Goal: Transaction & Acquisition: Purchase product/service

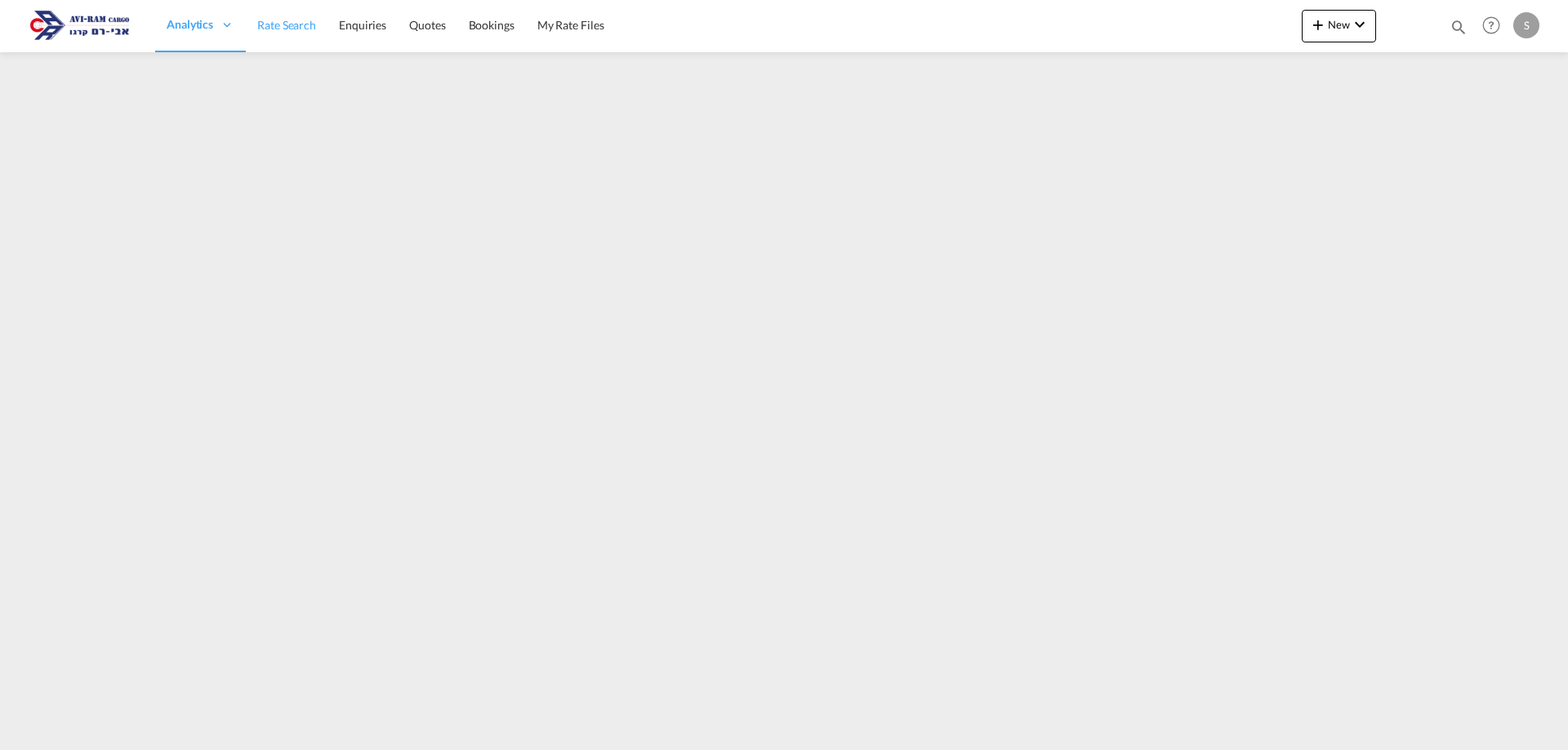
click at [270, 21] on span "Rate Search" at bounding box center [286, 24] width 59 height 14
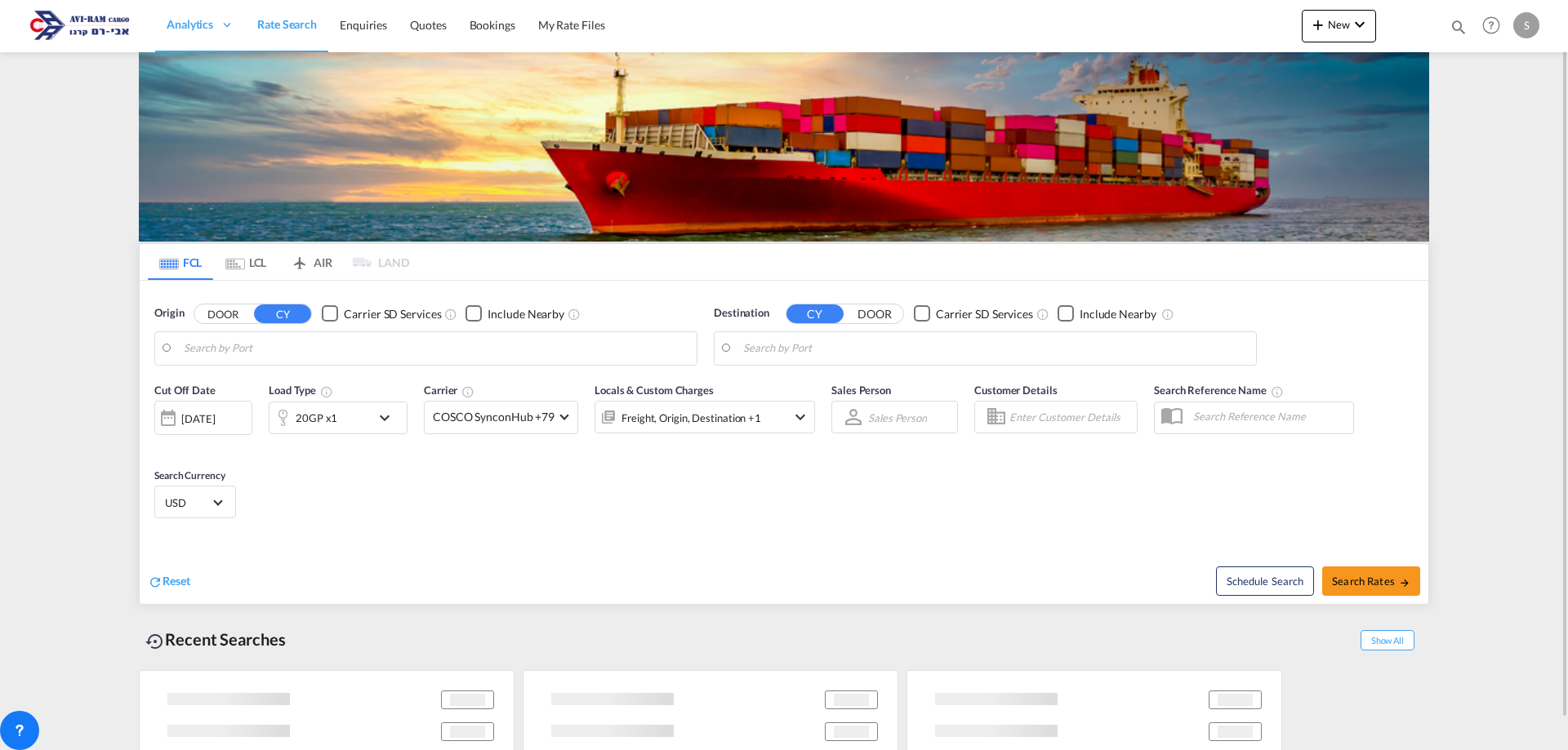
type input "Aarhus, DKAAR"
type input "Ashdod, ILASH"
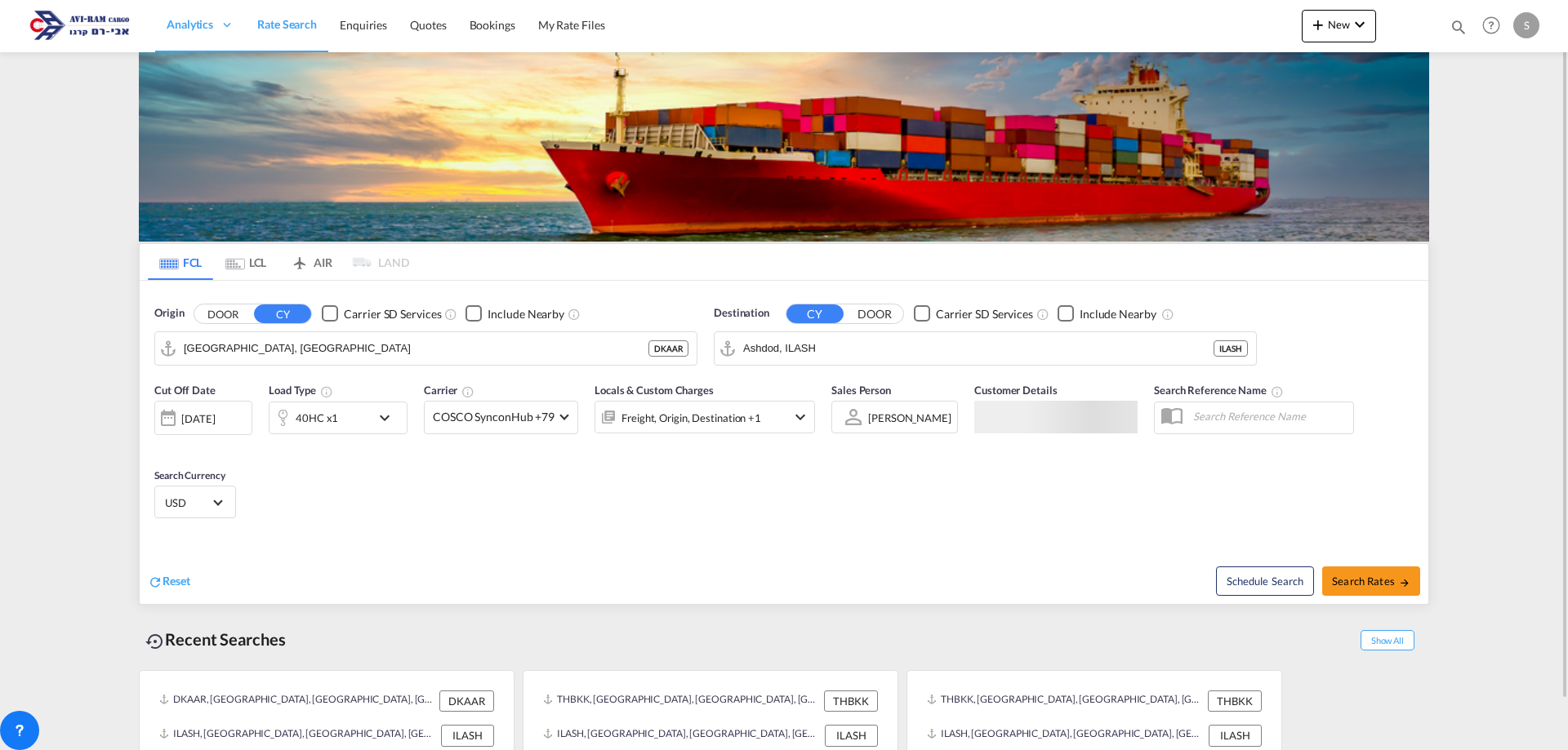
click at [247, 265] on md-tab-item "LCL" at bounding box center [245, 262] width 65 height 36
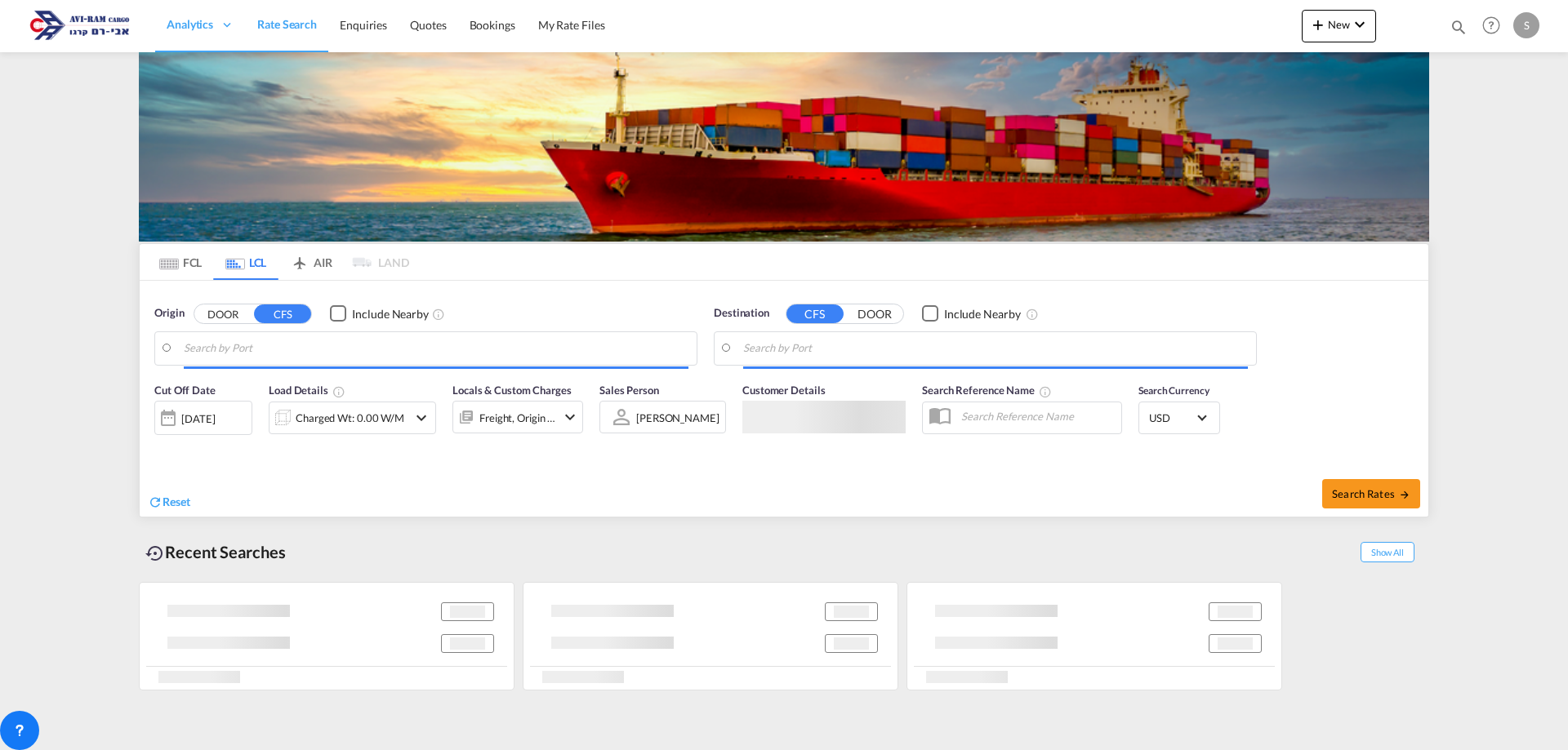
type input "Shenzhen, GD, CNSZX"
type input "Ashdod, ILASH"
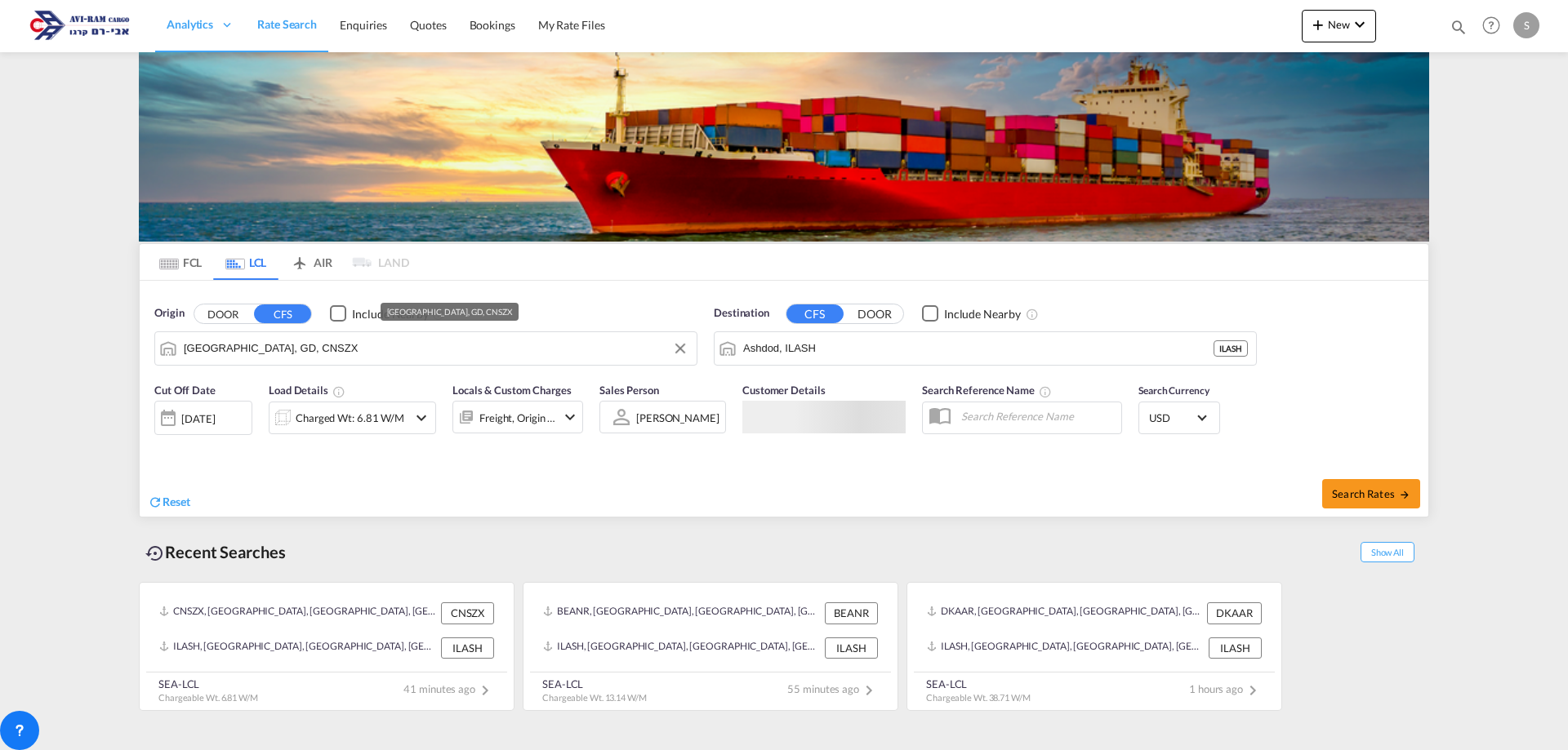
click at [239, 353] on input "Shenzhen, GD, CNSZX" at bounding box center [436, 349] width 505 height 24
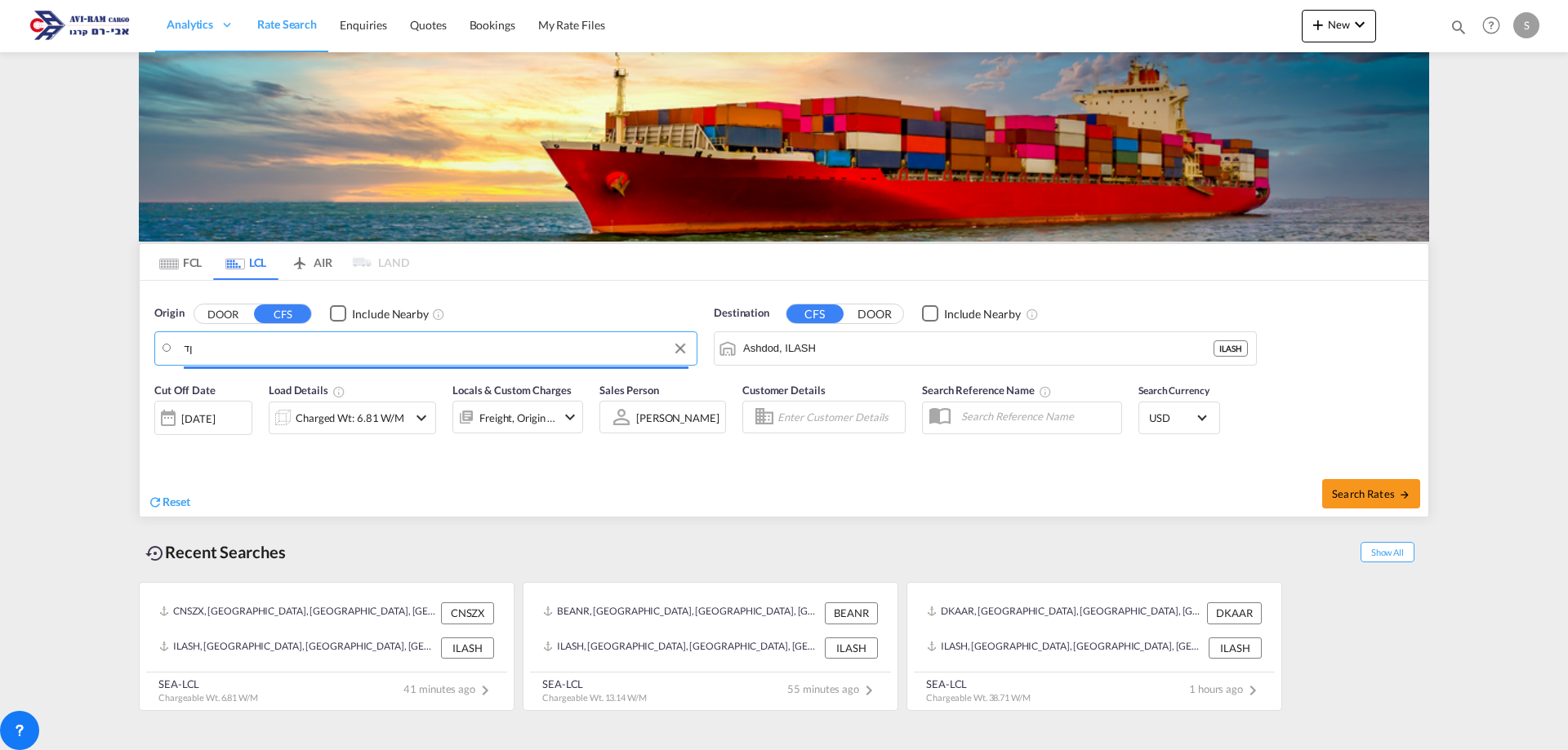
type input "ן"
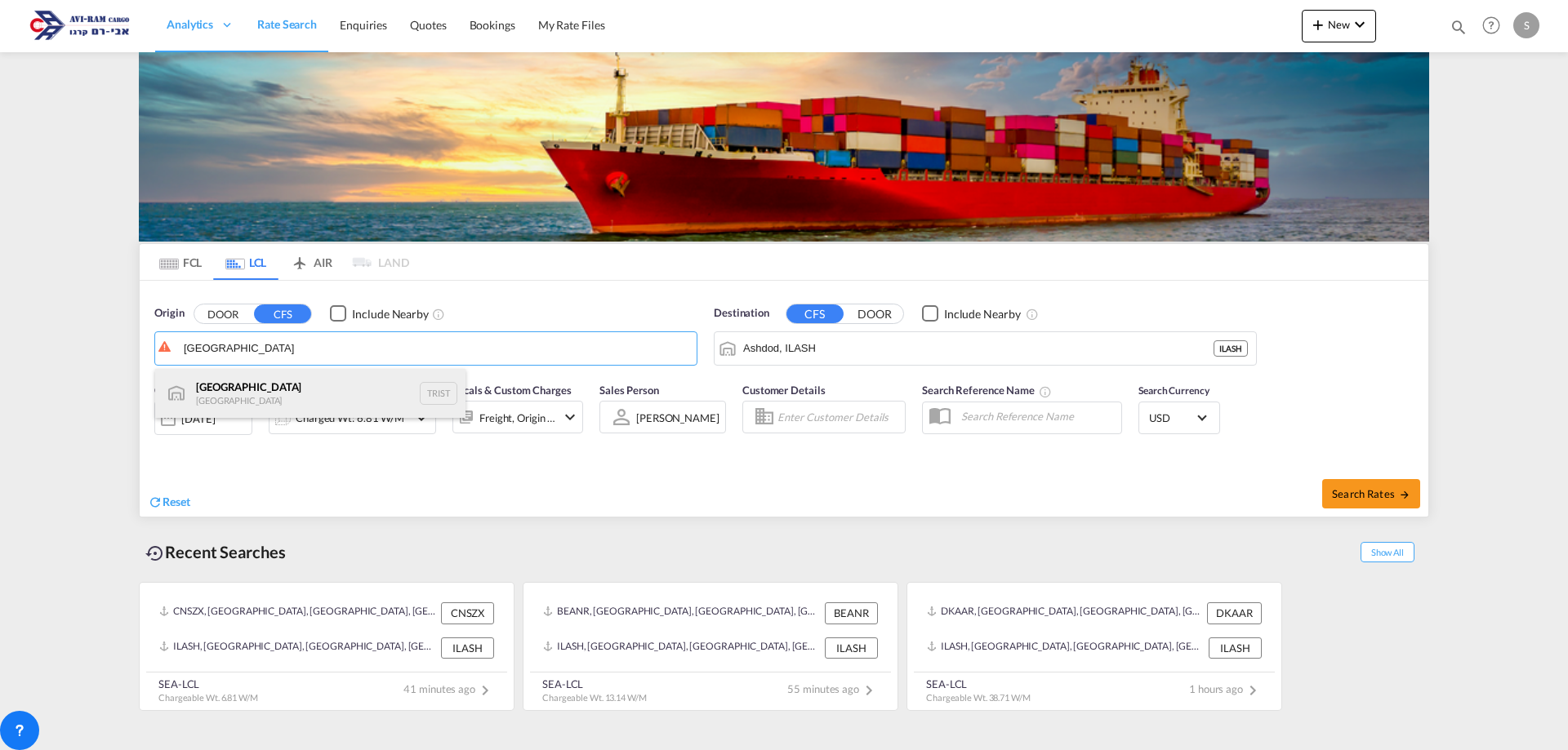
drag, startPoint x: 243, startPoint y: 390, endPoint x: 253, endPoint y: 388, distance: 10.2
click at [243, 390] on div "Istanbul Turkey TRIST" at bounding box center [310, 394] width 311 height 49
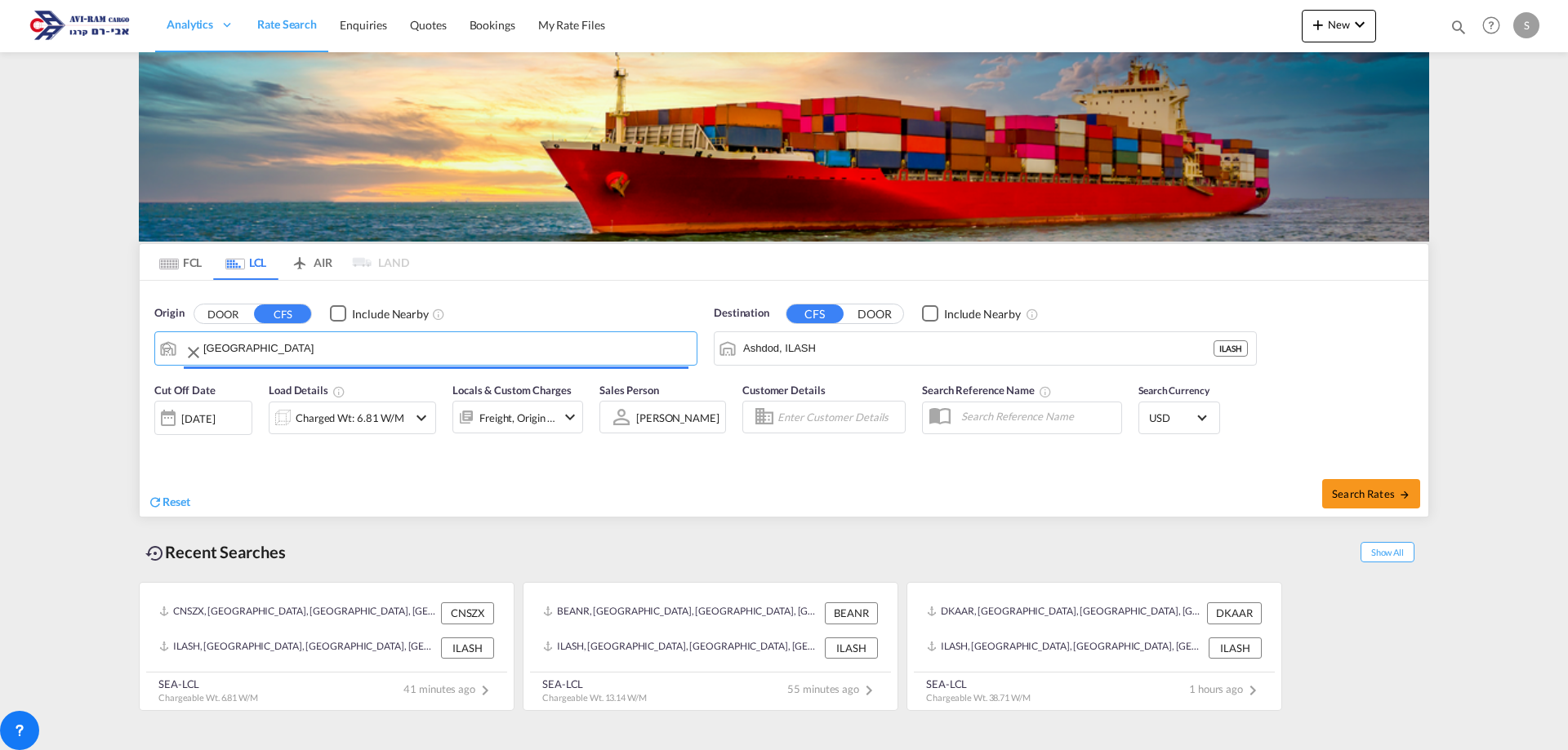
type input "Istanbul, TRIST"
click at [309, 419] on div "Charged Wt: 6.81 W/M" at bounding box center [350, 418] width 108 height 23
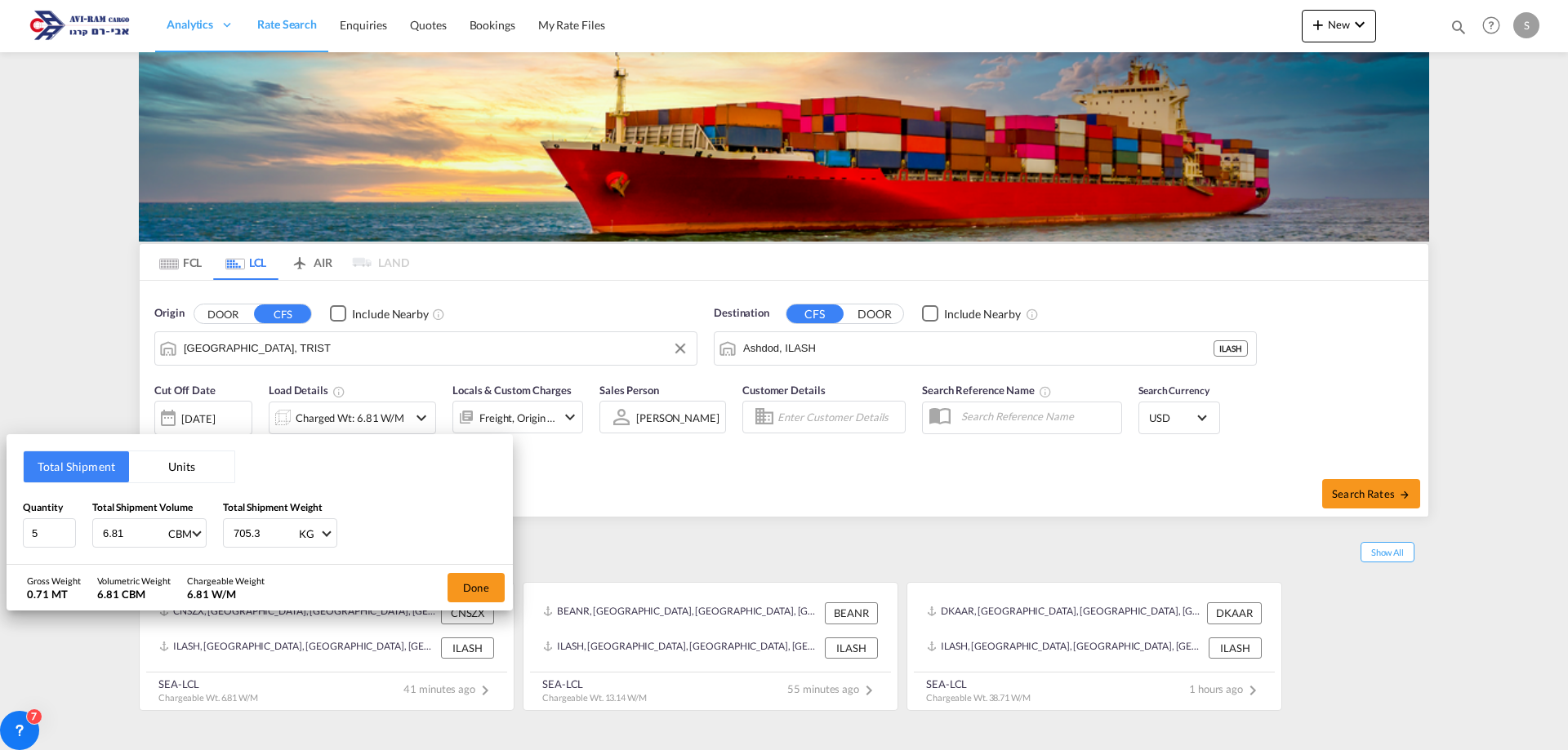
click at [200, 475] on button "Units" at bounding box center [181, 466] width 105 height 31
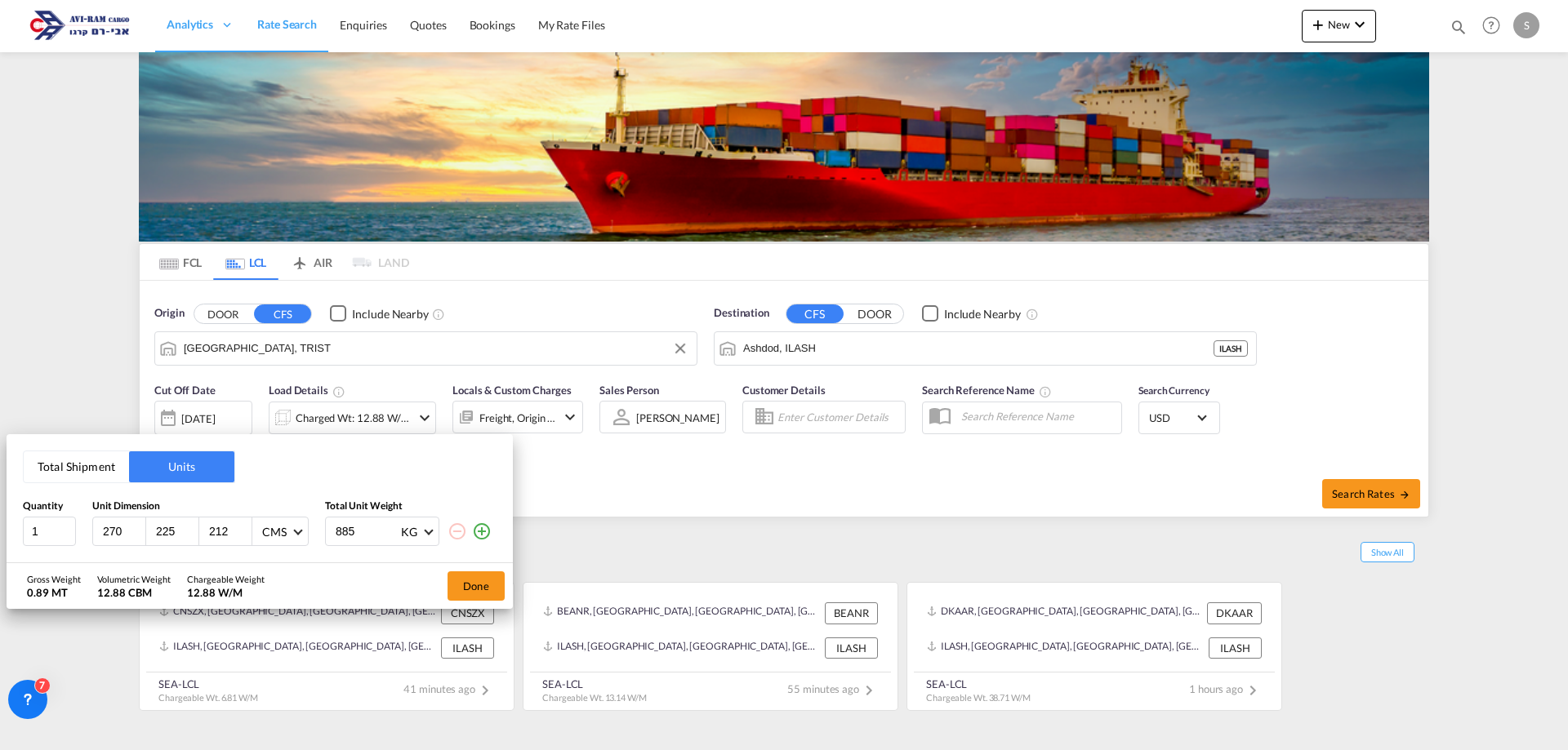
drag, startPoint x: 121, startPoint y: 533, endPoint x: 82, endPoint y: 531, distance: 39.1
click at [82, 531] on div "1 270 225 212 CMS CMS Inches 885 KG KG LB" at bounding box center [260, 532] width 474 height 30
type input "95"
type input "75"
type input "265"
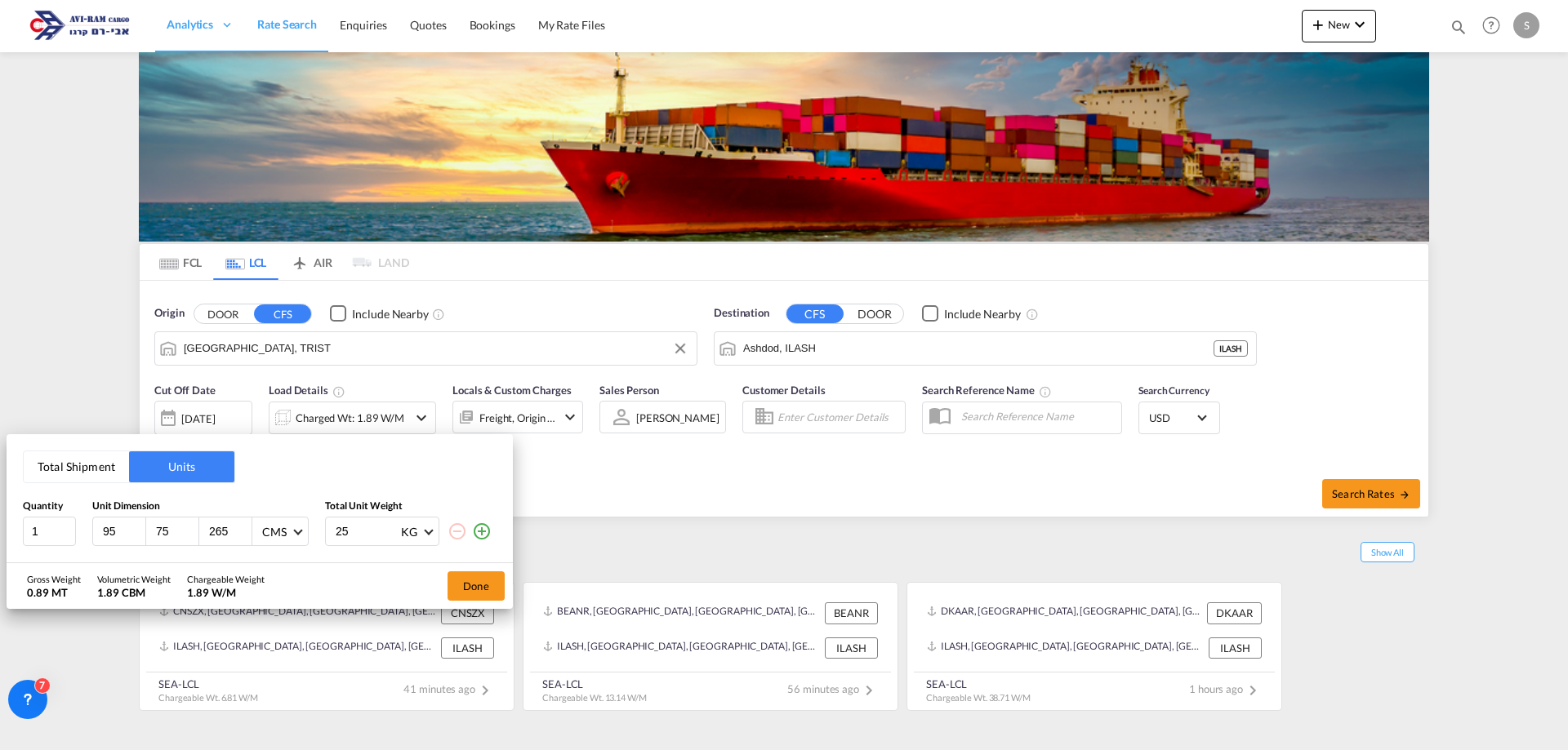
type input "250"
click at [483, 590] on button "Done" at bounding box center [476, 587] width 57 height 30
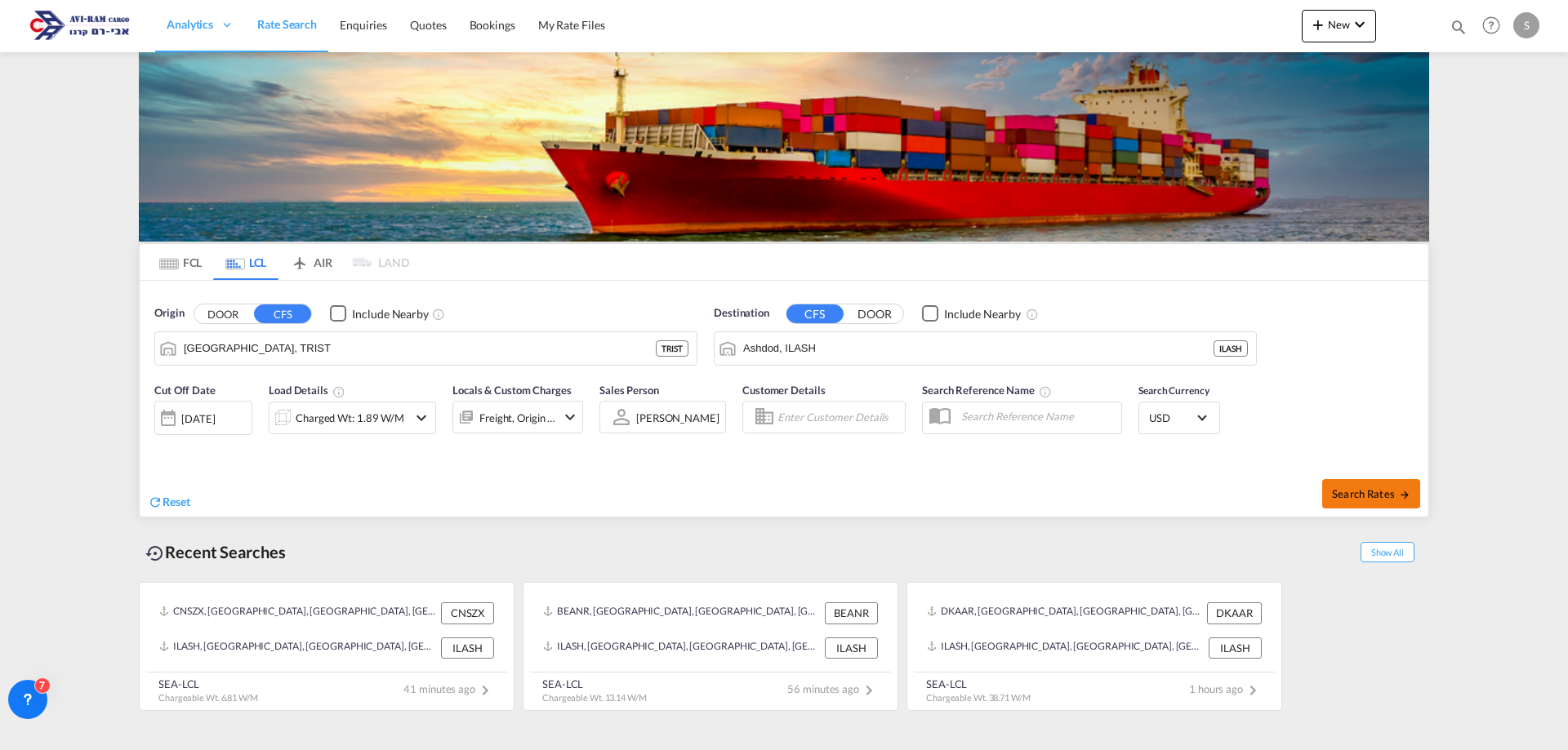
click at [1329, 493] on button "Search Rates" at bounding box center [1370, 494] width 98 height 30
type input "TRIST to ILASH / 19 Aug 2025"
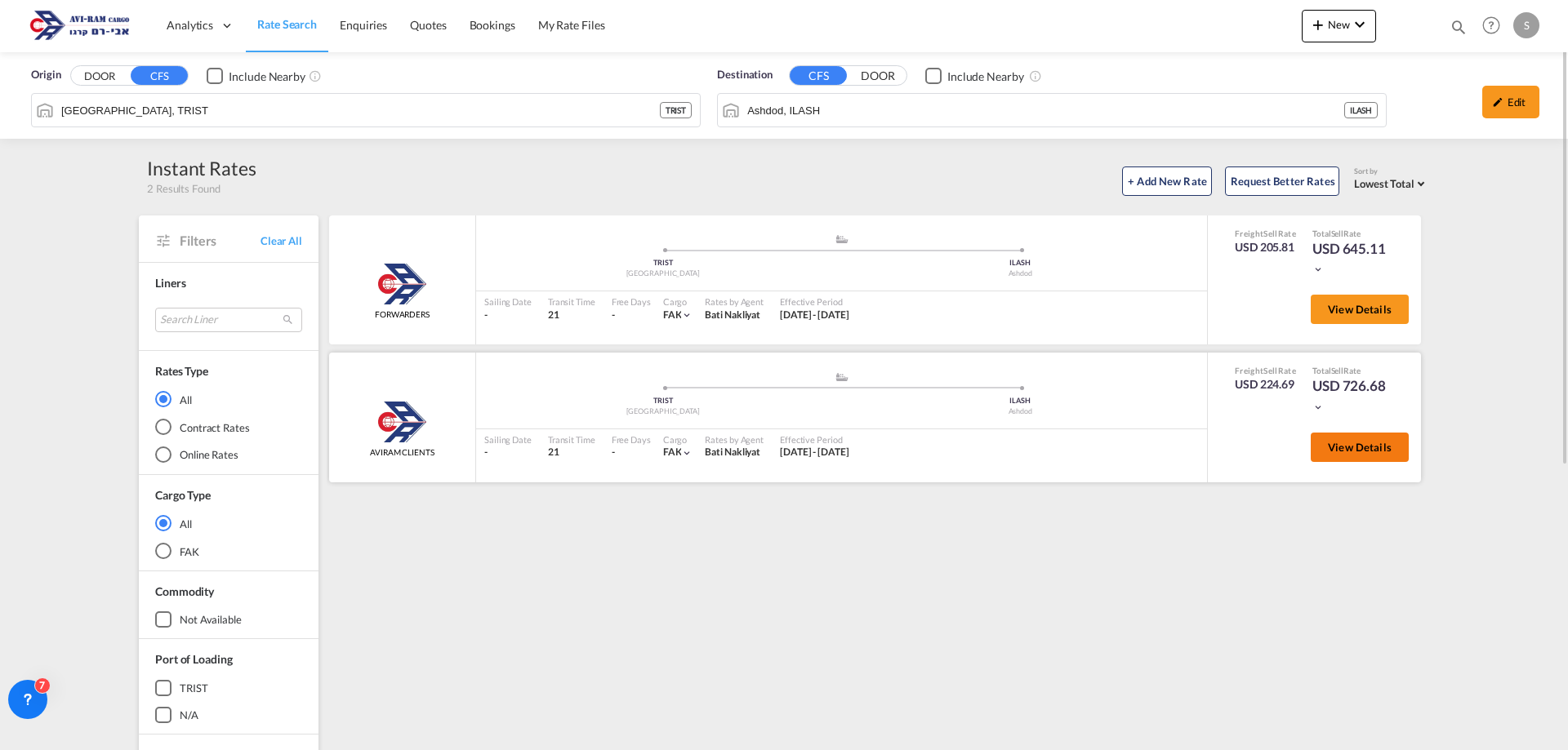
click at [1347, 455] on button "View Details" at bounding box center [1359, 448] width 98 height 30
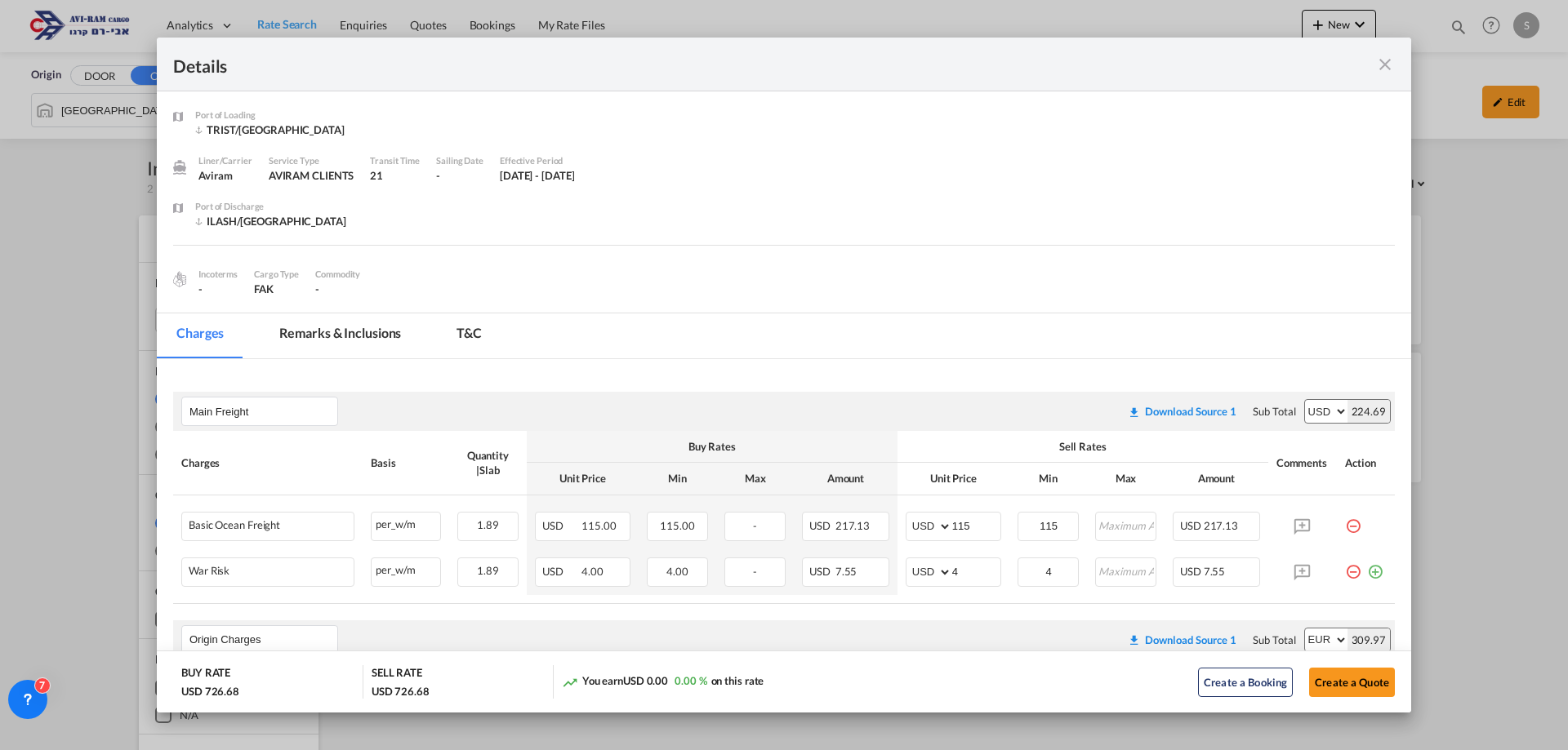
scroll to position [245, 0]
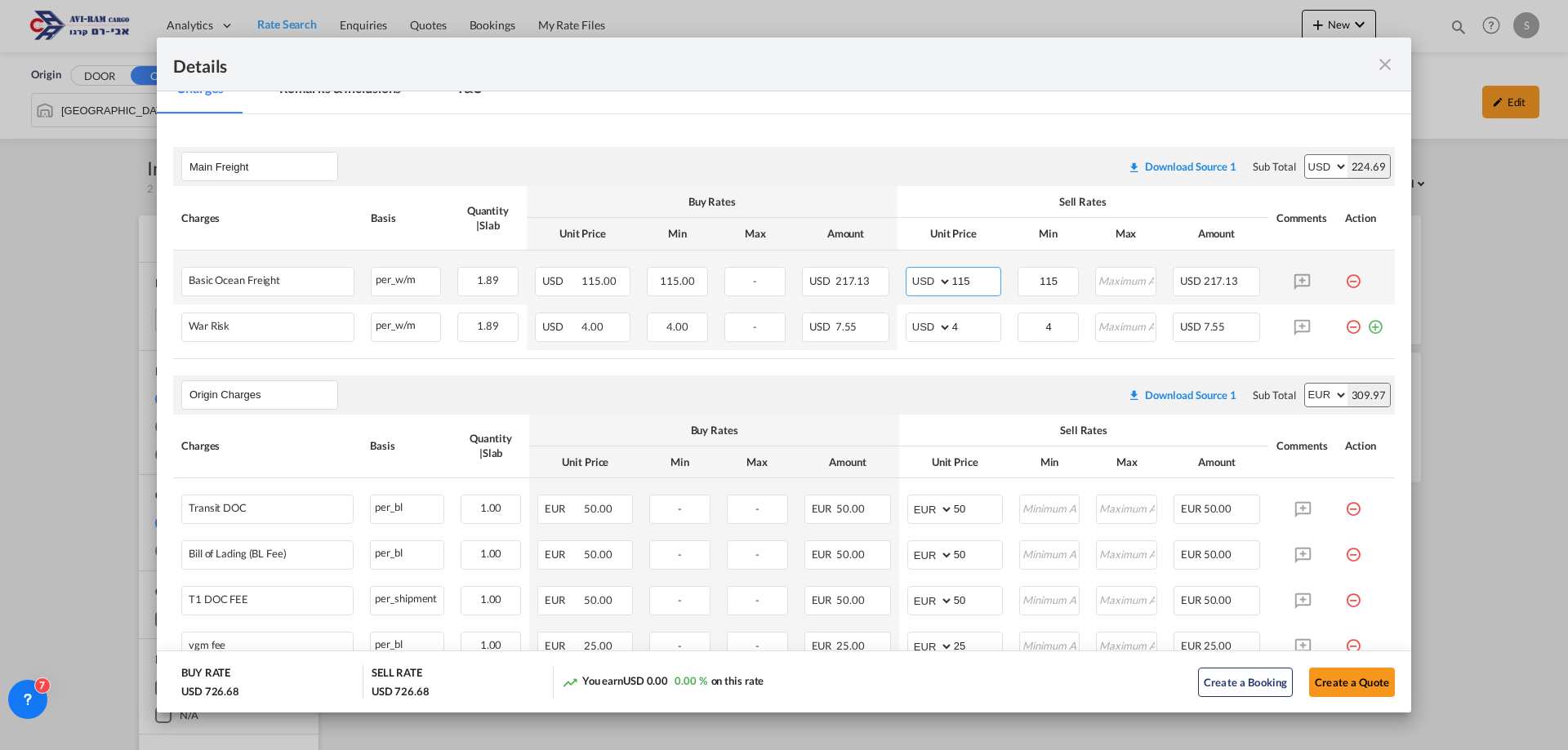
drag, startPoint x: 971, startPoint y: 280, endPoint x: 897, endPoint y: 286, distance: 74.2
click at [906, 285] on md-input-container "AED AFN ALL AMD ANG AOA ARS AUD AWG AZN BAM BBD BDT BGN BHD BIF BMD BND BOB BRL…" at bounding box center [953, 282] width 95 height 30
type input "130"
type input "3"
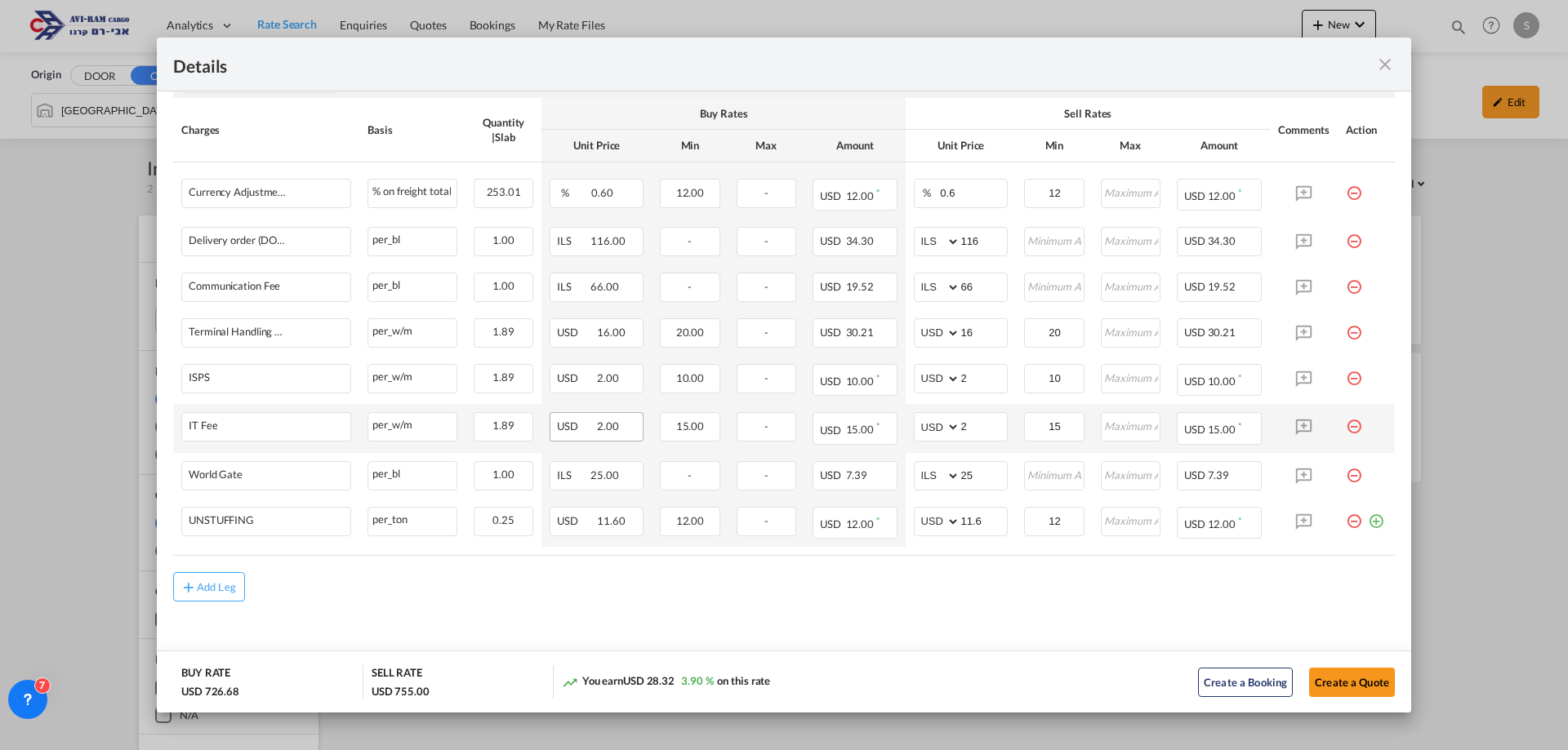
scroll to position [564, 0]
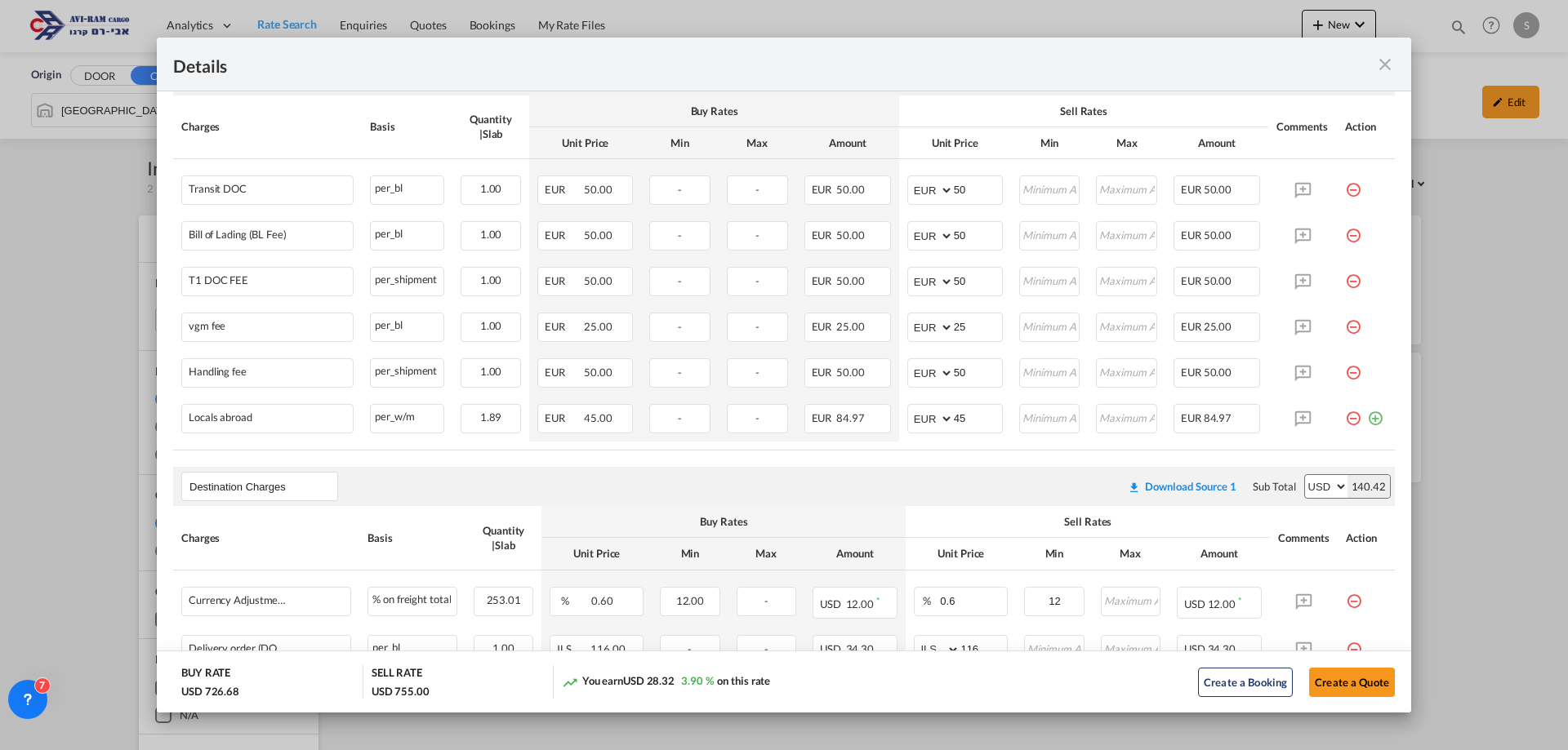
type input "130"
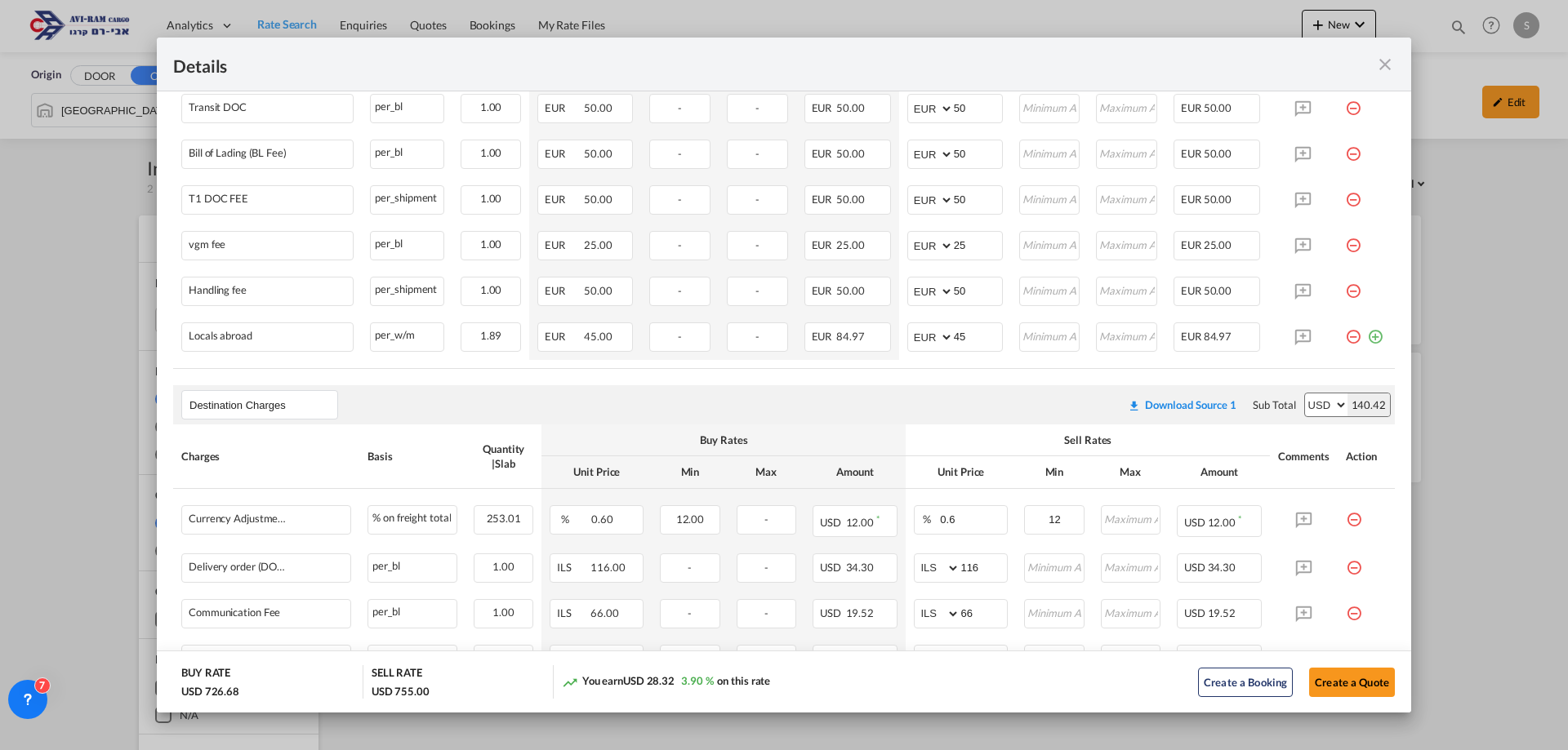
scroll to position [973, 0]
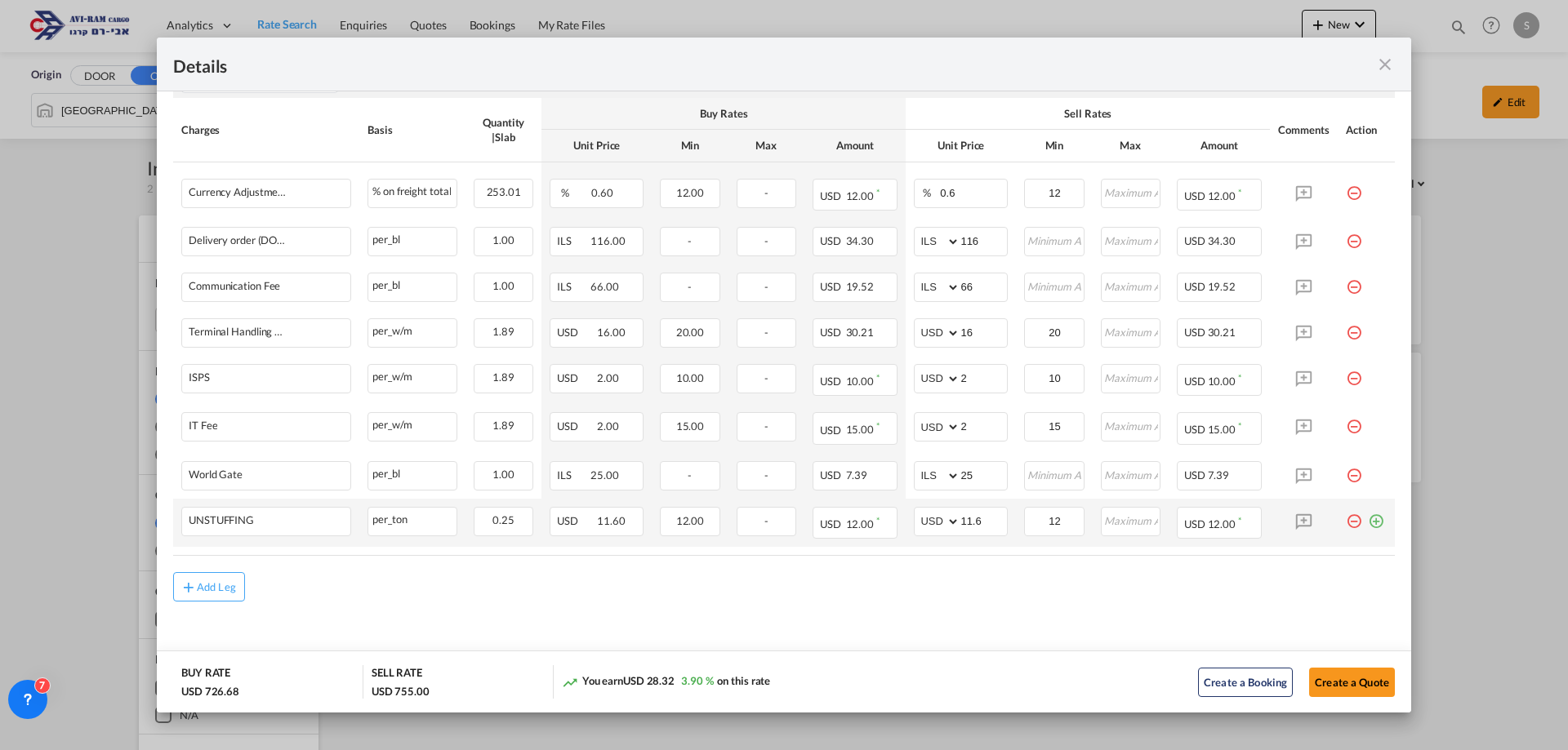
click at [1367, 519] on md-icon "icon-plus-circle-outline green-400-fg" at bounding box center [1376, 516] width 17 height 17
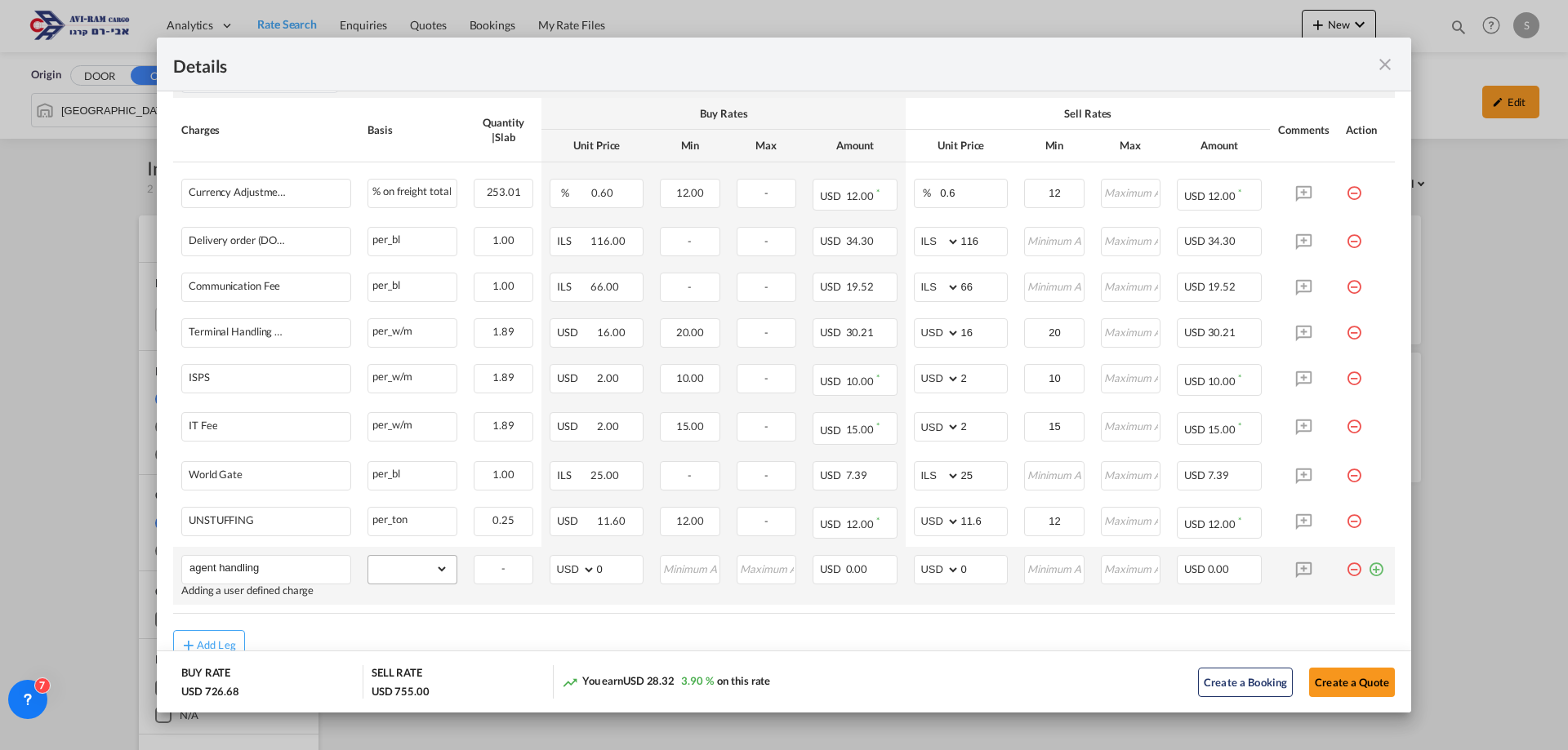
type input "agent handling"
click at [403, 569] on select "gross_weight volumetric_weight per_shipment per_bl per_km per_hawb per_kg flat …" at bounding box center [409, 569] width 80 height 26
select select "per_shipment"
click at [368, 556] on select "gross_weight volumetric_weight per_shipment per_bl per_km per_hawb per_kg flat …" at bounding box center [409, 569] width 80 height 26
drag, startPoint x: 968, startPoint y: 561, endPoint x: 906, endPoint y: 569, distance: 62.5
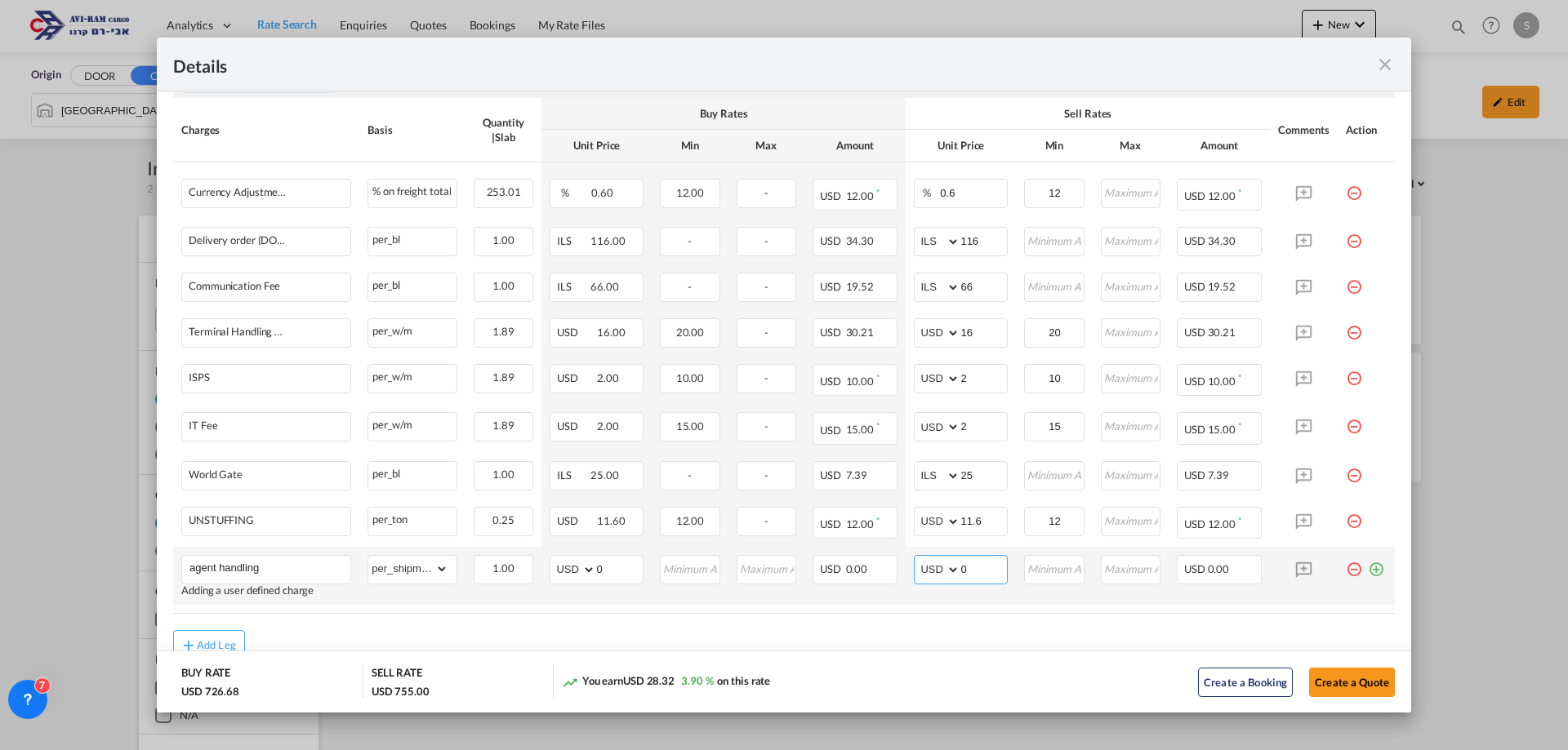
click at [914, 566] on md-input-container "AED AFN ALL AMD ANG AOA ARS AUD AWG AZN BAM BBD BDT BGN BHD BIF BMD BND BOB BRL…" at bounding box center [961, 570] width 94 height 30
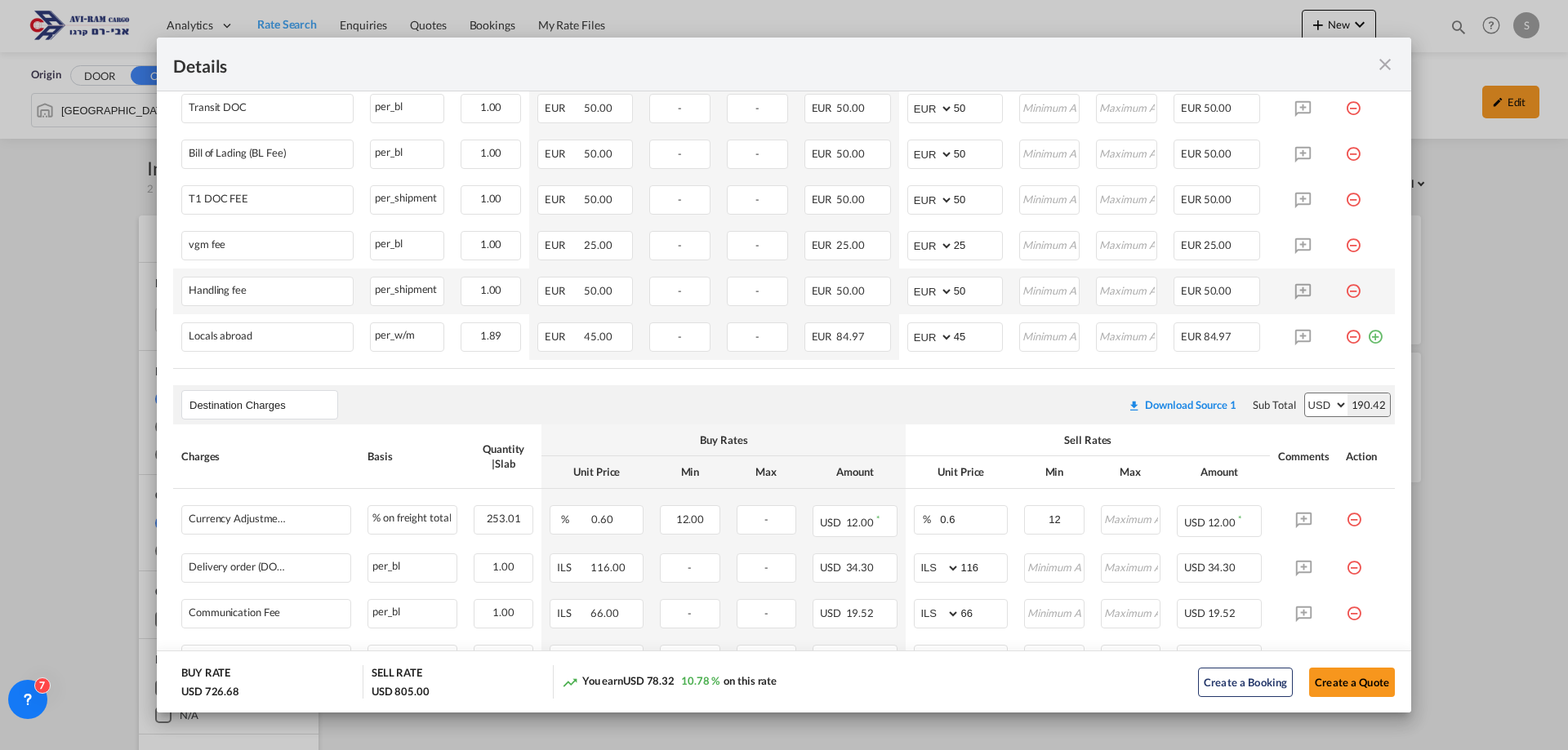
scroll to position [564, 0]
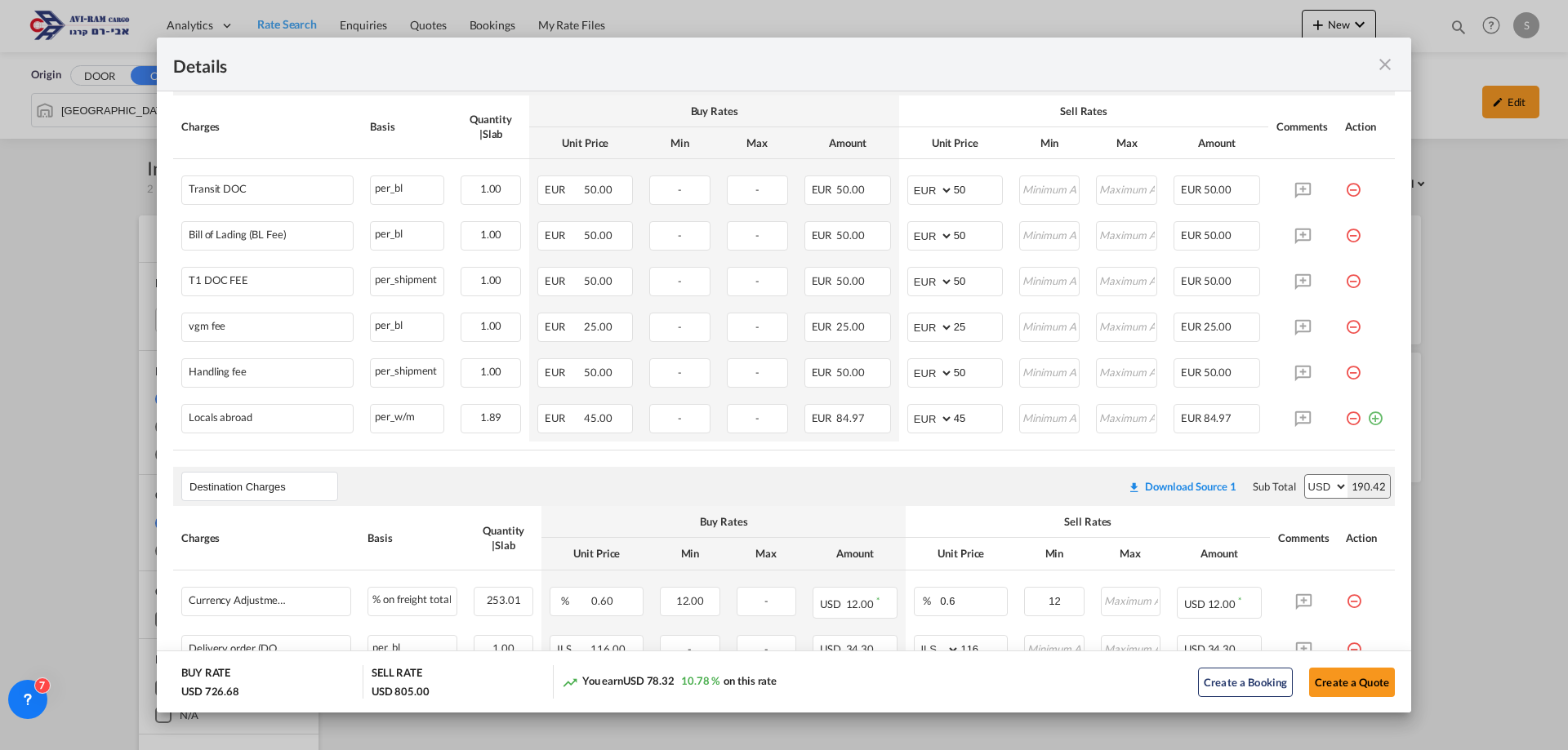
type input "50"
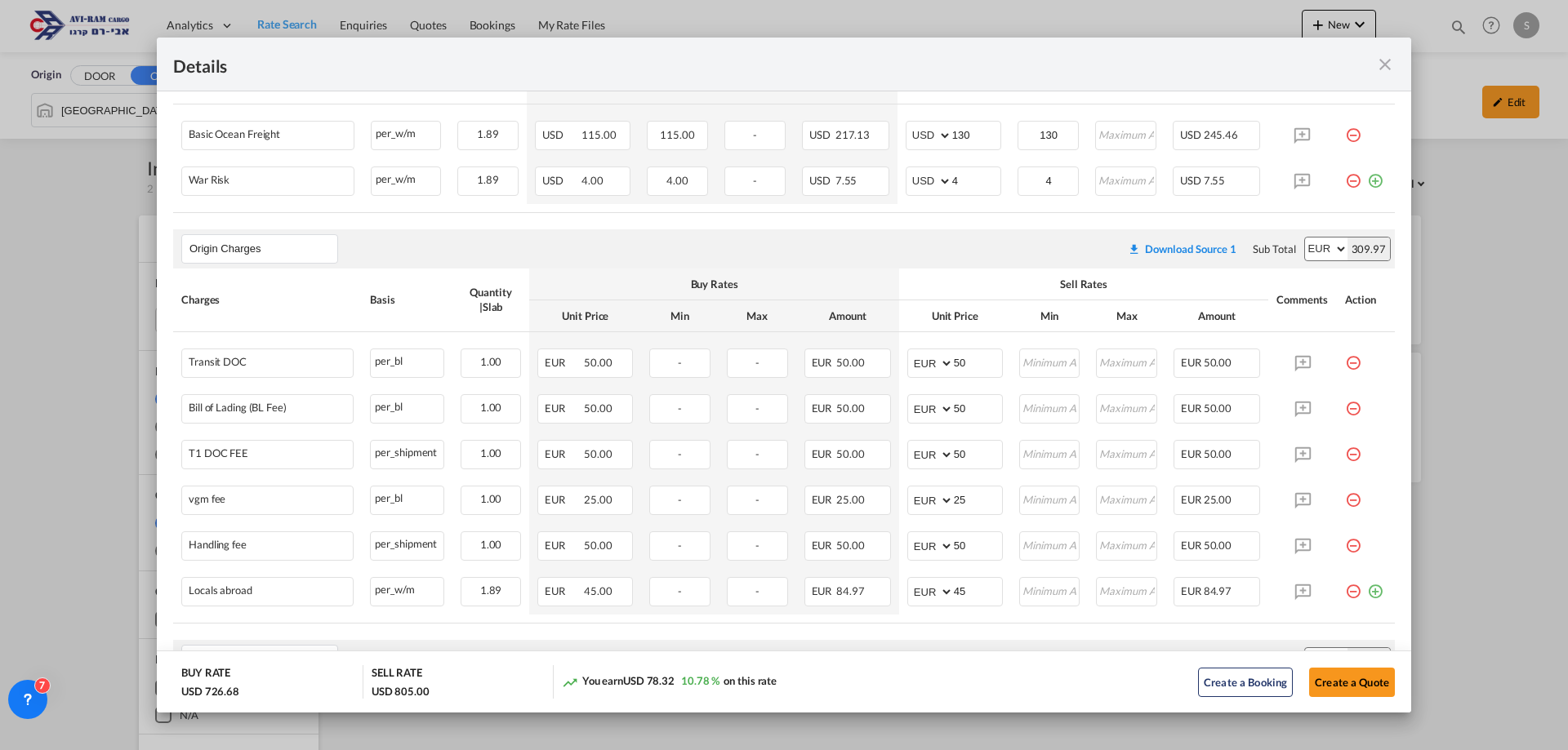
scroll to position [416, 0]
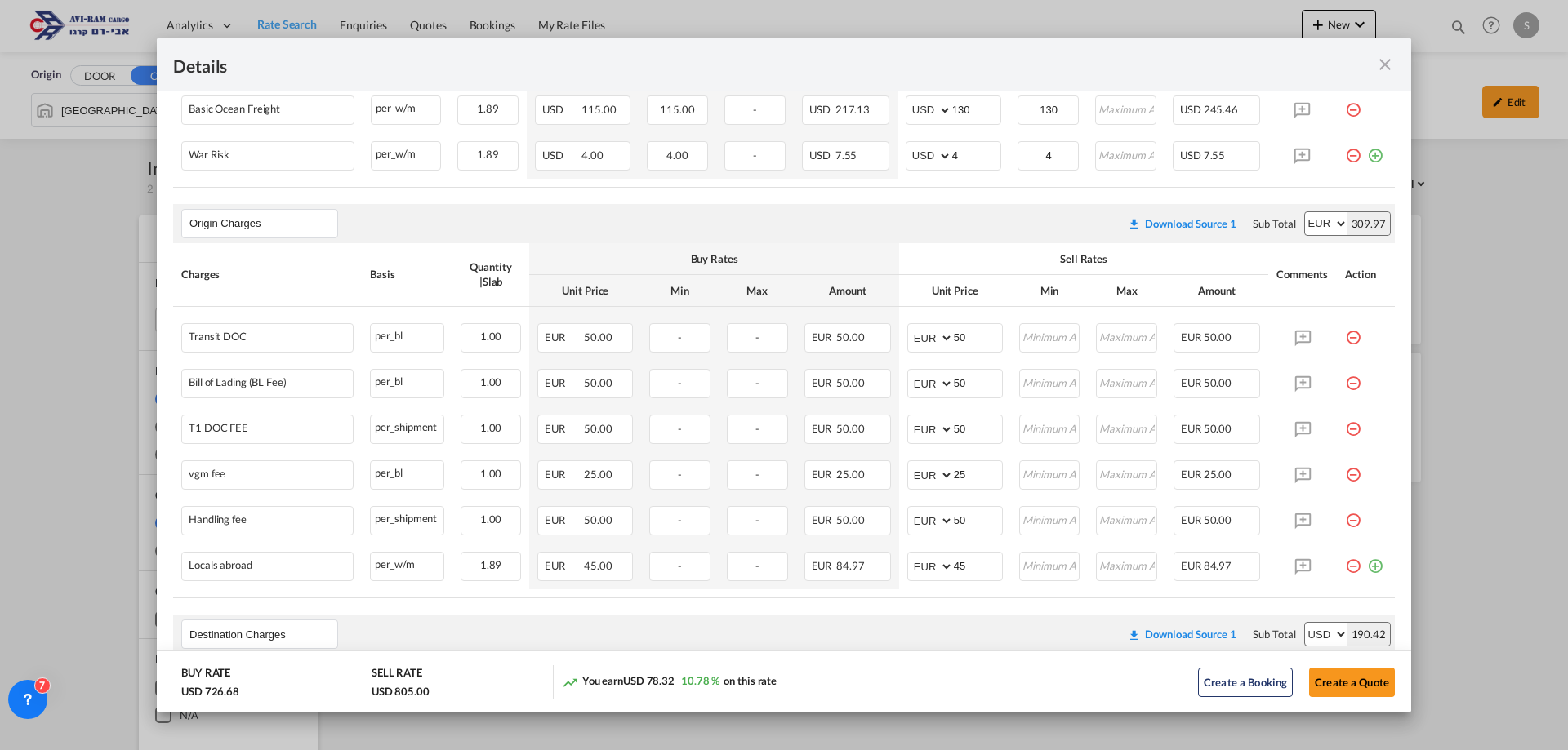
click at [1034, 234] on div "Origin Charges Please enter leg name Leg Name Already Exists Download Source 1 …" at bounding box center [784, 224] width 1222 height 39
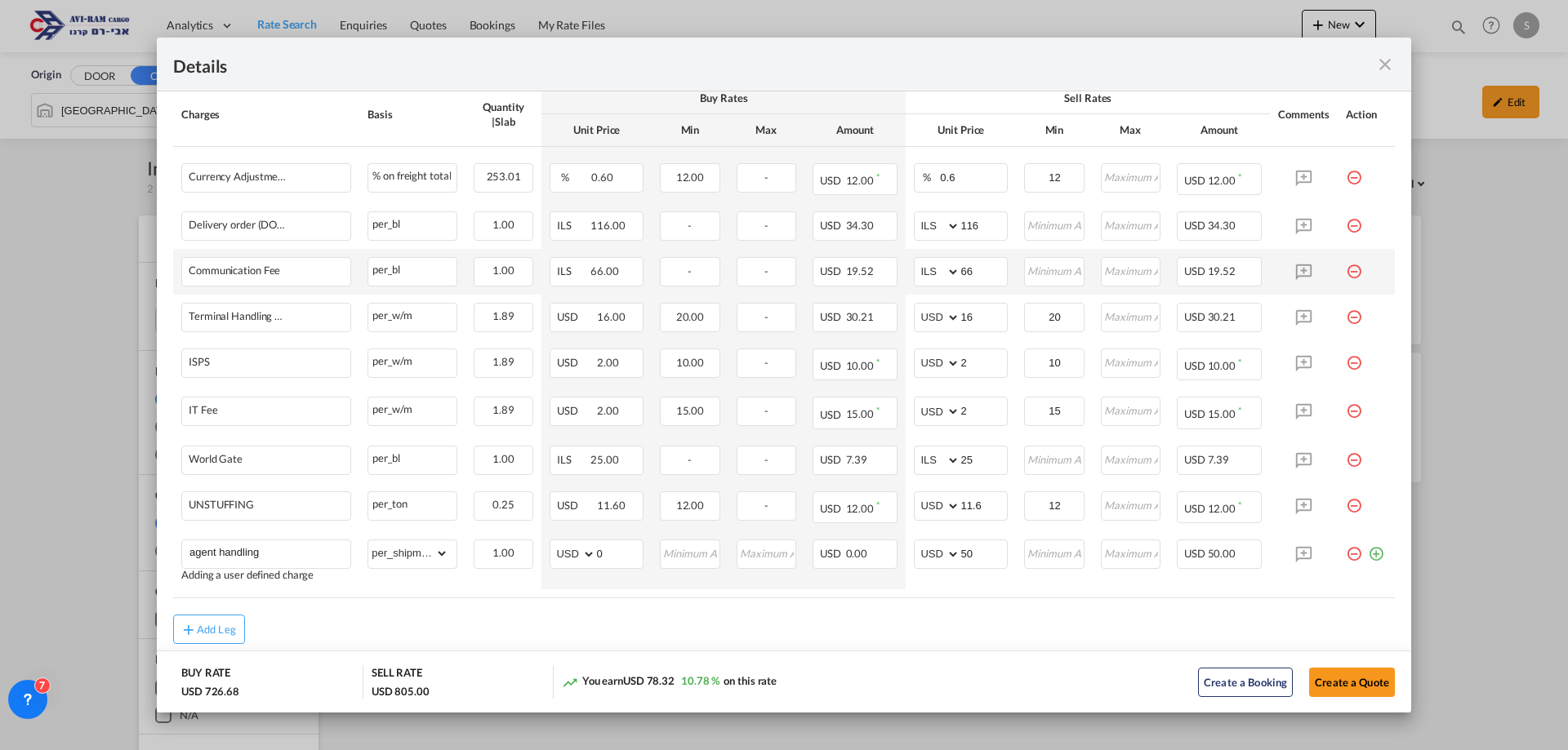
scroll to position [1031, 0]
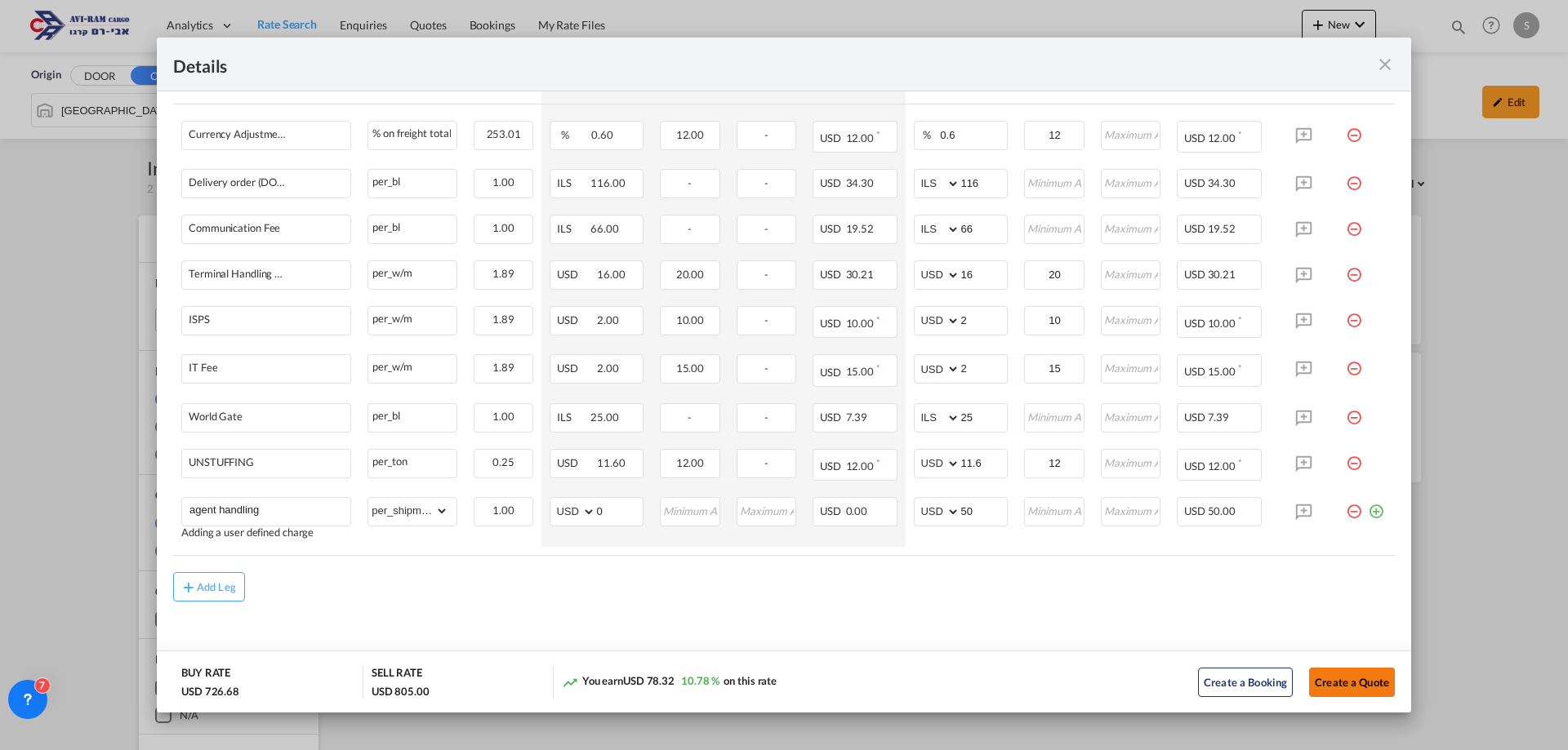
click at [1317, 680] on button "Create a Quote" at bounding box center [1352, 683] width 86 height 30
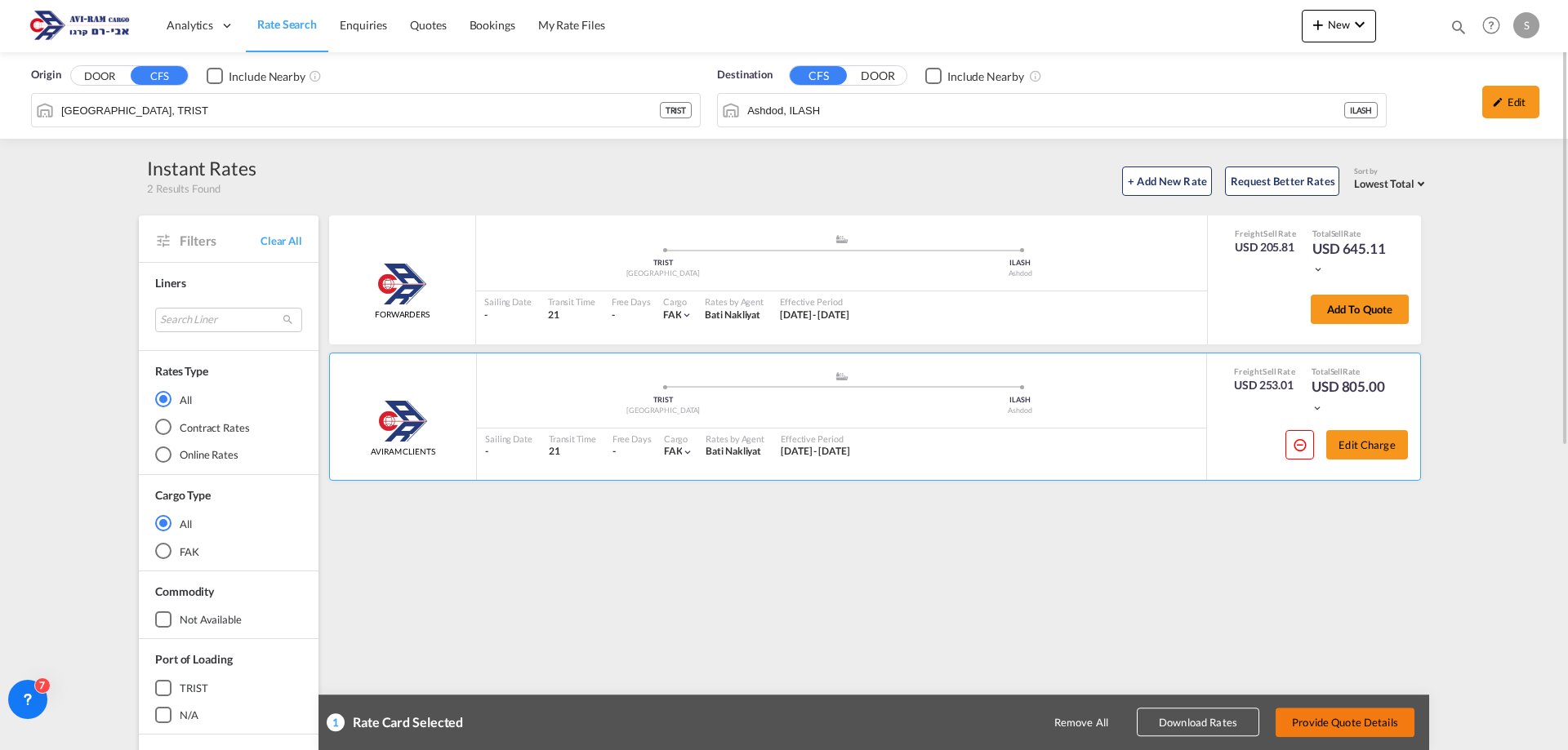
click at [1366, 719] on button "Provide Quote Details" at bounding box center [1344, 723] width 139 height 30
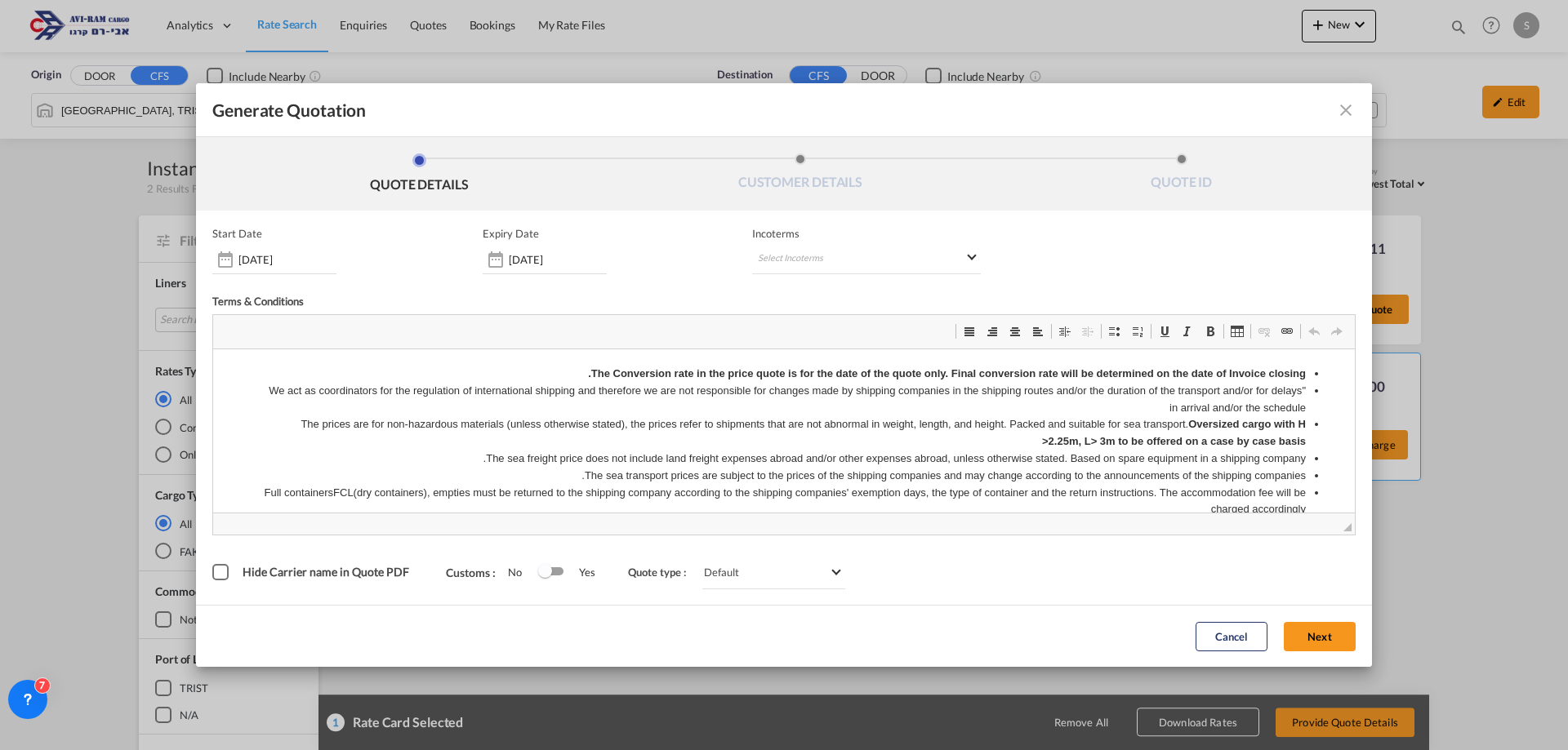
scroll to position [0, 0]
click at [781, 249] on md-select "Select Incoterms" at bounding box center [866, 260] width 229 height 30
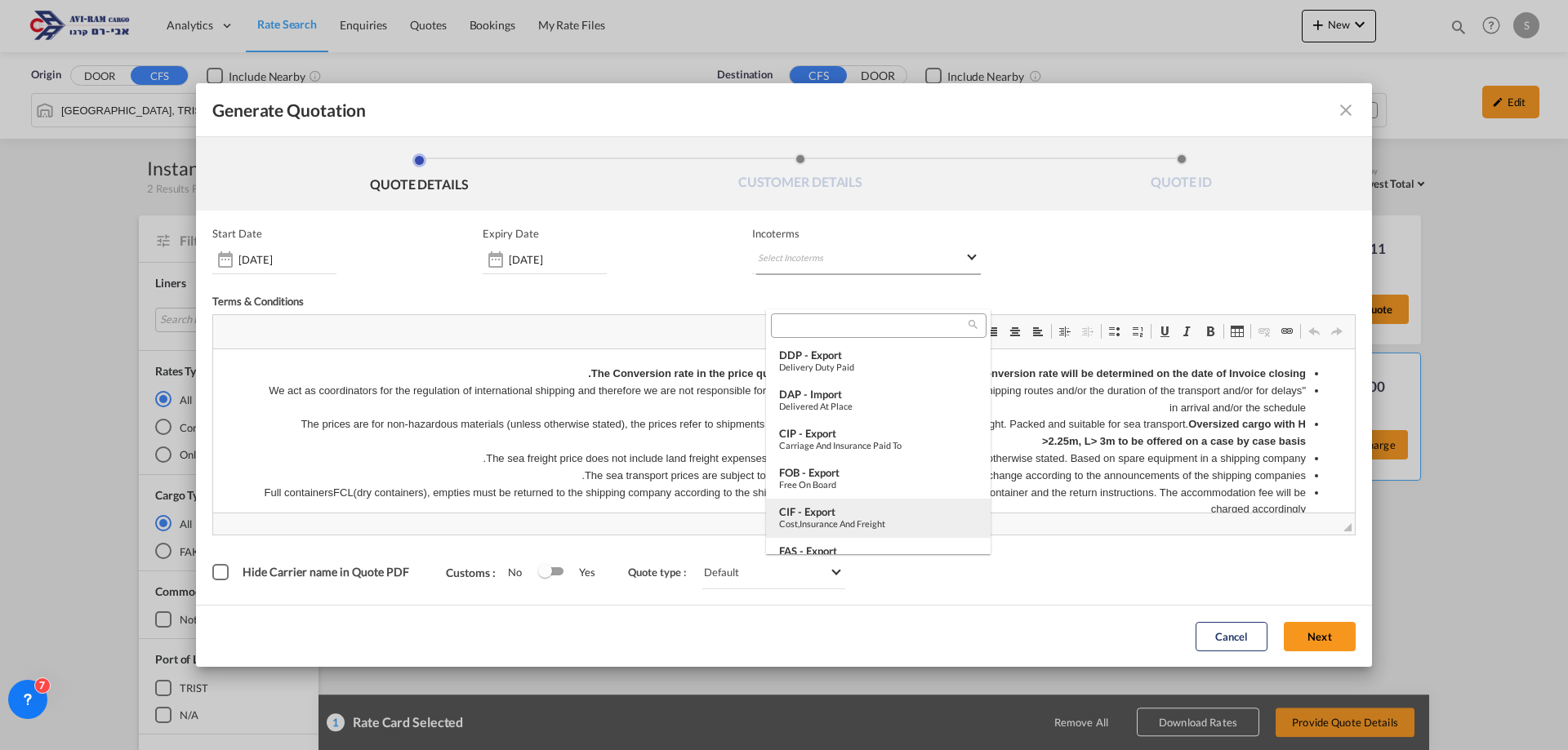
scroll to position [245, 0]
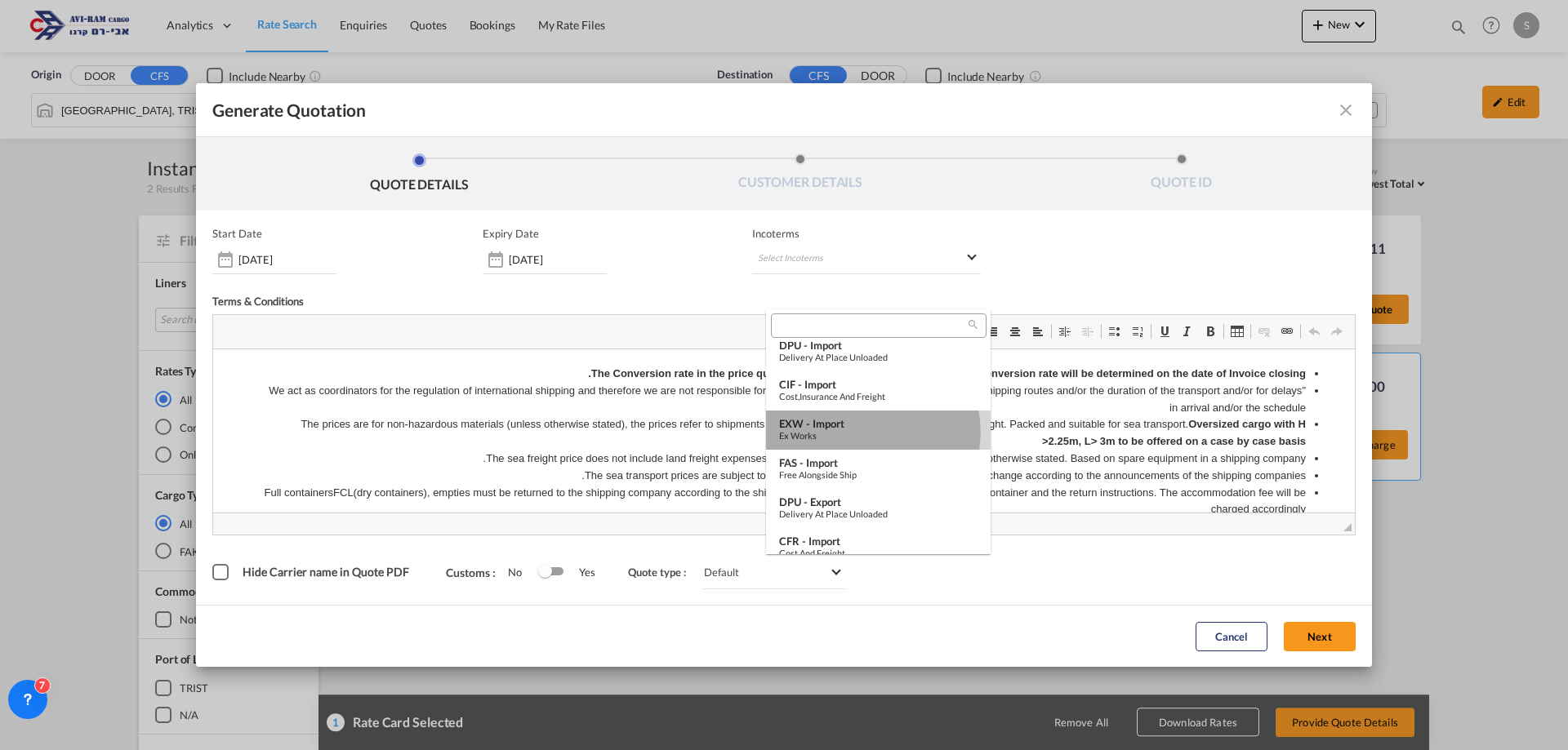
drag, startPoint x: 860, startPoint y: 432, endPoint x: 709, endPoint y: 118, distance: 348.4
click at [860, 432] on div "Ex Works" at bounding box center [878, 435] width 199 height 10
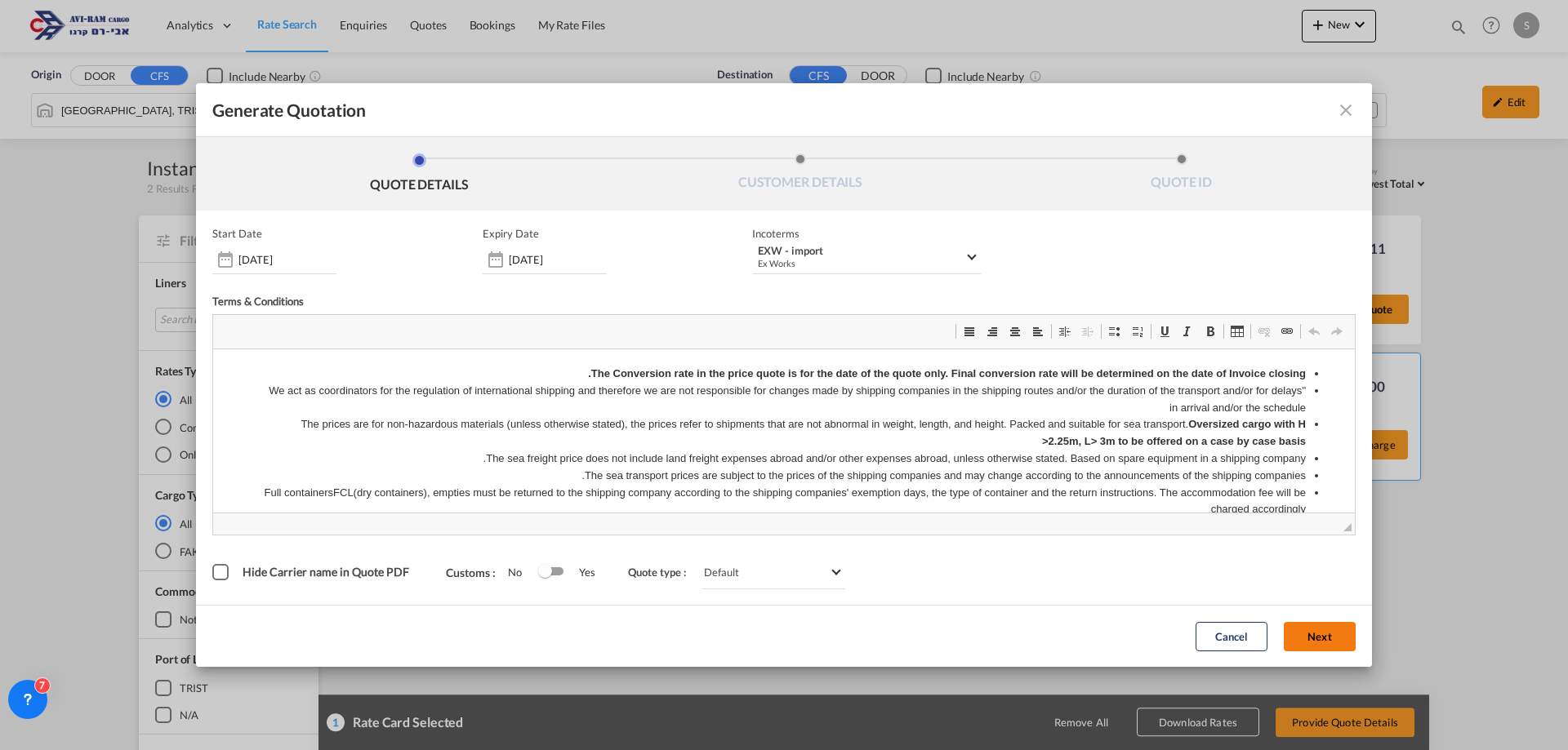
click at [1320, 633] on button "Next" at bounding box center [1319, 637] width 72 height 30
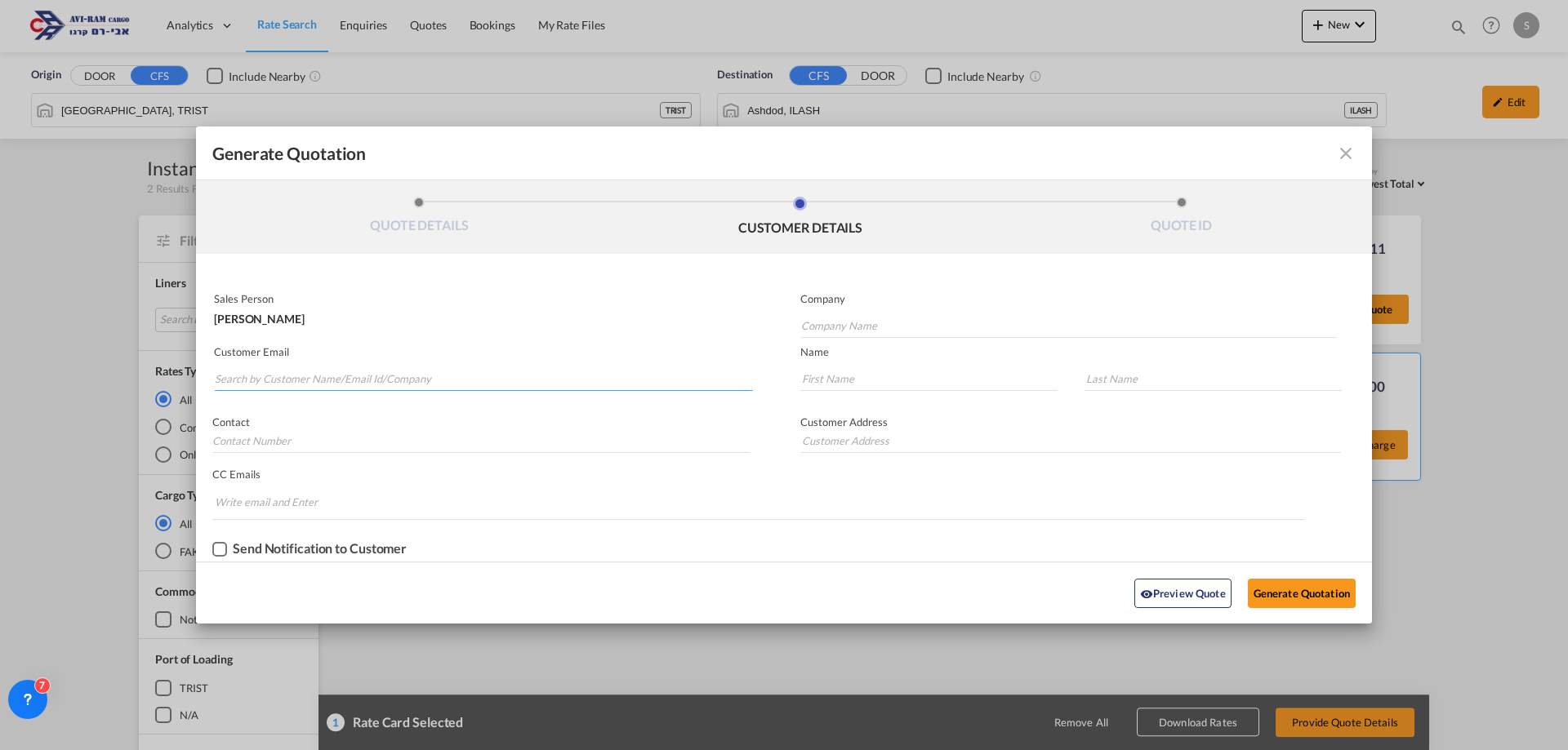
click at [365, 376] on input "Search by Customer Name/Email Id/Company" at bounding box center [483, 379] width 538 height 24
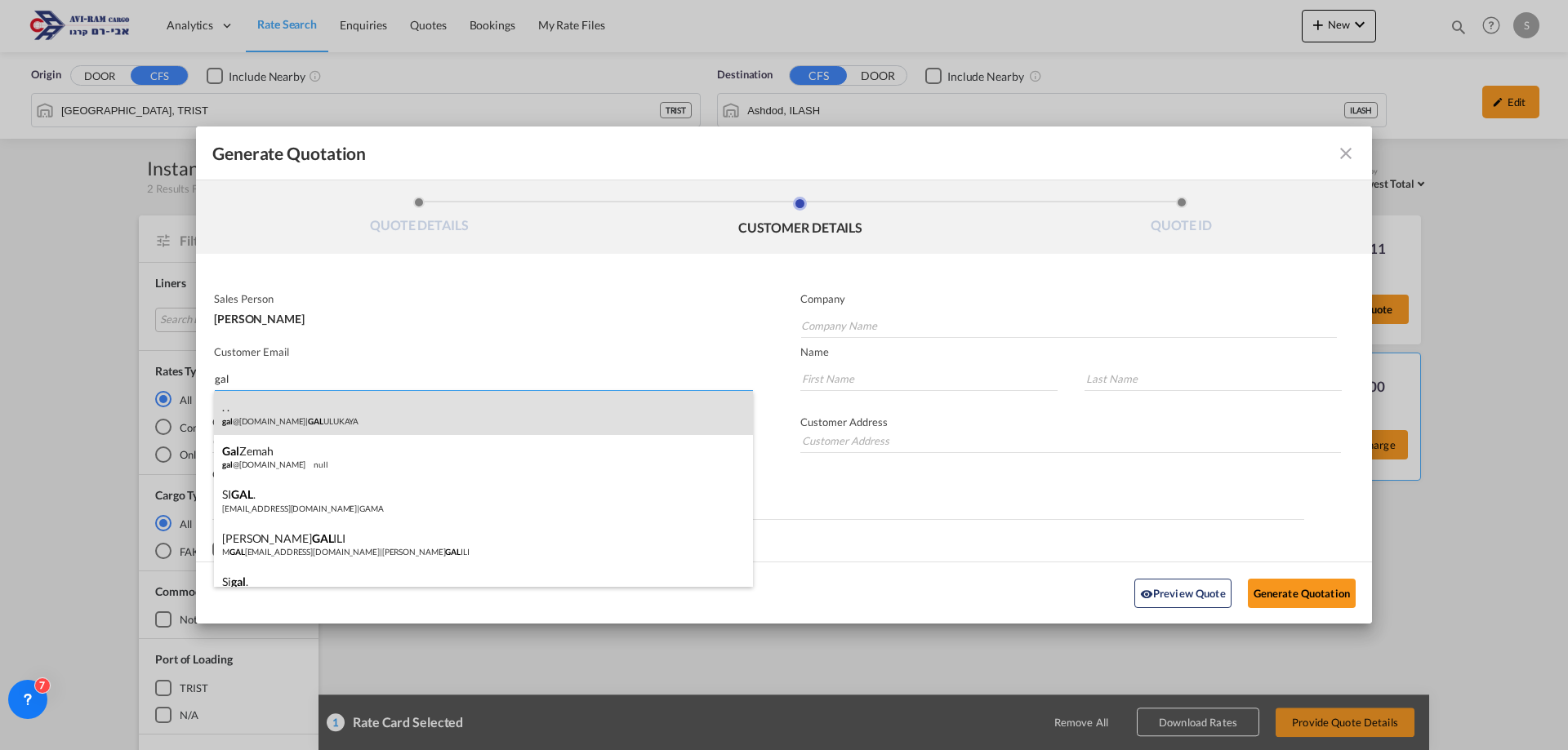
type input "gal"
click at [352, 413] on div ". . gal @leadztrade.com | GAL ULUKAYA" at bounding box center [483, 412] width 539 height 44
type input "GAL ULUKAYA"
type input "gal@leadztrade.com"
type input "."
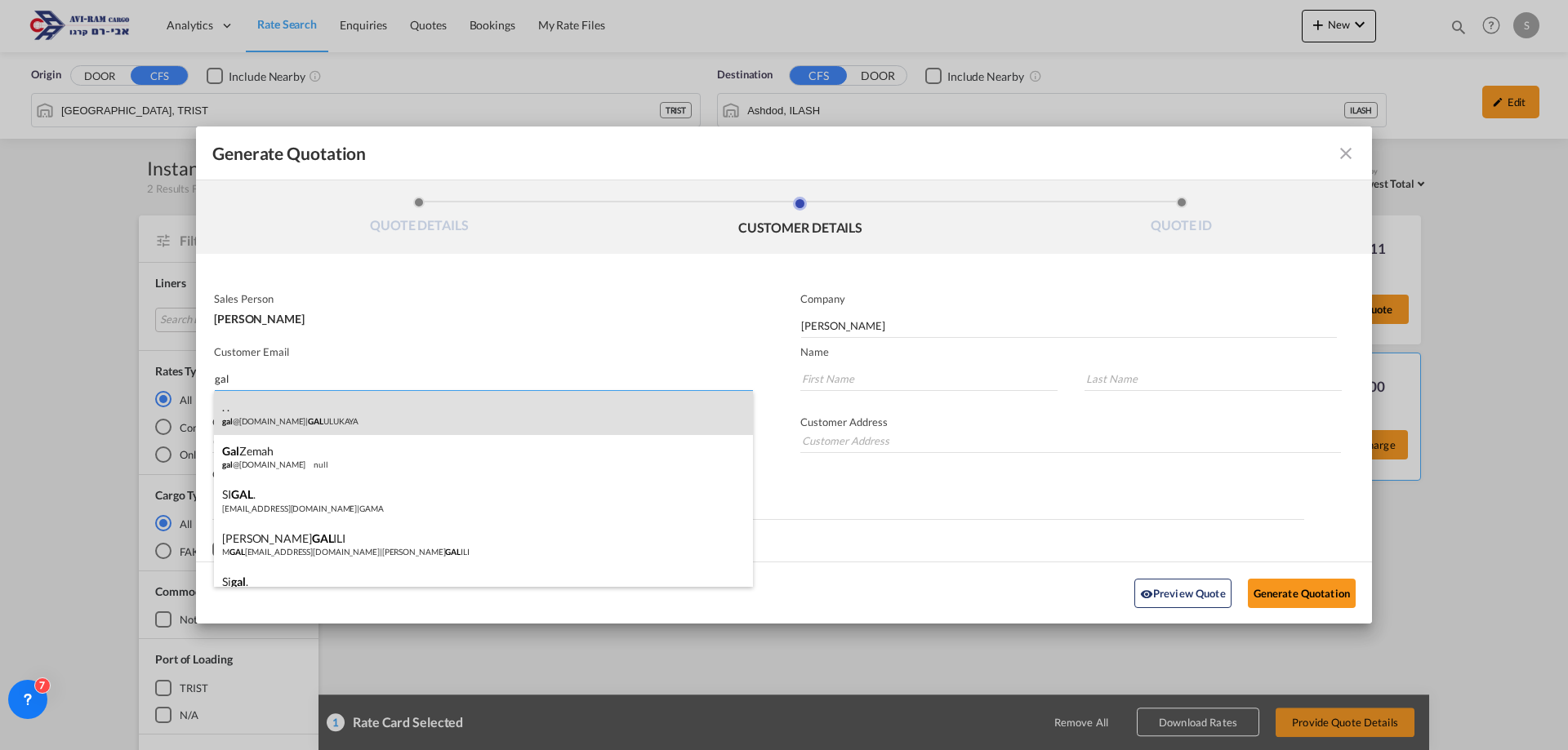
type input "."
type input "+972.52.34423000"
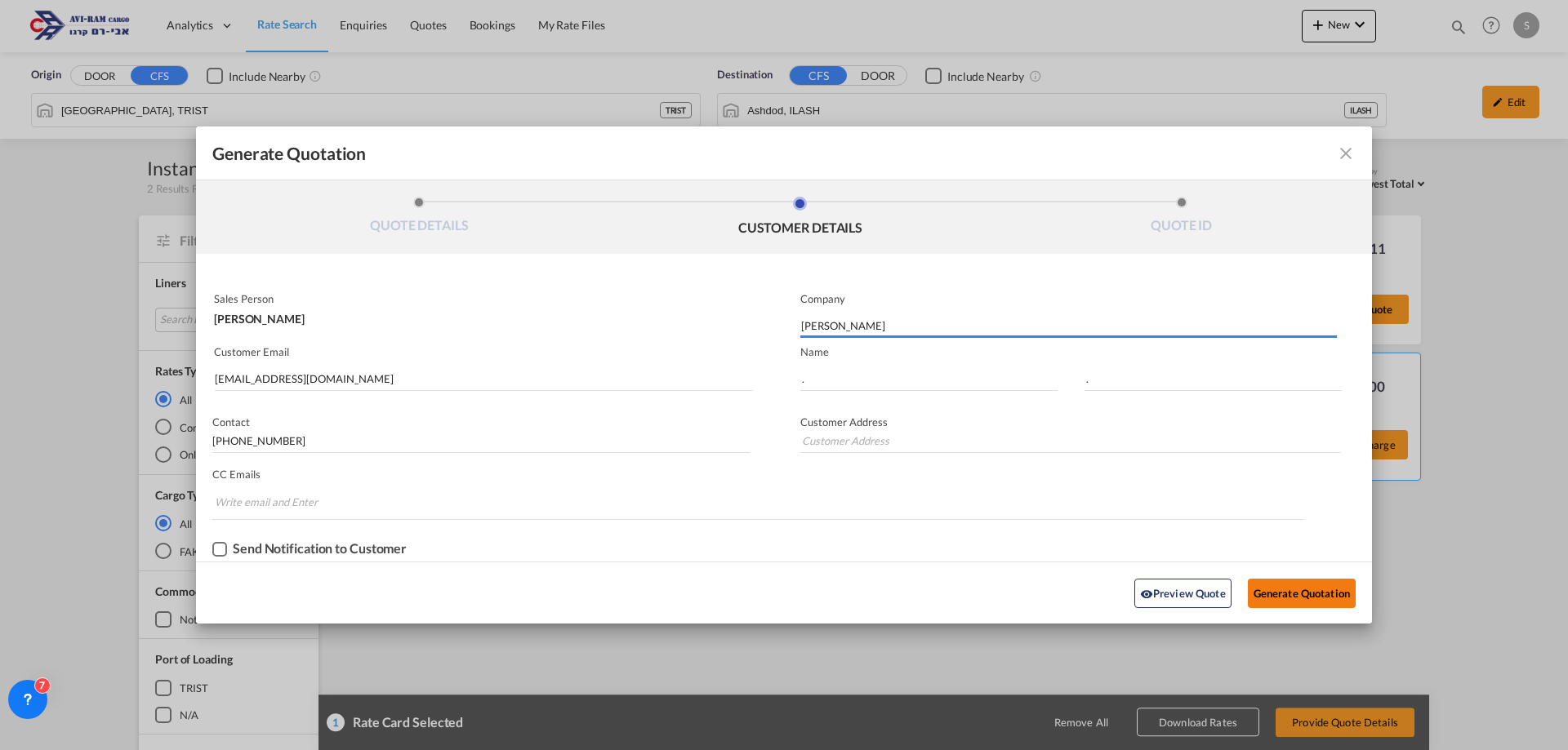
click at [1337, 600] on button "Generate Quotation" at bounding box center [1302, 594] width 108 height 30
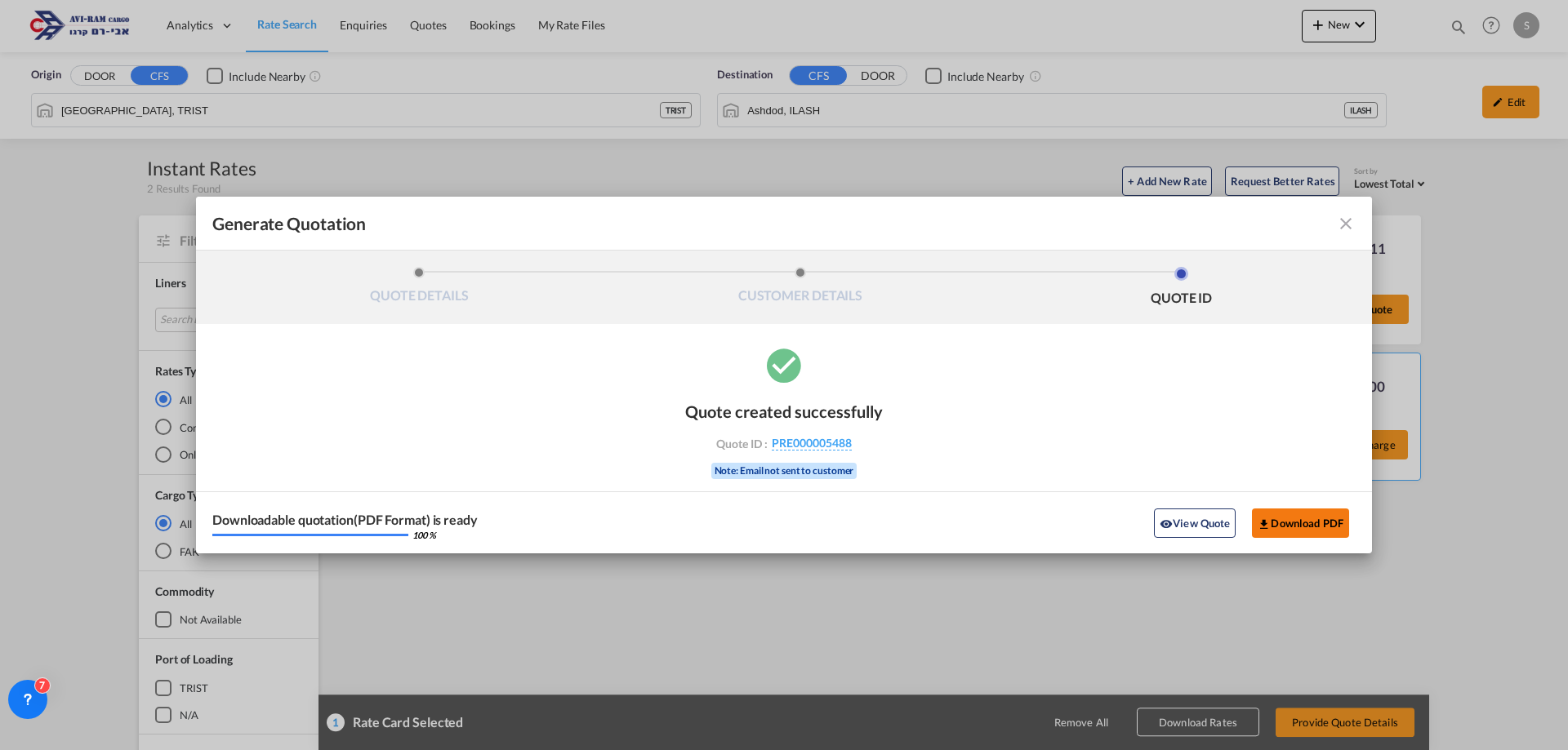
click at [1311, 528] on button "Download PDF" at bounding box center [1300, 523] width 97 height 30
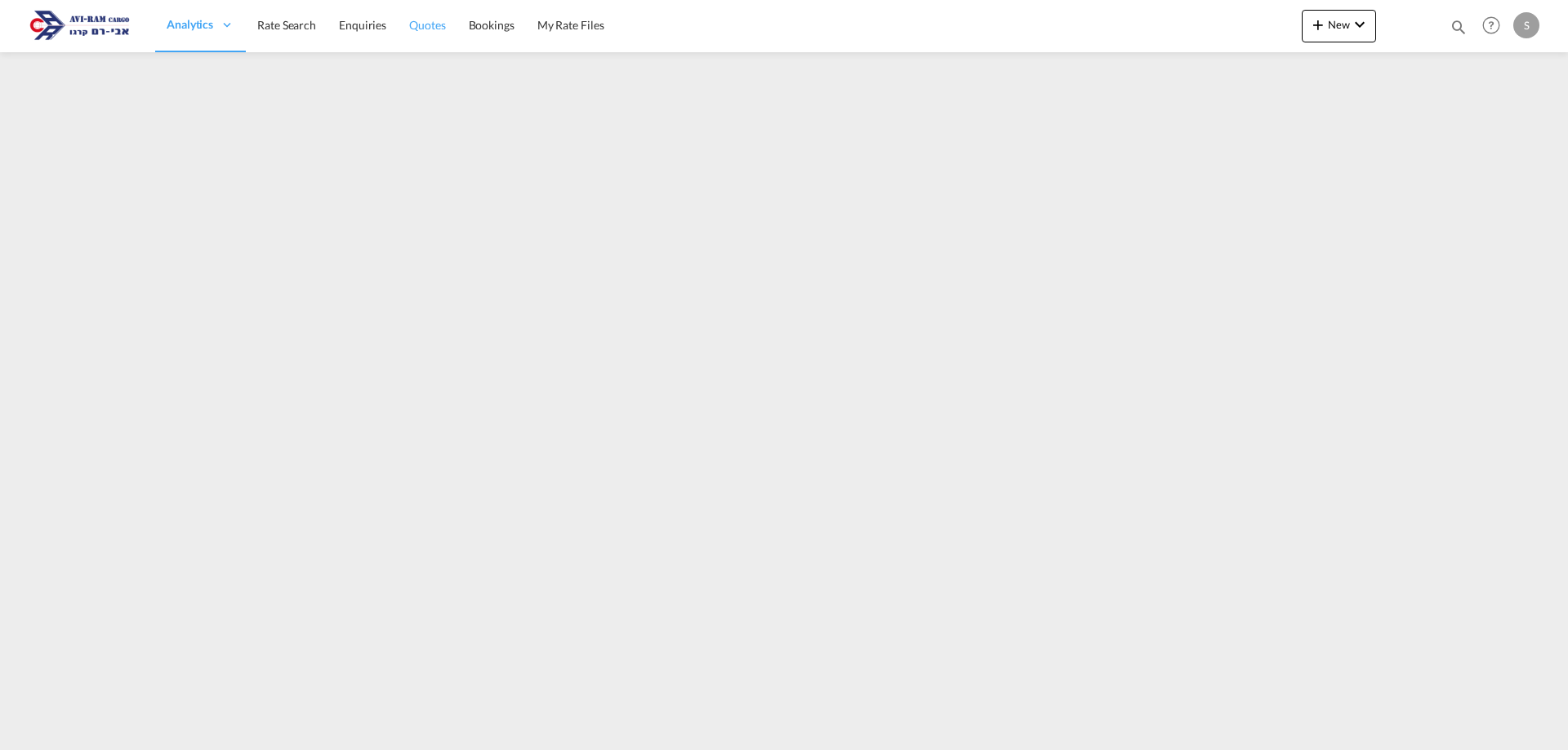
click at [431, 26] on span "Quotes" at bounding box center [427, 24] width 36 height 14
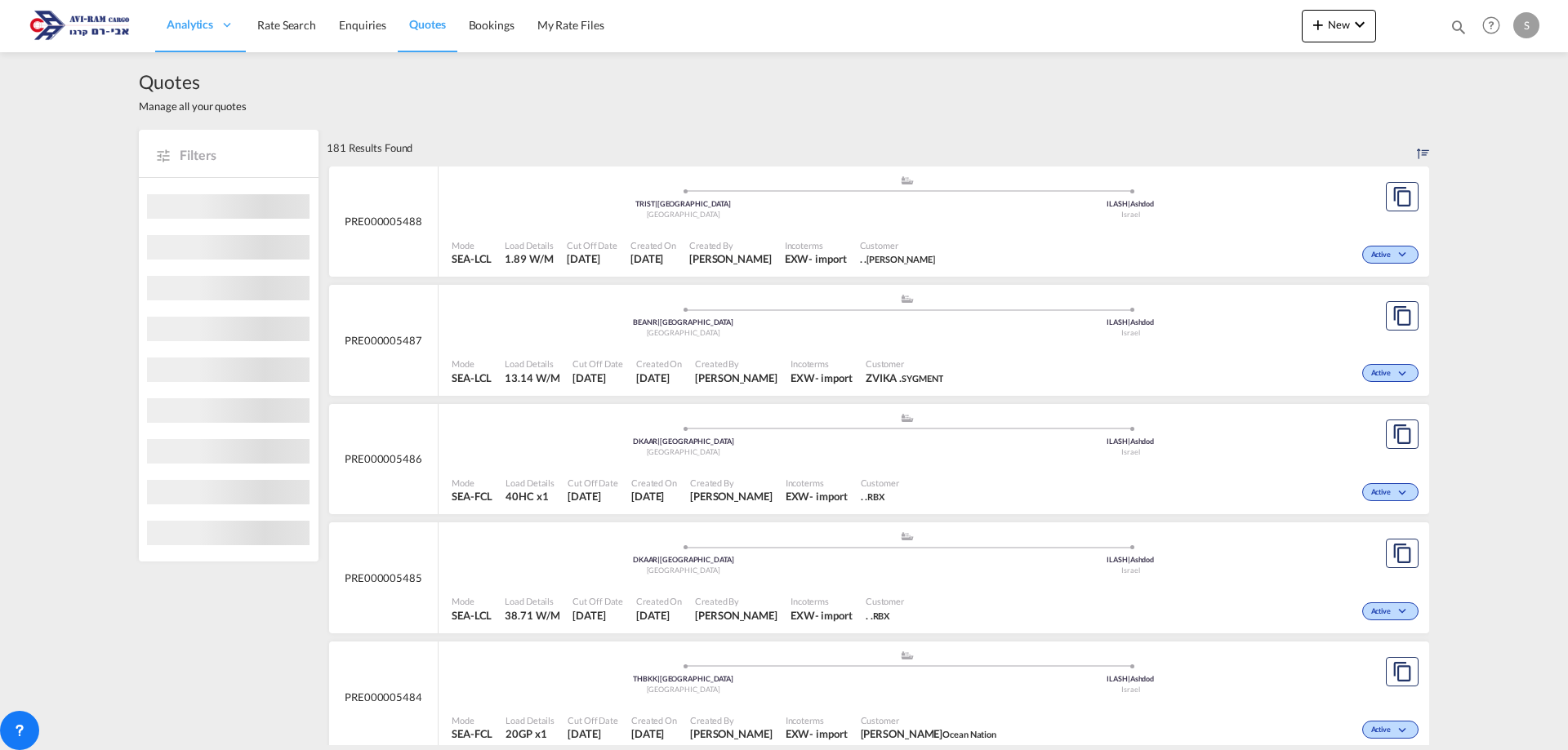
click at [567, 250] on div "Cut Off Date 19 Aug 2025" at bounding box center [592, 253] width 63 height 41
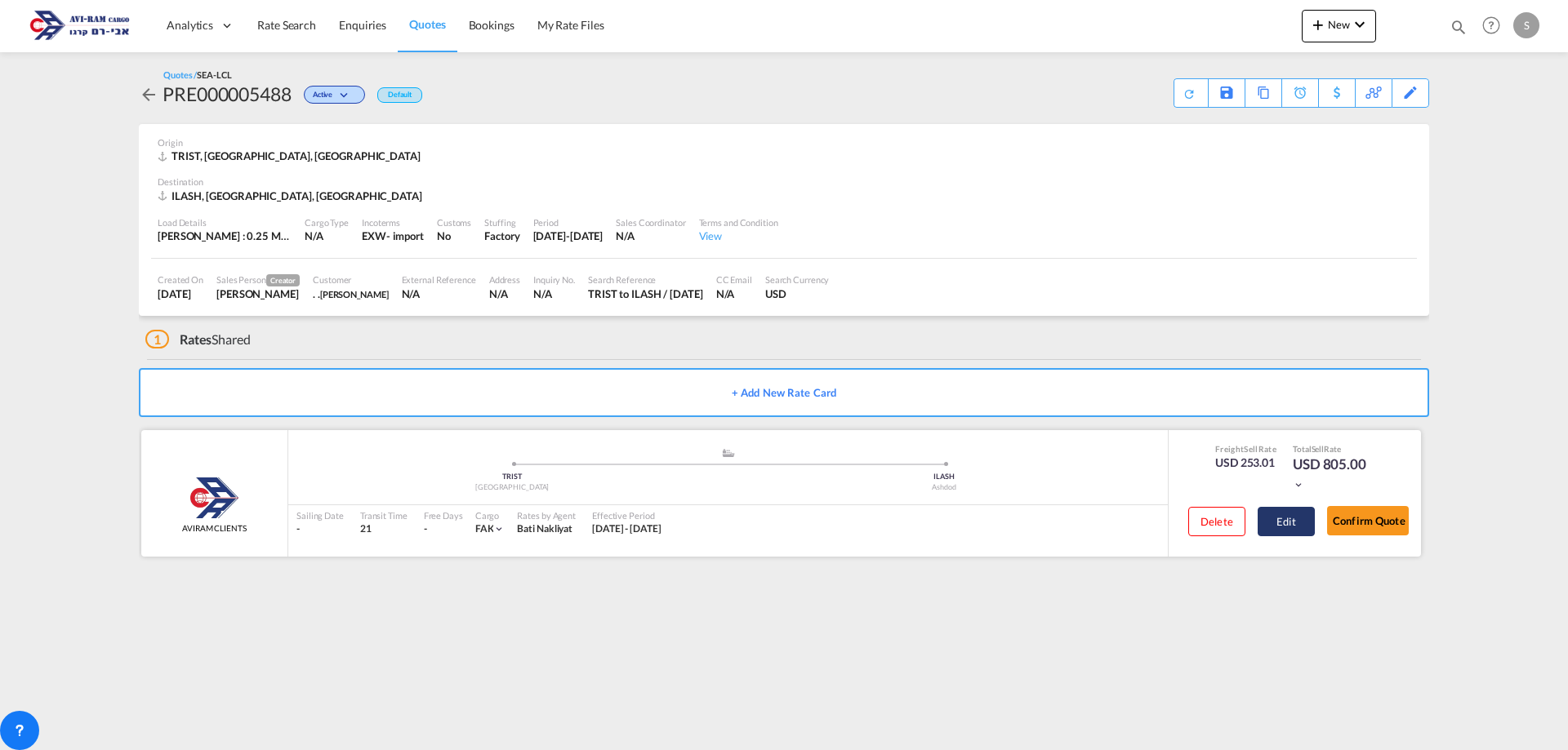
click at [1279, 520] on button "Edit" at bounding box center [1285, 522] width 57 height 30
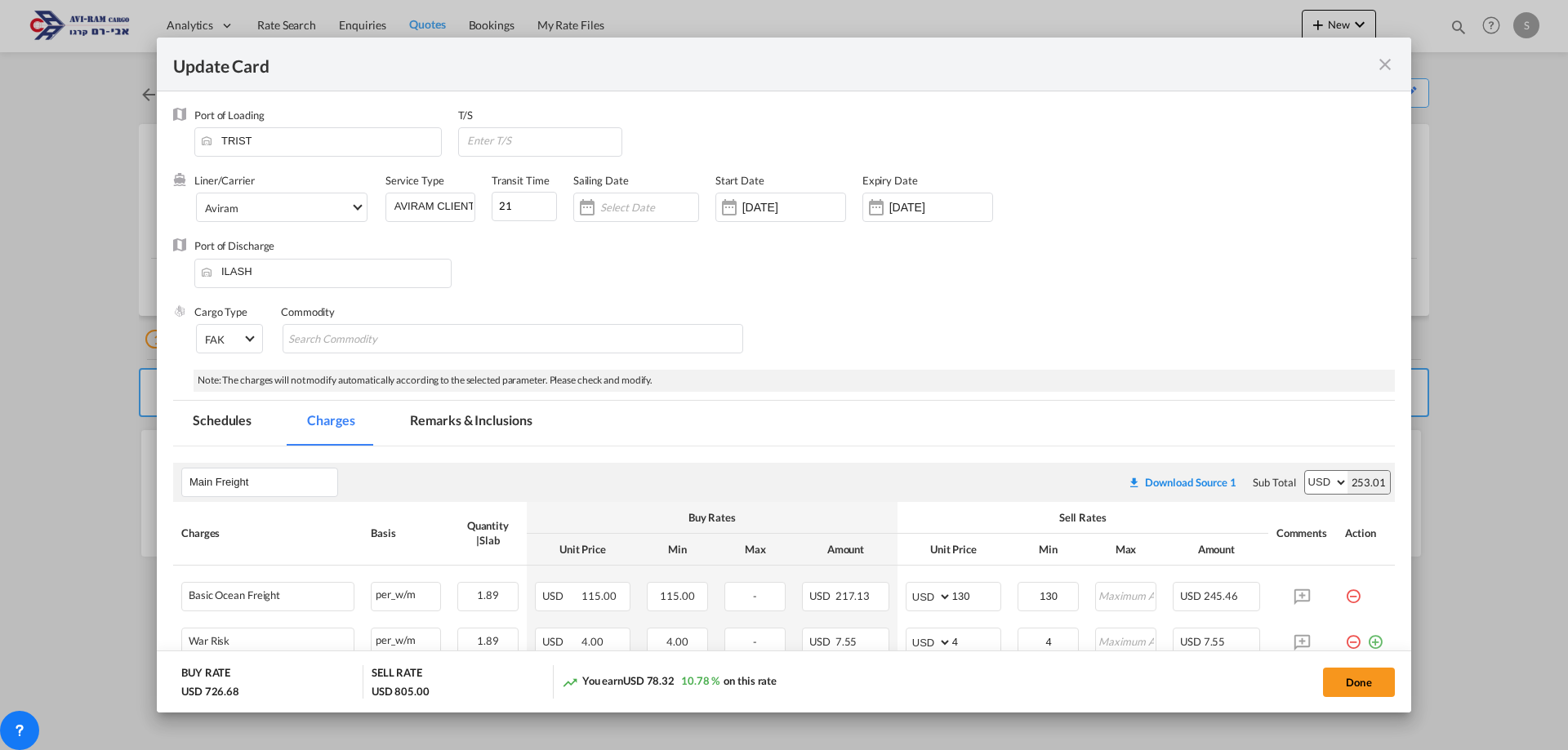
select select "per_shipment"
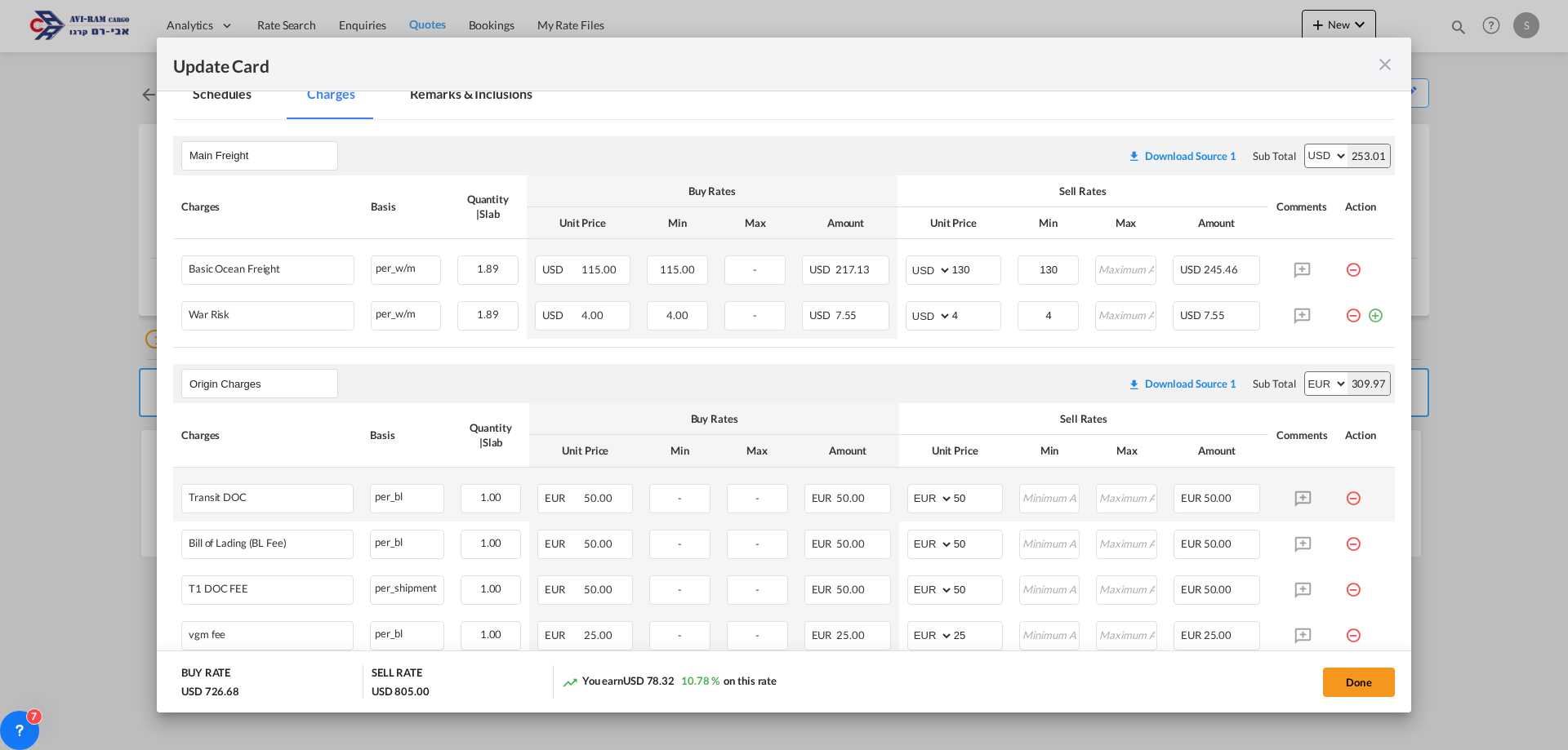
scroll to position [490, 0]
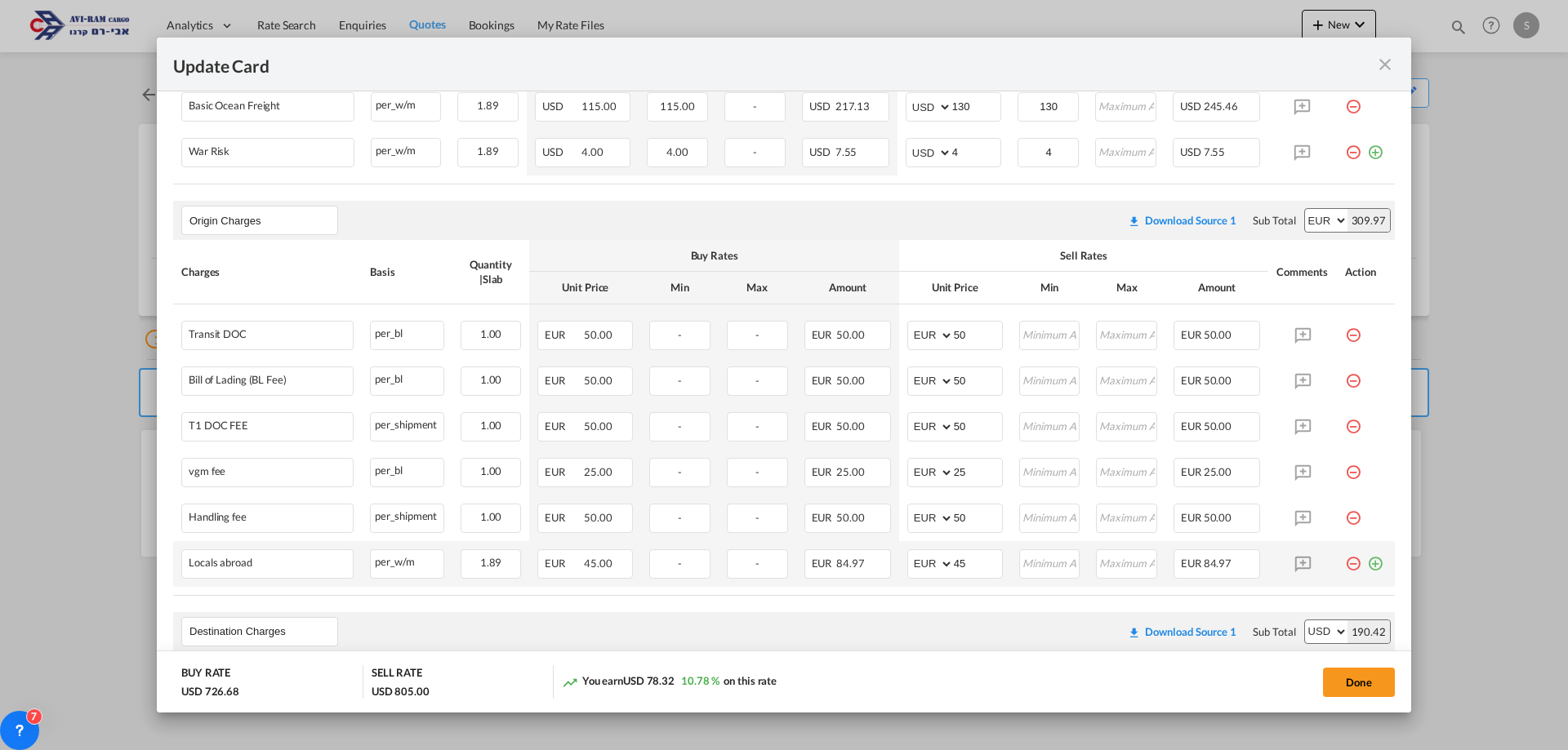
click at [1367, 564] on md-icon "icon-plus-circle-outline green-400-fg" at bounding box center [1375, 558] width 17 height 17
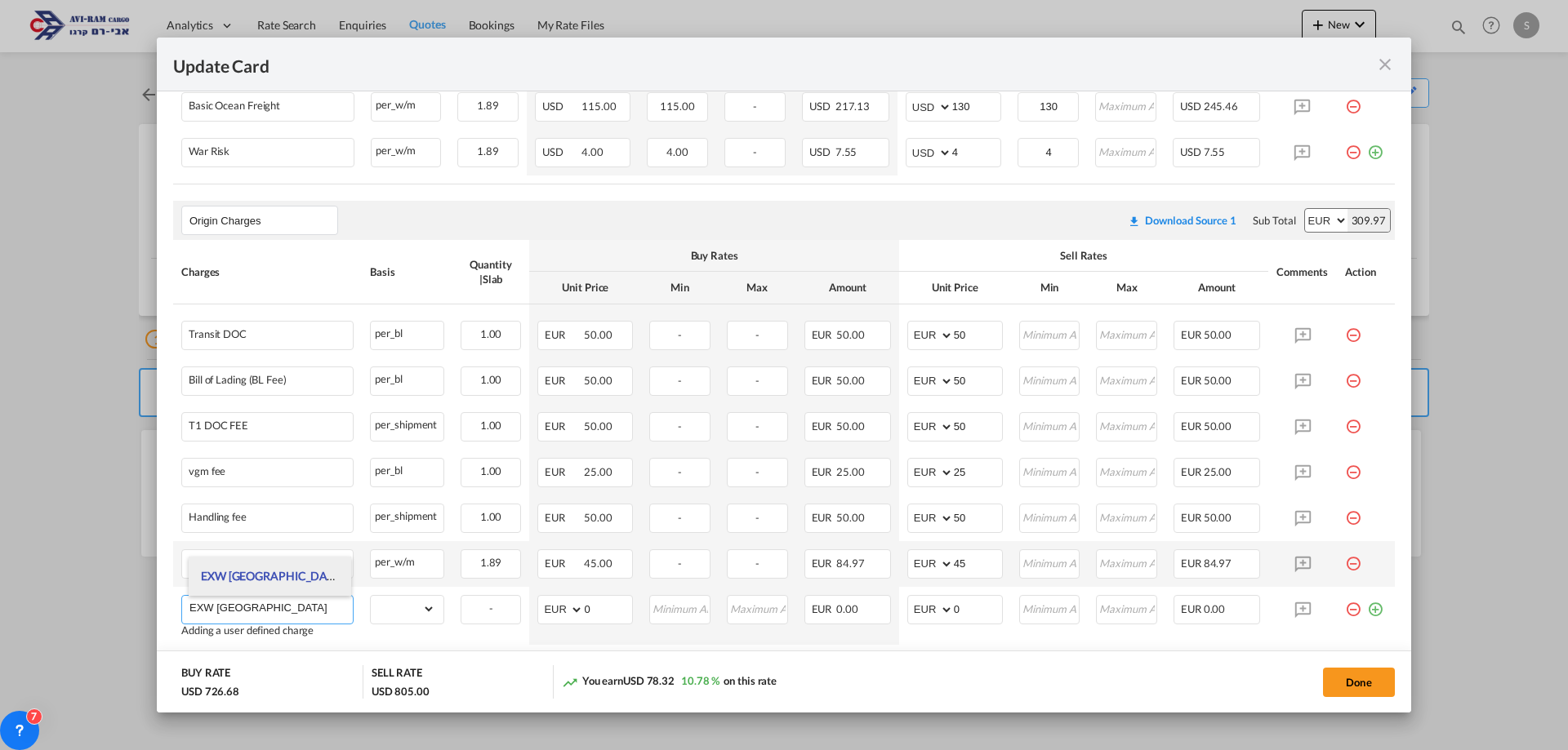
click at [296, 590] on li "EXW TURKEY TO KOPER" at bounding box center [270, 576] width 162 height 39
type input "EXW TURKEY TO KOPER"
click at [401, 612] on select "gross_weight volumetric_weight per_shipment per_bl per_km per_hawb per_kg flat …" at bounding box center [402, 609] width 63 height 26
select select "per_shipment"
click at [370, 596] on select "gross_weight volumetric_weight per_shipment per_bl per_km per_hawb per_kg flat …" at bounding box center [402, 609] width 63 height 26
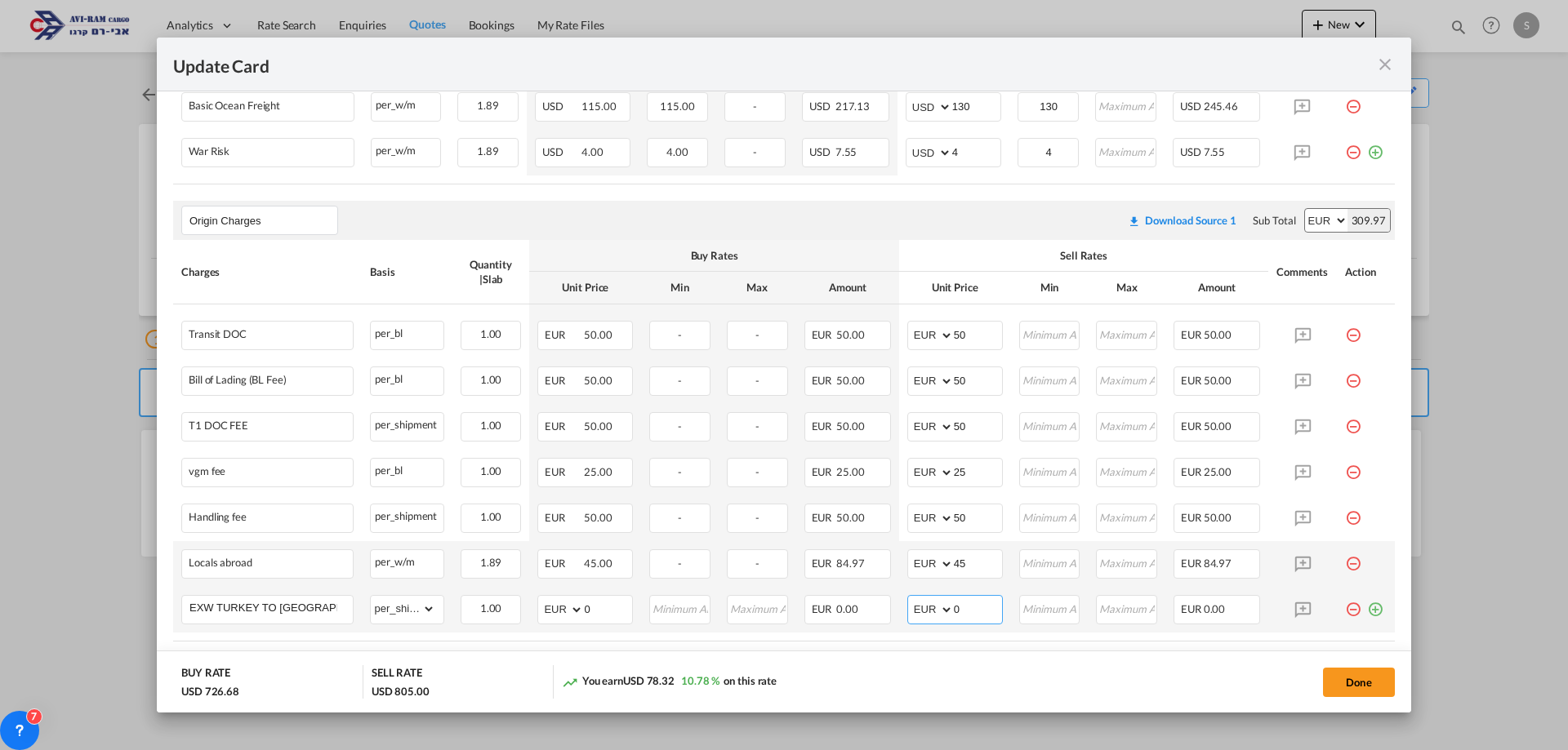
click at [918, 604] on select "AED AFN ALL AMD ANG AOA ARS AUD AWG AZN BAM BBD BDT BGN BHD BIF BMD BND BOB BRL…" at bounding box center [932, 610] width 43 height 23
select select "string:USD"
click at [910, 599] on select "AED AFN ALL AMD ANG AOA ARS AUD AWG AZN BAM BBD BDT BGN BHD BIF BMD BND BOB BRL…" at bounding box center [932, 610] width 43 height 23
select select "string:USD"
drag, startPoint x: 960, startPoint y: 599, endPoint x: 909, endPoint y: 593, distance: 51.4
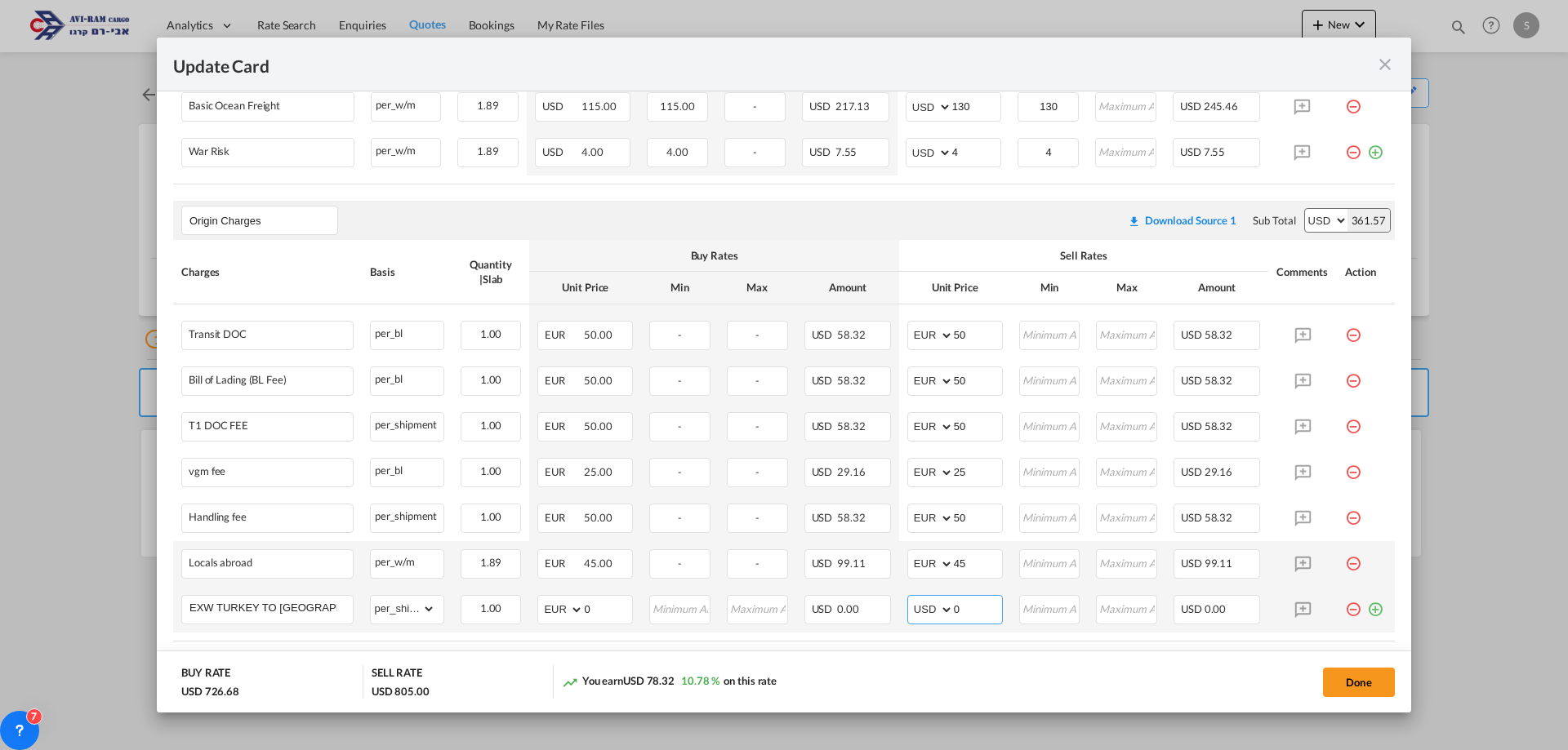
click at [909, 593] on td "AED AFN ALL AMD ANG AOA ARS AUD AWG AZN BAM BBD BDT BGN BHD BIF BMD BND BOB BRL…" at bounding box center [955, 609] width 112 height 46
type input "300"
click at [1333, 685] on button "Done" at bounding box center [1358, 683] width 72 height 30
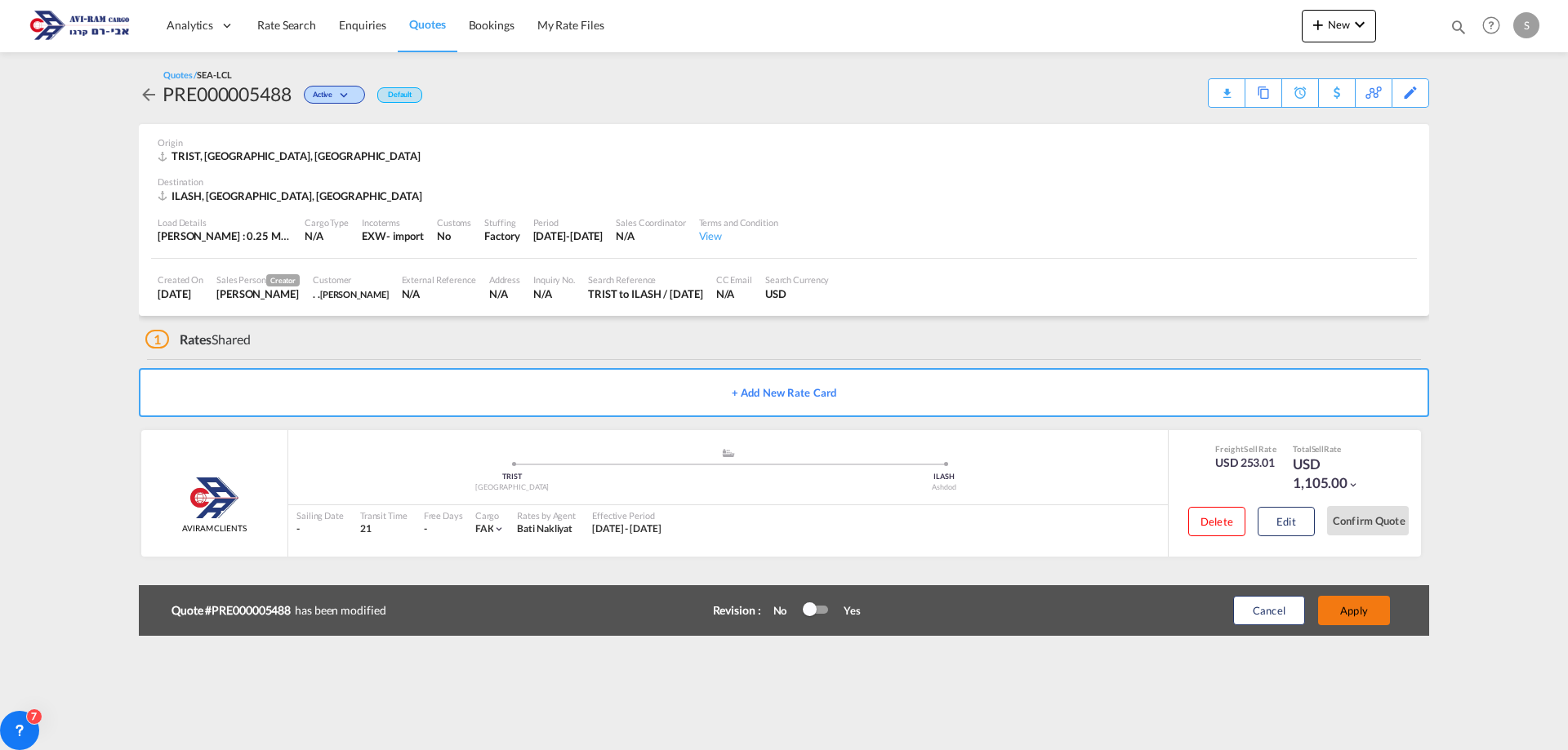
click at [1356, 608] on button "Apply" at bounding box center [1353, 611] width 72 height 30
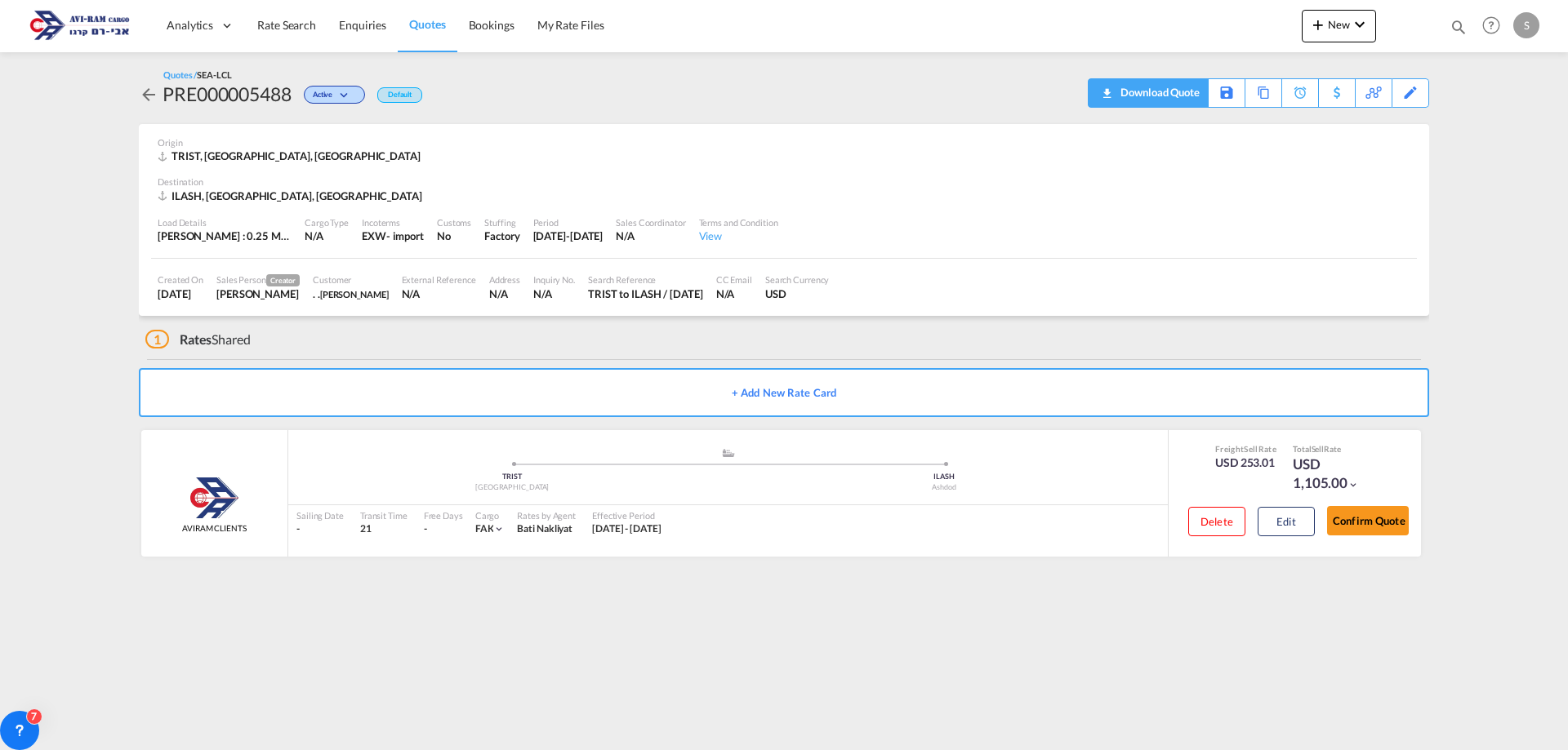
click at [1179, 90] on div "Download Quote" at bounding box center [1158, 92] width 83 height 26
click at [1311, 28] on md-icon "icon-plus 400-fg" at bounding box center [1317, 24] width 20 height 20
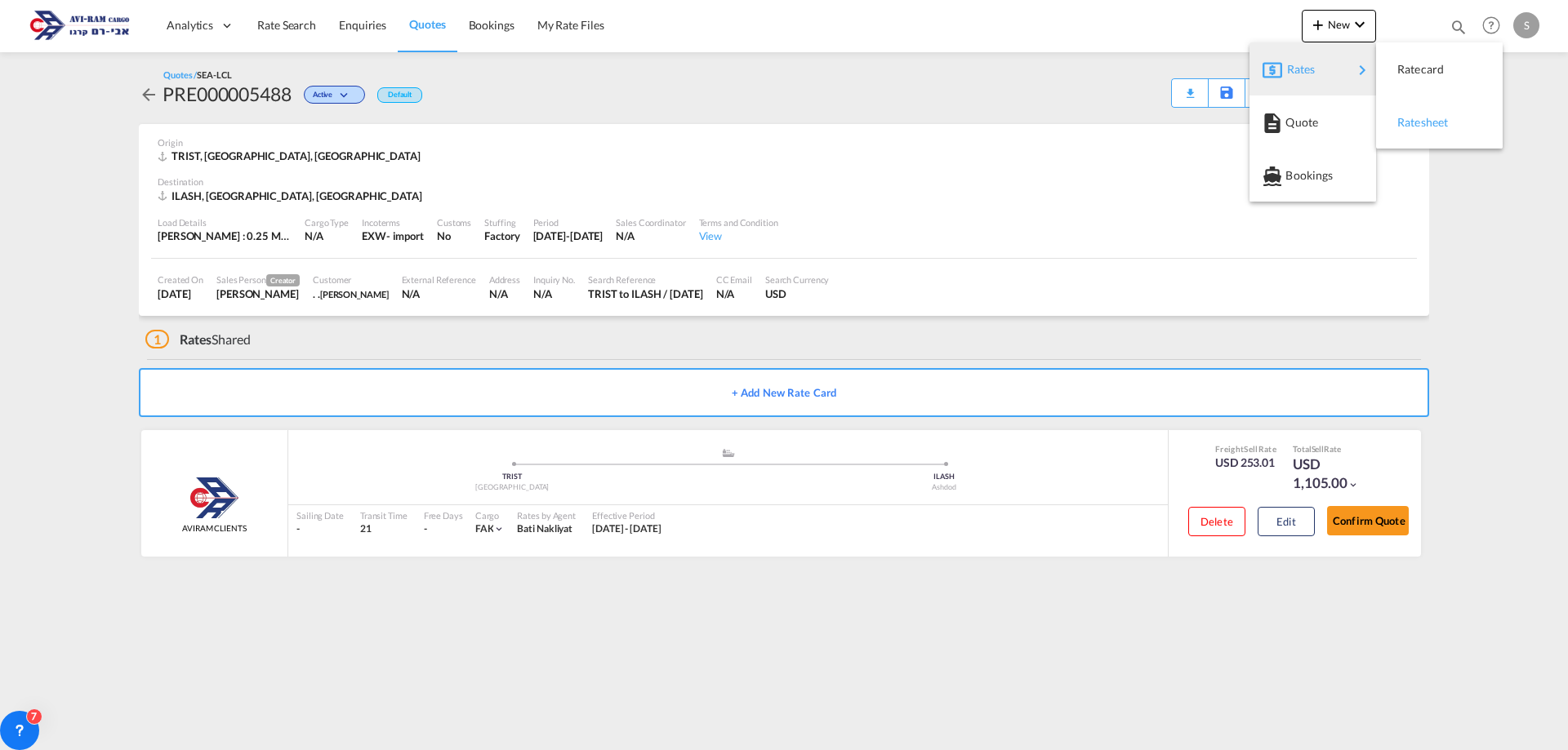
click at [1409, 118] on span "Ratesheet" at bounding box center [1406, 122] width 18 height 33
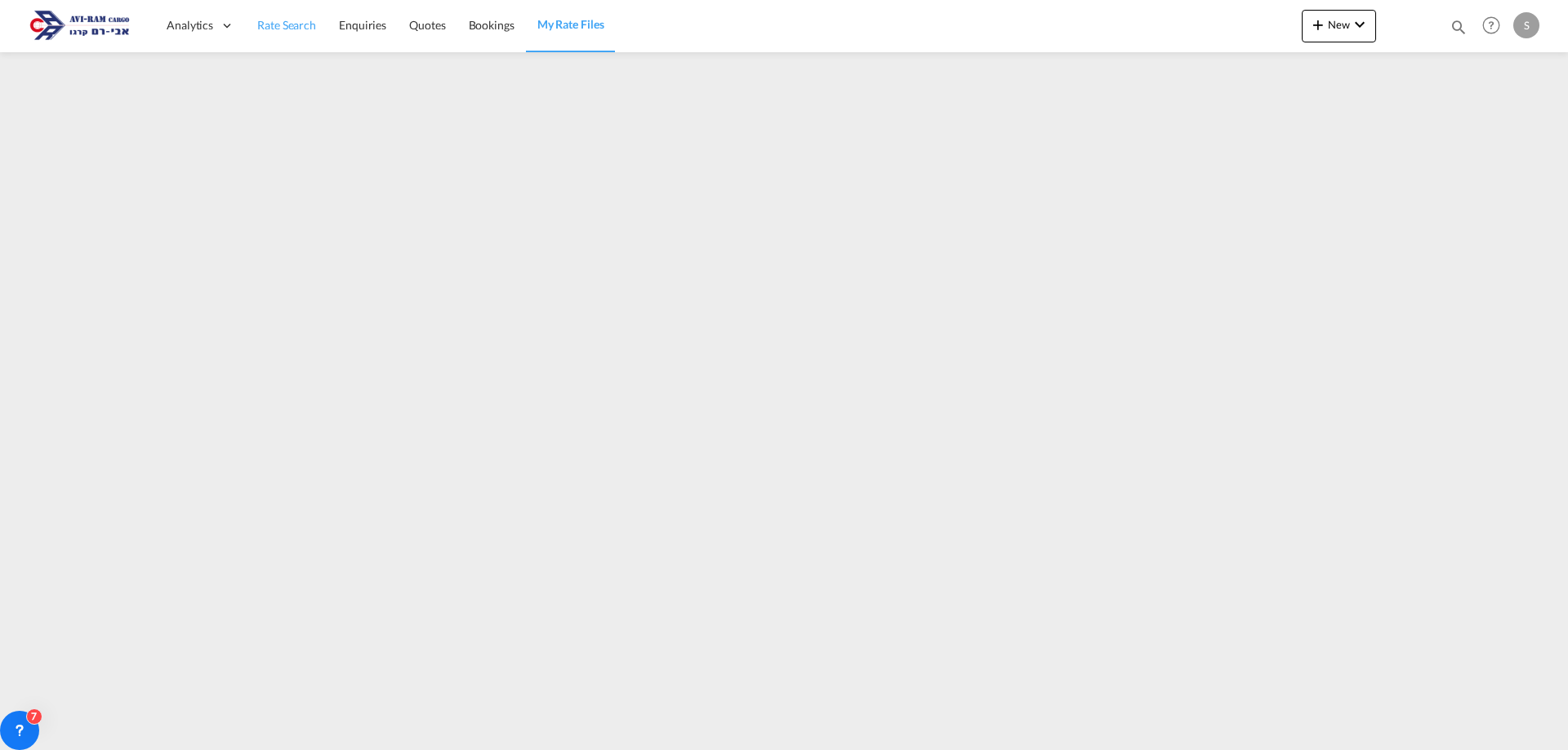
click at [306, 30] on span "Rate Search" at bounding box center [286, 24] width 59 height 14
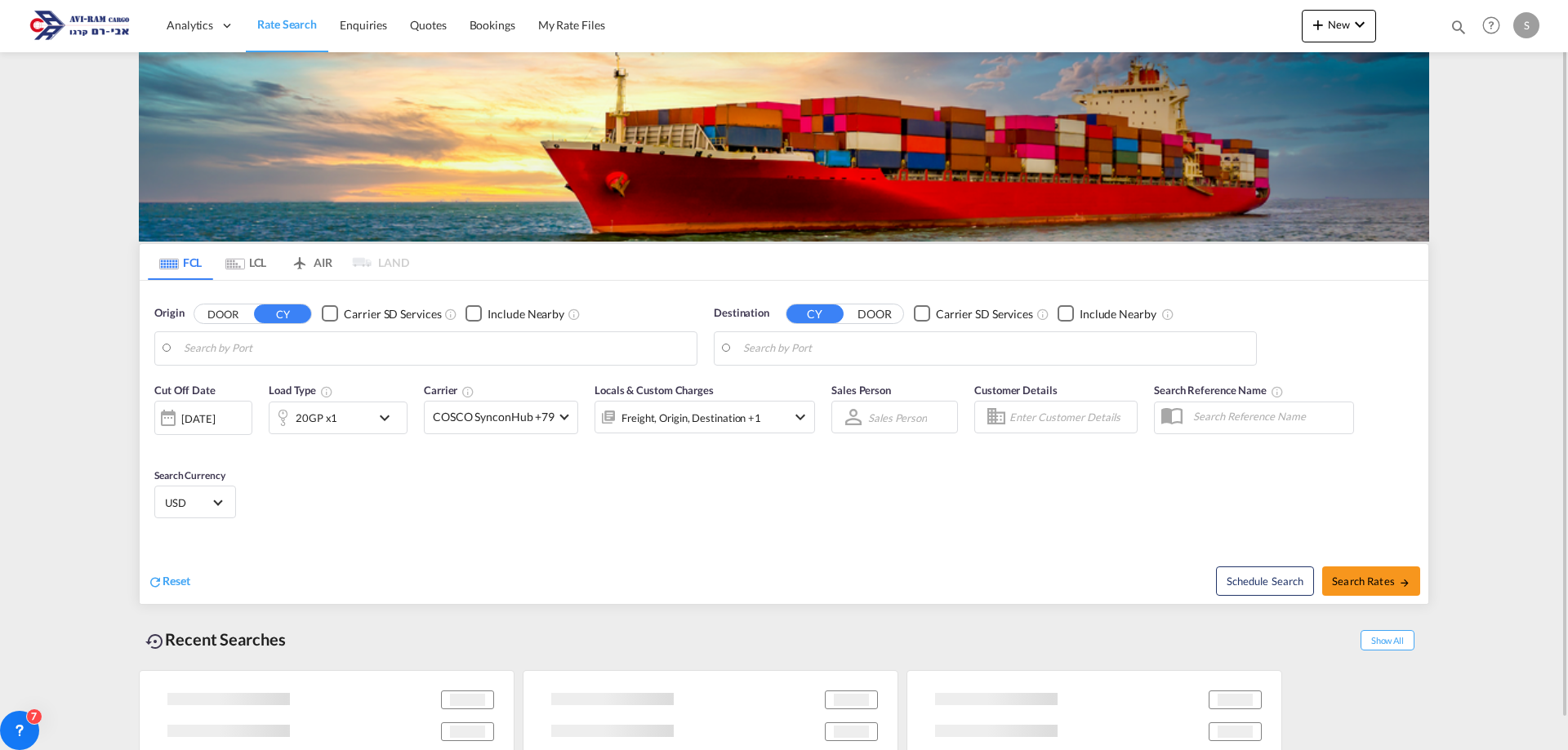
type input "[GEOGRAPHIC_DATA], [GEOGRAPHIC_DATA]"
type input "Ashdod, ILASH"
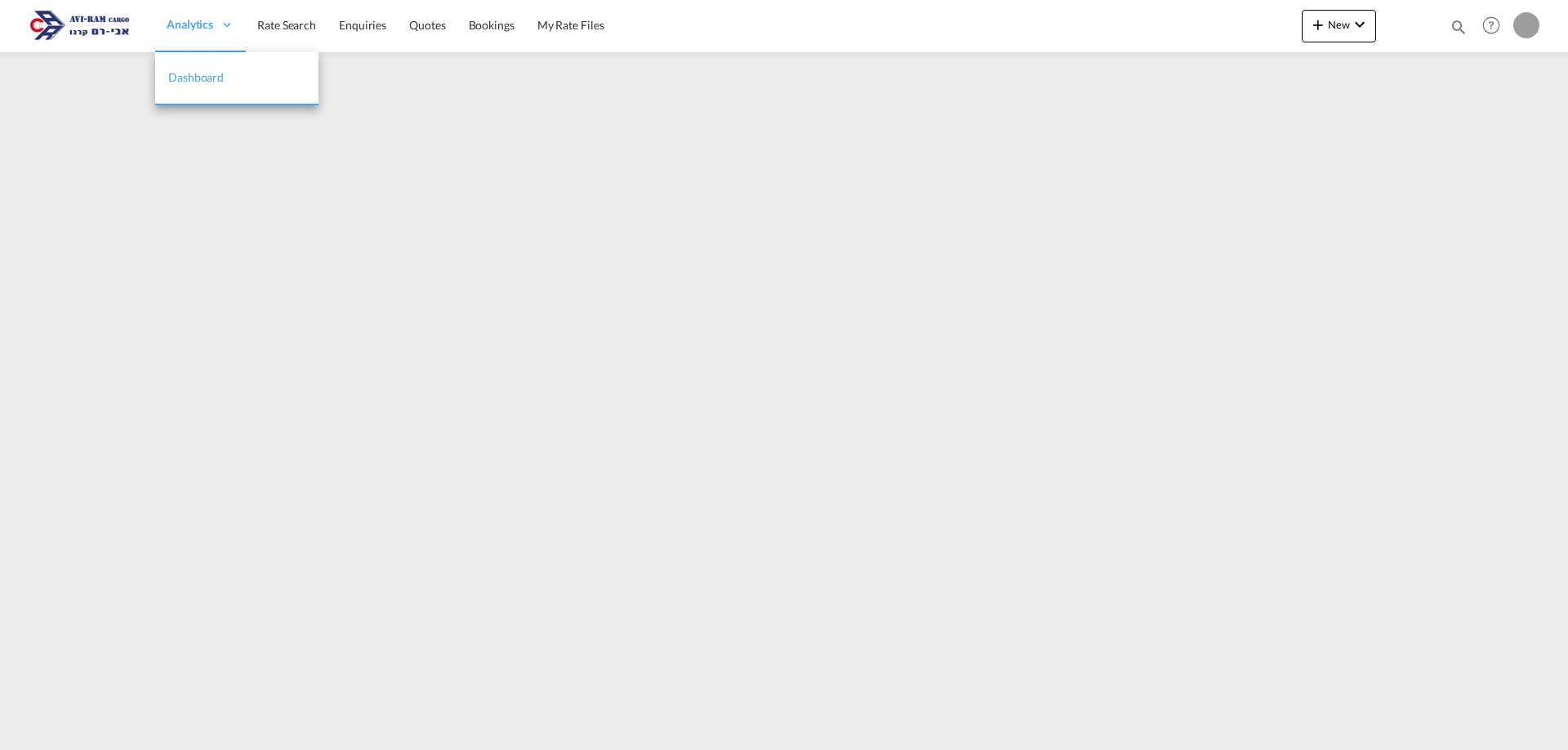
click at [168, 20] on div "Analytics" at bounding box center [200, 25] width 90 height 53
drag, startPoint x: 244, startPoint y: 33, endPoint x: 284, endPoint y: 31, distance: 40.0
click at [254, 30] on ul "Analytics Dashboard Rate Search Enquiries Quotes Bookings" at bounding box center [384, 25] width 460 height 53
click at [292, 32] on span "Rate Search" at bounding box center [286, 24] width 59 height 14
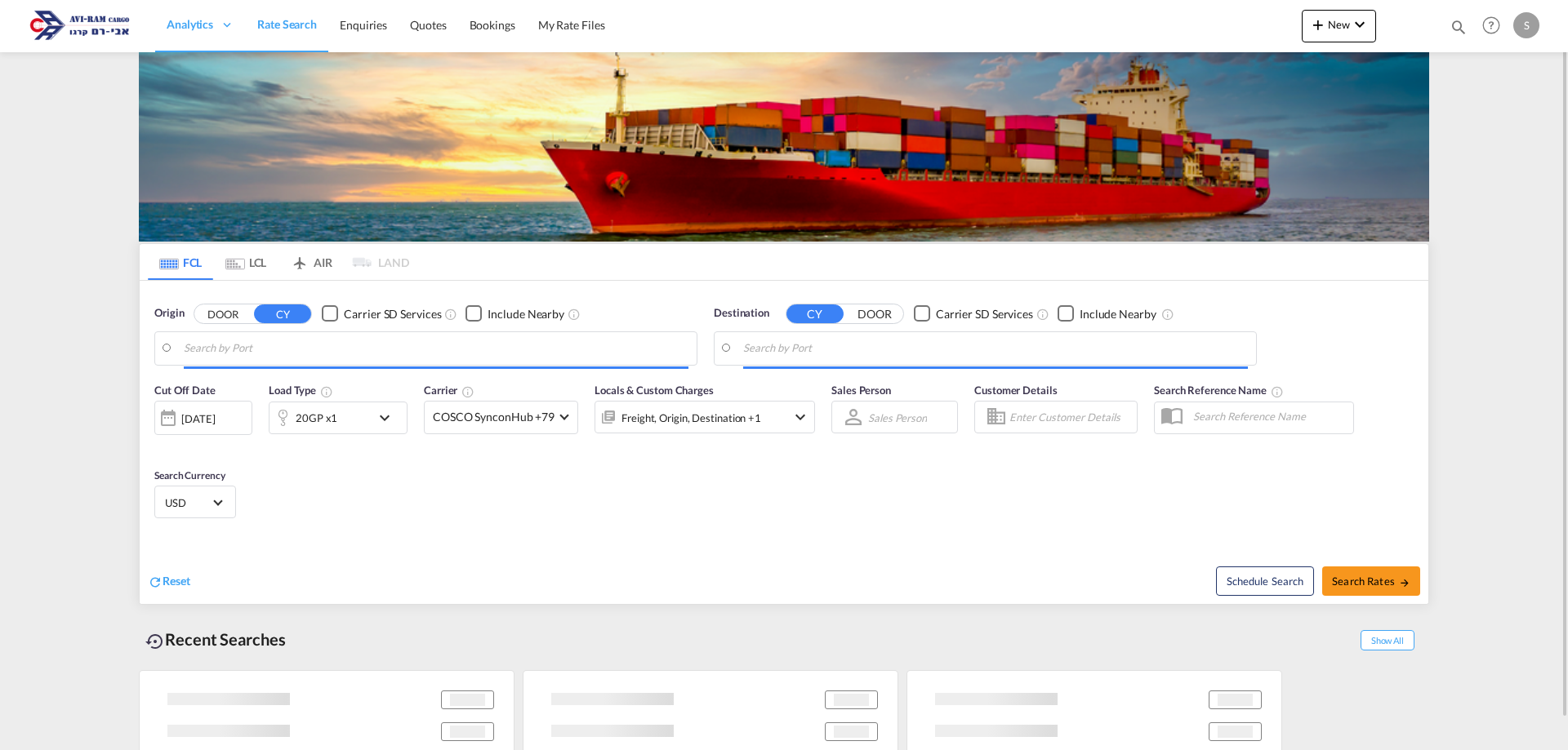
click at [243, 271] on md-tab-item "LCL" at bounding box center [245, 262] width 65 height 36
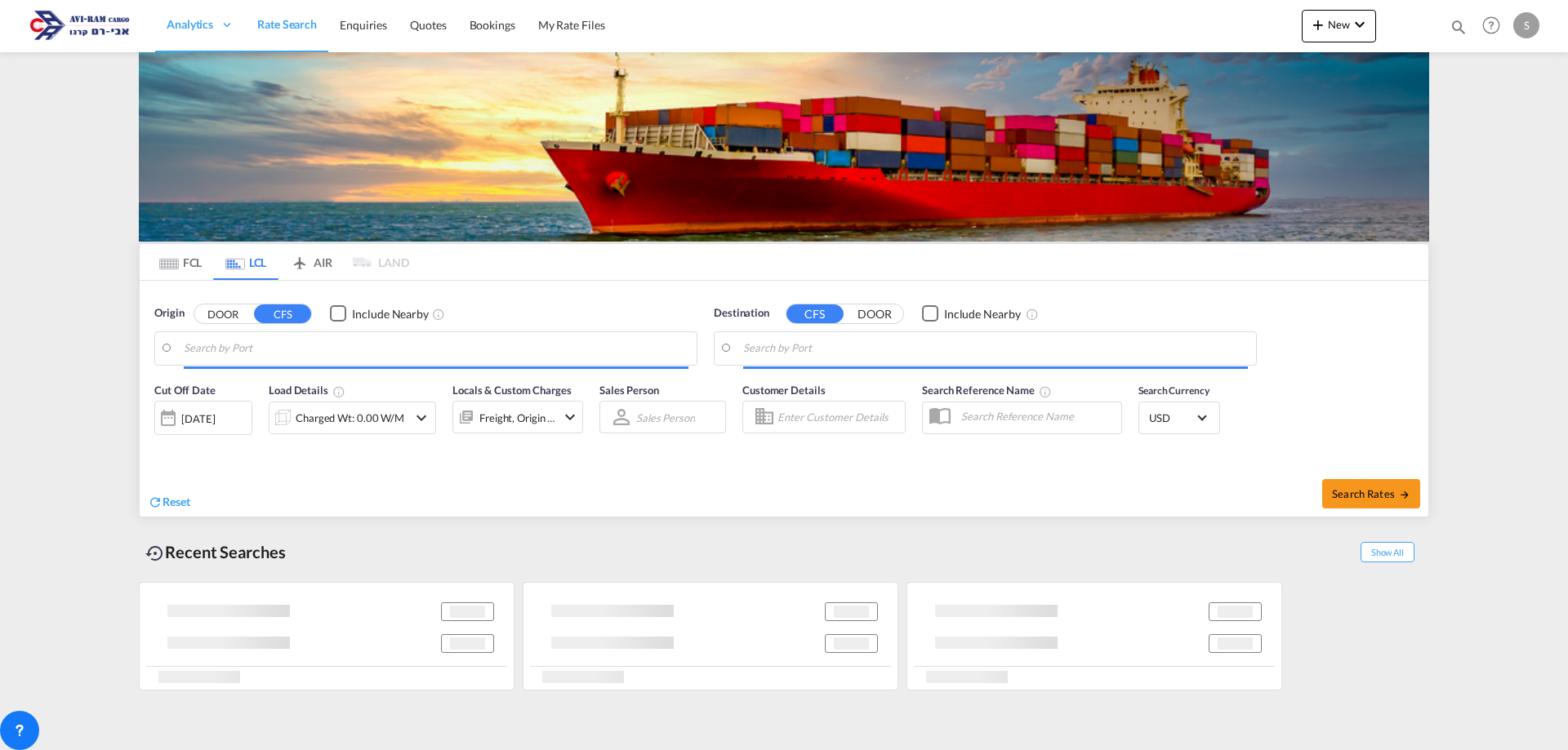
type input "Istanbul, TRIST"
type input "Ashdod, ILASH"
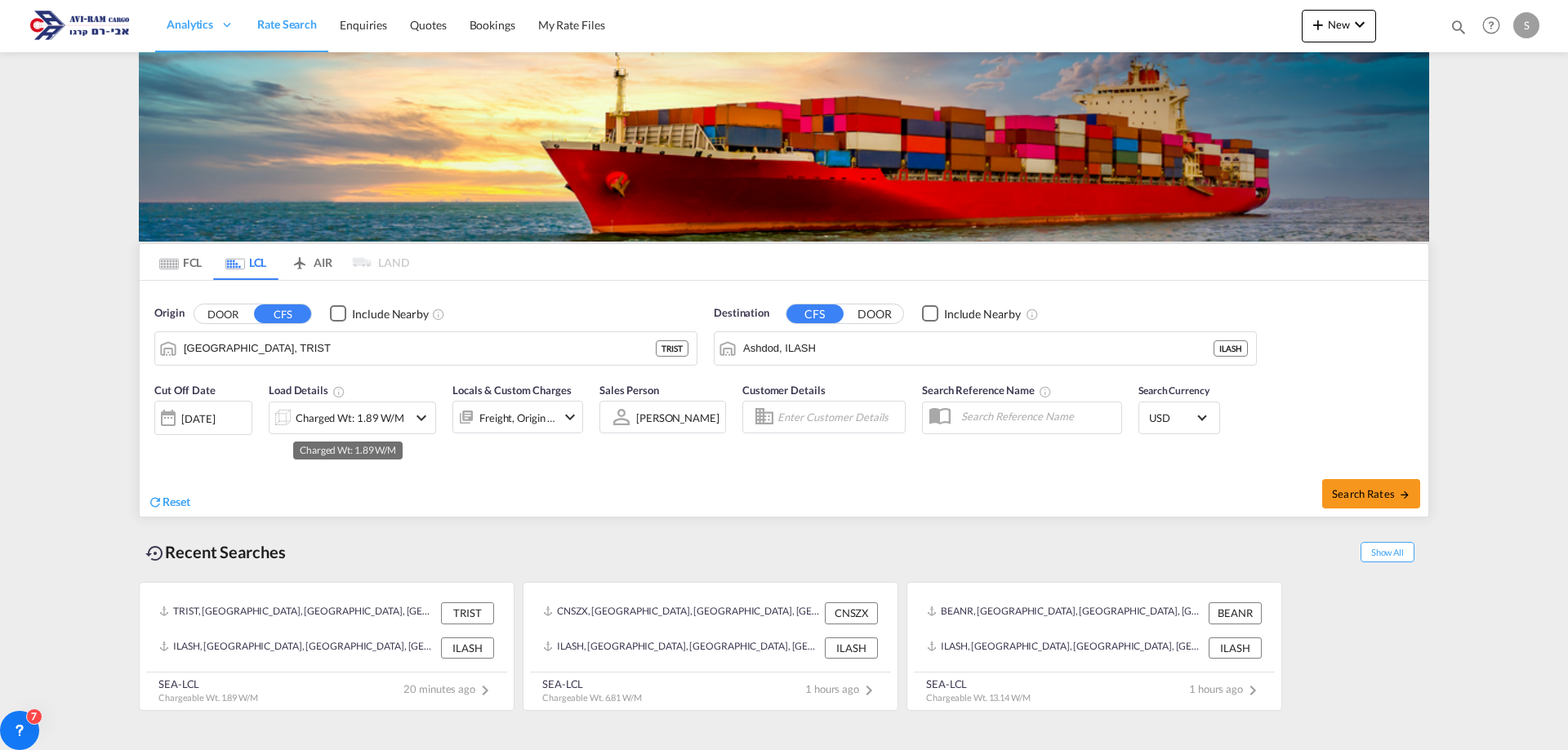
click at [371, 424] on div "Charged Wt: 1.89 W/M" at bounding box center [350, 418] width 108 height 23
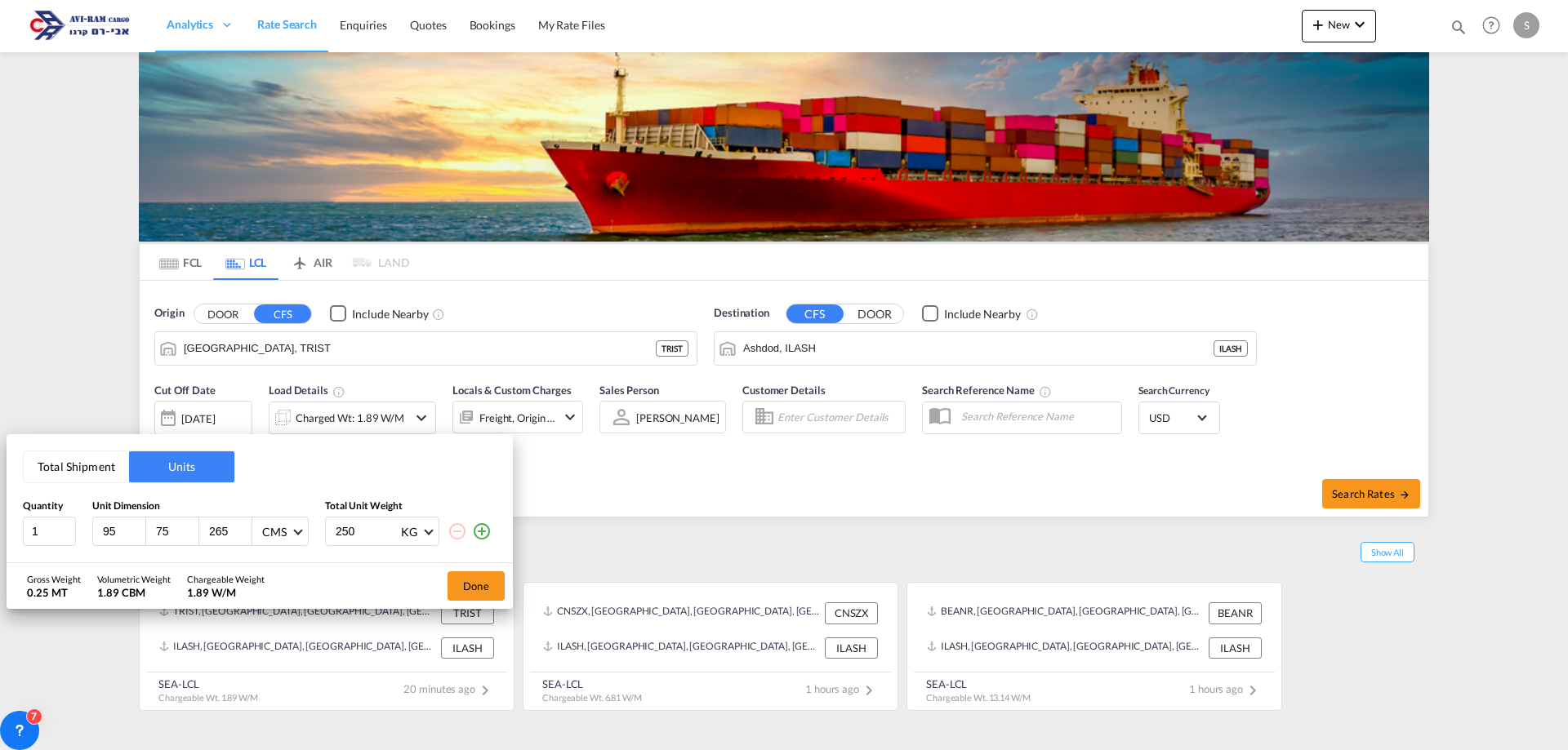
click at [285, 348] on div "Total Shipment Units Quantity Unit Dimension Total Unit Weight 1 95 75 265 CMS …" at bounding box center [784, 375] width 1568 height 750
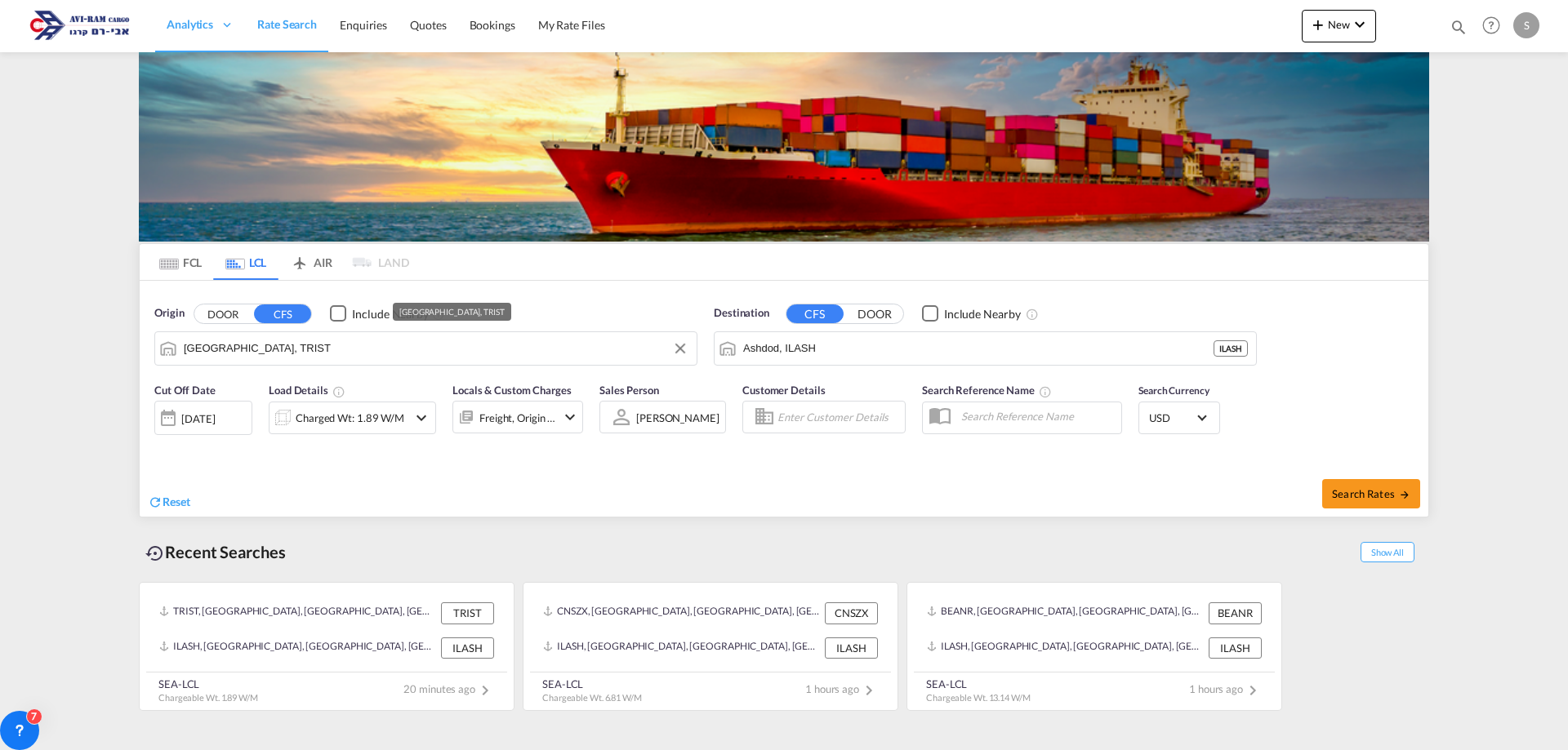
click at [286, 344] on input "Istanbul, TRIST" at bounding box center [436, 349] width 505 height 24
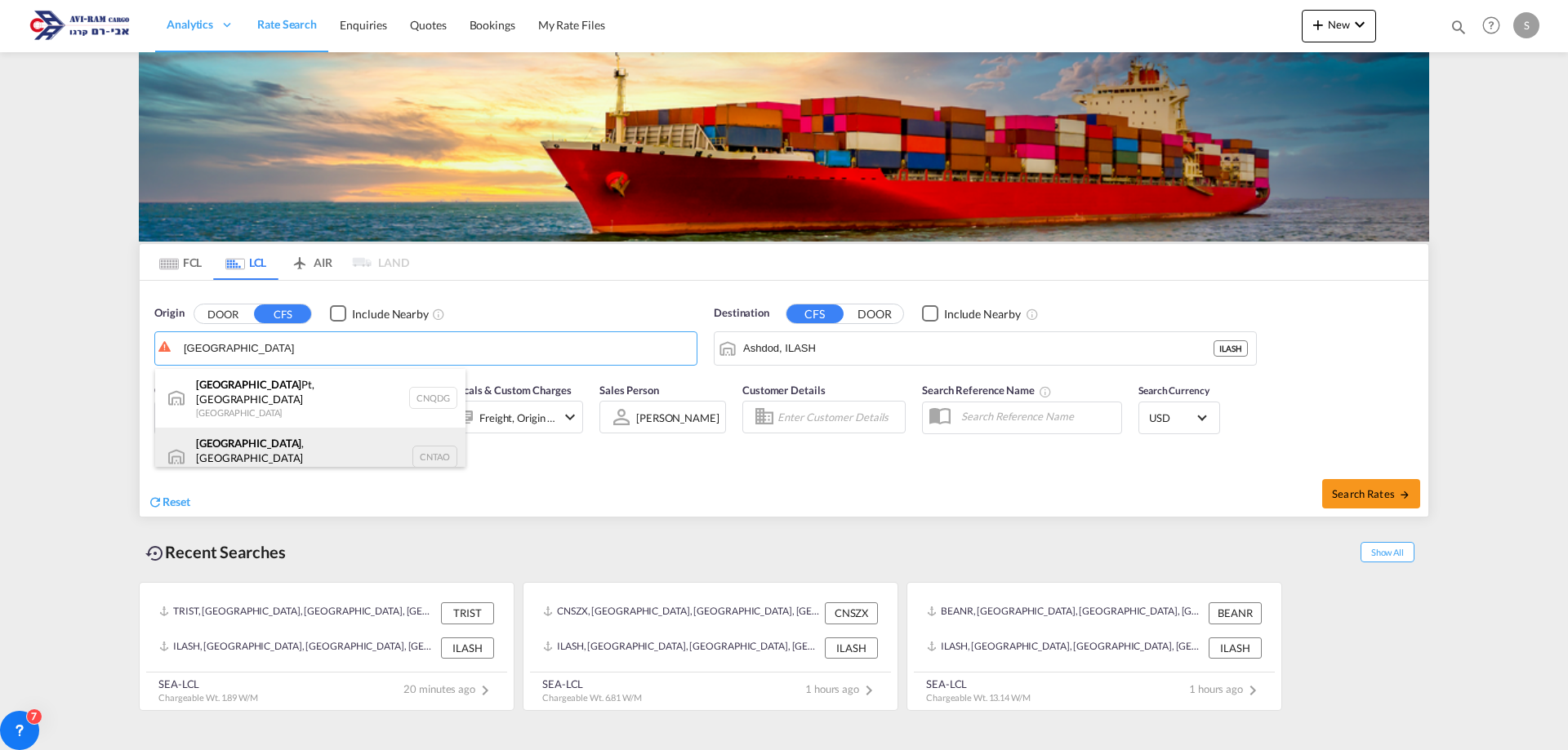
click at [286, 446] on div "Qingdao , SD China CNTAO" at bounding box center [310, 457] width 311 height 59
type input "Qingdao, SD, CNTAO"
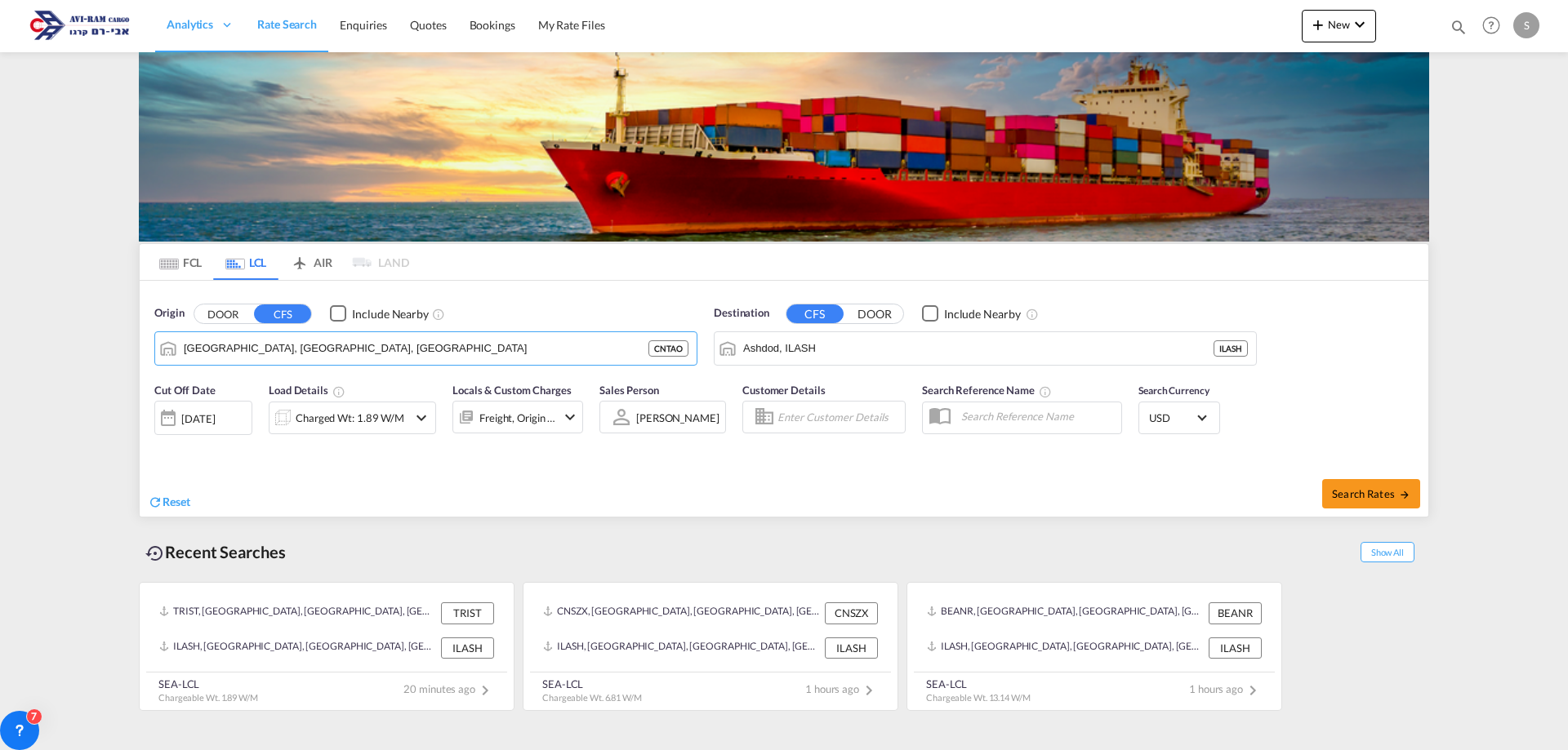
click at [368, 408] on div "Charged Wt: 1.89 W/M" at bounding box center [350, 418] width 108 height 23
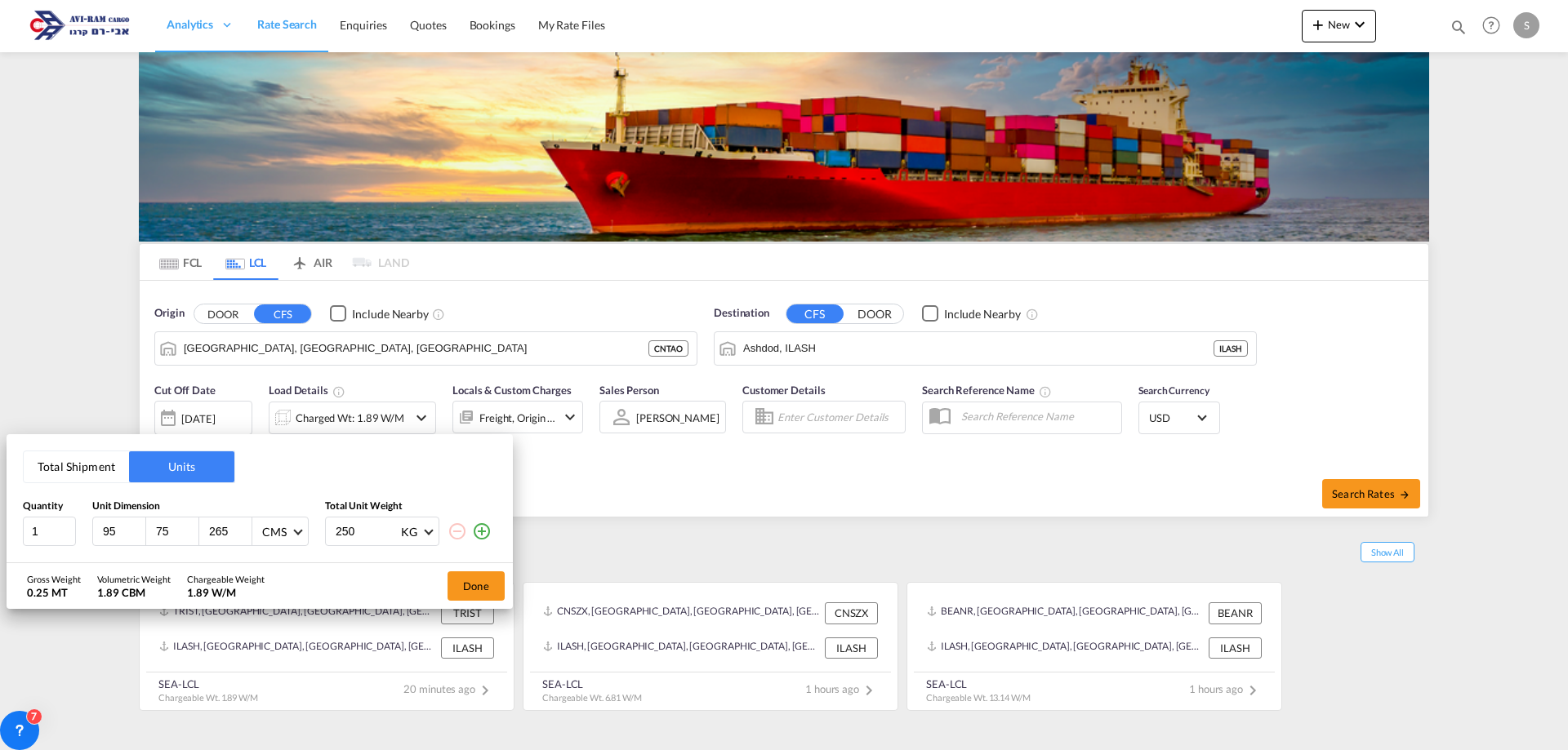
drag, startPoint x: 118, startPoint y: 535, endPoint x: 92, endPoint y: 527, distance: 27.2
click at [92, 526] on div "95 75 265 CMS CMS Inches" at bounding box center [201, 532] width 216 height 30
type input "226"
type input "91"
type input "19"
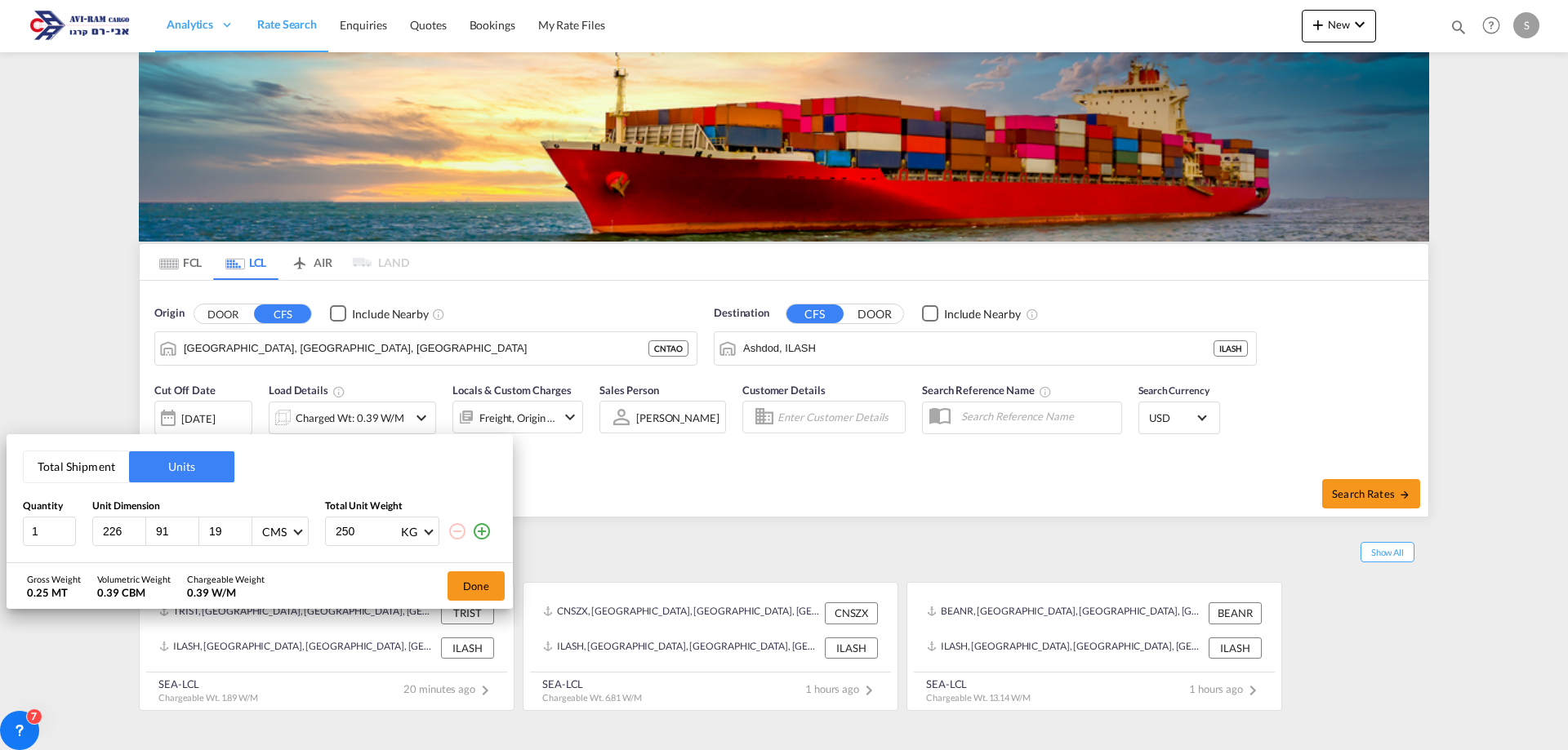
drag, startPoint x: 371, startPoint y: 545, endPoint x: 333, endPoint y: 545, distance: 38.0
click at [333, 545] on div "250 KG KG LB" at bounding box center [382, 532] width 115 height 30
type input "548"
click at [481, 535] on md-icon "icon-plus-circle-outline" at bounding box center [481, 531] width 20 height 20
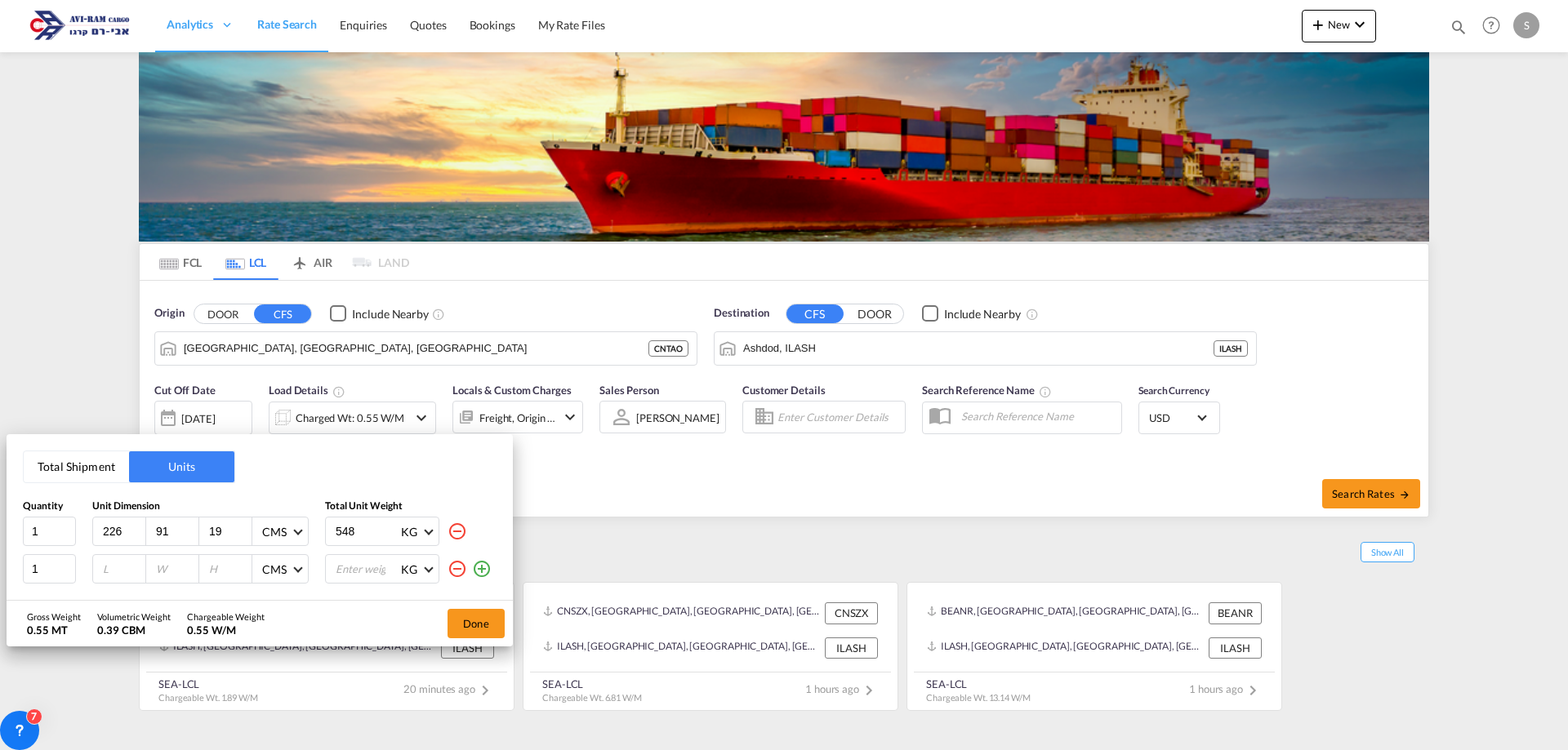
click at [104, 575] on input "number" at bounding box center [123, 569] width 44 height 15
type input "215"
type input "108"
type input "20"
click at [375, 570] on input "number" at bounding box center [367, 569] width 65 height 28
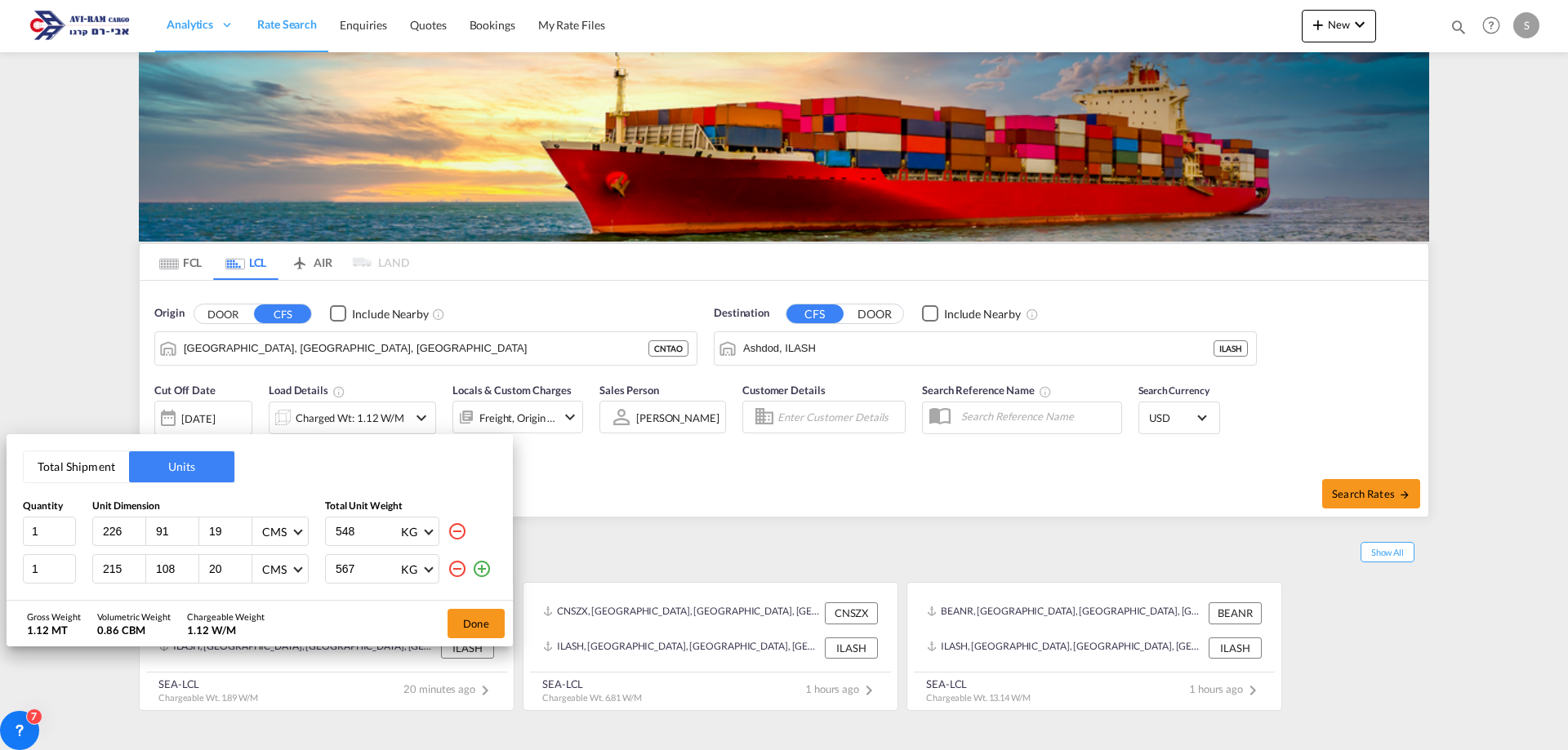
type input "567"
click at [484, 576] on md-icon "icon-plus-circle-outline" at bounding box center [481, 569] width 20 height 20
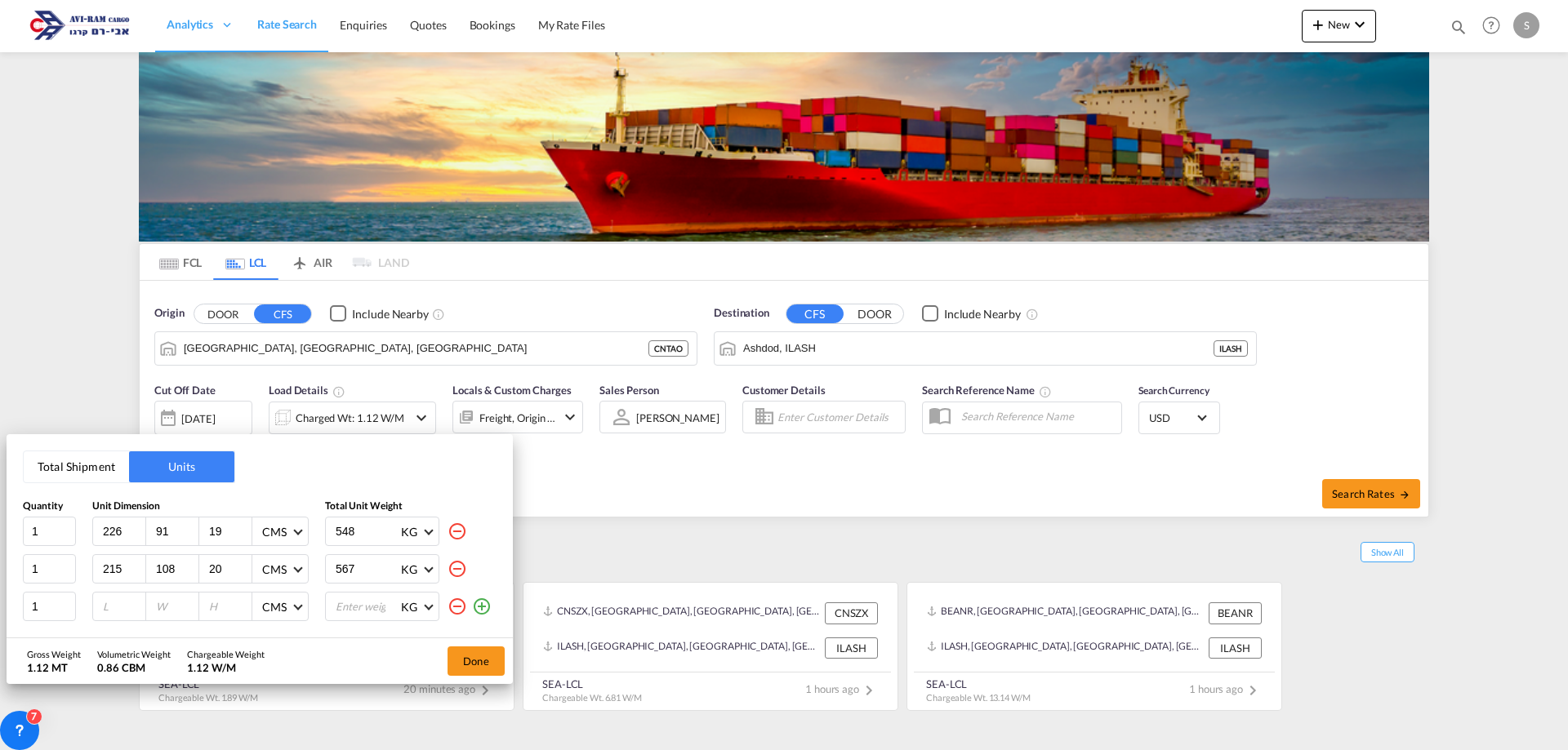
click at [119, 606] on input "number" at bounding box center [123, 607] width 44 height 15
type input "216"
type input "91"
type input "20"
type input "551"
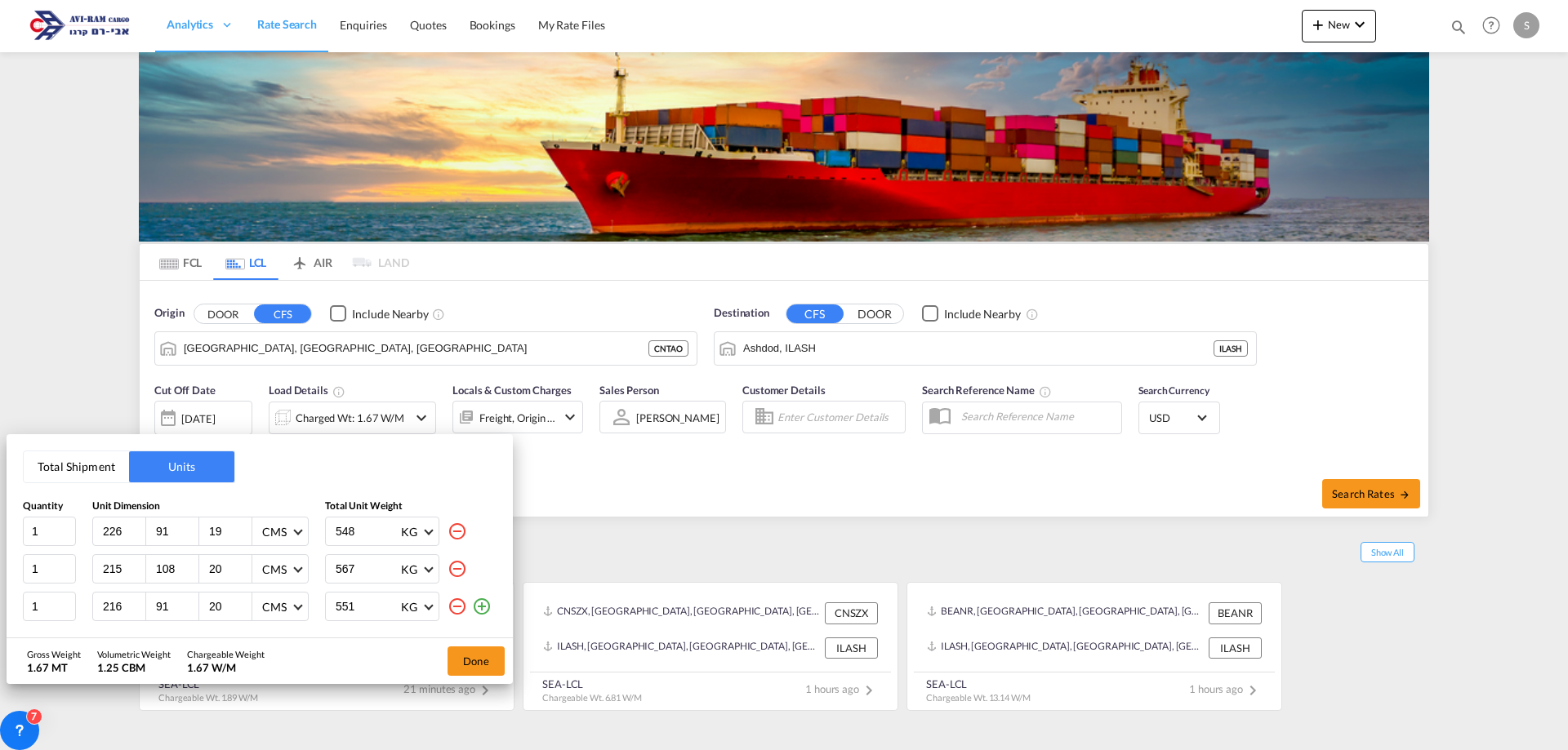
click at [478, 610] on md-icon "icon-plus-circle-outline" at bounding box center [481, 606] width 20 height 20
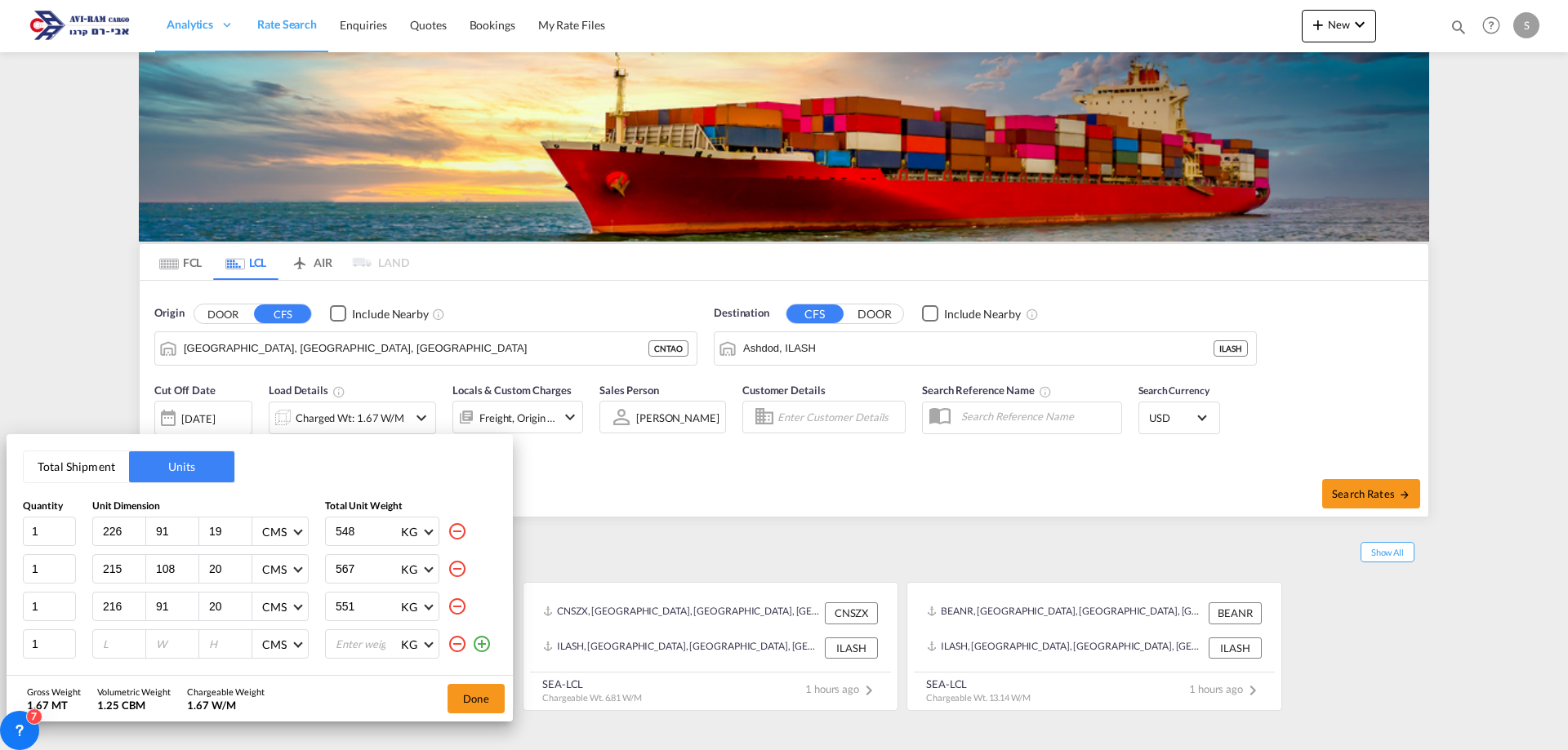
click at [117, 652] on input "number" at bounding box center [123, 645] width 44 height 15
type input "216"
type input "91"
type input "20"
type input "565"
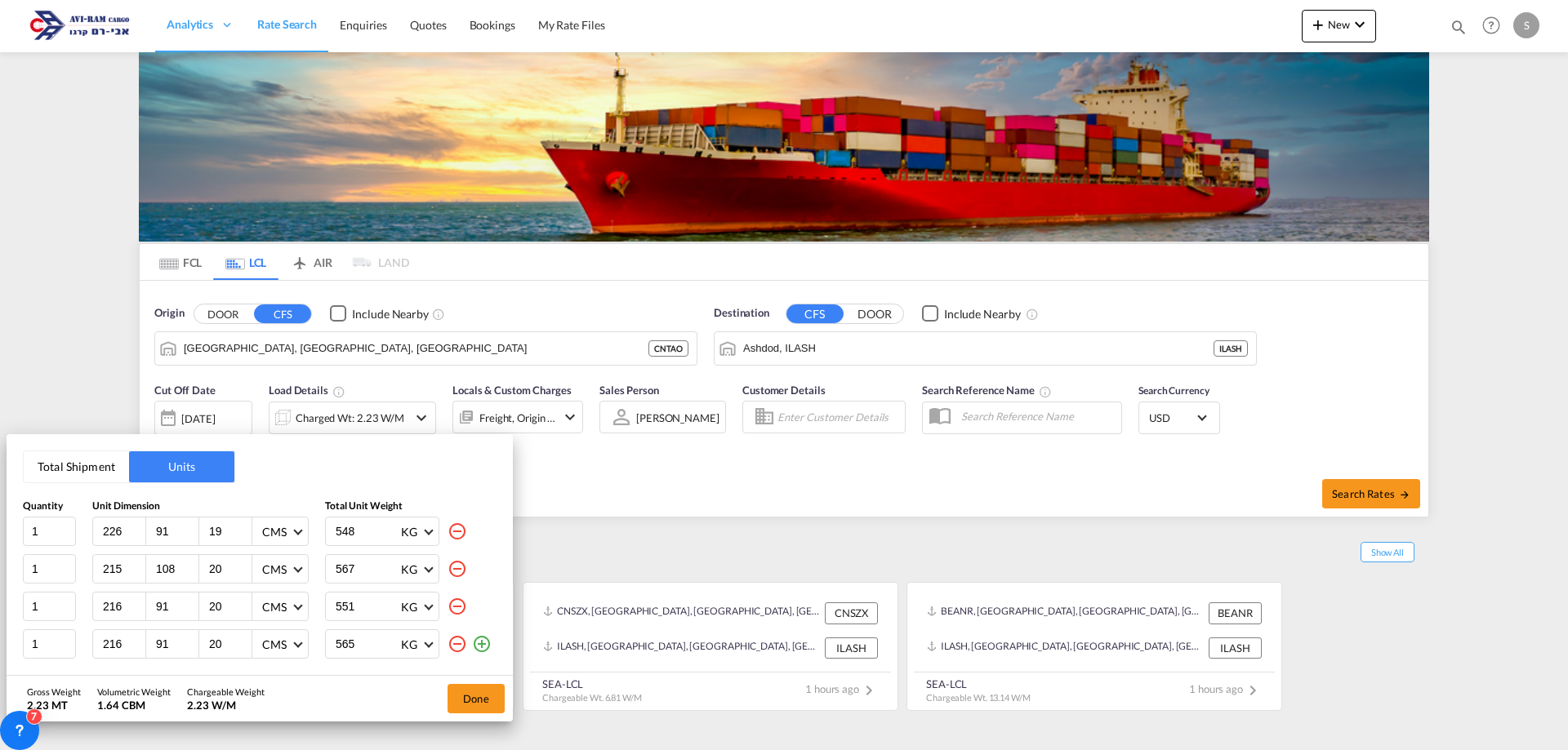
click at [378, 535] on input "548" at bounding box center [367, 532] width 65 height 28
drag, startPoint x: 370, startPoint y: 567, endPoint x: 370, endPoint y: 579, distance: 12.0
click at [370, 567] on input "567" at bounding box center [367, 569] width 65 height 28
click at [367, 596] on input "551" at bounding box center [367, 607] width 65 height 28
click at [364, 636] on input "565" at bounding box center [367, 645] width 65 height 28
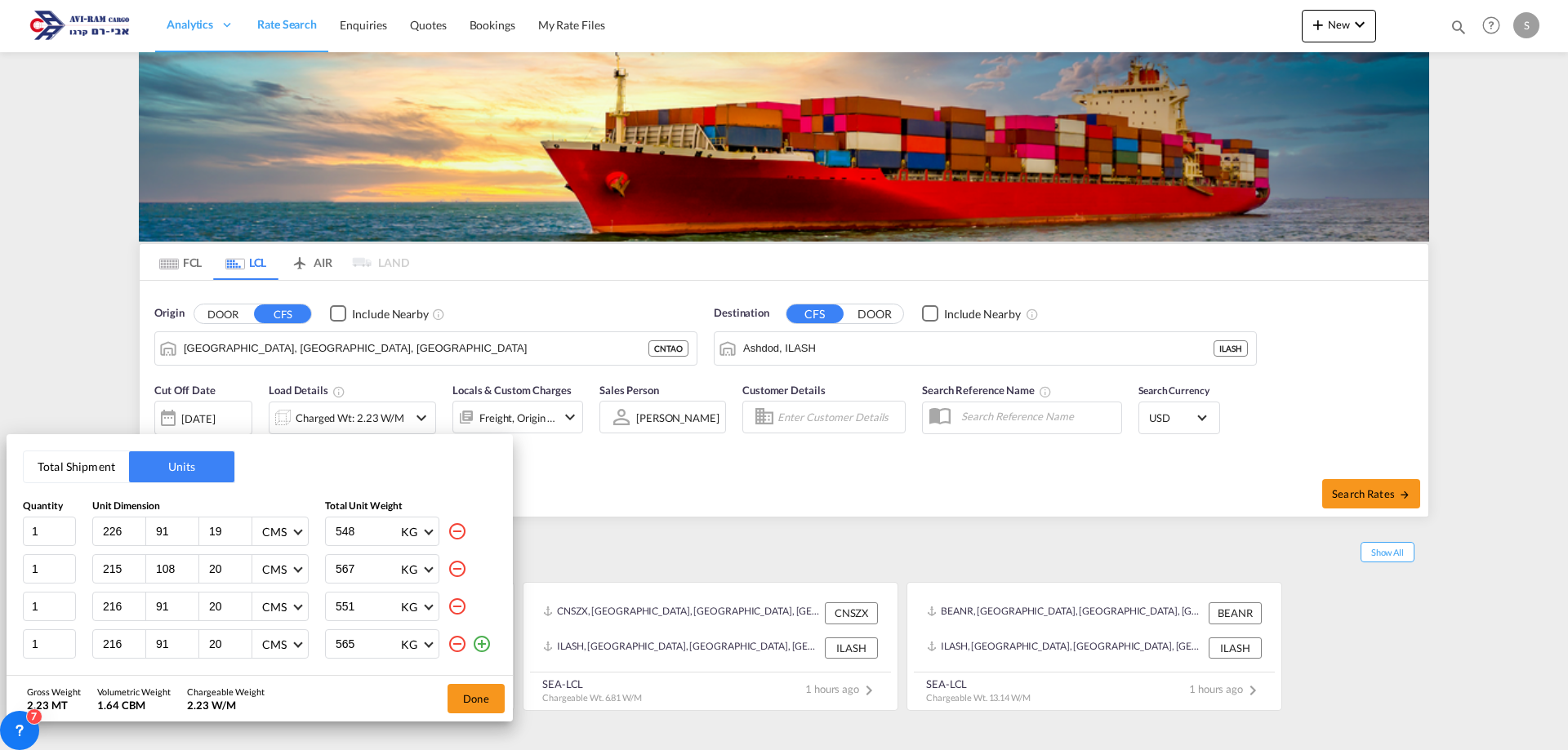
click at [368, 618] on input "551" at bounding box center [367, 607] width 65 height 28
click at [364, 577] on input "567" at bounding box center [367, 569] width 65 height 28
click at [367, 535] on input "548" at bounding box center [367, 532] width 65 height 28
click at [366, 567] on input "567" at bounding box center [367, 569] width 65 height 28
click at [367, 529] on input "548" at bounding box center [367, 532] width 65 height 28
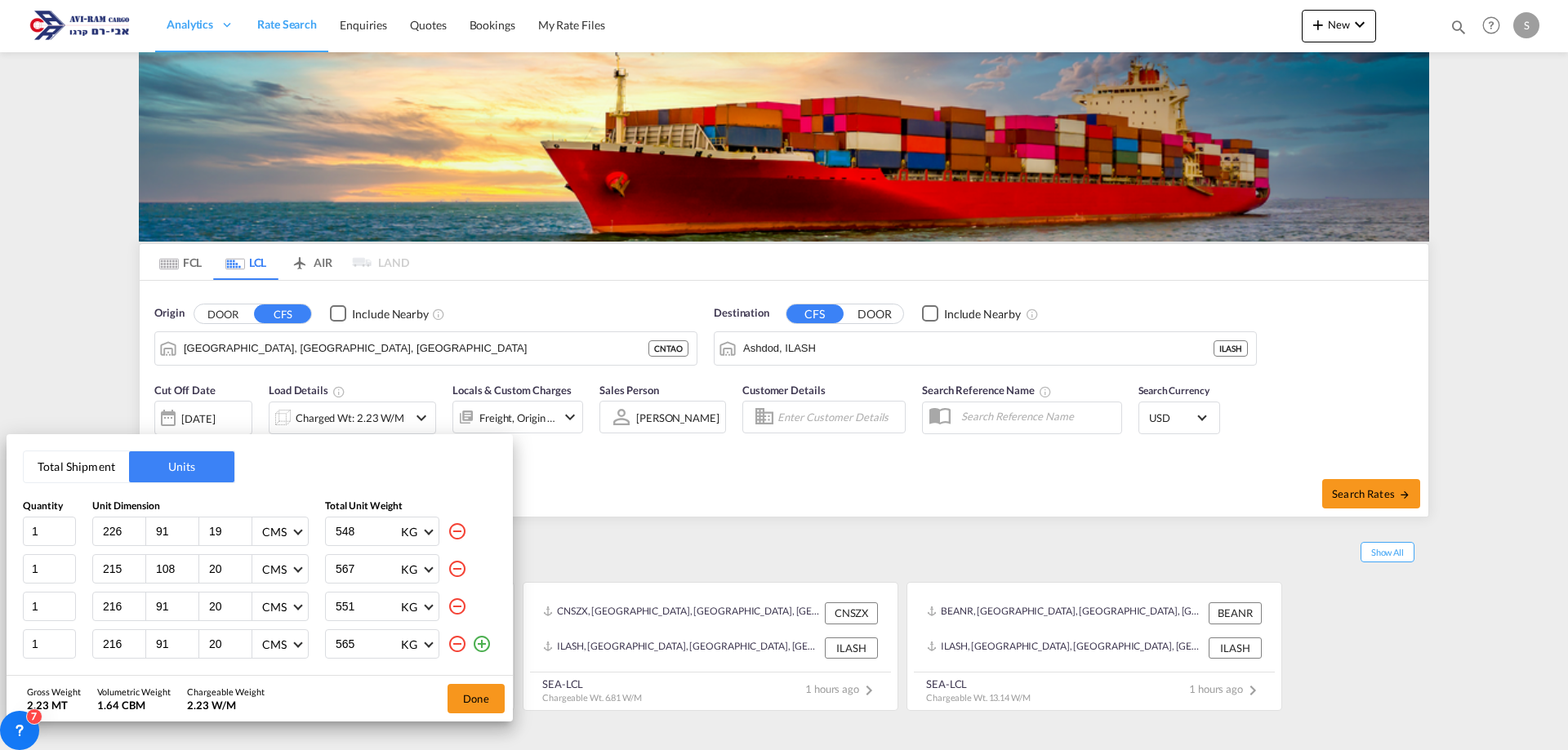
click at [363, 561] on input "567" at bounding box center [367, 569] width 65 height 28
click at [361, 598] on input "551" at bounding box center [367, 607] width 65 height 28
click at [360, 649] on input "565" at bounding box center [367, 645] width 65 height 28
click at [216, 640] on input "20" at bounding box center [229, 645] width 44 height 15
click at [355, 646] on input "565" at bounding box center [367, 645] width 65 height 28
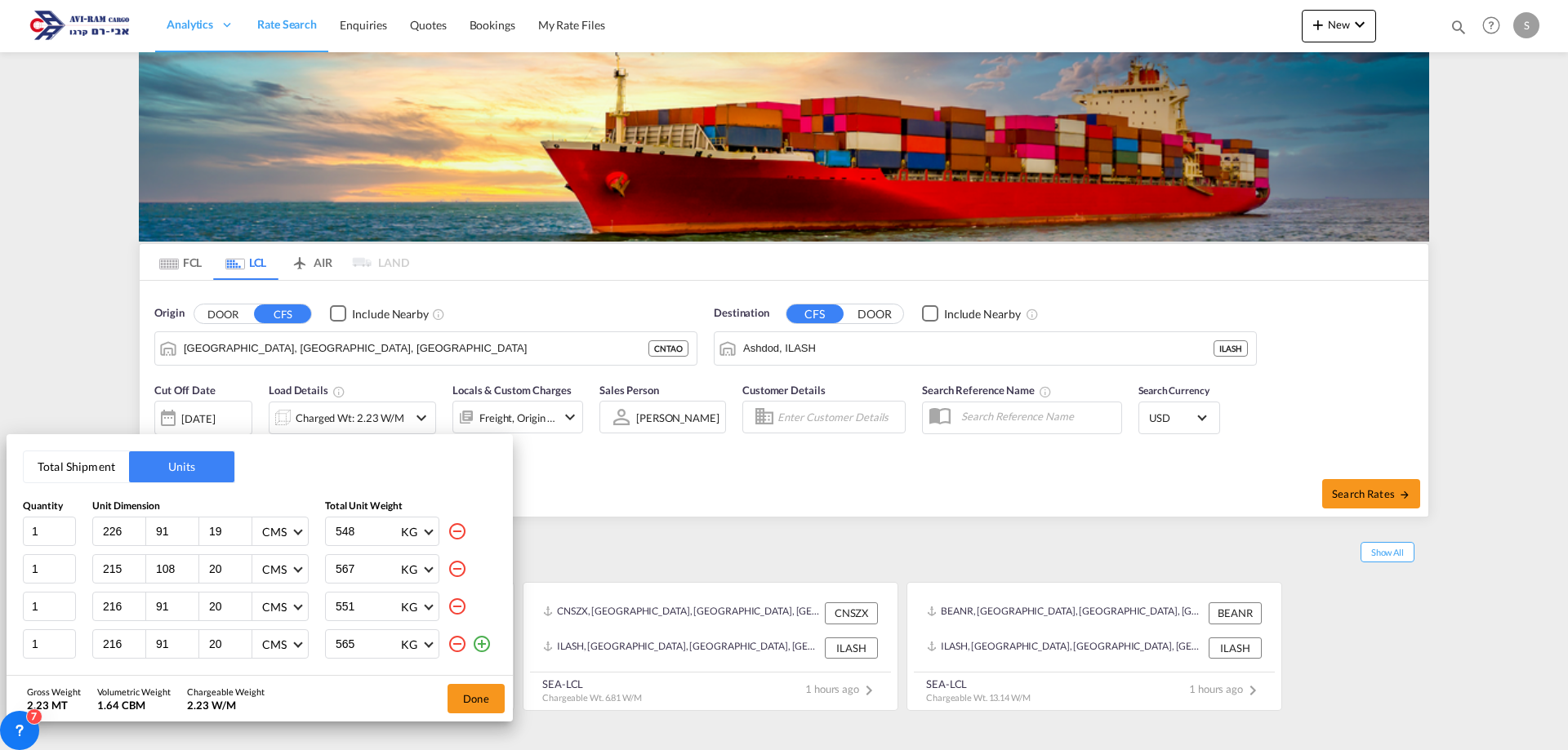
click at [357, 617] on input "551" at bounding box center [367, 607] width 65 height 28
click at [353, 575] on input "567" at bounding box center [367, 569] width 65 height 28
click at [356, 534] on input "548" at bounding box center [367, 532] width 65 height 28
click at [361, 568] on input "567" at bounding box center [367, 569] width 65 height 28
click at [358, 604] on input "551" at bounding box center [367, 607] width 65 height 28
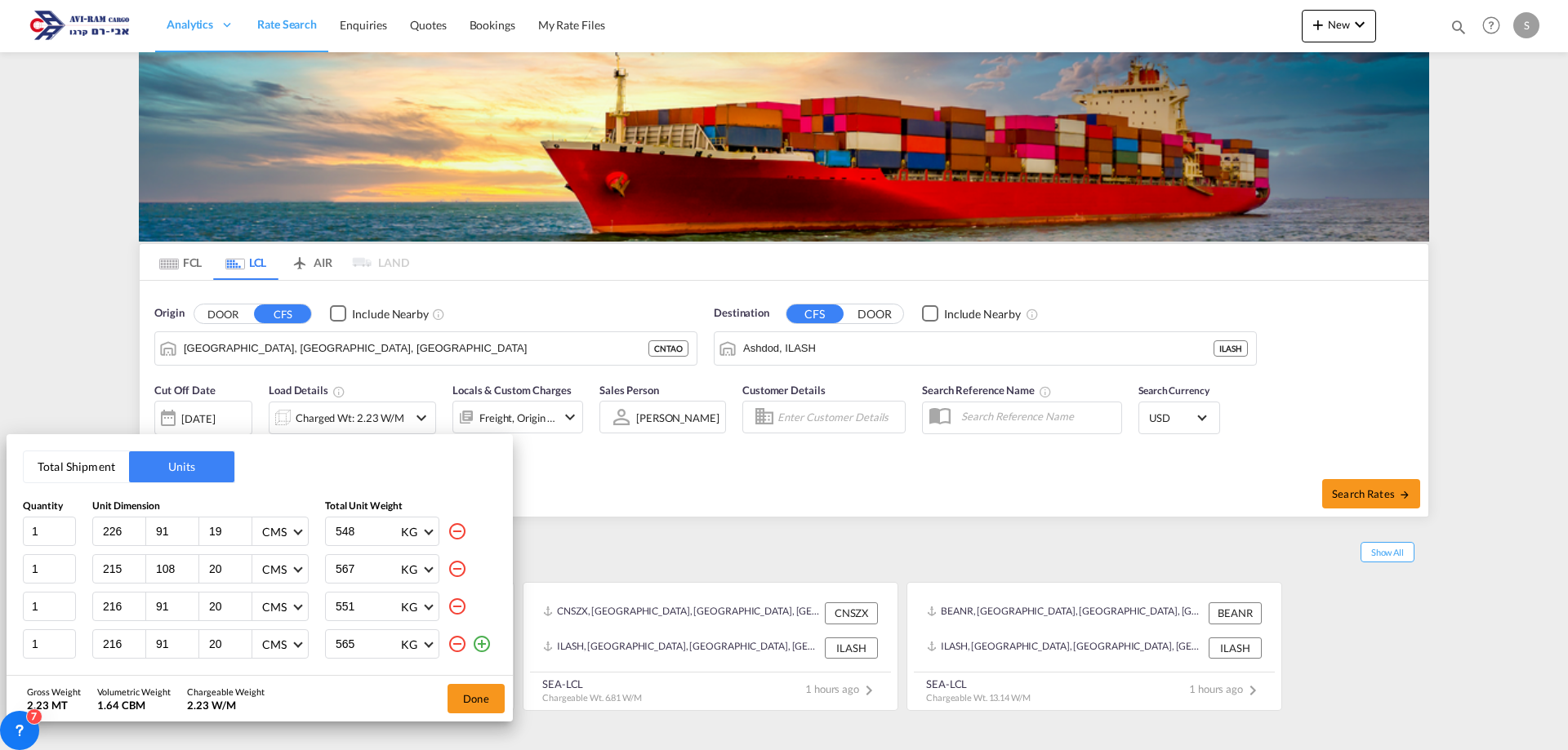
click at [361, 637] on input "565" at bounding box center [367, 645] width 65 height 28
click at [358, 598] on input "551" at bounding box center [367, 607] width 65 height 28
drag, startPoint x: 361, startPoint y: 563, endPoint x: 361, endPoint y: 547, distance: 16.0
click at [362, 562] on input "567" at bounding box center [367, 569] width 65 height 28
click at [364, 535] on input "548" at bounding box center [367, 532] width 65 height 28
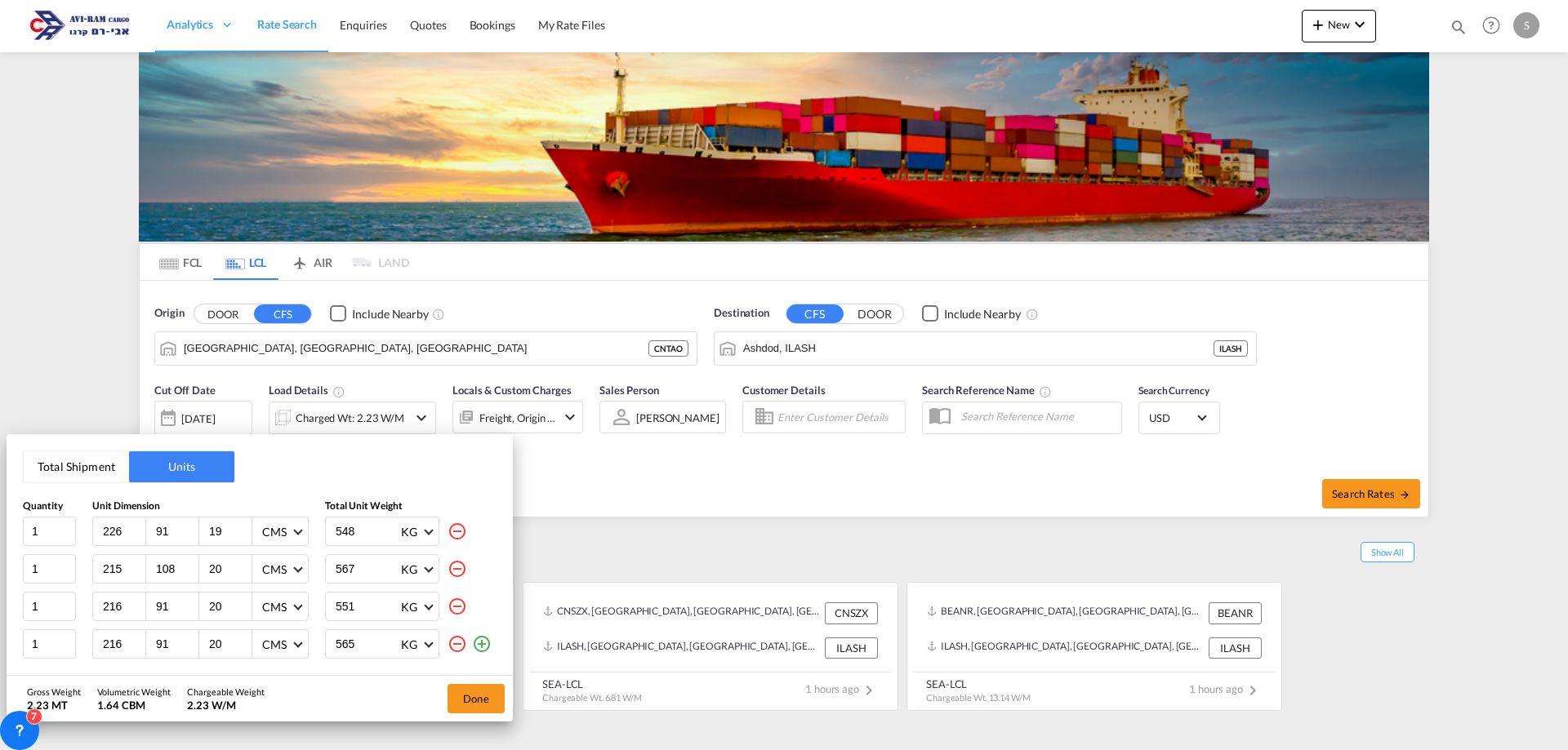
drag, startPoint x: 364, startPoint y: 571, endPoint x: 357, endPoint y: 585, distance: 15.7
click at [364, 572] on input "567" at bounding box center [367, 569] width 65 height 28
click at [361, 608] on input "551" at bounding box center [367, 607] width 65 height 28
click at [364, 640] on input "565" at bounding box center [367, 645] width 65 height 28
click at [361, 605] on input "551" at bounding box center [367, 607] width 65 height 28
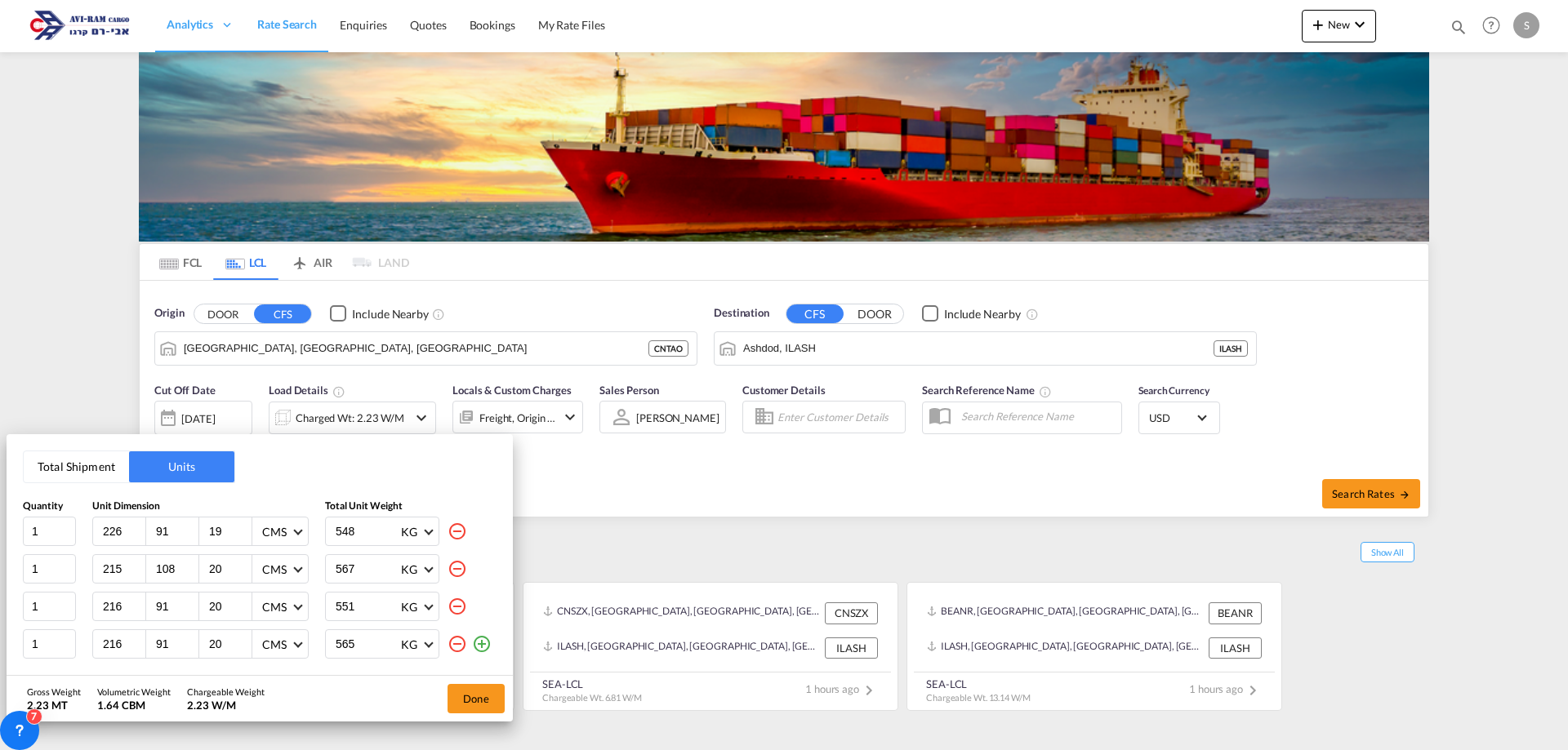
click at [366, 560] on input "567" at bounding box center [367, 569] width 65 height 28
click at [362, 530] on input "548" at bounding box center [367, 532] width 65 height 28
click at [362, 646] on input "565" at bounding box center [367, 645] width 65 height 28
click at [369, 607] on input "551" at bounding box center [367, 607] width 65 height 28
drag, startPoint x: 365, startPoint y: 567, endPoint x: 366, endPoint y: 552, distance: 15.0
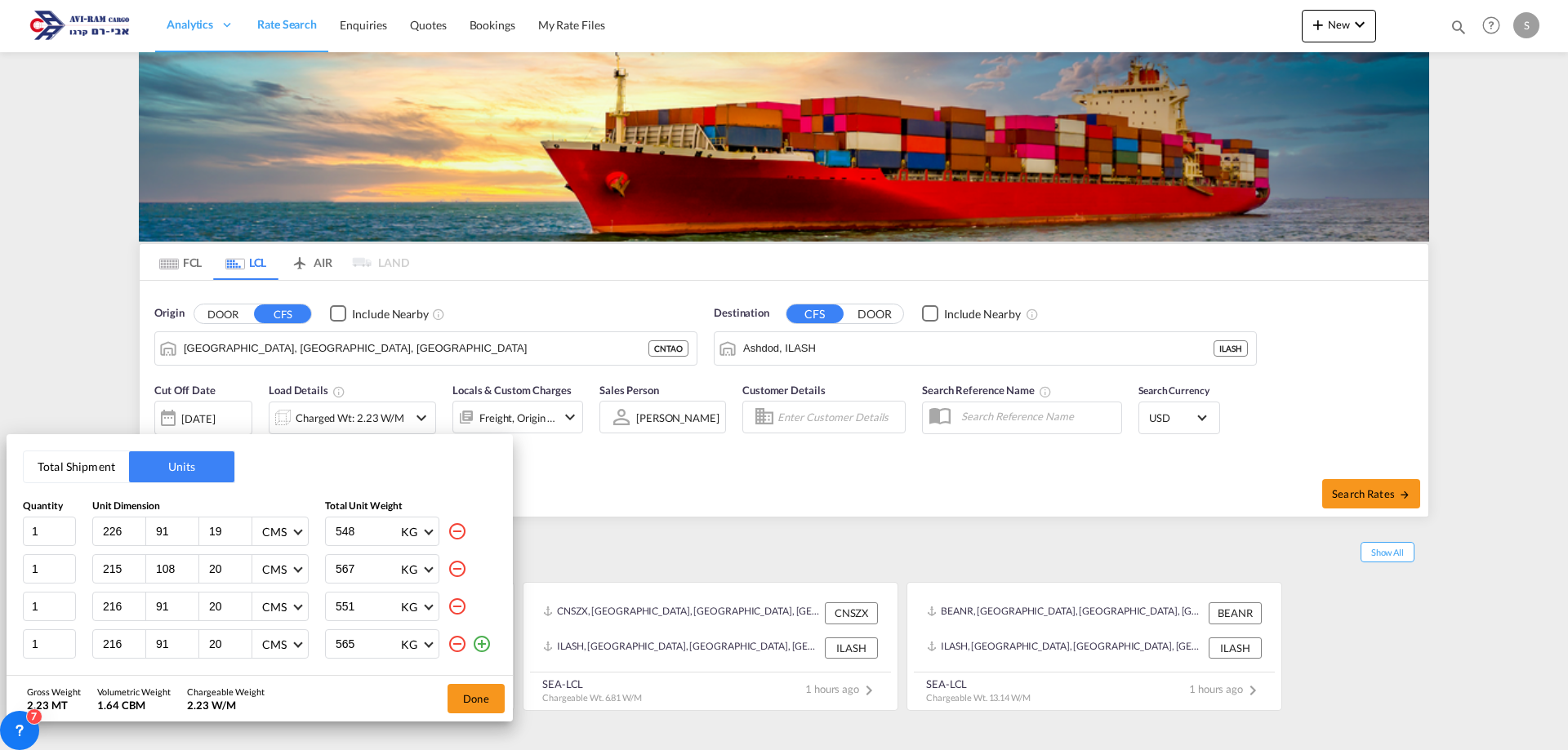
click at [366, 562] on input "567" at bounding box center [367, 569] width 65 height 28
click at [354, 522] on input "548" at bounding box center [367, 532] width 65 height 28
drag, startPoint x: 357, startPoint y: 562, endPoint x: 348, endPoint y: 590, distance: 29.4
click at [357, 565] on input "567" at bounding box center [367, 569] width 65 height 28
click at [357, 608] on input "551" at bounding box center [367, 607] width 65 height 28
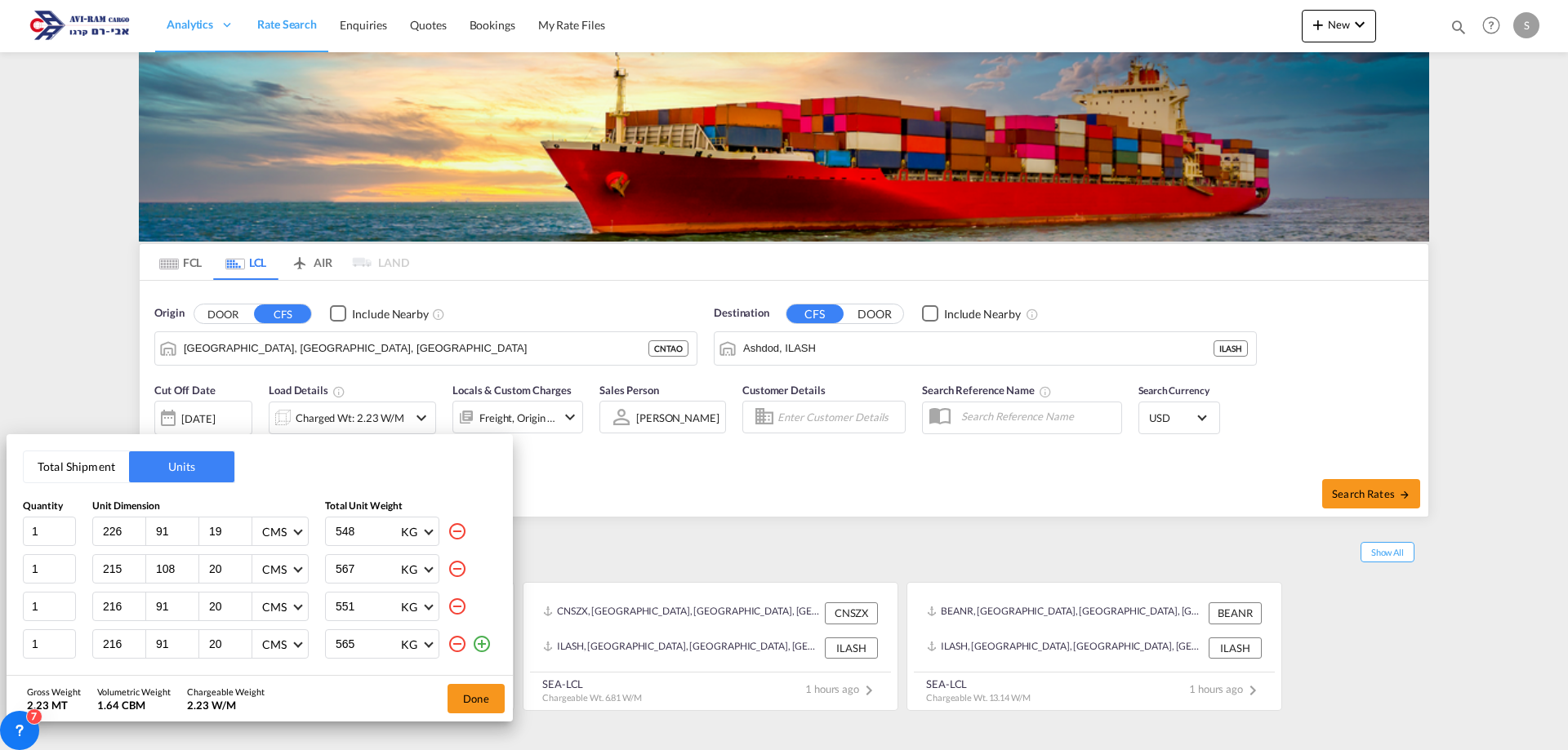
drag, startPoint x: 365, startPoint y: 573, endPoint x: 364, endPoint y: 555, distance: 18.0
click at [365, 571] on input "567" at bounding box center [367, 569] width 65 height 28
click at [363, 541] on input "548" at bounding box center [367, 532] width 65 height 28
click at [362, 596] on input "551" at bounding box center [367, 607] width 65 height 28
click at [375, 646] on input "565" at bounding box center [367, 645] width 65 height 28
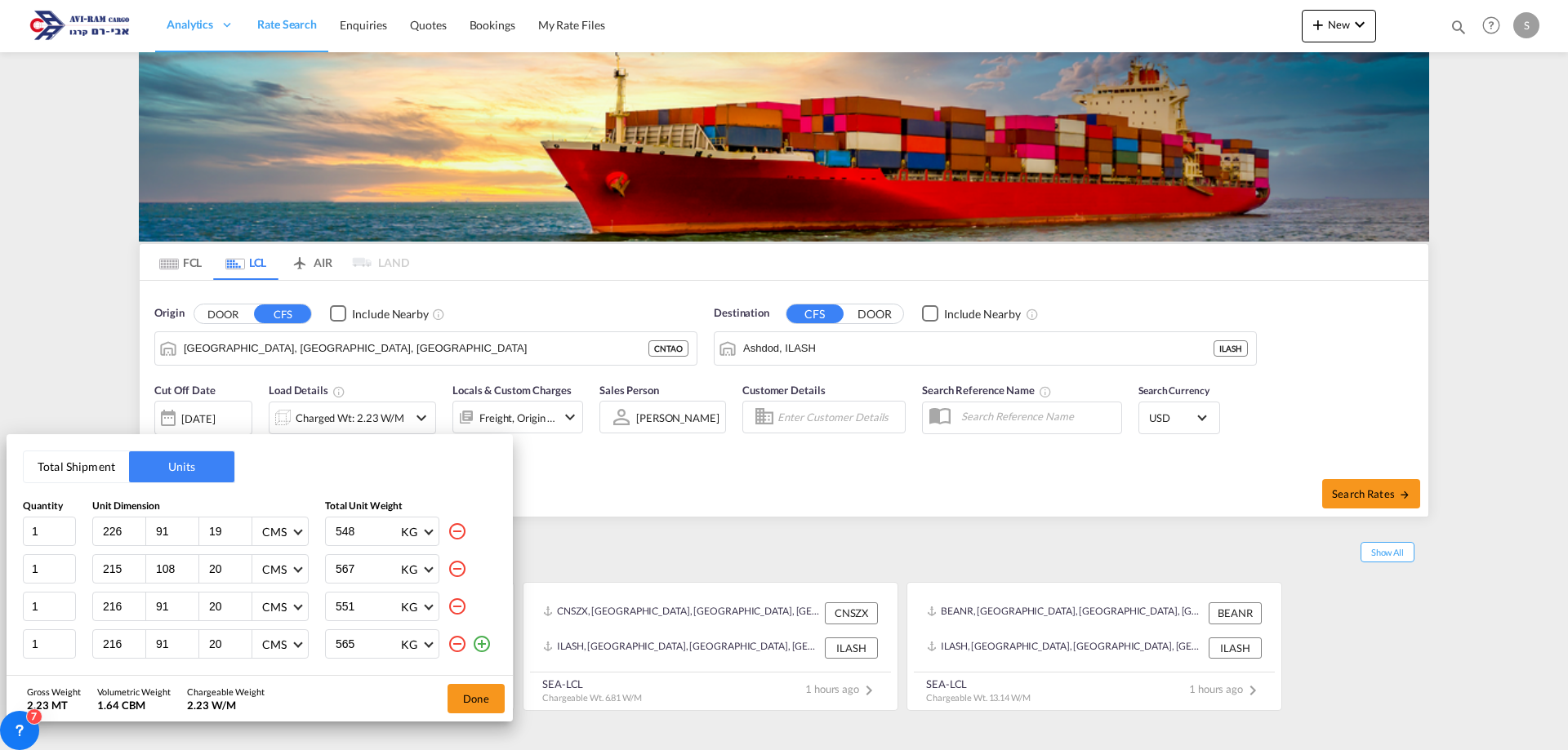
click at [486, 646] on md-icon "icon-plus-circle-outline" at bounding box center [481, 644] width 20 height 20
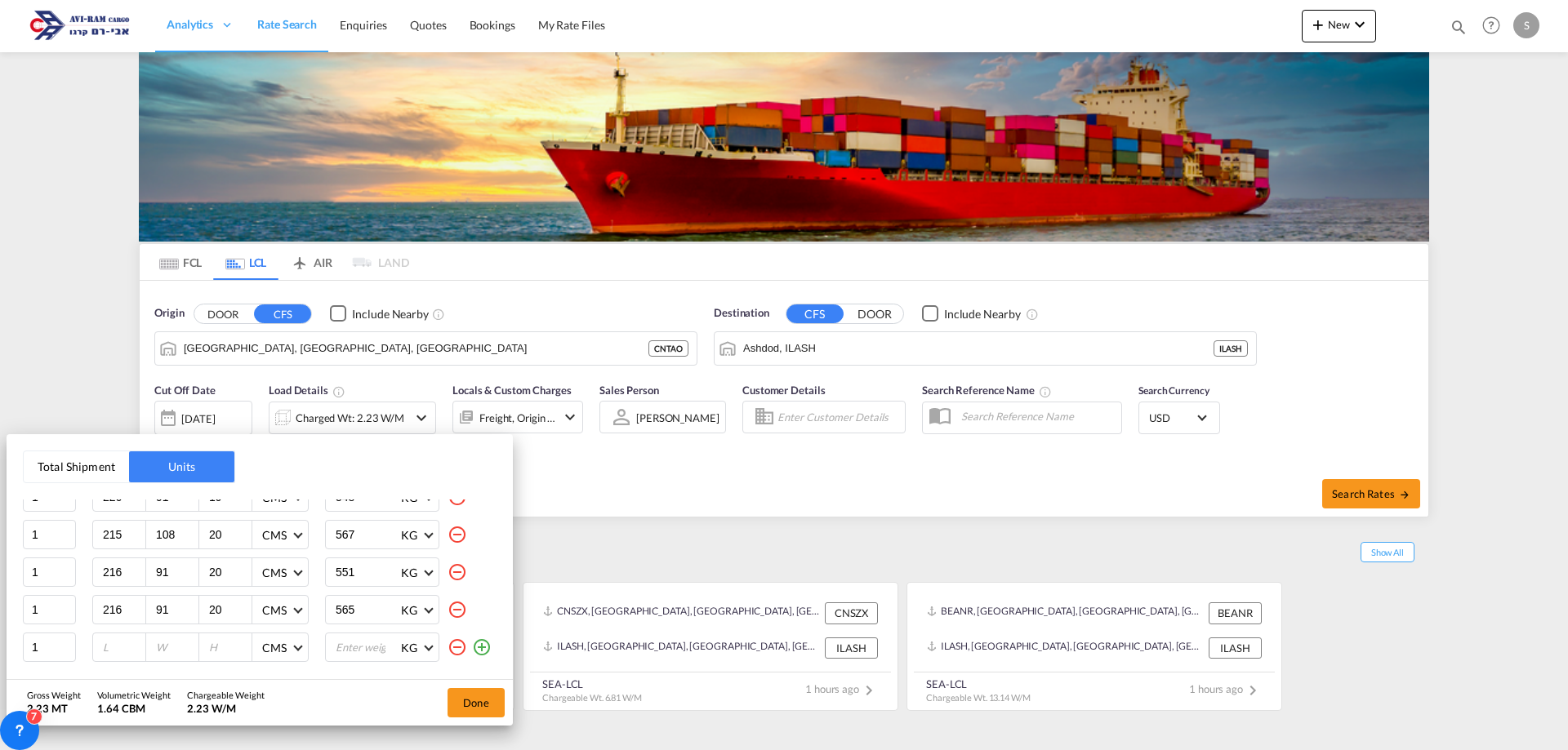
click at [104, 652] on input "number" at bounding box center [123, 647] width 44 height 15
type input "227"
type input "92"
type input "20"
type input "549"
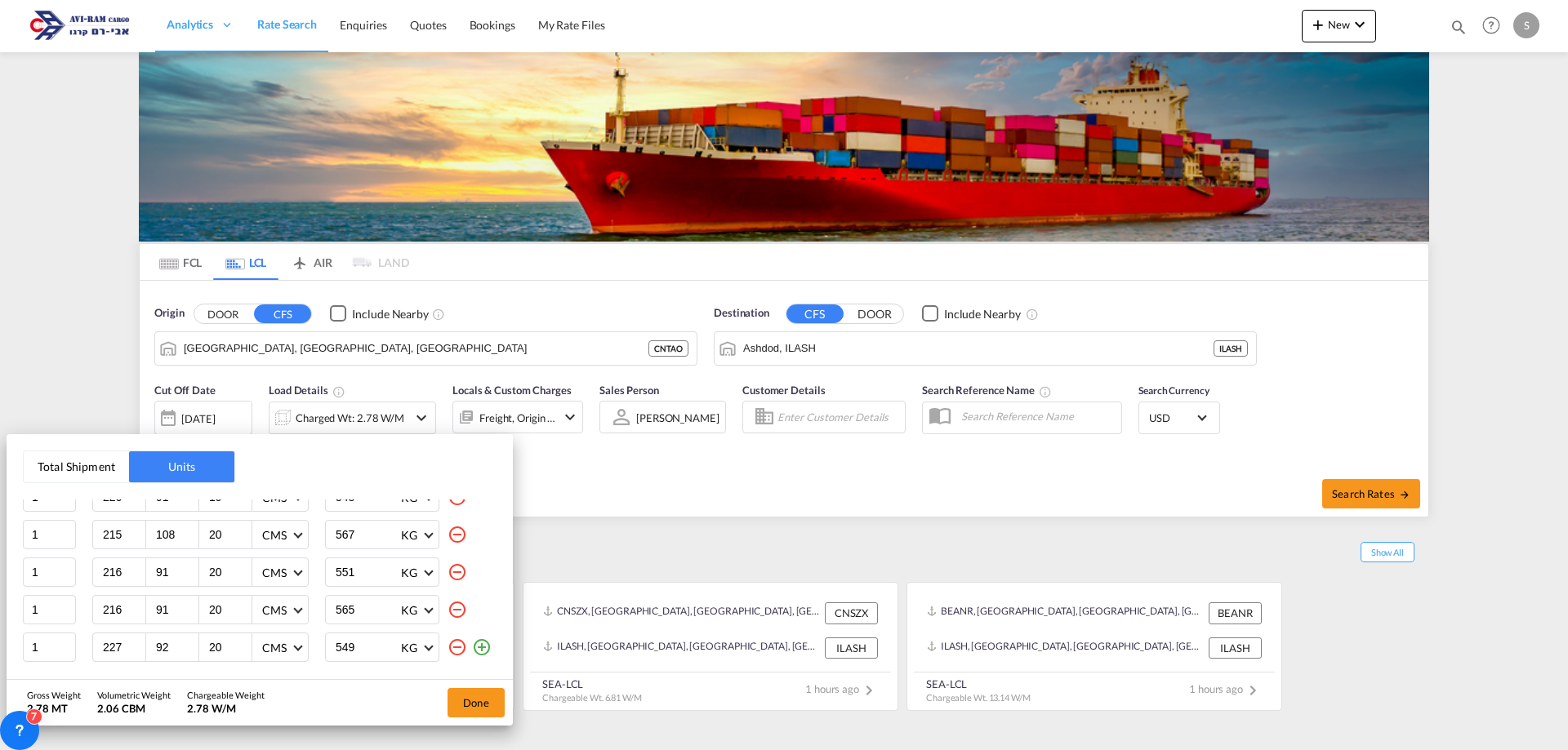
click at [173, 607] on input "91" at bounding box center [175, 610] width 44 height 15
click at [472, 649] on md-icon "icon-plus-circle-outline" at bounding box center [481, 647] width 20 height 20
click at [95, 648] on div at bounding box center [119, 647] width 53 height 28
drag, startPoint x: 120, startPoint y: 648, endPoint x: 108, endPoint y: 648, distance: 12.0
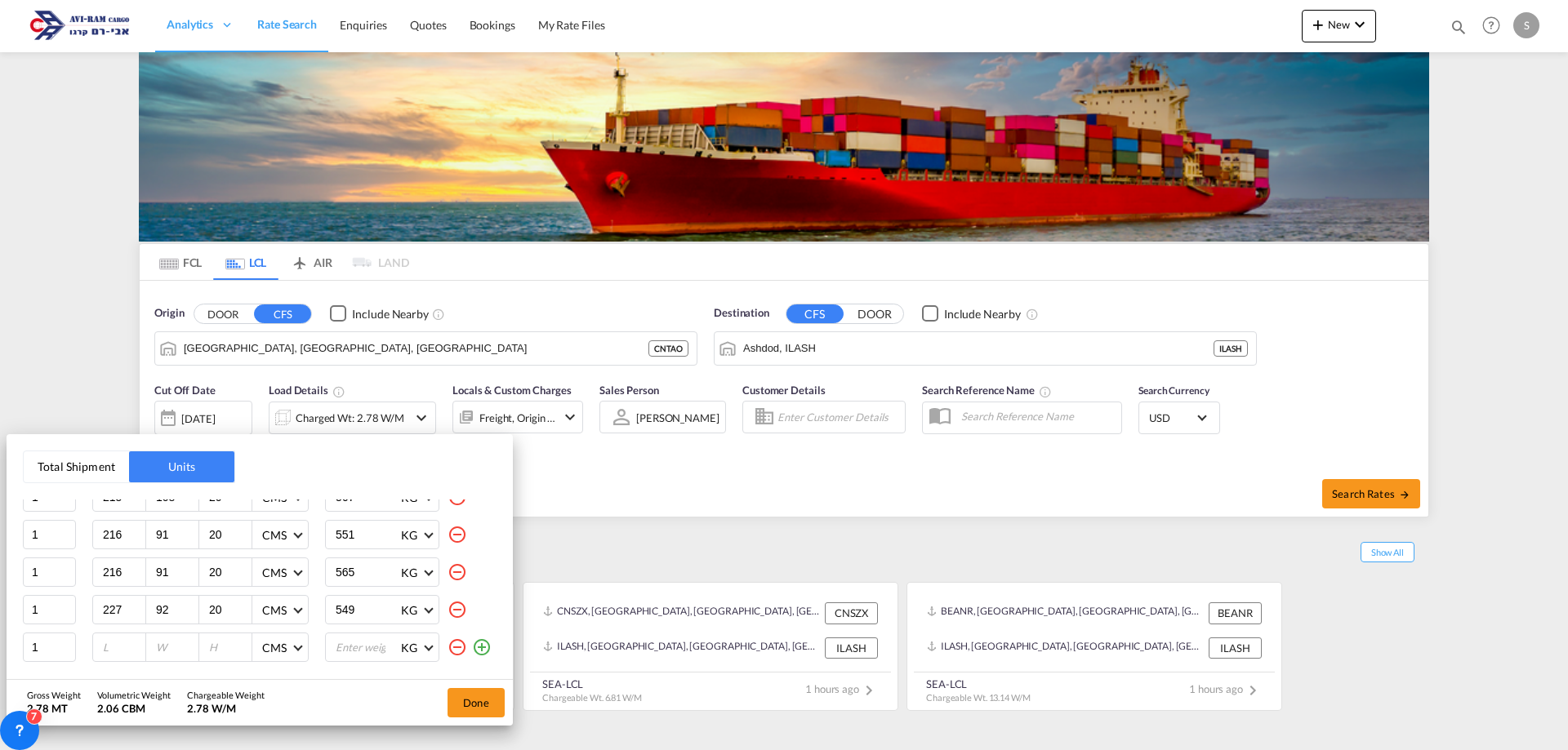
click at [118, 648] on input "number" at bounding box center [123, 647] width 44 height 15
click at [106, 646] on input "number" at bounding box center [123, 647] width 44 height 15
type input "227"
type input "92"
type input "20"
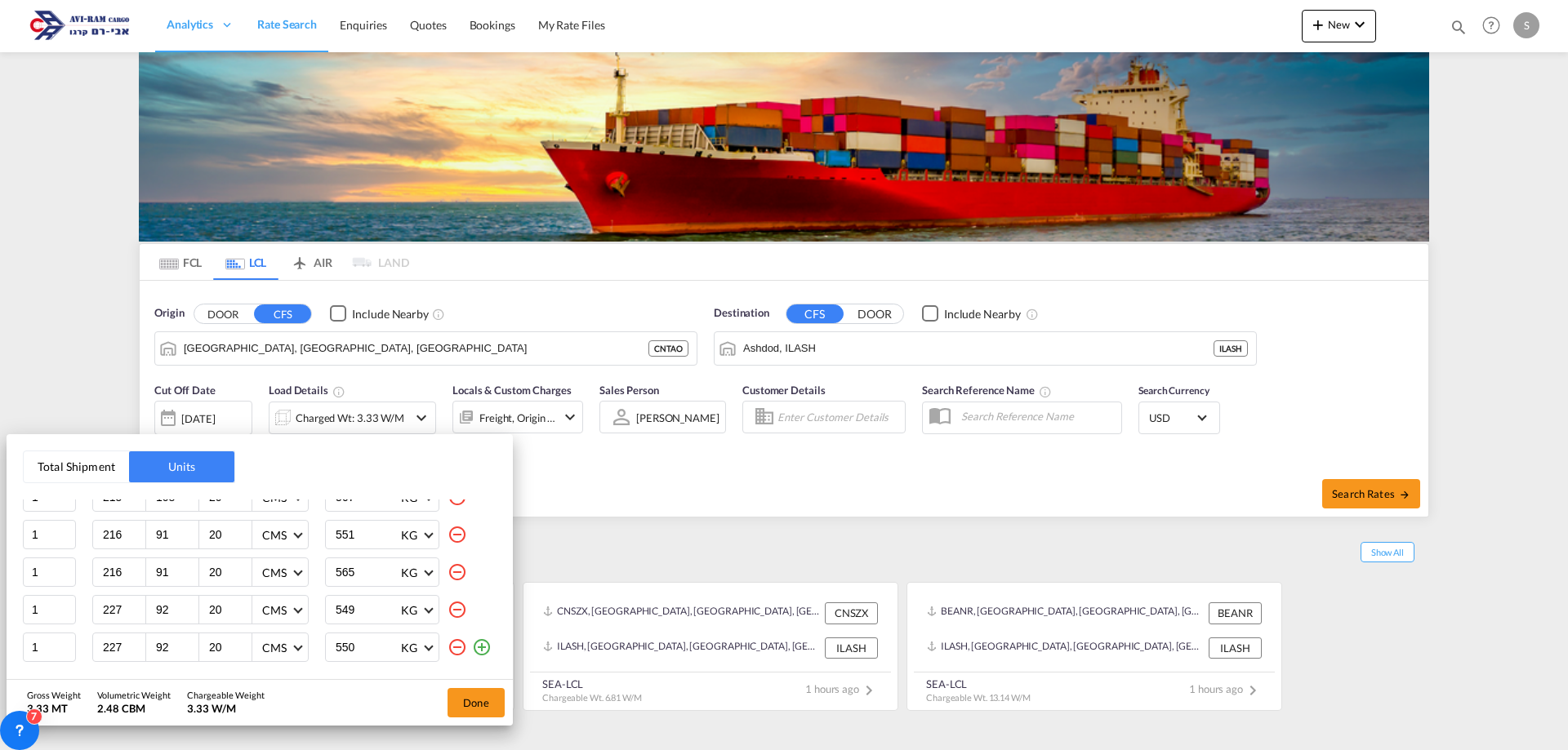
type input "550"
click at [472, 649] on md-icon "icon-plus-circle-outline" at bounding box center [481, 647] width 20 height 20
click at [107, 650] on input "number" at bounding box center [123, 647] width 44 height 15
type input "227"
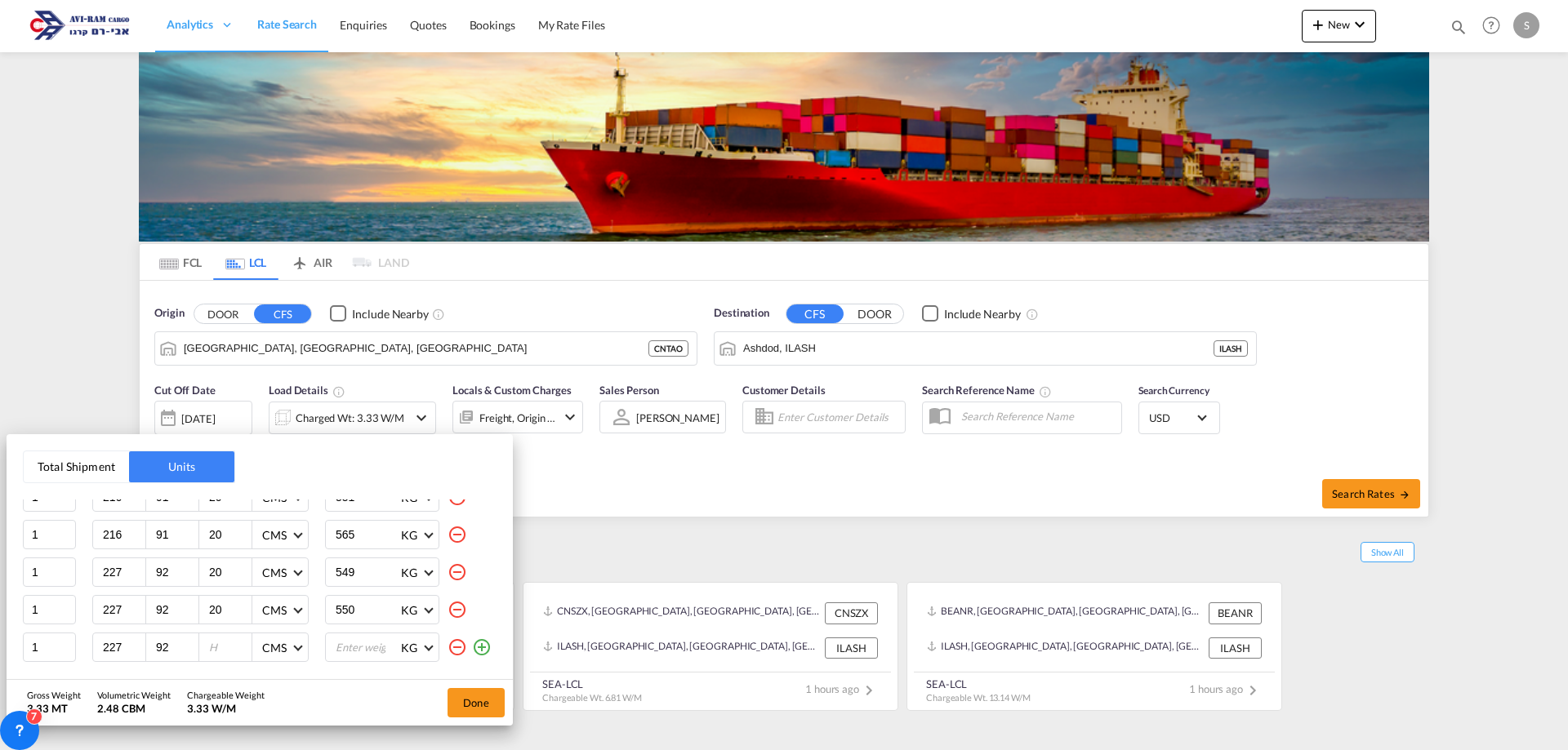
type input "92"
type input "20"
type input "554"
click at [472, 646] on md-icon "icon-plus-circle-outline" at bounding box center [481, 647] width 20 height 20
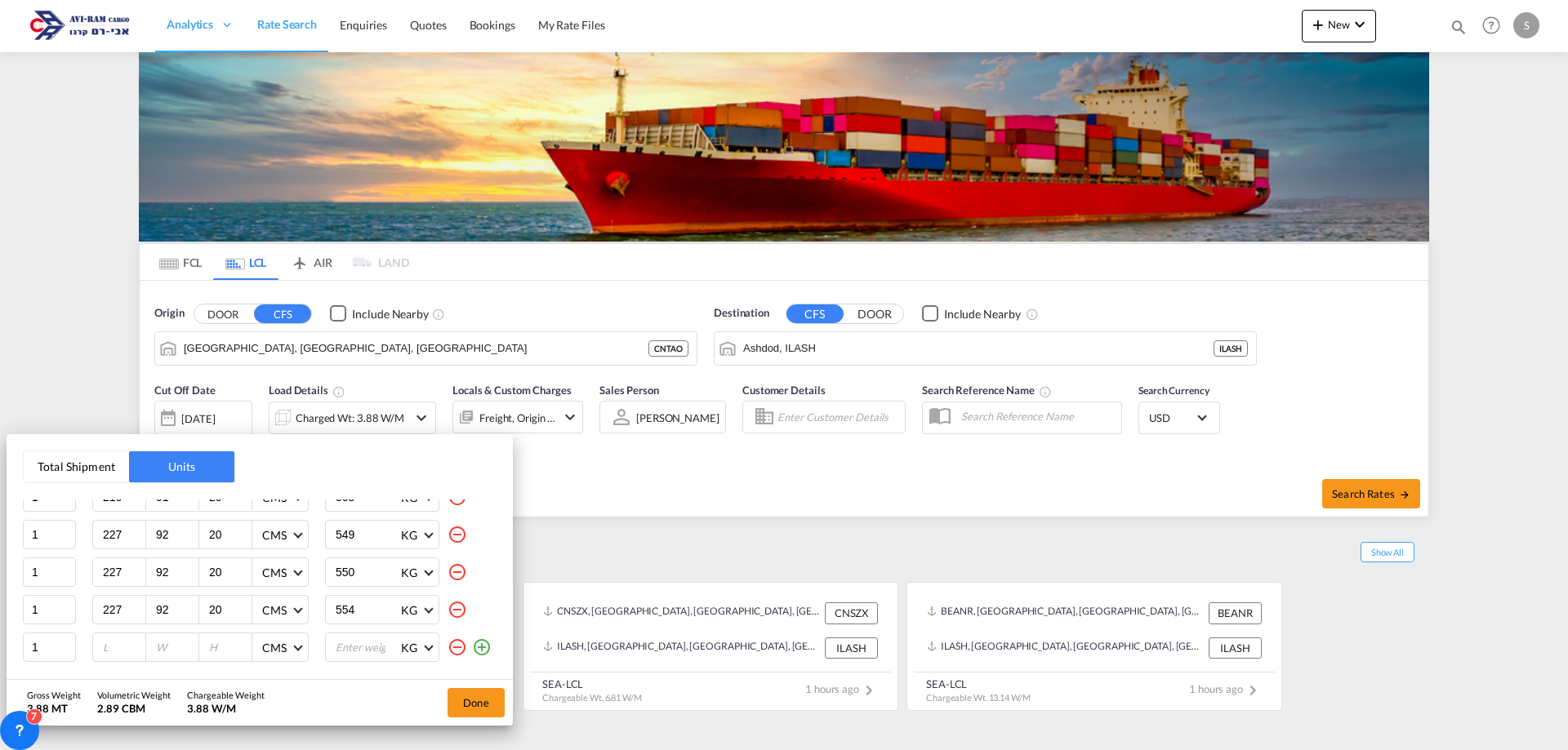
click at [109, 652] on input "number" at bounding box center [123, 647] width 44 height 15
type input "267"
type input "112"
type input "20"
type input "505"
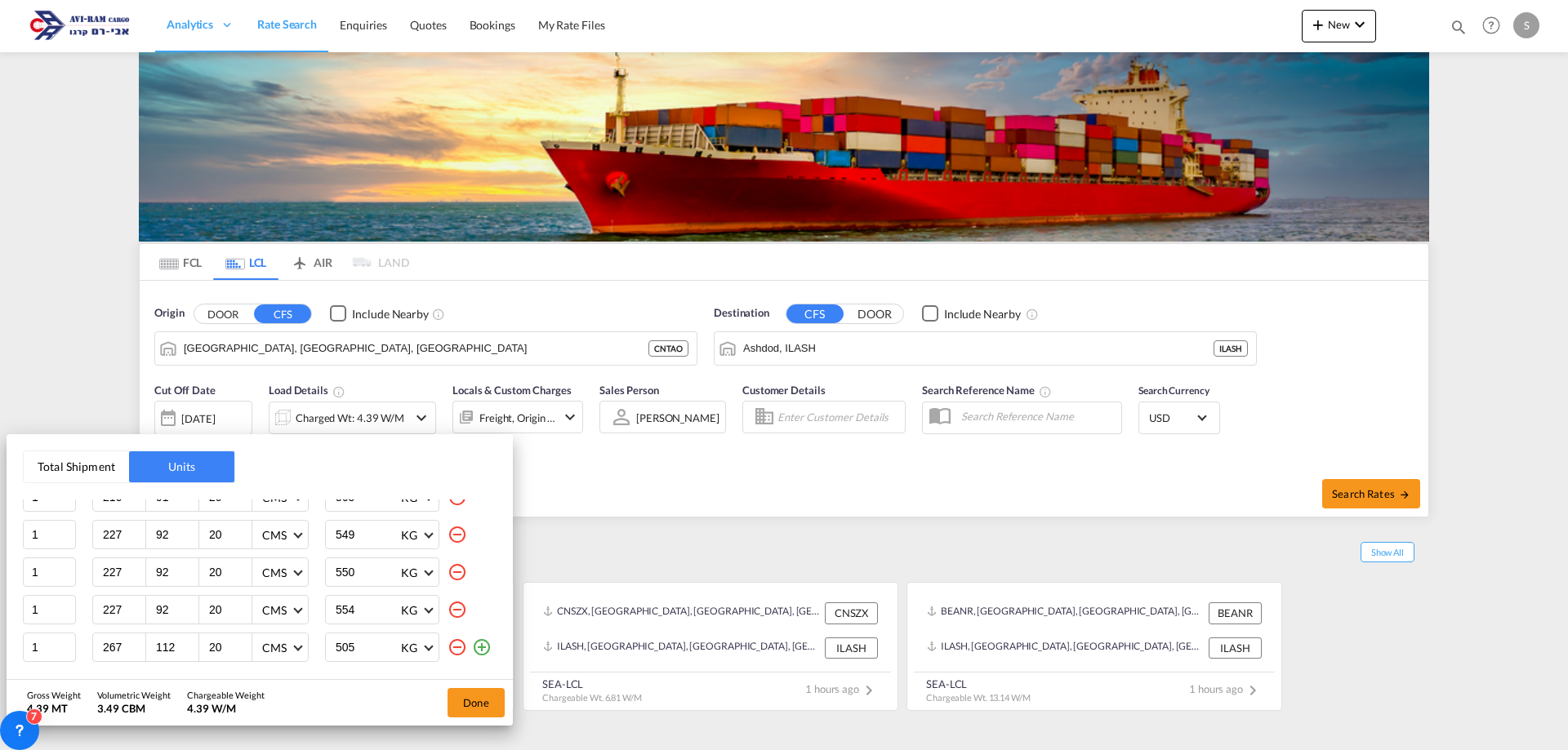
click at [472, 640] on md-icon "icon-plus-circle-outline" at bounding box center [481, 647] width 20 height 20
click at [108, 650] on input "number" at bounding box center [123, 647] width 44 height 15
type input "267"
type input "108"
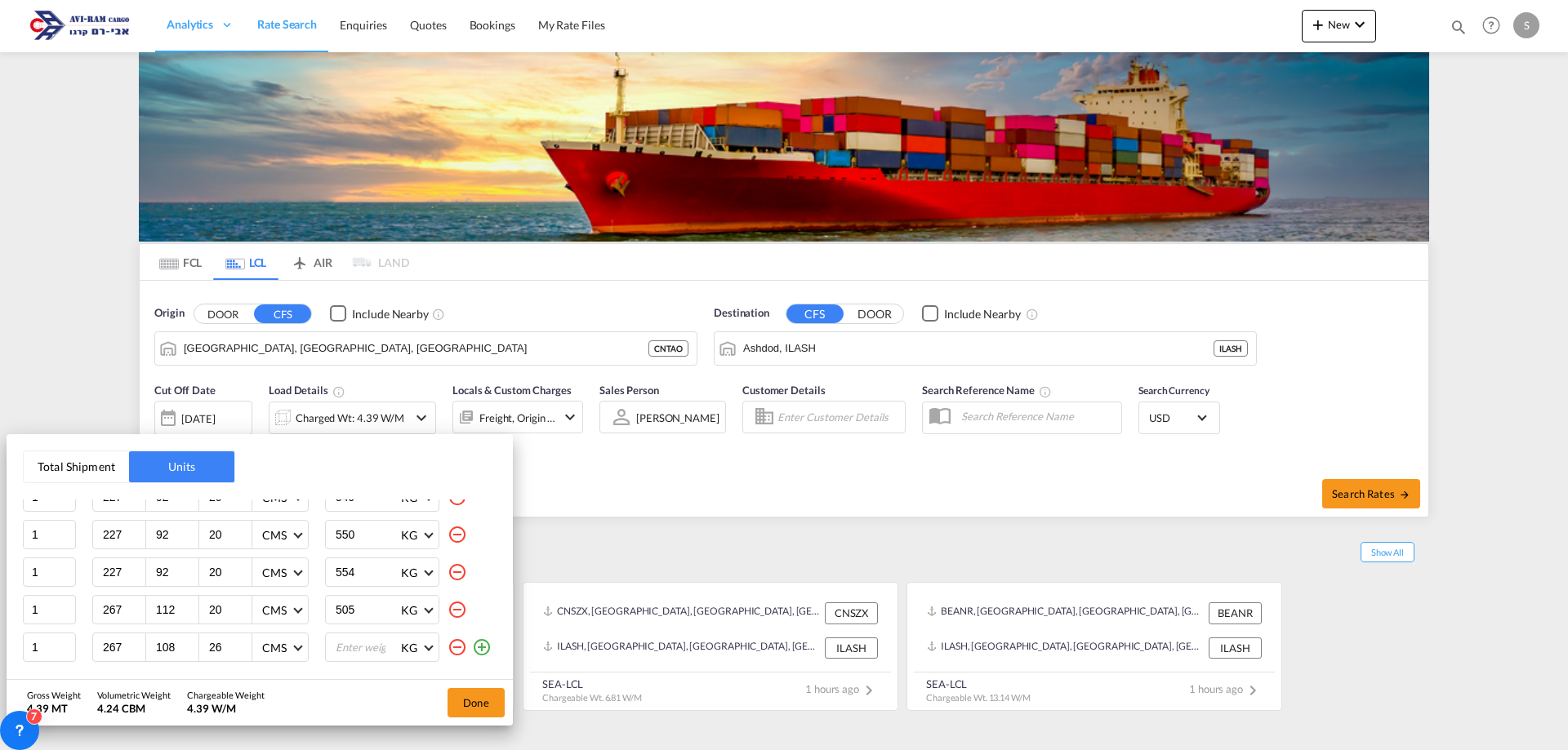
type input "26"
type input "480"
click at [472, 647] on md-icon "icon-plus-circle-outline" at bounding box center [481, 647] width 20 height 20
click at [109, 646] on input "number" at bounding box center [123, 647] width 44 height 15
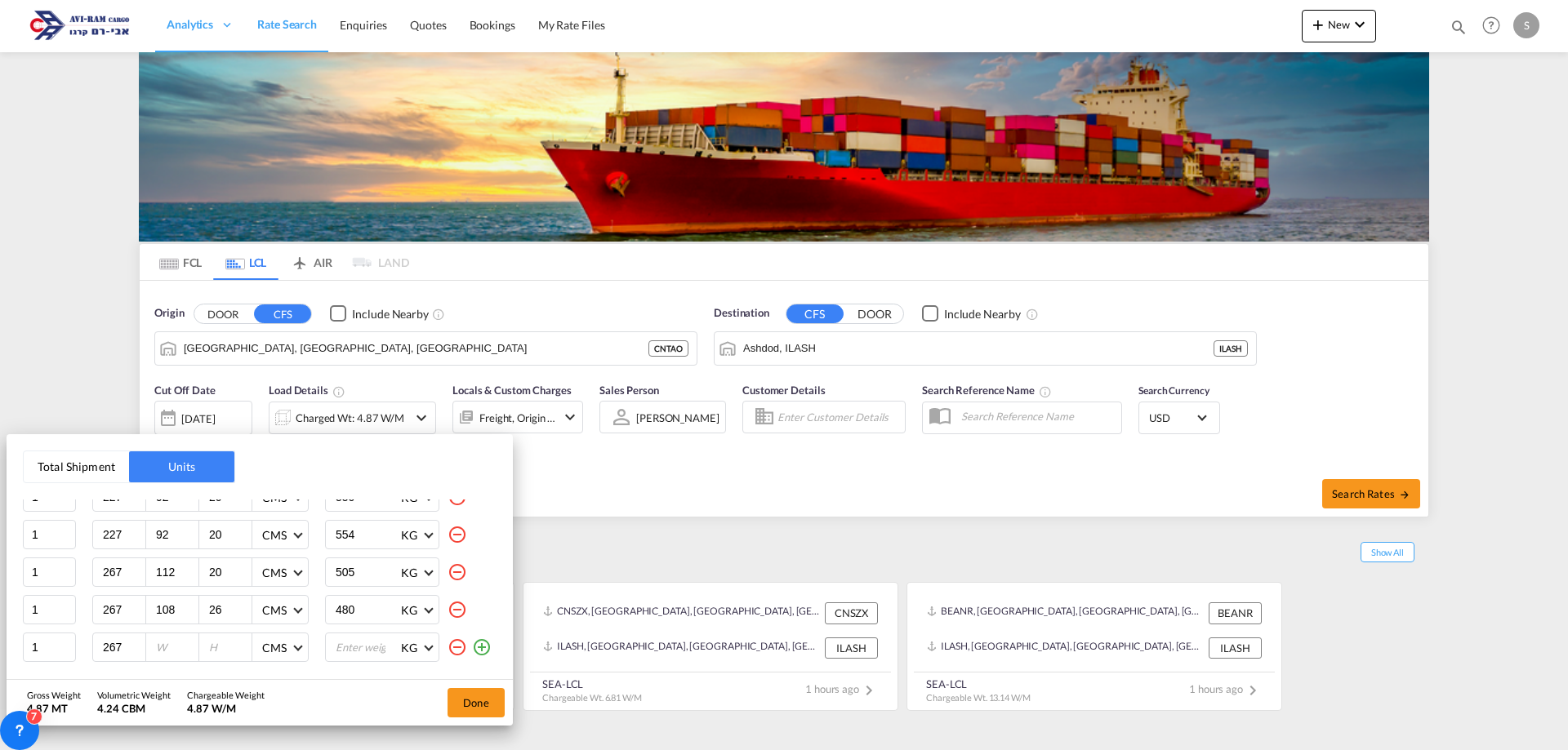
type input "267"
type input "108"
type input "26"
type input "475"
click at [472, 647] on md-icon "icon-plus-circle-outline" at bounding box center [481, 647] width 20 height 20
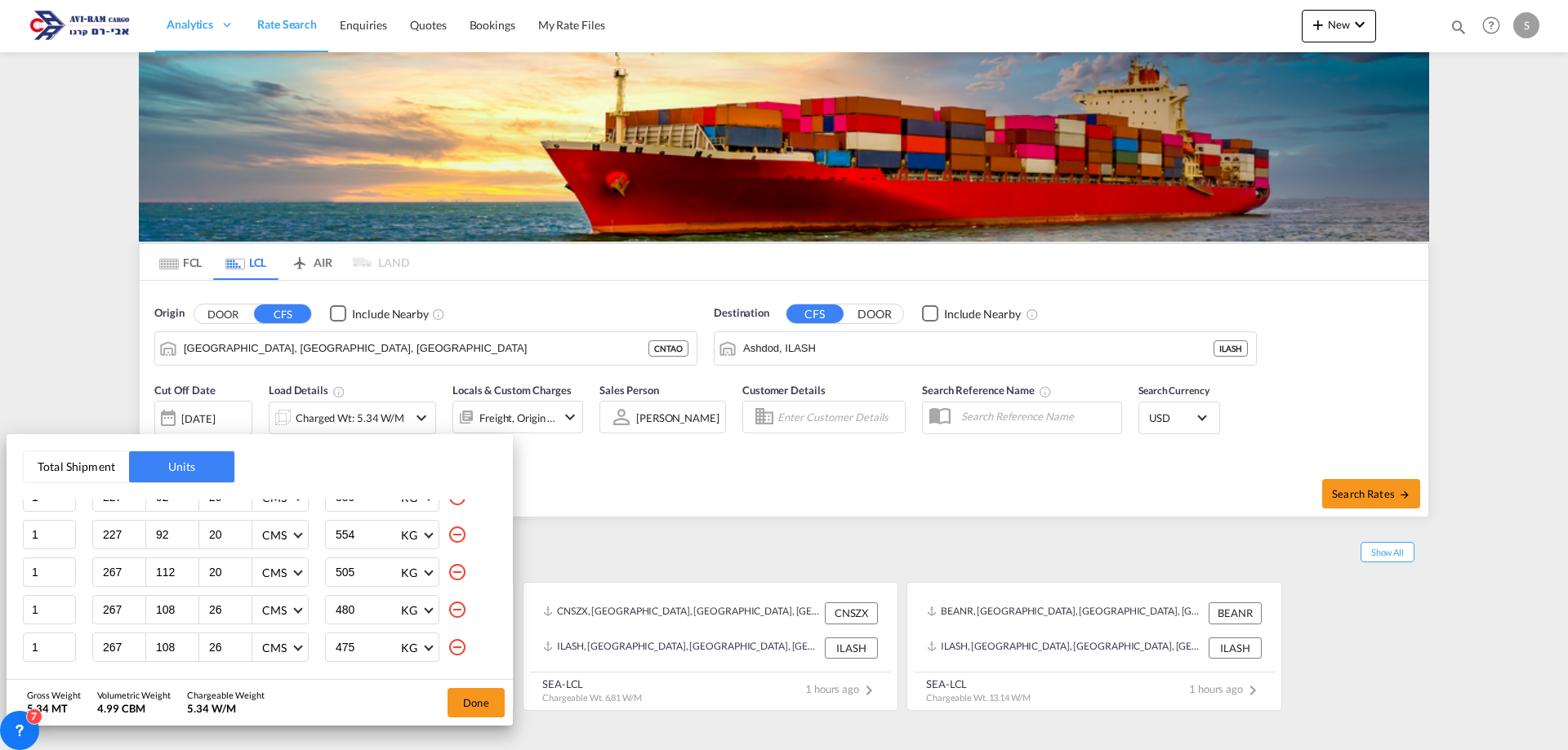
scroll to position [259, 0]
click at [111, 646] on input "number" at bounding box center [123, 647] width 44 height 15
type input "267"
type input "109"
type input "22"
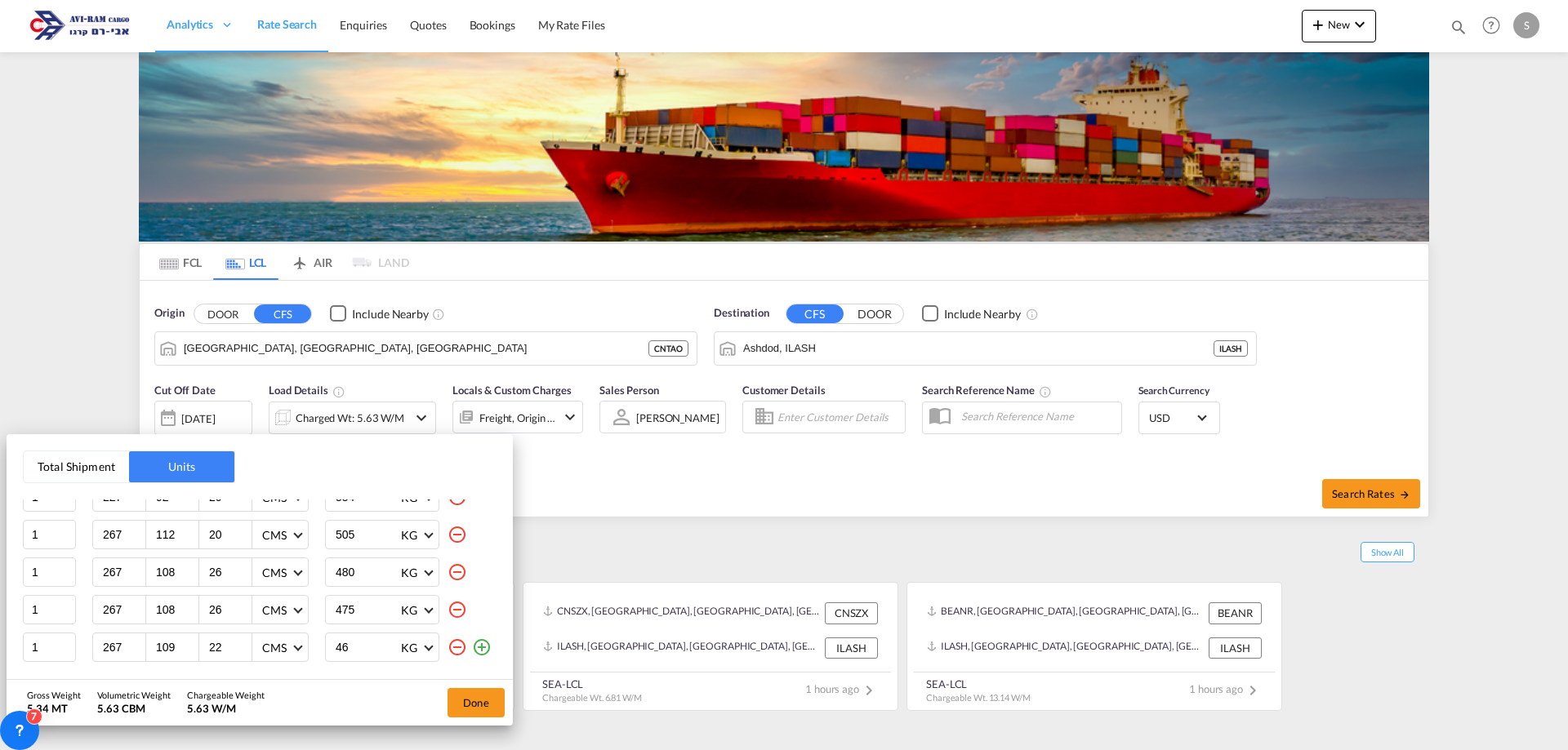
type input "469"
click at [465, 696] on button "Done" at bounding box center [476, 703] width 57 height 30
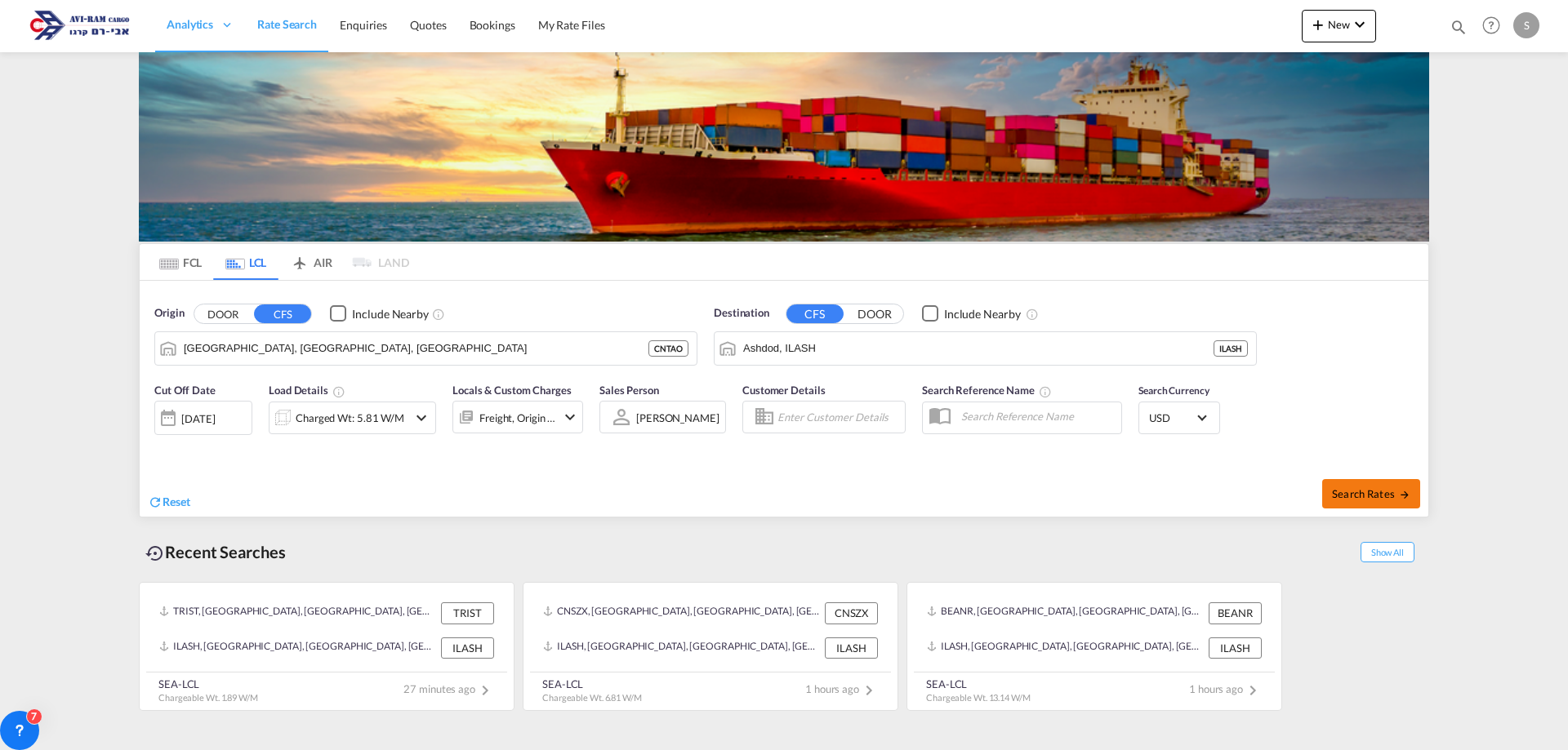
click at [1347, 488] on span "Search Rates" at bounding box center [1371, 494] width 78 height 13
type input "CNTAO to ILASH / 19 Aug 2025"
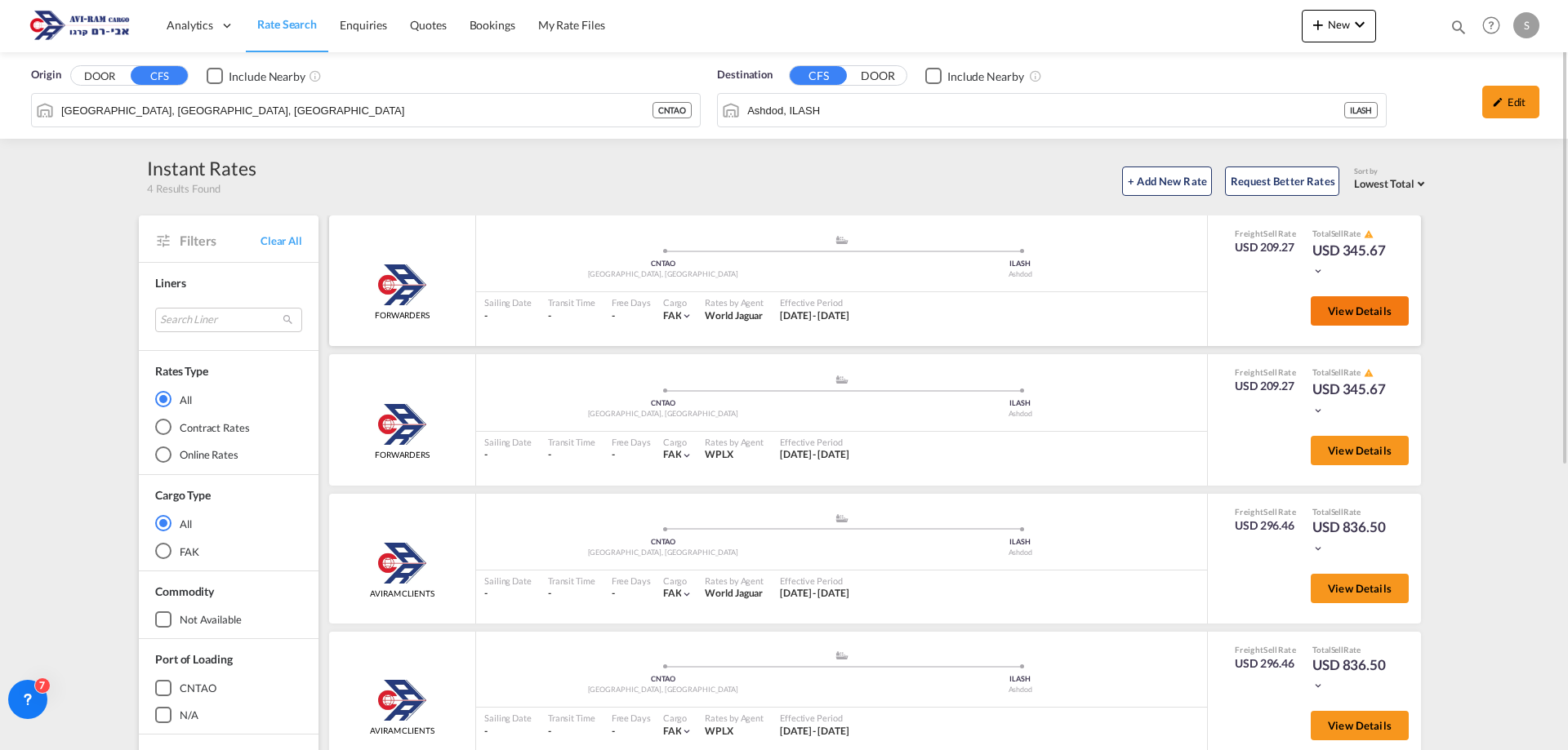
click at [1346, 310] on span "View Details" at bounding box center [1359, 312] width 63 height 13
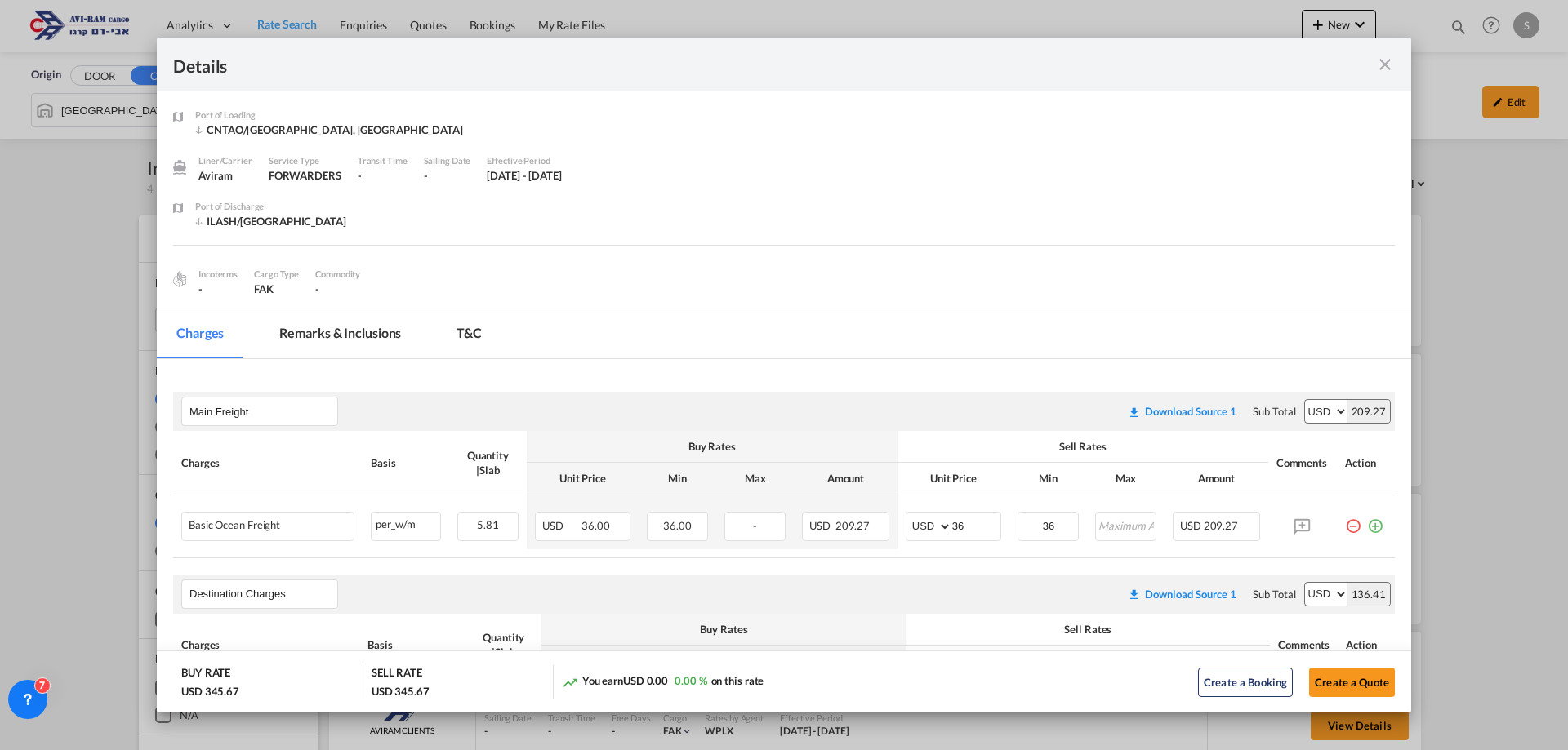
scroll to position [163, 0]
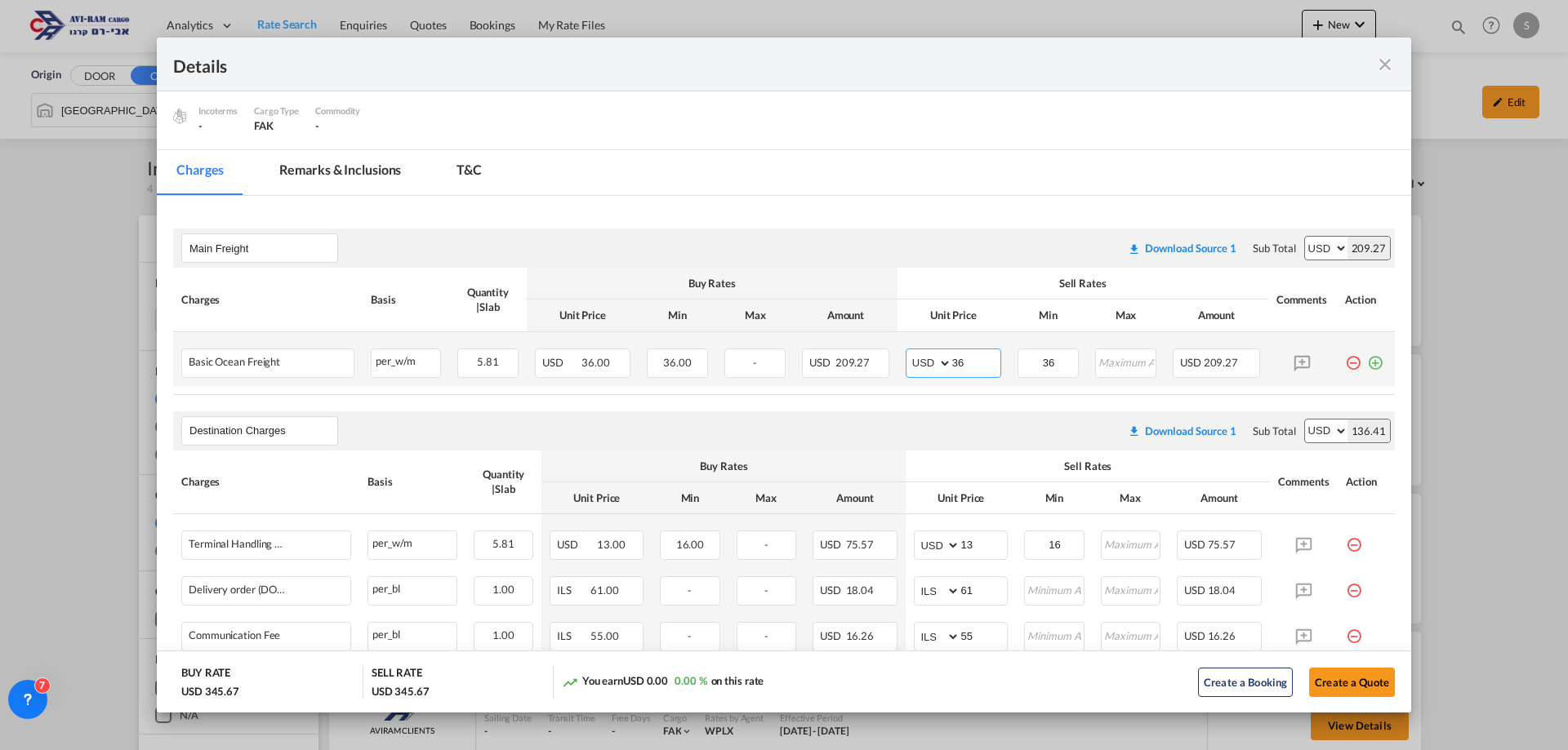
drag, startPoint x: 968, startPoint y: 363, endPoint x: 894, endPoint y: 355, distance: 74.4
click at [897, 354] on td "AED AFN ALL AMD ANG AOA ARS AUD AWG AZN BAM BBD BDT BGN BHD BIF BMD BND BOB BRL…" at bounding box center [953, 359] width 112 height 54
type input "40"
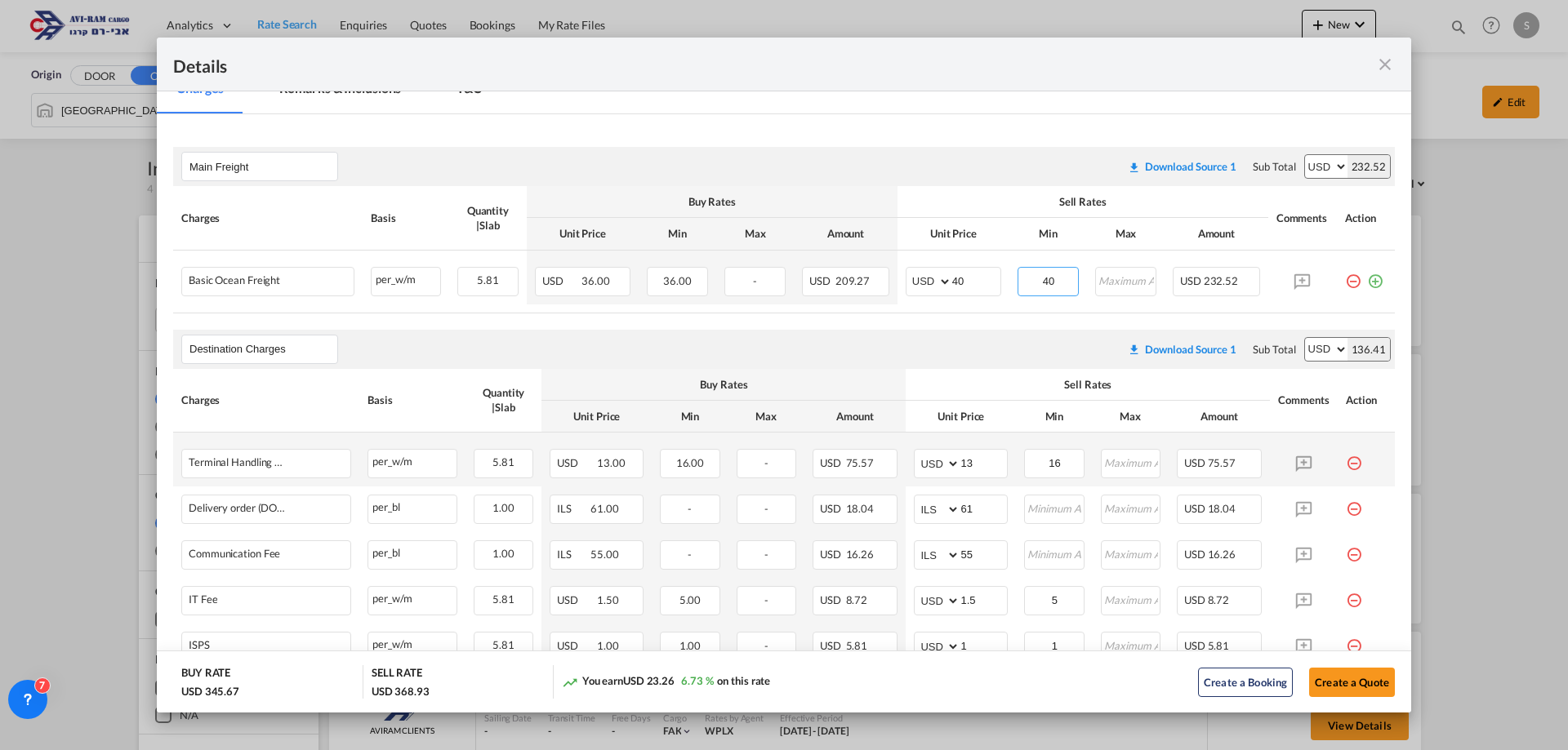
scroll to position [326, 0]
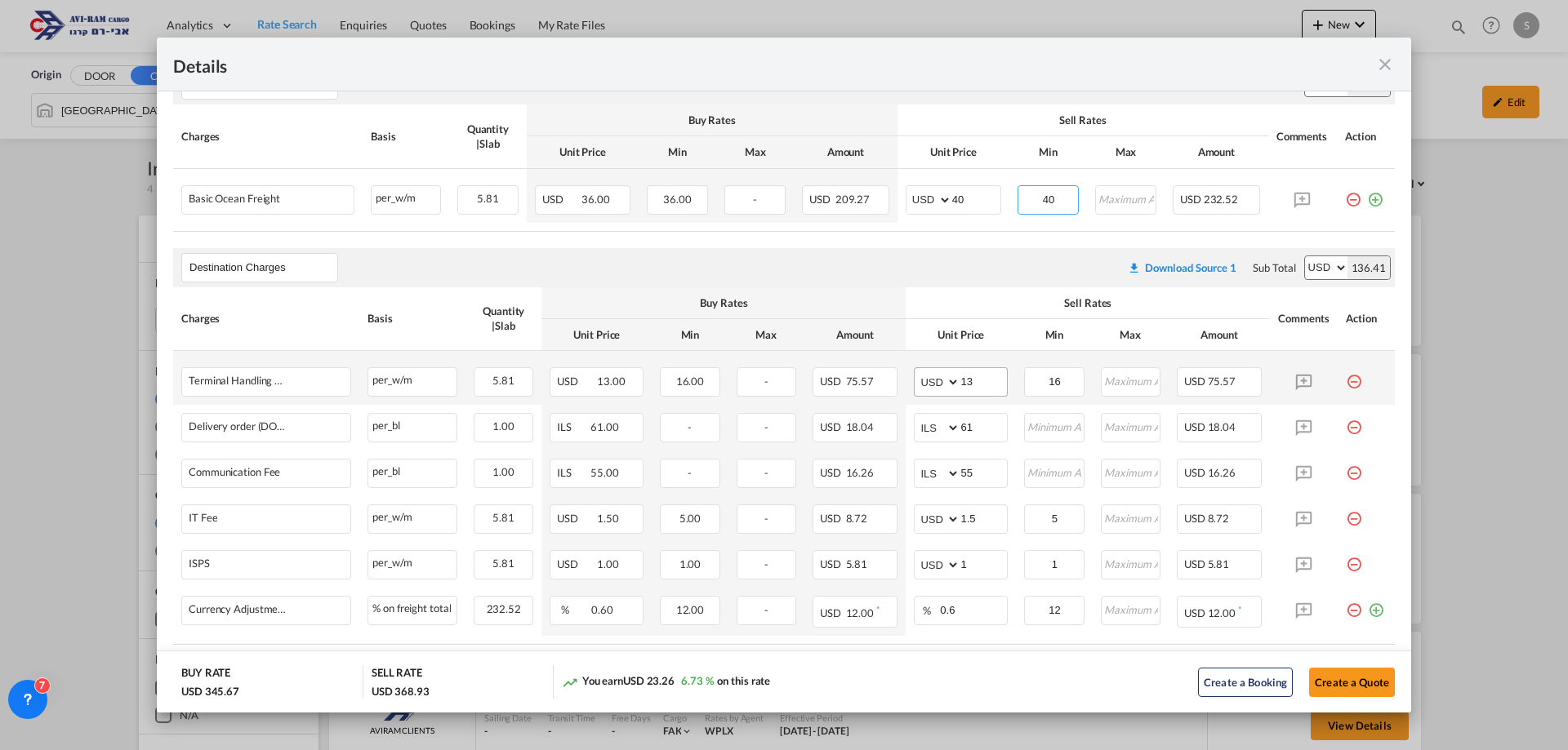
type input "40"
drag, startPoint x: 922, startPoint y: 388, endPoint x: 881, endPoint y: 402, distance: 43.3
click at [881, 402] on tr "Terminal Handling Charge - Destination Please Enter Already Exists per_w/m per_…" at bounding box center [784, 378] width 1222 height 54
type input "16"
type input "116"
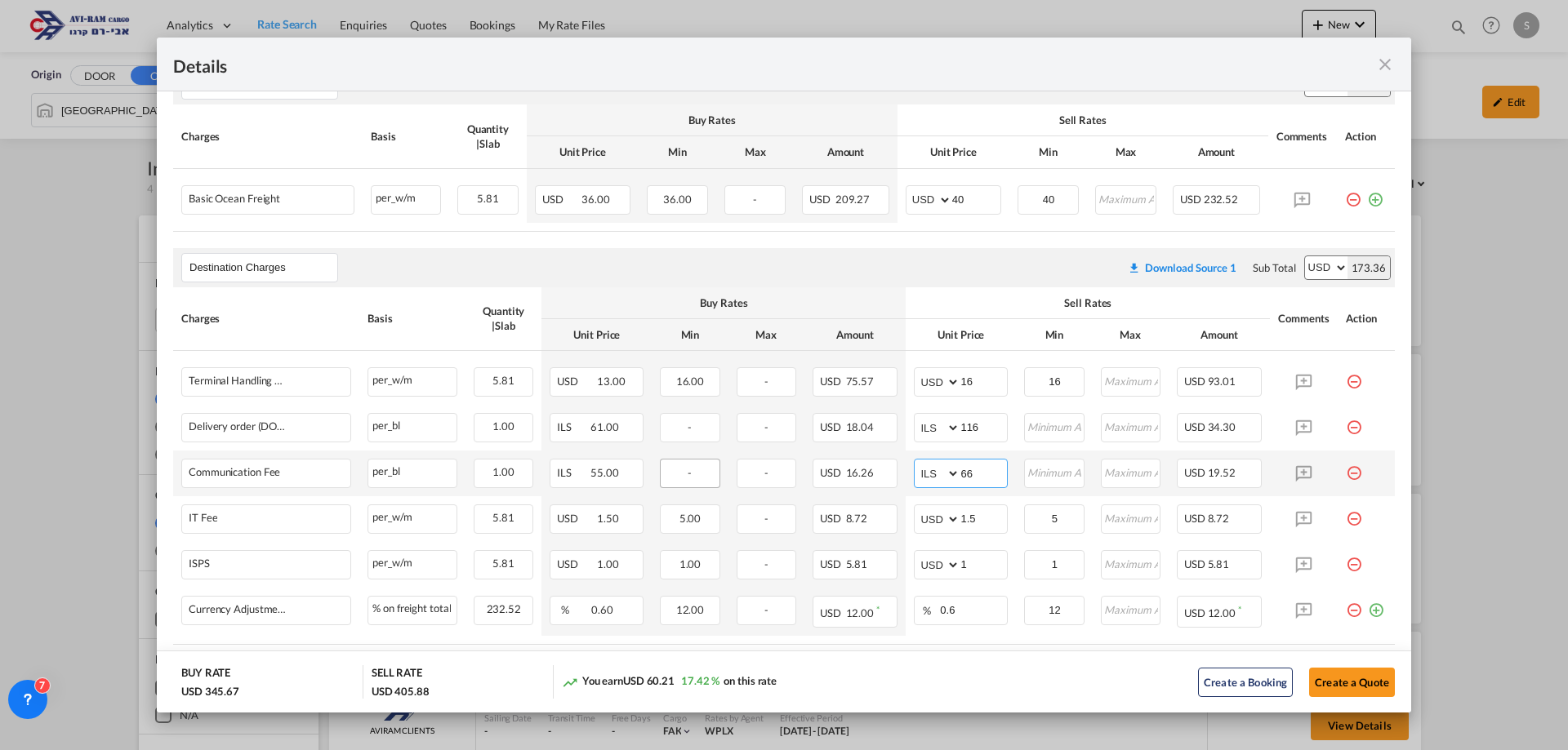
scroll to position [416, 0]
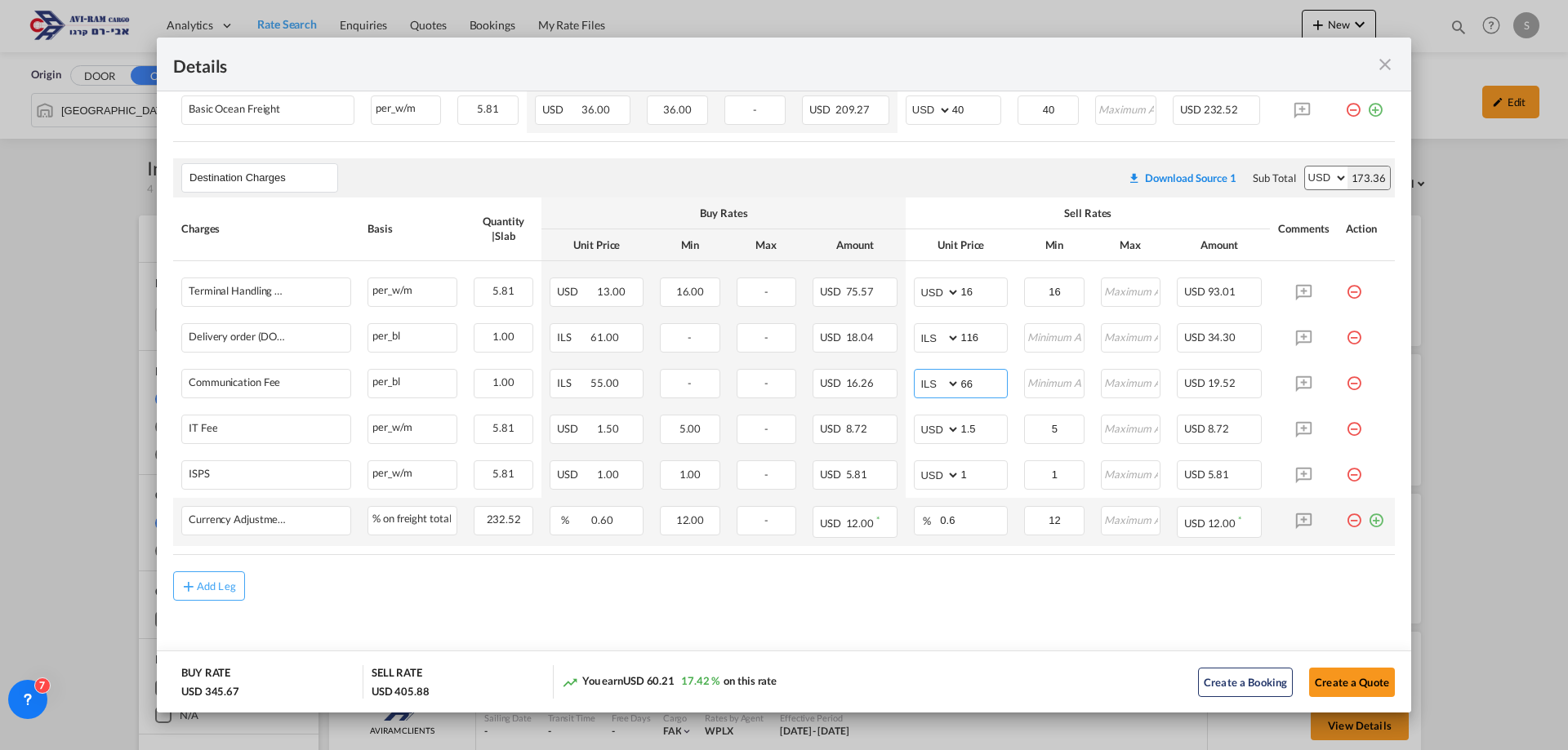
type input "66"
click at [1367, 518] on md-icon "icon-plus-circle-outline green-400-fg" at bounding box center [1376, 515] width 17 height 17
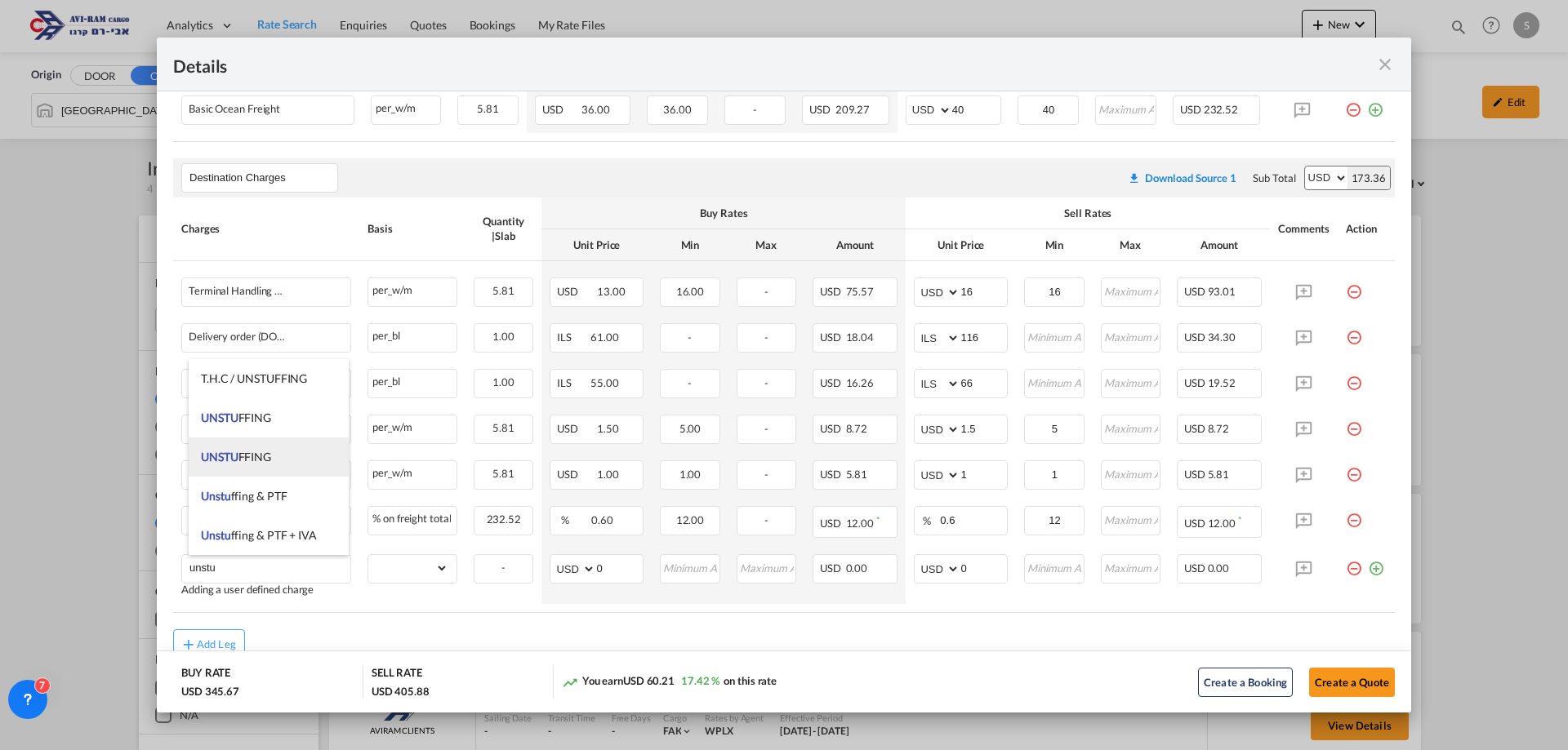
drag, startPoint x: 248, startPoint y: 414, endPoint x: 276, endPoint y: 438, distance: 36.9
click at [249, 414] on span "UNSTU FFING" at bounding box center [235, 417] width 70 height 14
type input "UNSTUFFING"
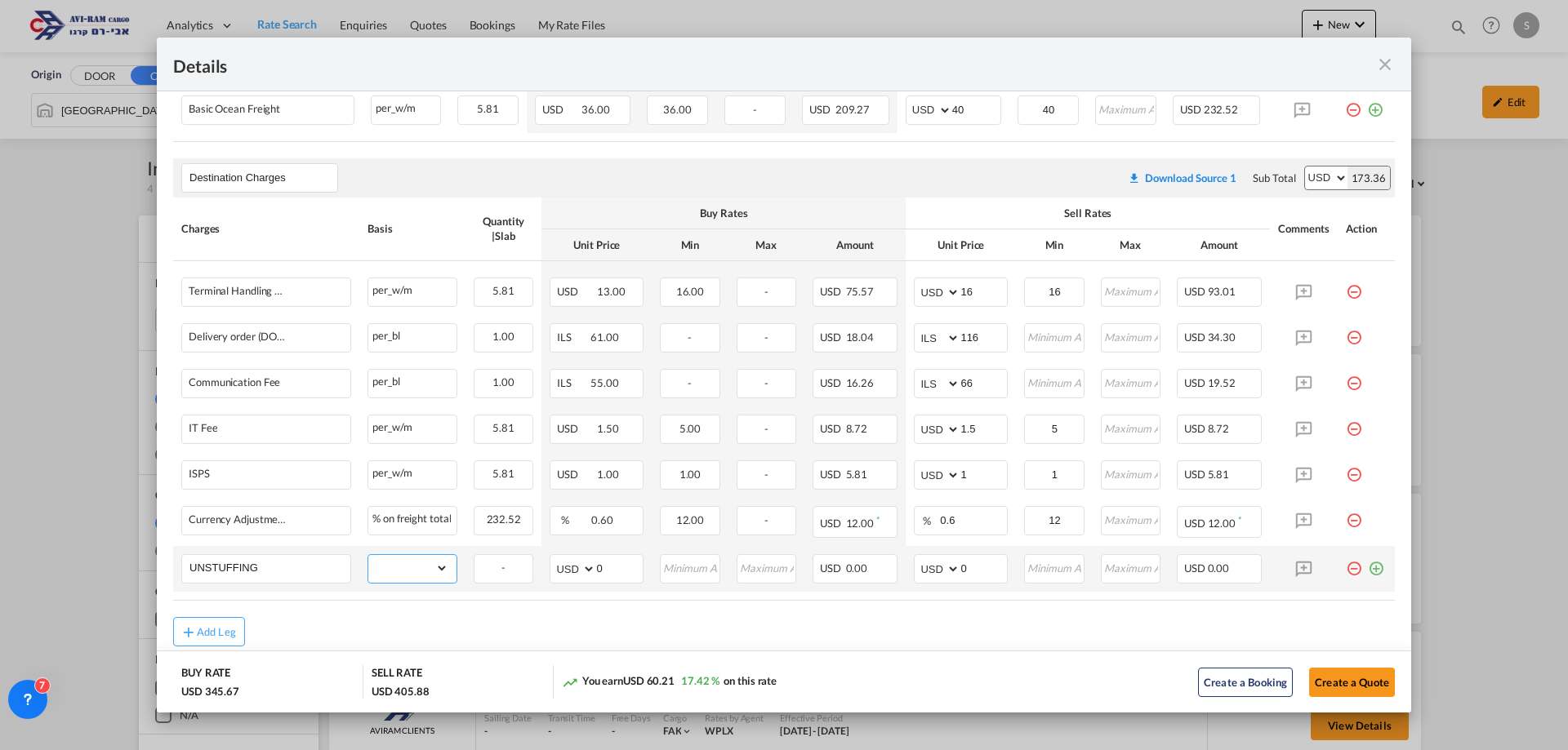
drag, startPoint x: 386, startPoint y: 566, endPoint x: 382, endPoint y: 548, distance: 18.4
click at [382, 548] on td "gross_weight volumetric_weight per_shipment per_bl per_km per_hawb per_kg flat …" at bounding box center [412, 569] width 106 height 46
select select "per_ton"
click at [368, 555] on select "gross_weight volumetric_weight per_shipment per_bl per_km per_hawb per_kg flat …" at bounding box center [409, 568] width 80 height 26
drag, startPoint x: 977, startPoint y: 569, endPoint x: 886, endPoint y: 562, distance: 91.3
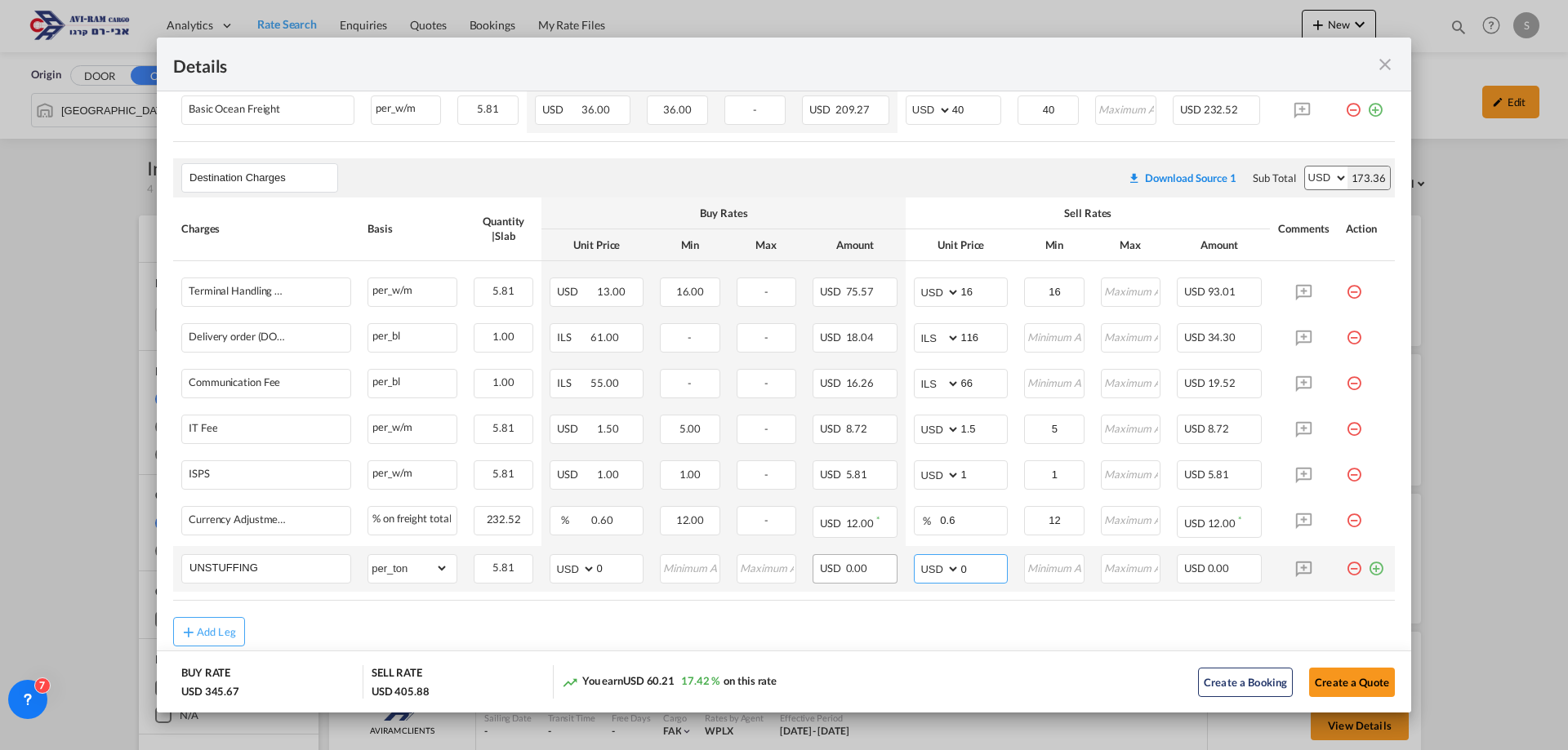
click at [892, 560] on tr "UNSTUFFING Please Enter Already Exists gross_weight volumetric_weight per_shipm…" at bounding box center [784, 569] width 1222 height 46
type input "11.6"
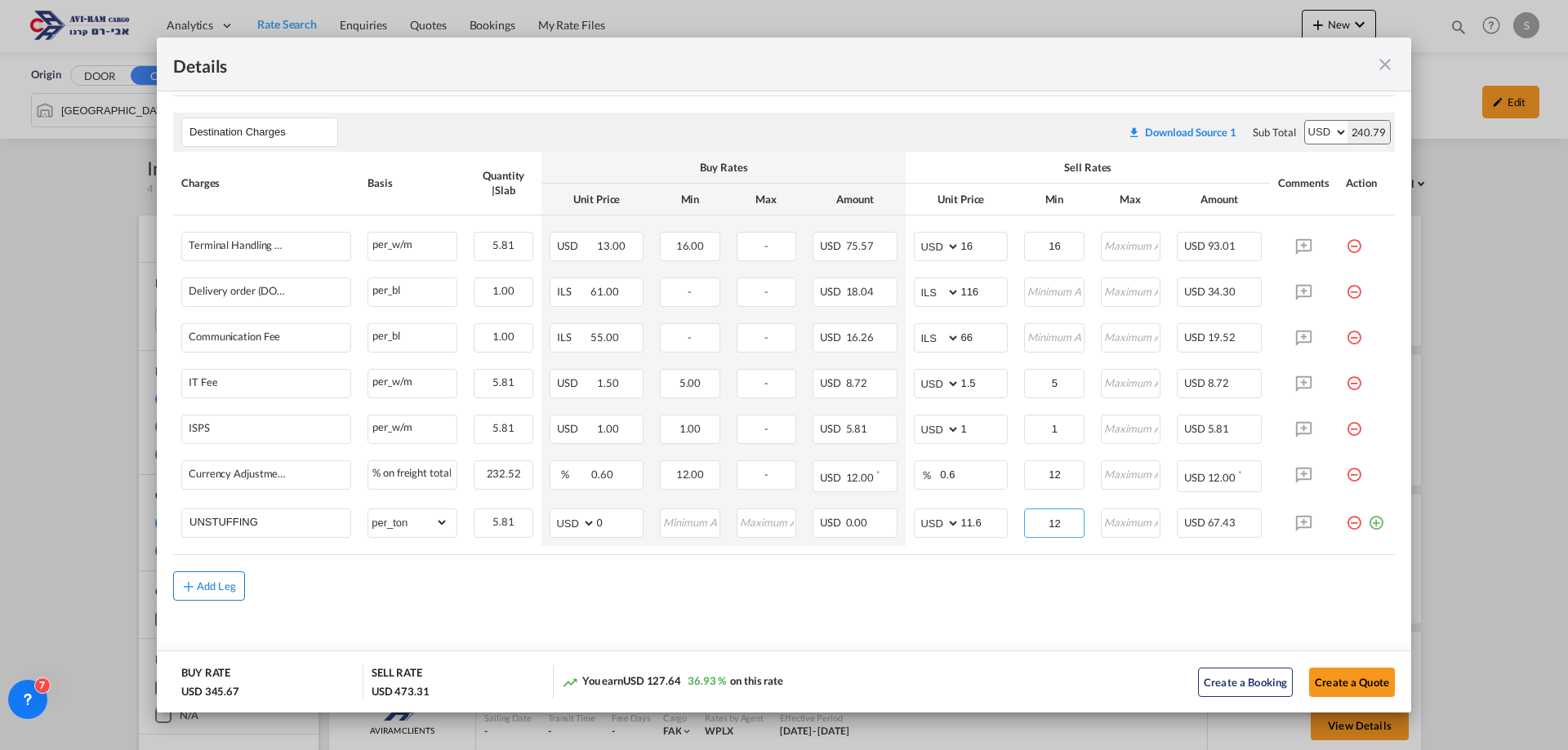
type input "12"
click at [217, 586] on div "Add Leg" at bounding box center [216, 586] width 39 height 10
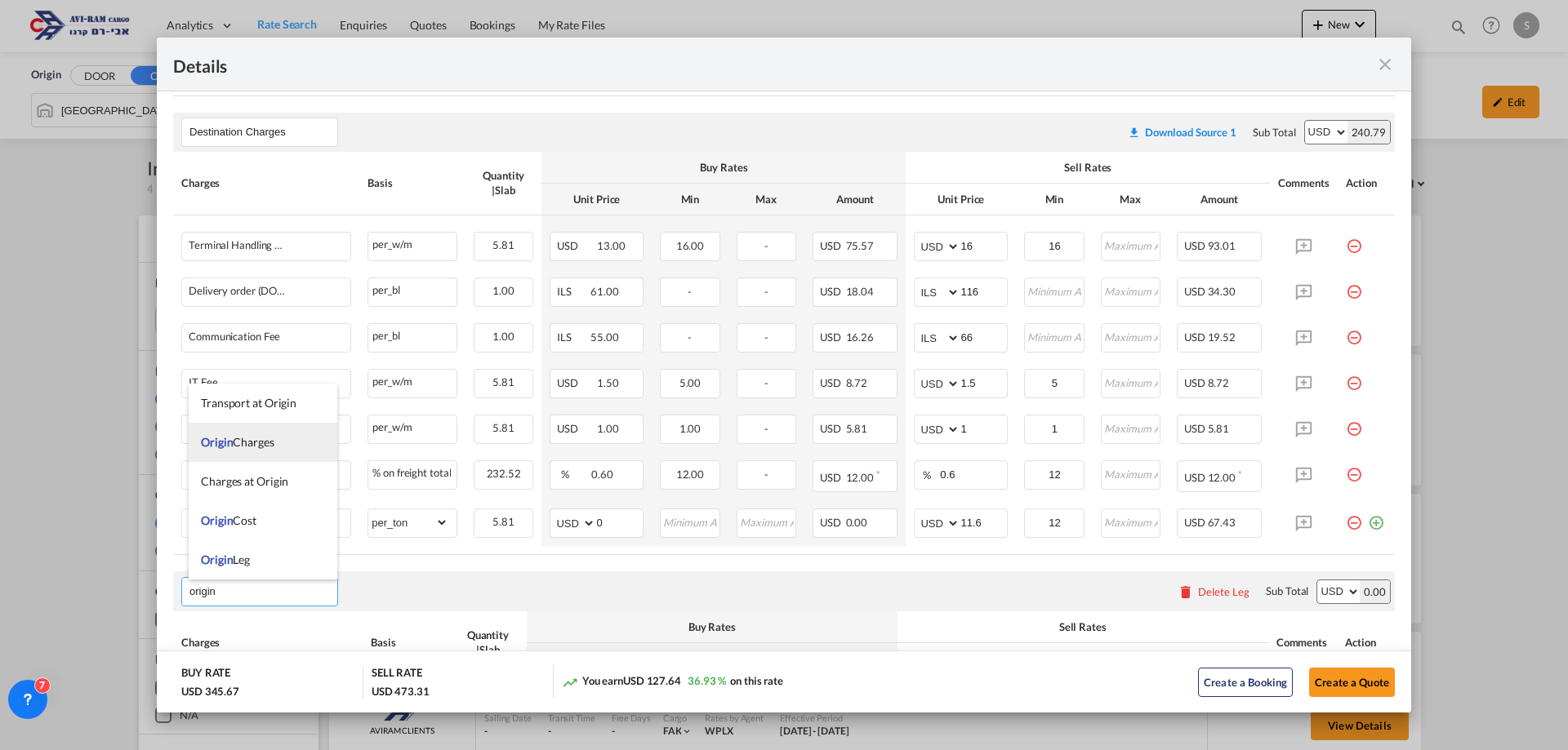
click at [245, 436] on span "Origin Charges" at bounding box center [237, 442] width 74 height 14
type input "Origin Charges"
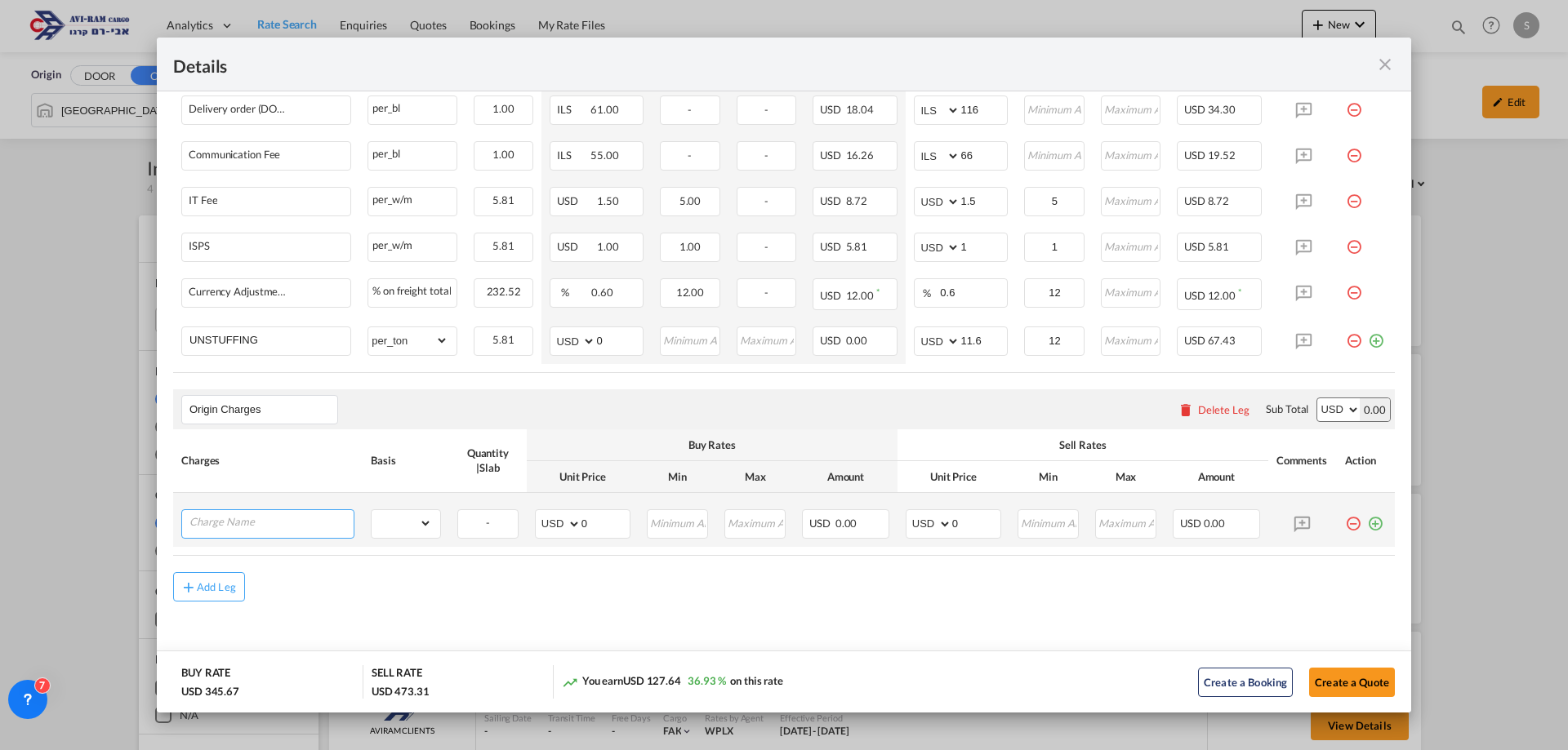
click at [292, 530] on input "Charge Name" at bounding box center [271, 522] width 164 height 24
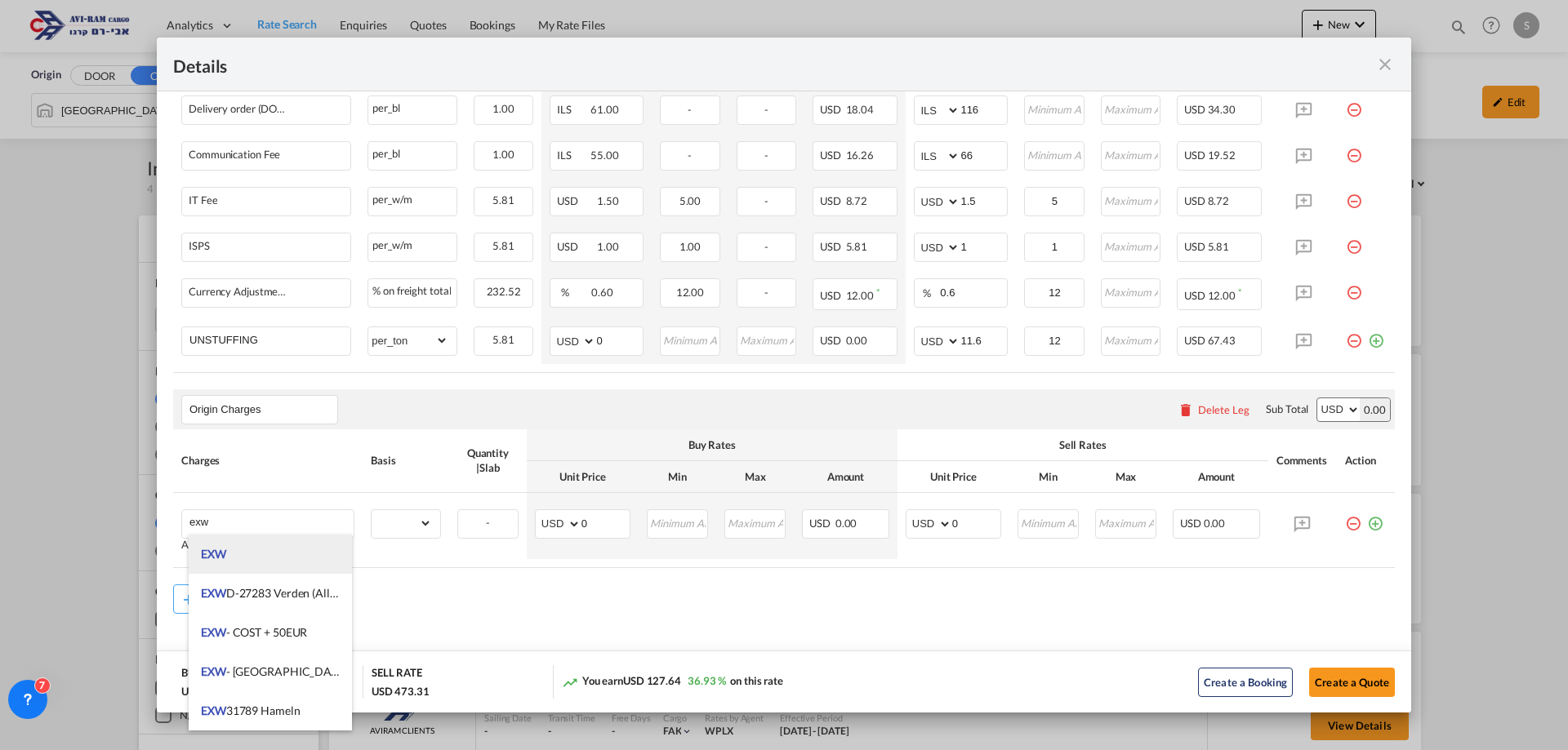
drag, startPoint x: 256, startPoint y: 557, endPoint x: 271, endPoint y: 549, distance: 17.0
click at [257, 557] on li "EXW" at bounding box center [270, 554] width 163 height 39
type input "EXW"
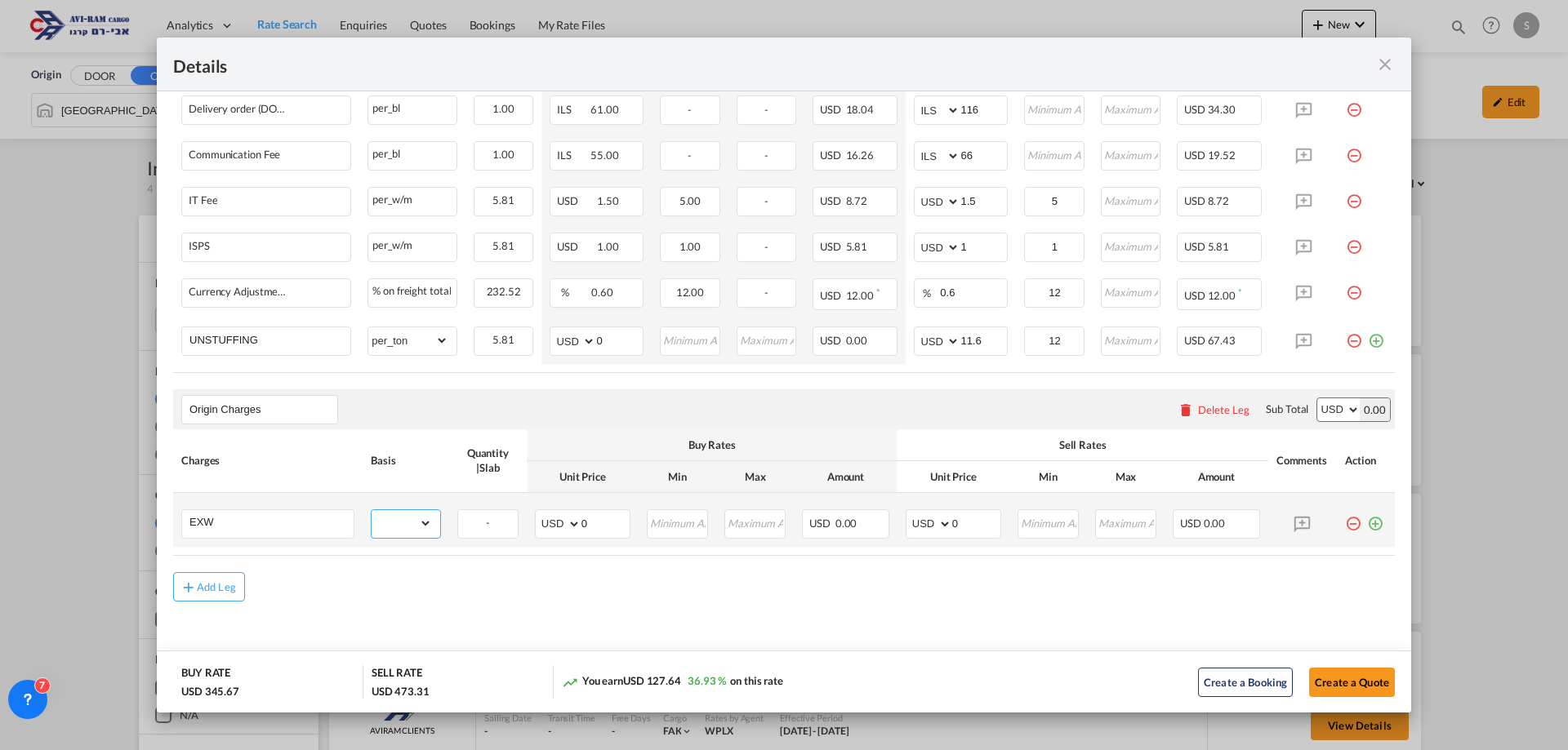
click at [400, 520] on select "gross_weight volumetric_weight per_shipment per_bl per_km per_hawb per_kg flat …" at bounding box center [401, 523] width 61 height 26
select select "per_shipment"
click at [371, 510] on select "gross_weight volumetric_weight per_shipment per_bl per_km per_hawb per_kg flat …" at bounding box center [401, 523] width 61 height 26
click at [913, 535] on select "AED AFN ALL AMD ANG AOA ARS AUD AWG AZN BAM BBD BDT BGN BHD BIF BMD BND BOB BRL…" at bounding box center [930, 524] width 43 height 23
click at [909, 513] on select "AED AFN ALL AMD ANG AOA ARS AUD AWG AZN BAM BBD BDT BGN BHD BIF BMD BND BOB BRL…" at bounding box center [930, 524] width 43 height 23
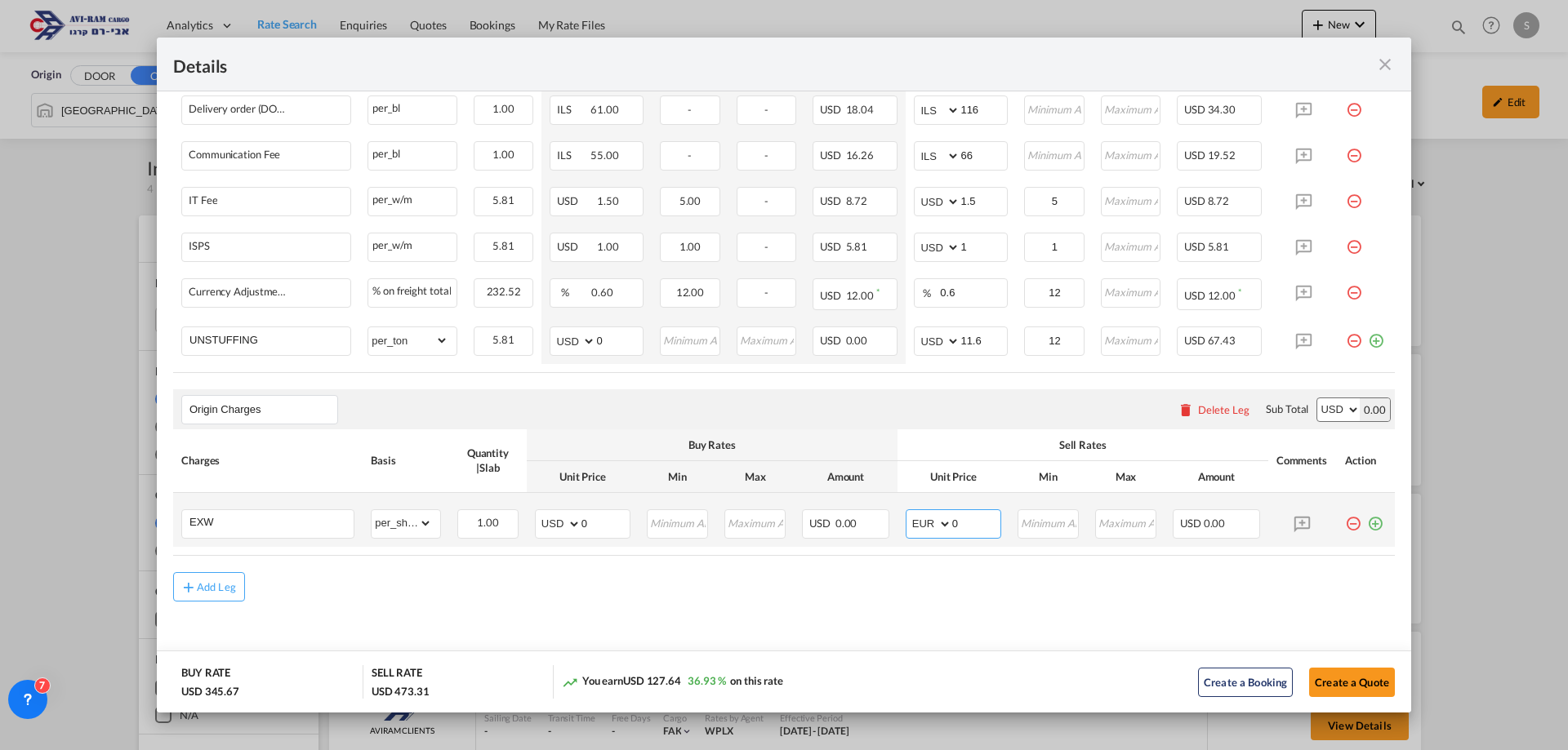
click at [916, 527] on select "AED AFN ALL AMD ANG AOA ARS AUD AWG AZN BAM BBD BDT BGN BHD BIF BMD BND BOB BRL…" at bounding box center [930, 524] width 43 height 23
select select "string:USD"
click at [909, 513] on select "AED AFN ALL AMD ANG AOA ARS AUD AWG AZN BAM BBD BDT BGN BHD BIF BMD BND BOB BRL…" at bounding box center [930, 524] width 43 height 23
drag, startPoint x: 960, startPoint y: 520, endPoint x: 921, endPoint y: 523, distance: 39.1
click at [921, 523] on md-input-container "AED AFN ALL AMD ANG AOA ARS AUD AWG AZN BAM BBD BDT BGN BHD BIF BMD BND [PERSON…" at bounding box center [953, 524] width 95 height 30
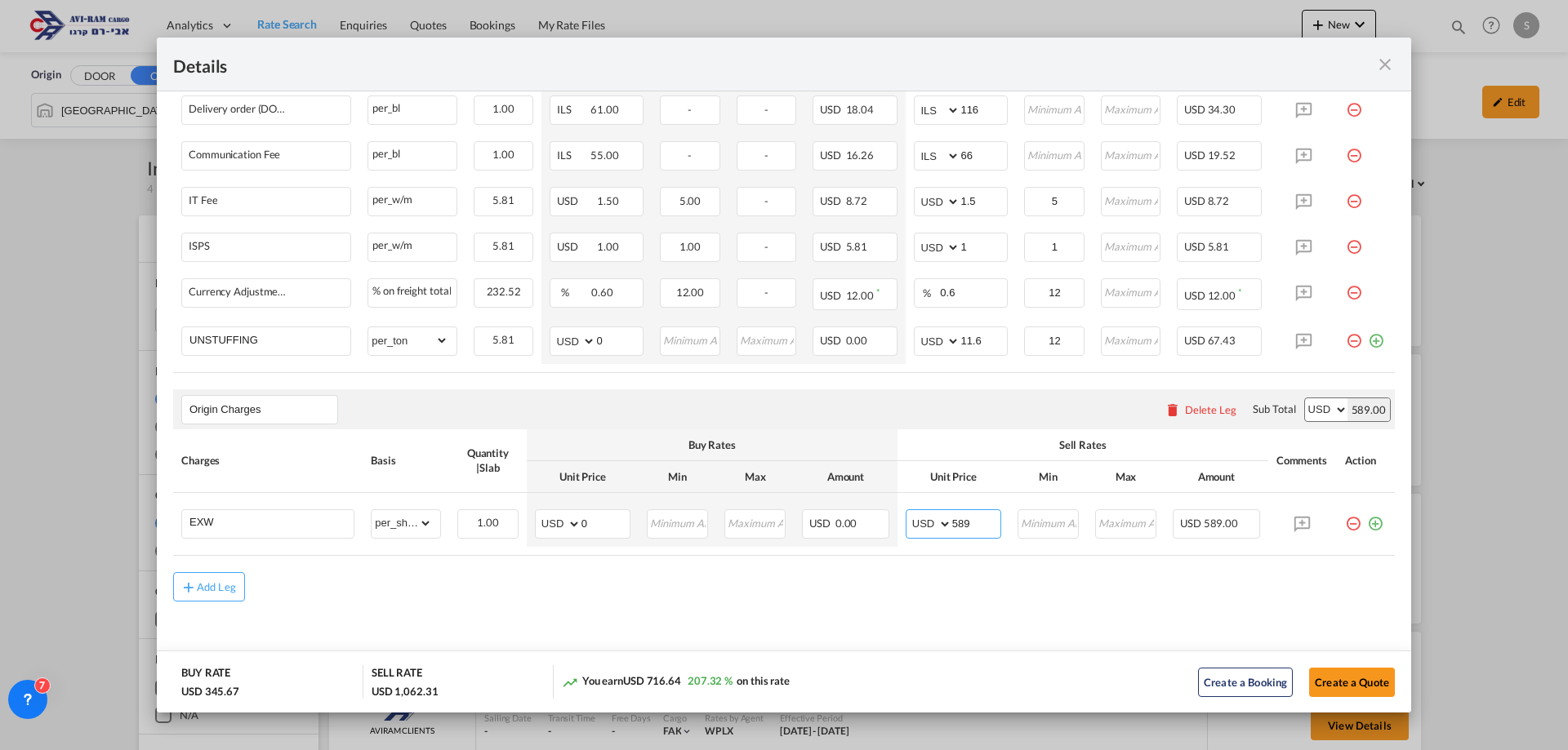
type input "589"
click at [1342, 679] on button "Create a Quote" at bounding box center [1352, 683] width 86 height 30
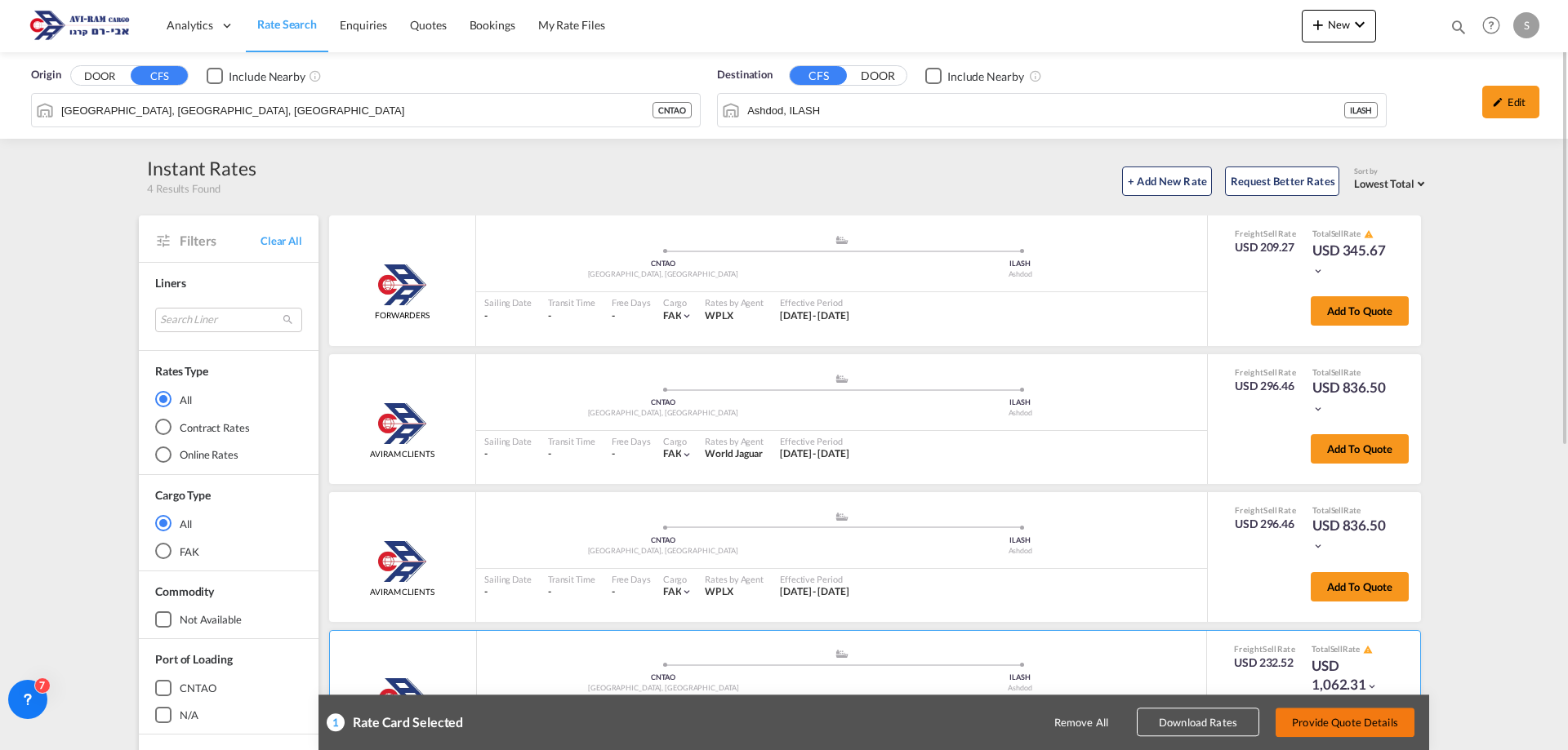
click at [1340, 721] on button "Provide Quote Details" at bounding box center [1344, 723] width 139 height 30
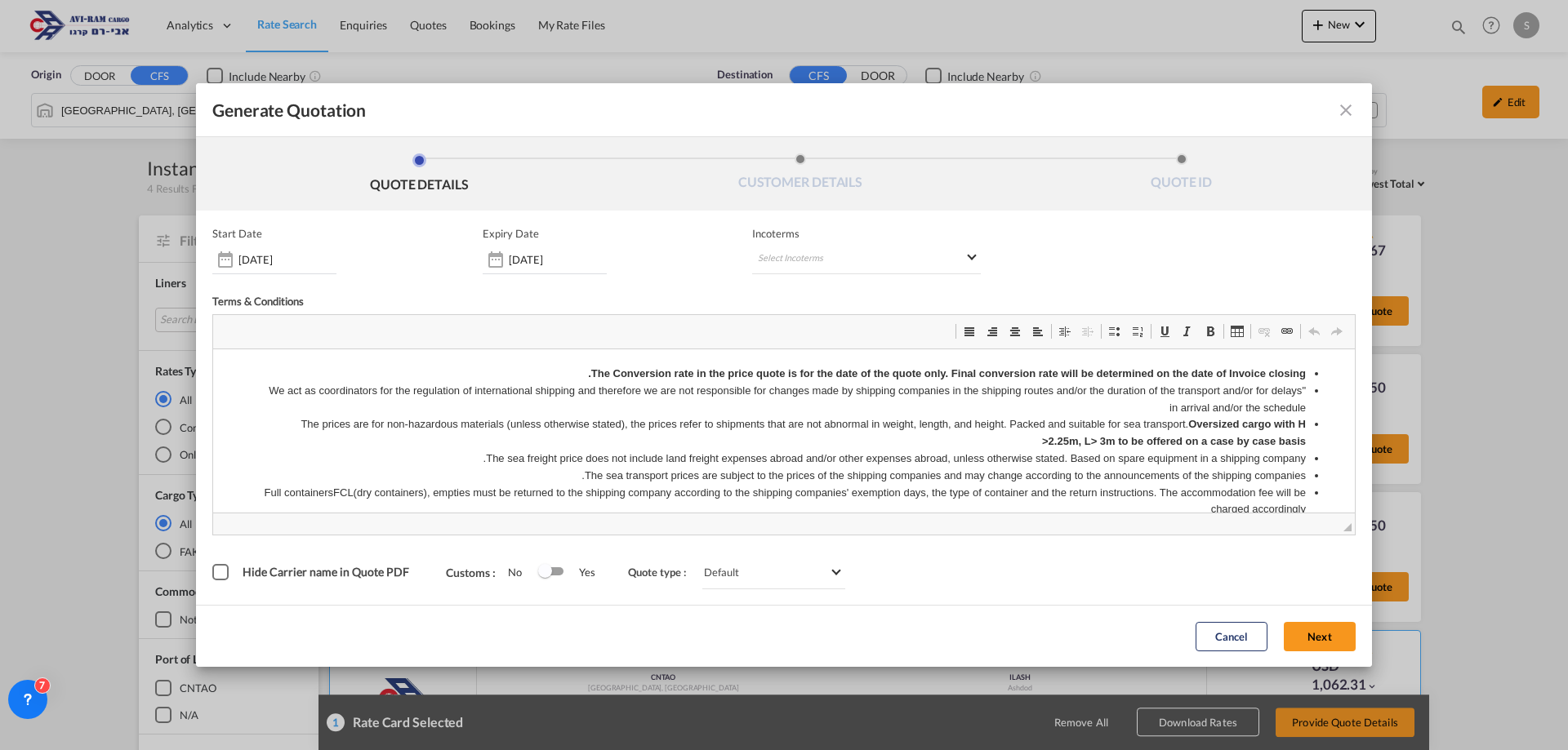
scroll to position [0, 0]
click at [770, 265] on md-select "Select Incoterms DPU - import Delivery at Place Unloaded CFR - export Cost and …" at bounding box center [866, 260] width 229 height 30
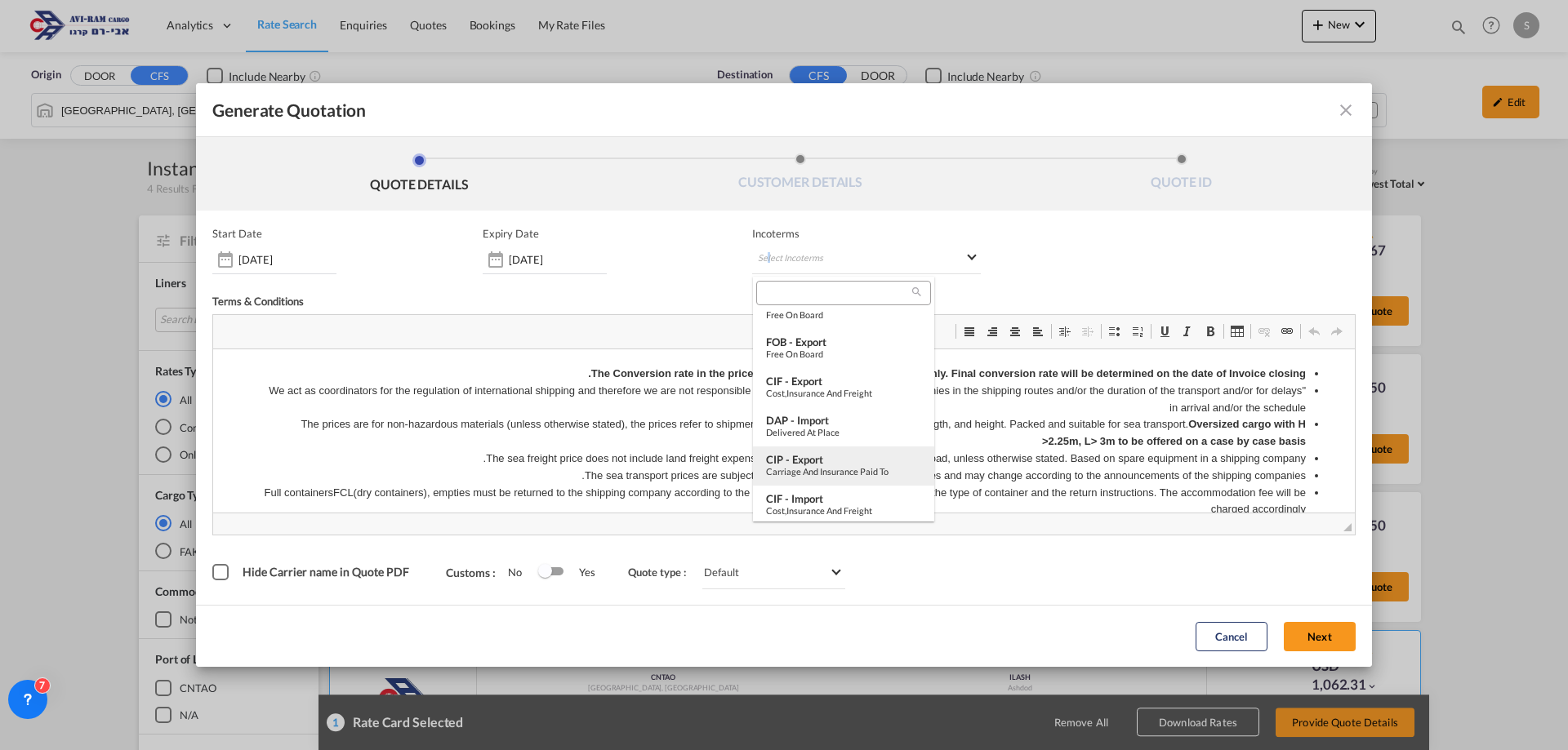
scroll to position [572, 0]
click at [847, 464] on div "Ex Works" at bounding box center [843, 467] width 155 height 10
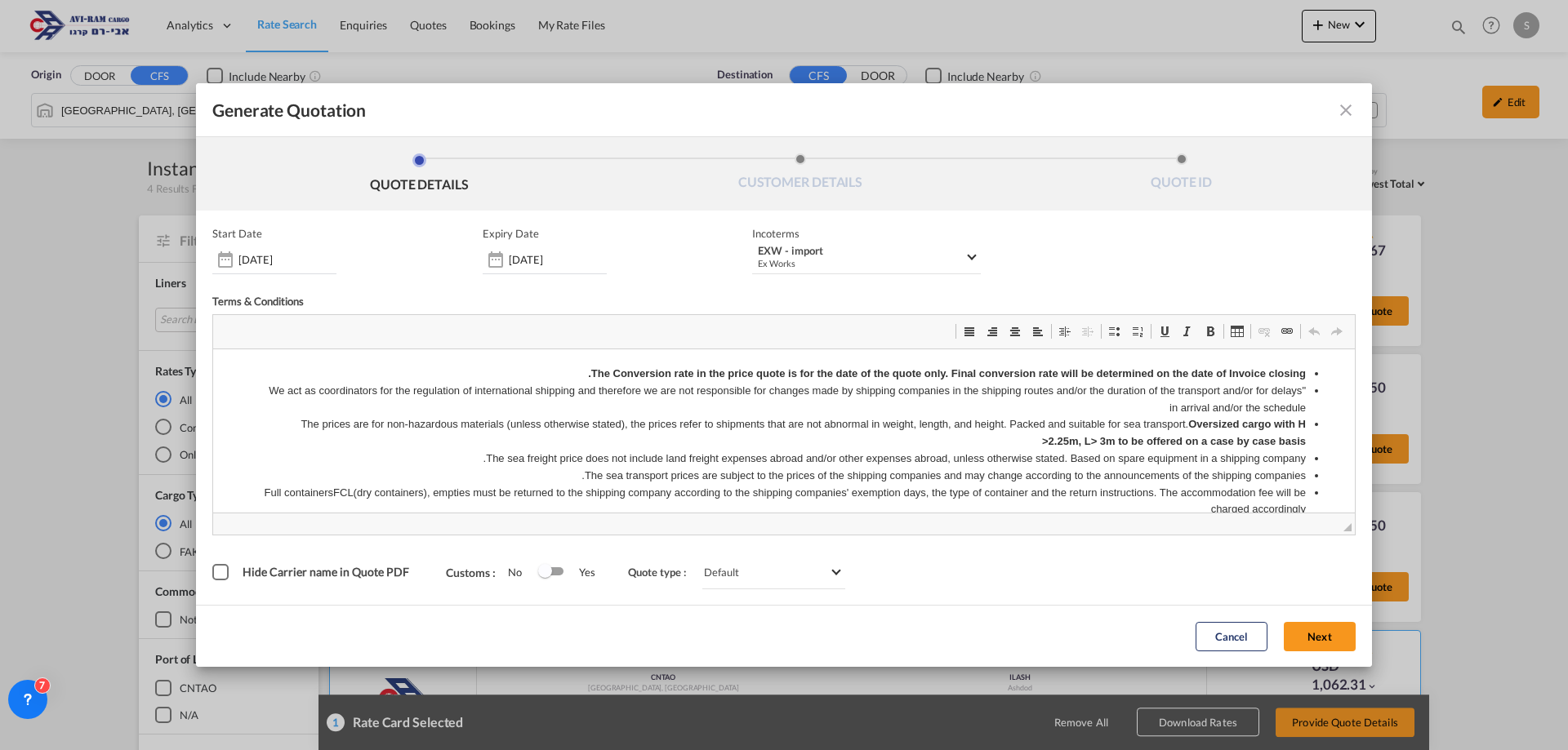
click at [1322, 627] on button "Next" at bounding box center [1319, 637] width 72 height 30
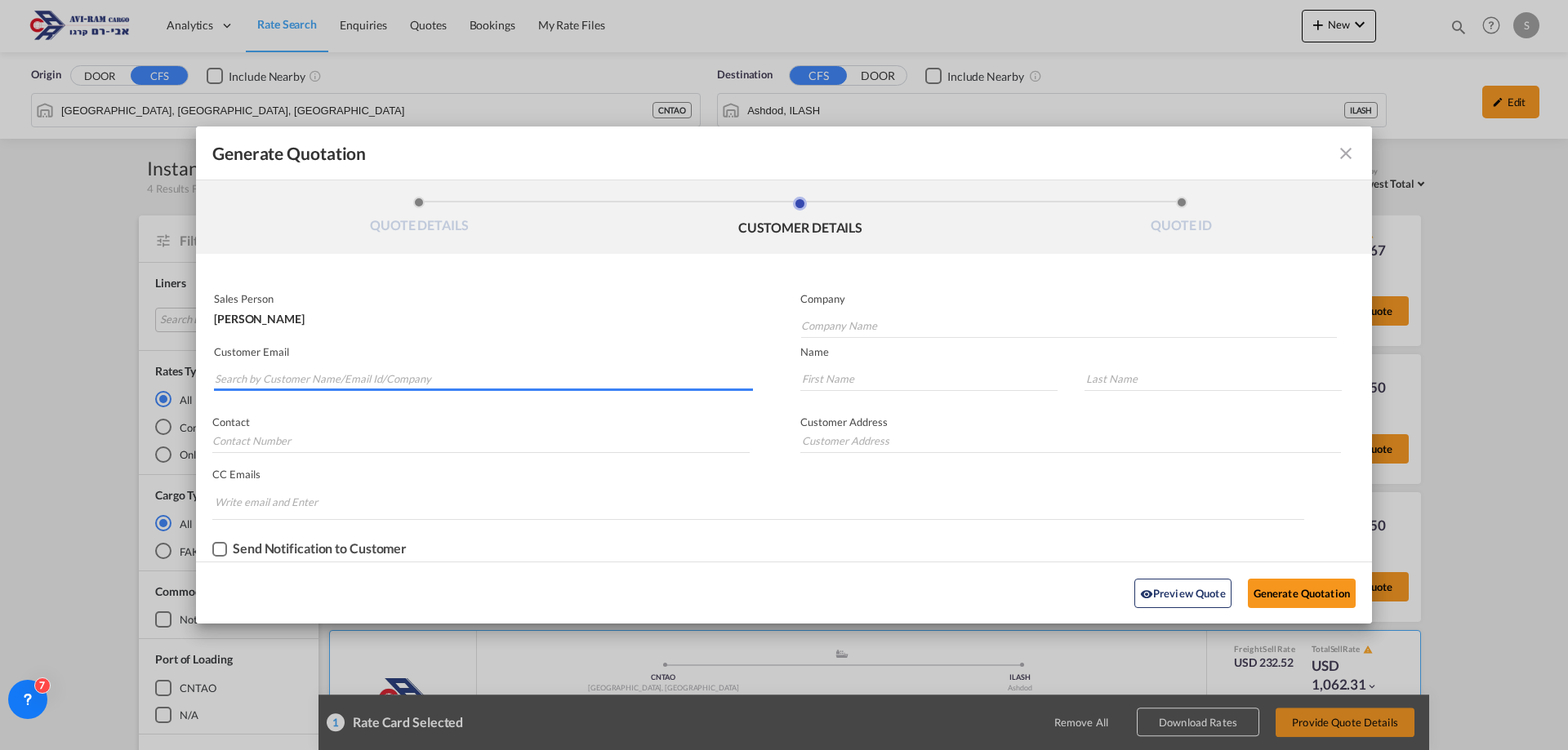
click at [370, 371] on input "Search by Customer Name/Email Id/Company" at bounding box center [483, 379] width 538 height 24
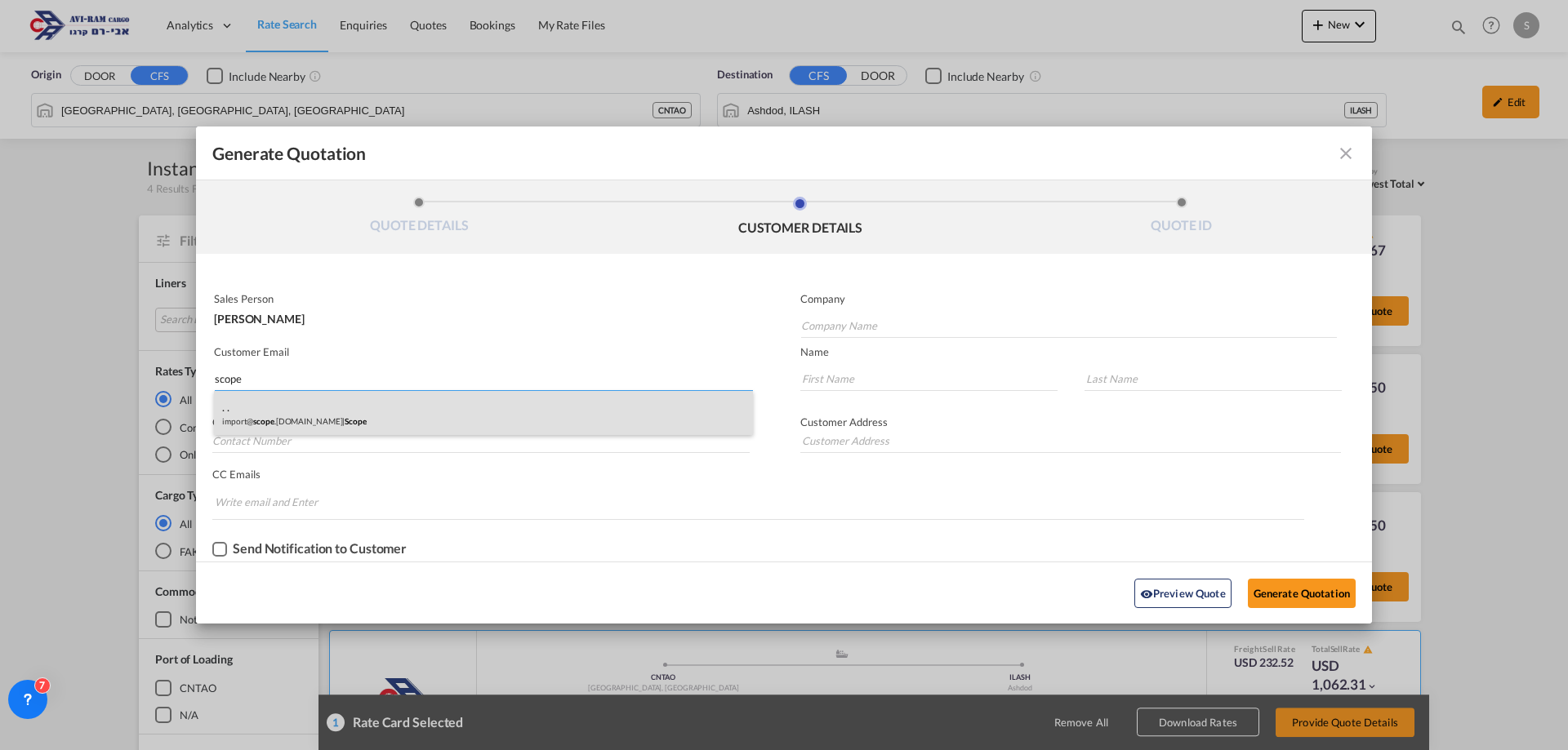
type input "scope"
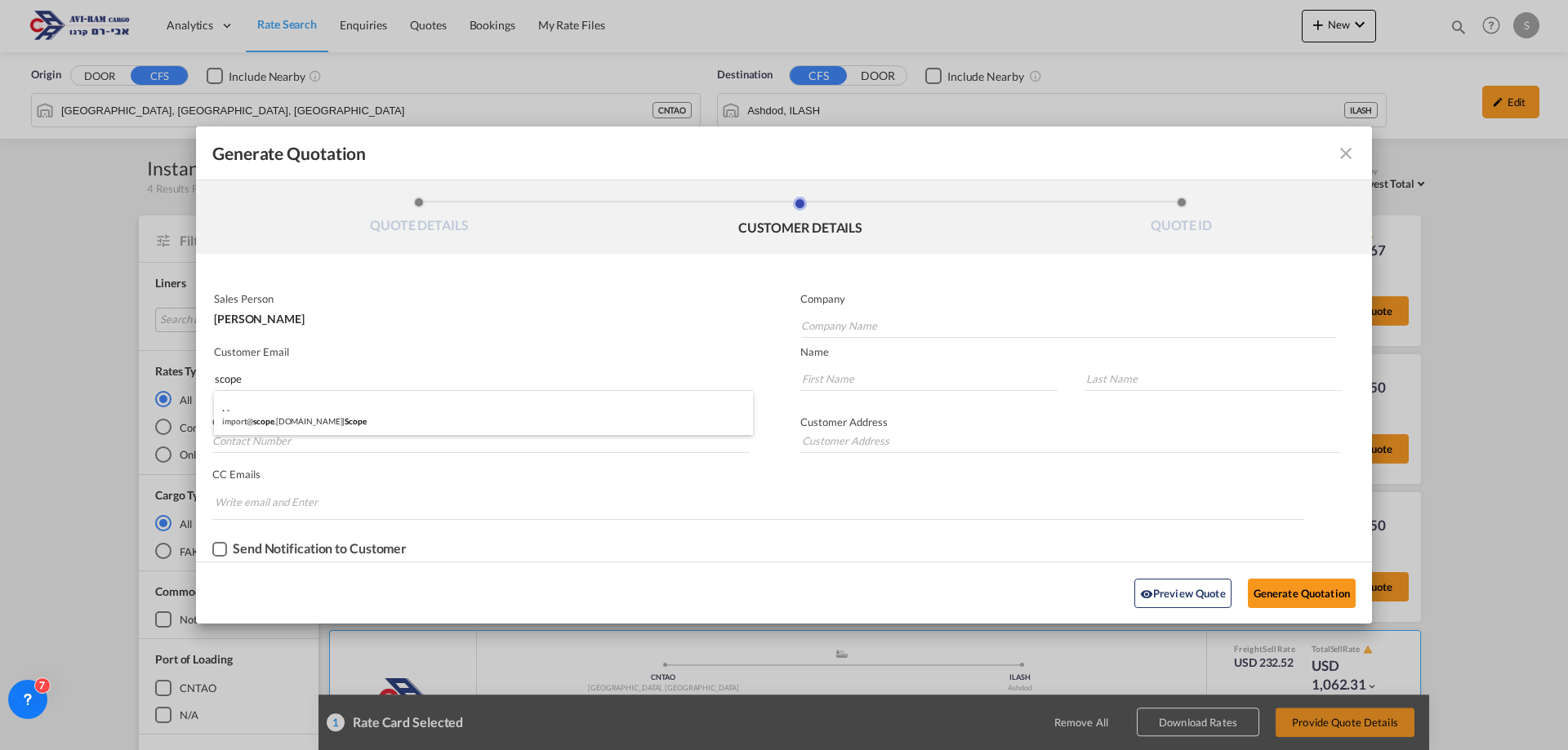
drag, startPoint x: 327, startPoint y: 417, endPoint x: 488, endPoint y: 416, distance: 161.0
click at [328, 417] on div ". . import@ scope .co.il | Scope" at bounding box center [483, 412] width 539 height 44
type input "Scope"
type input "import@scope.co.il"
type input "."
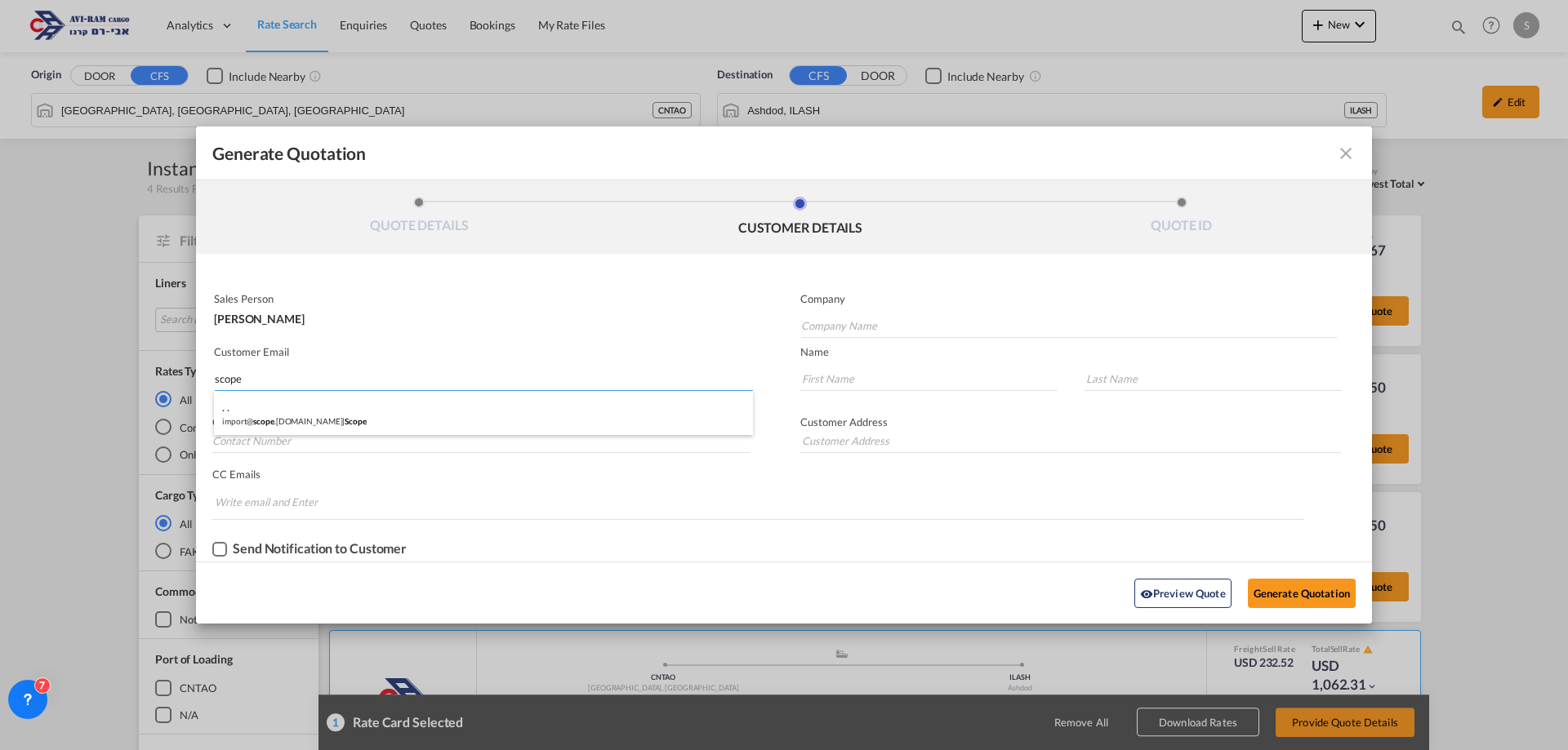
type input "."
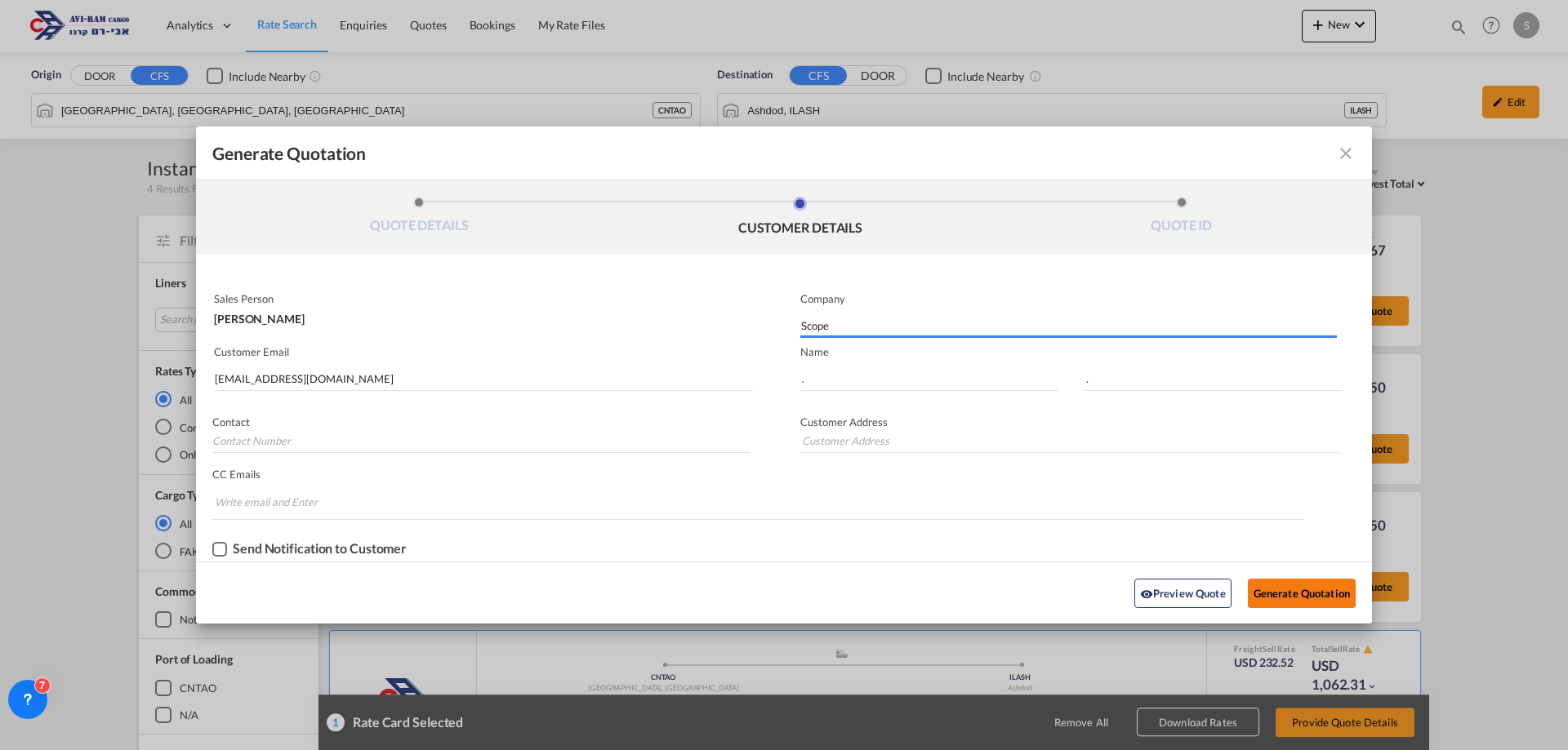
click at [1300, 602] on button "Generate Quotation" at bounding box center [1302, 594] width 108 height 30
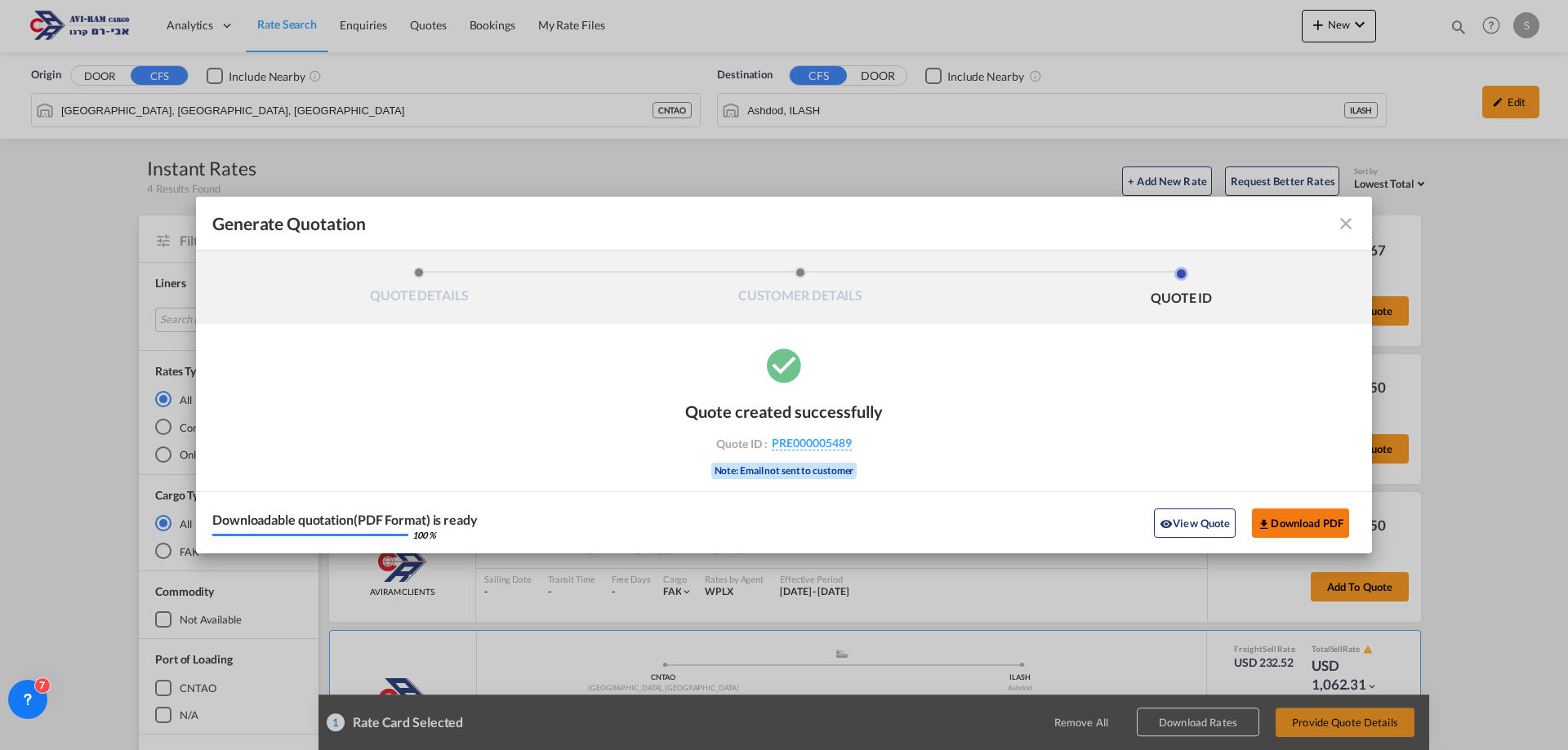
click at [1330, 525] on button "Download PDF" at bounding box center [1300, 523] width 97 height 30
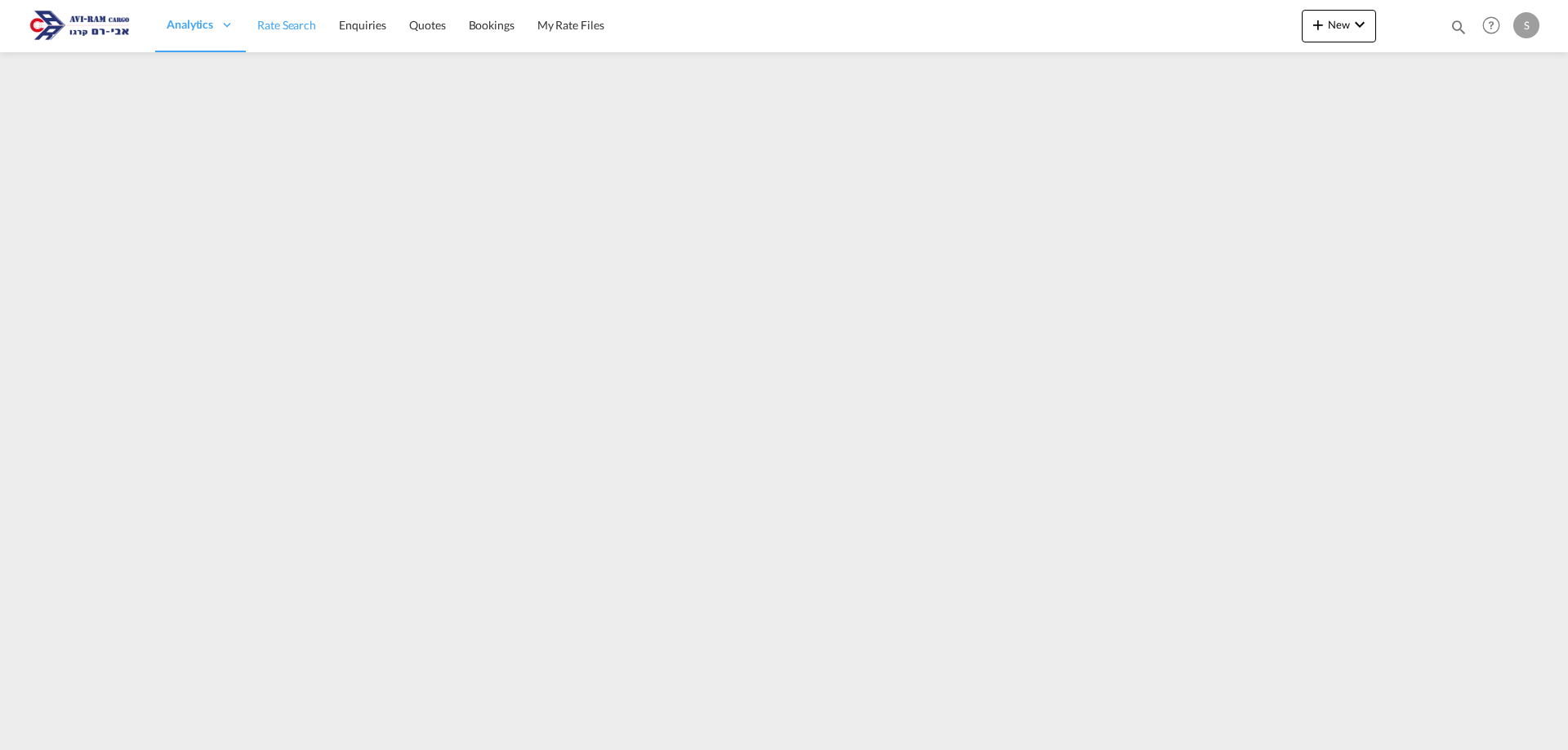
click at [298, 18] on span "Rate Search" at bounding box center [286, 24] width 59 height 14
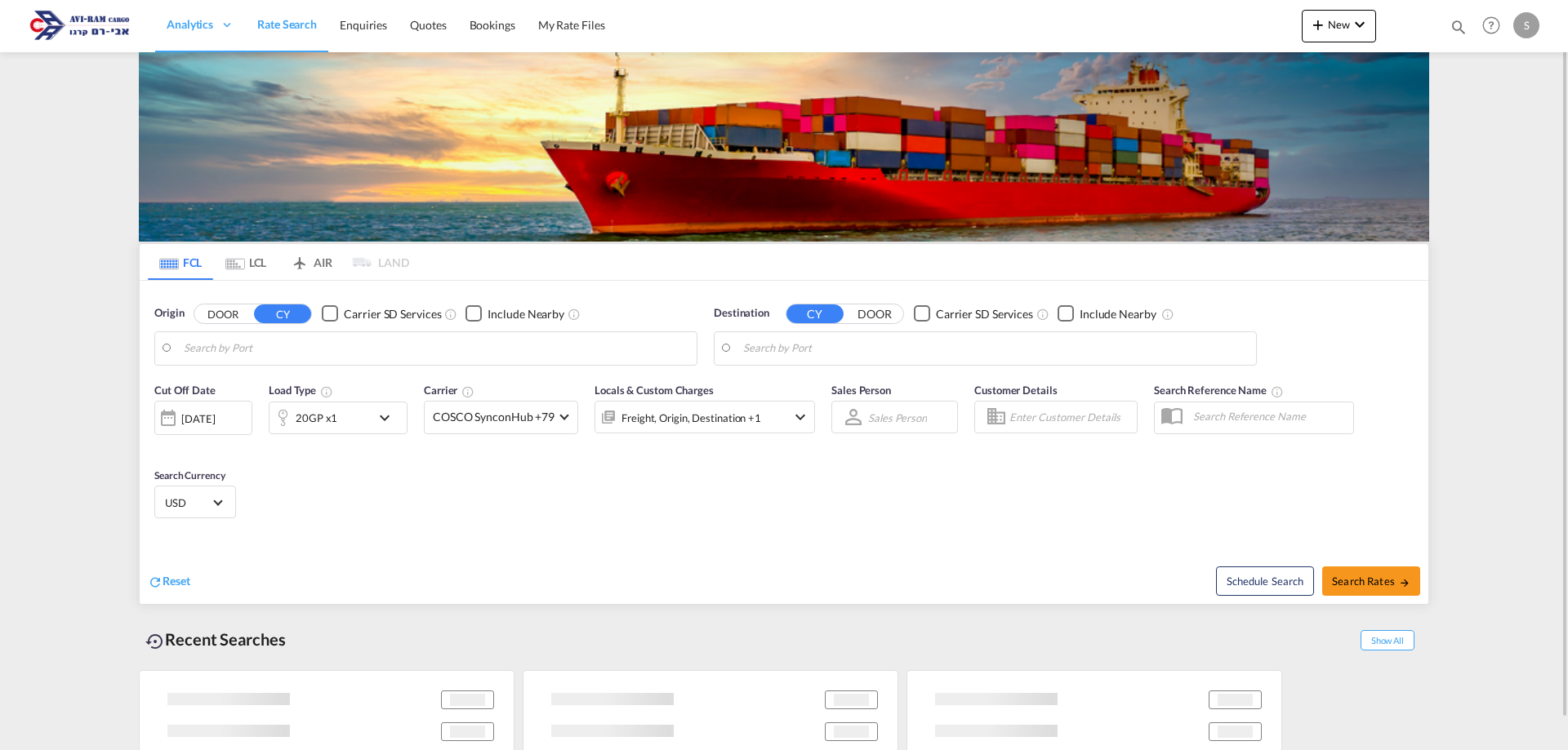
type input "[GEOGRAPHIC_DATA], [GEOGRAPHIC_DATA]"
type input "Ashdod, ILASH"
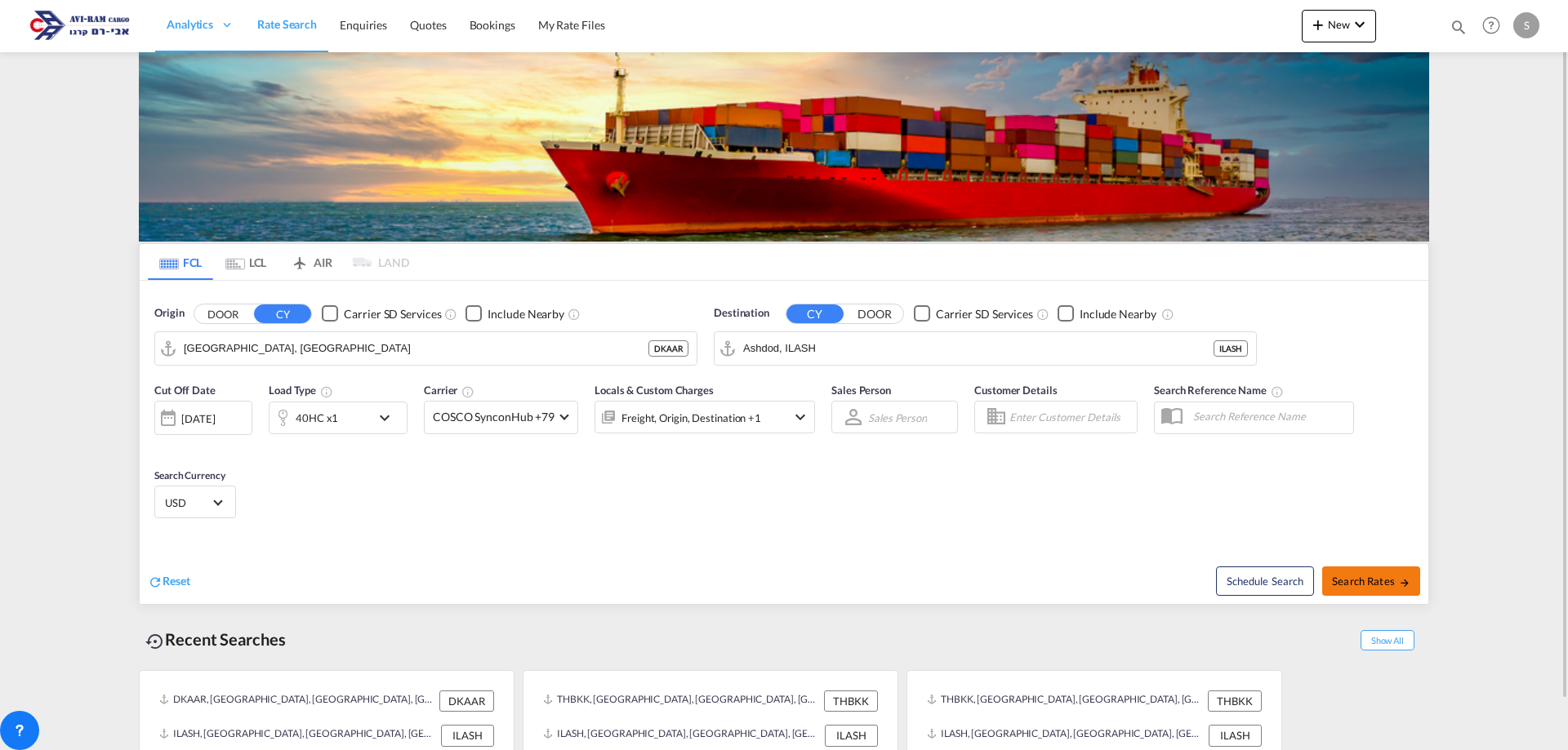
click at [1367, 575] on span "Search Rates" at bounding box center [1371, 581] width 78 height 13
type input "DKAAR to ILASH / [DATE]"
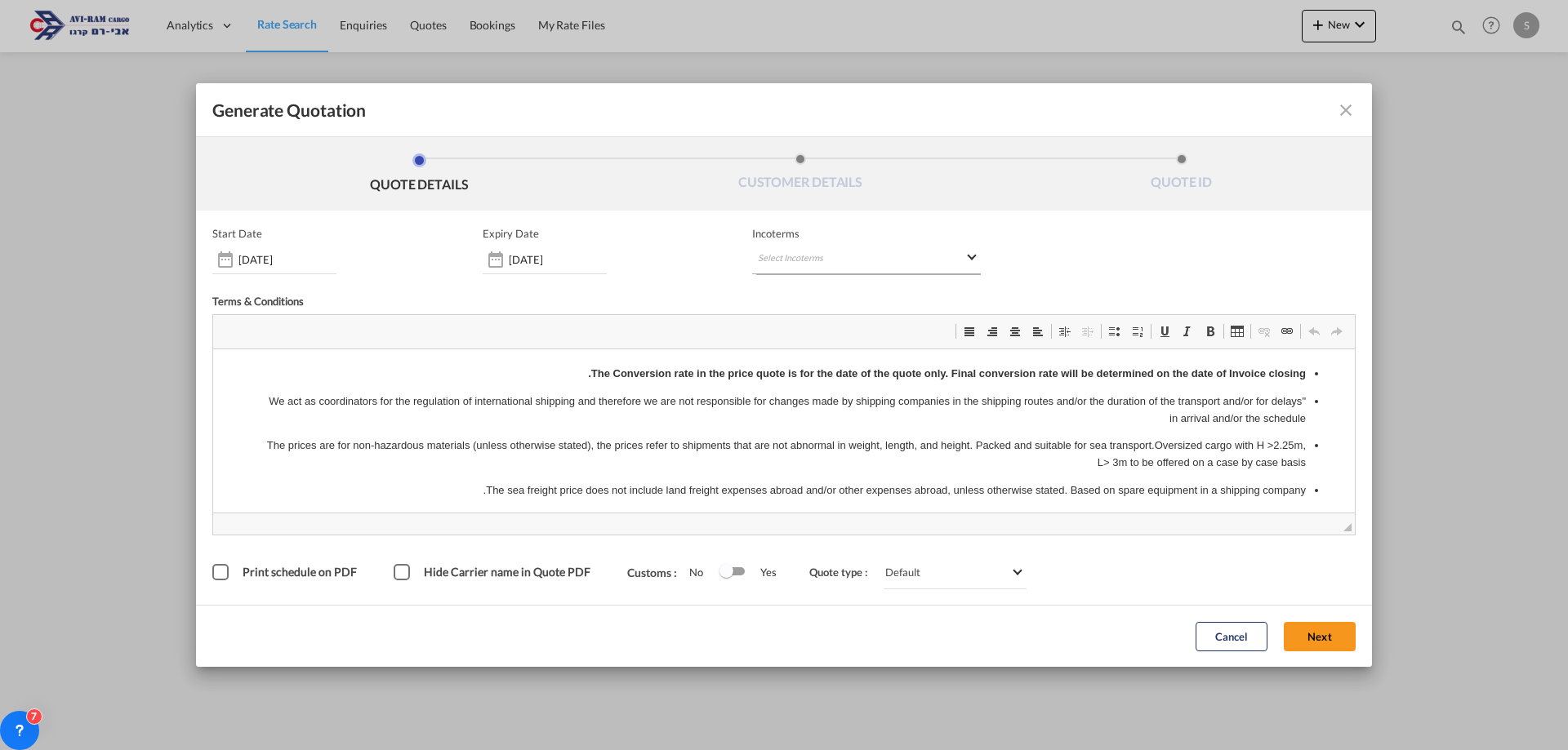
click at [852, 263] on md-select "Select Incoterms" at bounding box center [866, 260] width 229 height 30
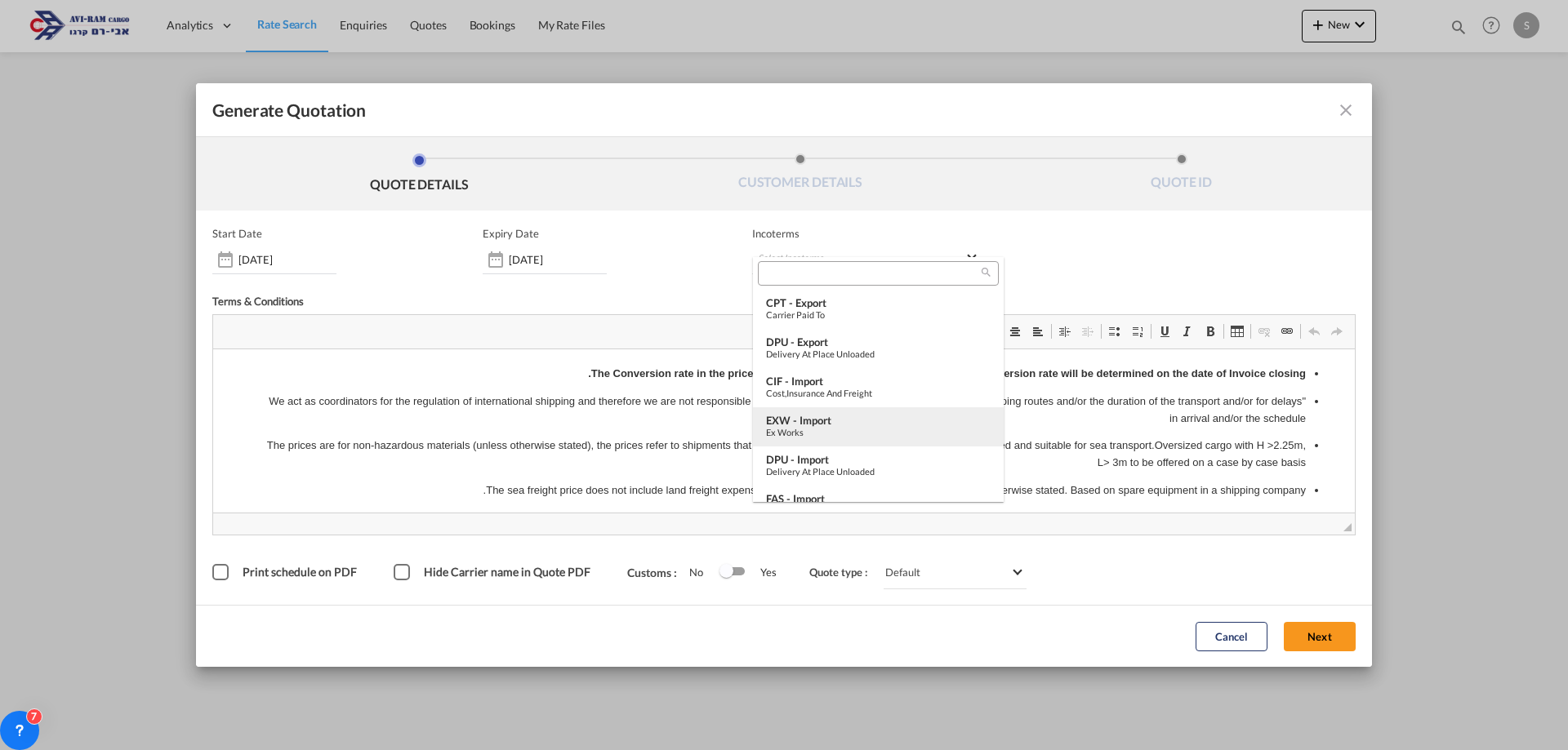
click at [822, 421] on div "EXW - import" at bounding box center [878, 421] width 225 height 13
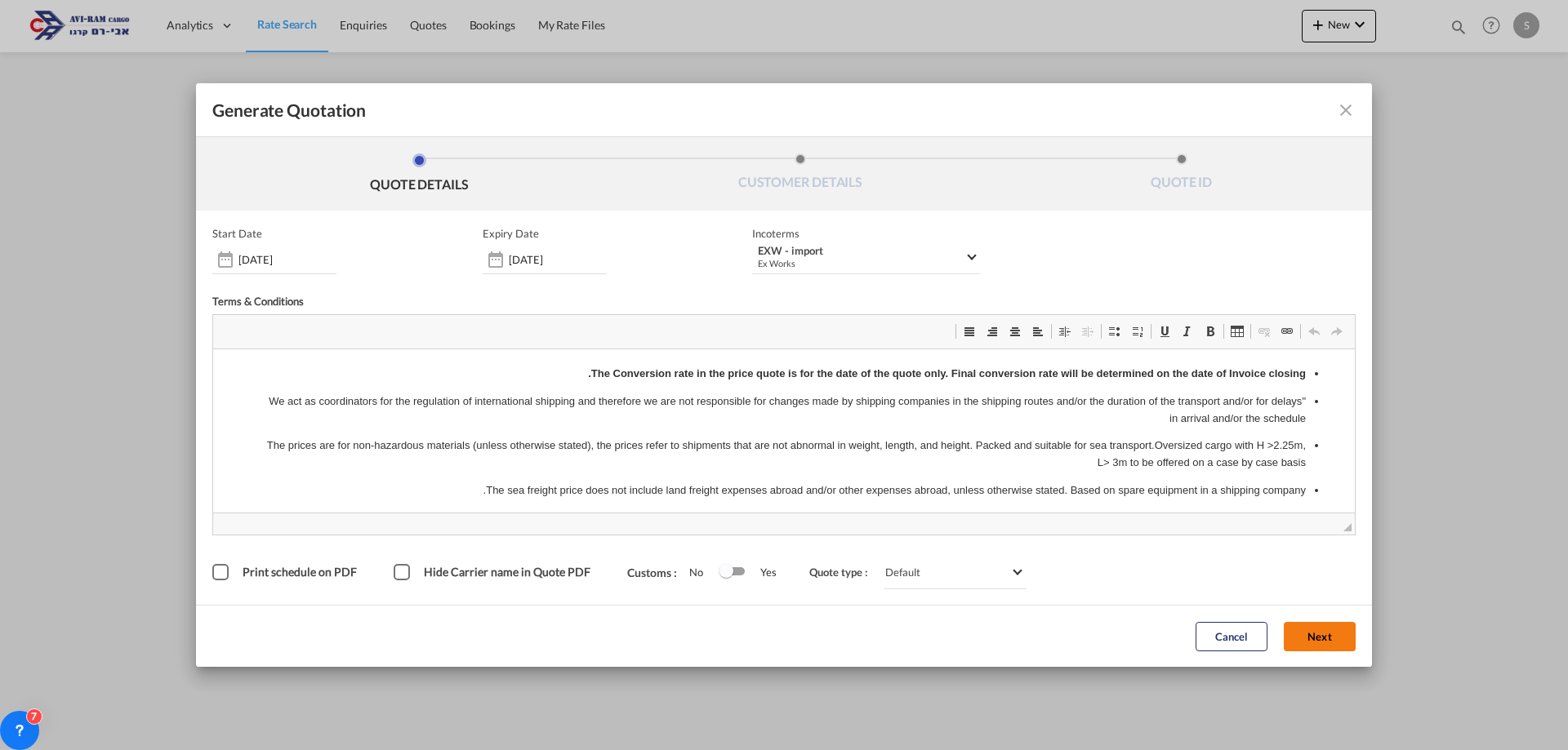
click at [1305, 639] on button "Next" at bounding box center [1319, 637] width 72 height 30
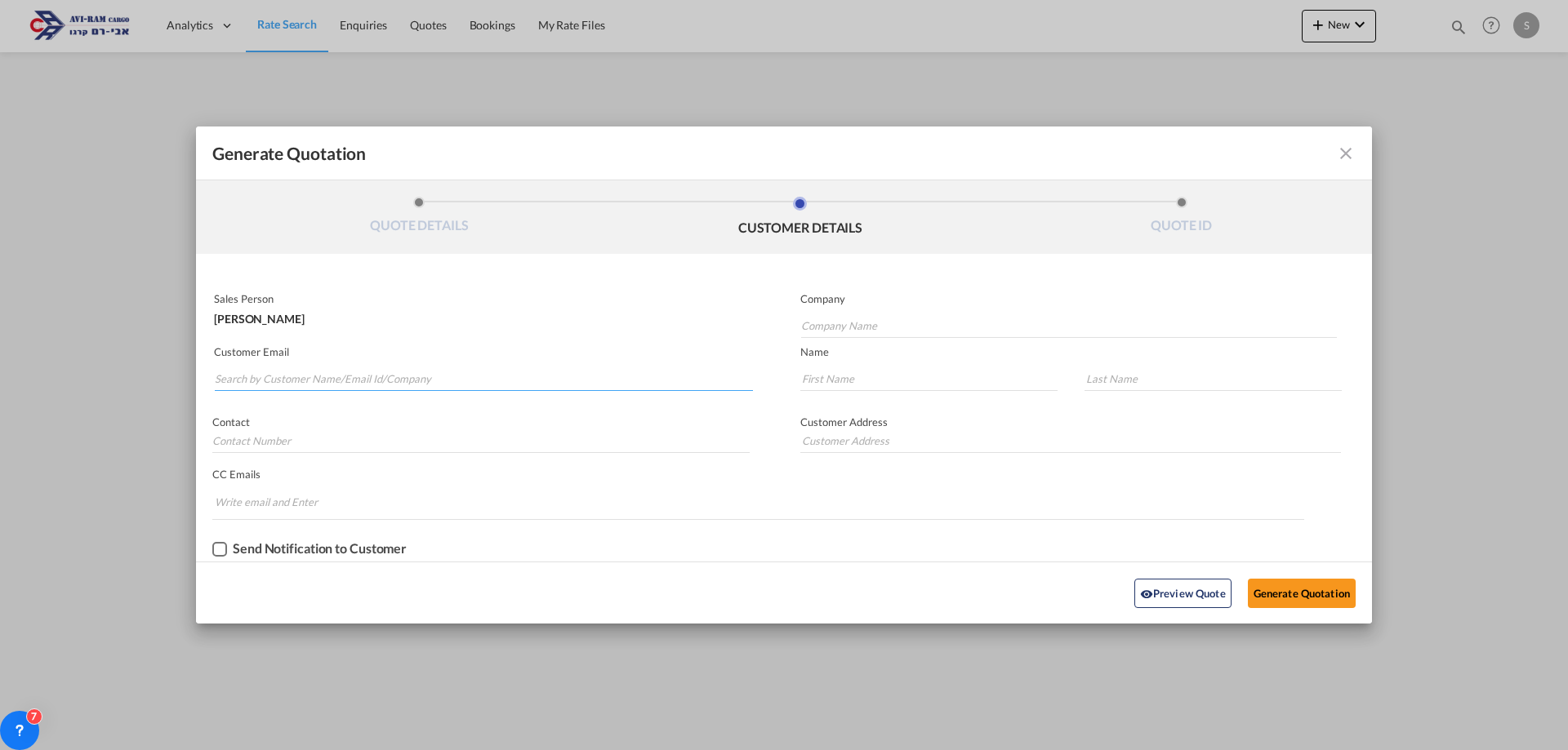
click at [432, 382] on input "Search by Customer Name/Email Id/Company" at bounding box center [483, 379] width 538 height 24
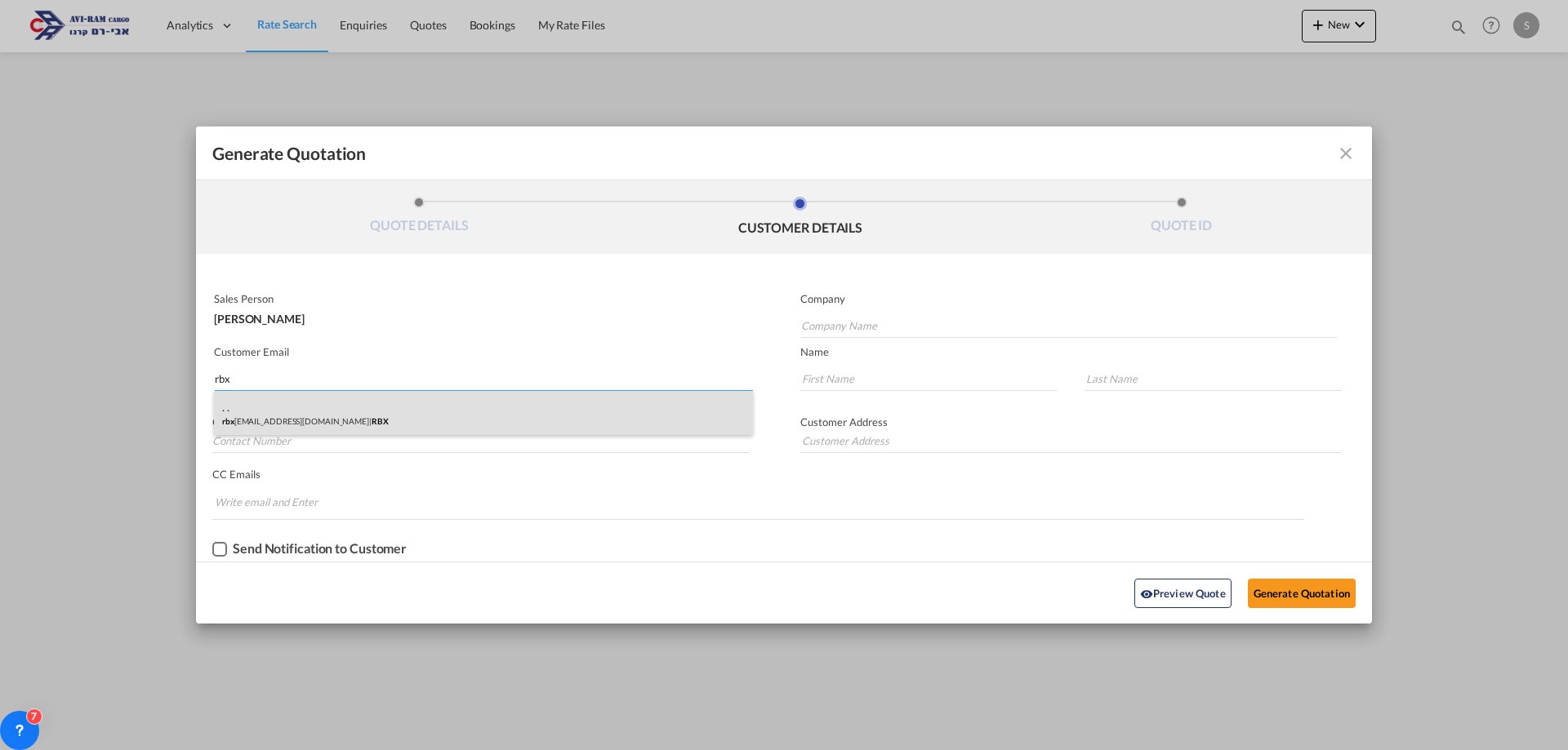
type input "rbx"
click at [325, 416] on div ". . rbx -imp@zahav.net.il | RBX" at bounding box center [483, 412] width 539 height 44
type input "RBX"
type input "rbx-imp@zahav.net.il"
type input "."
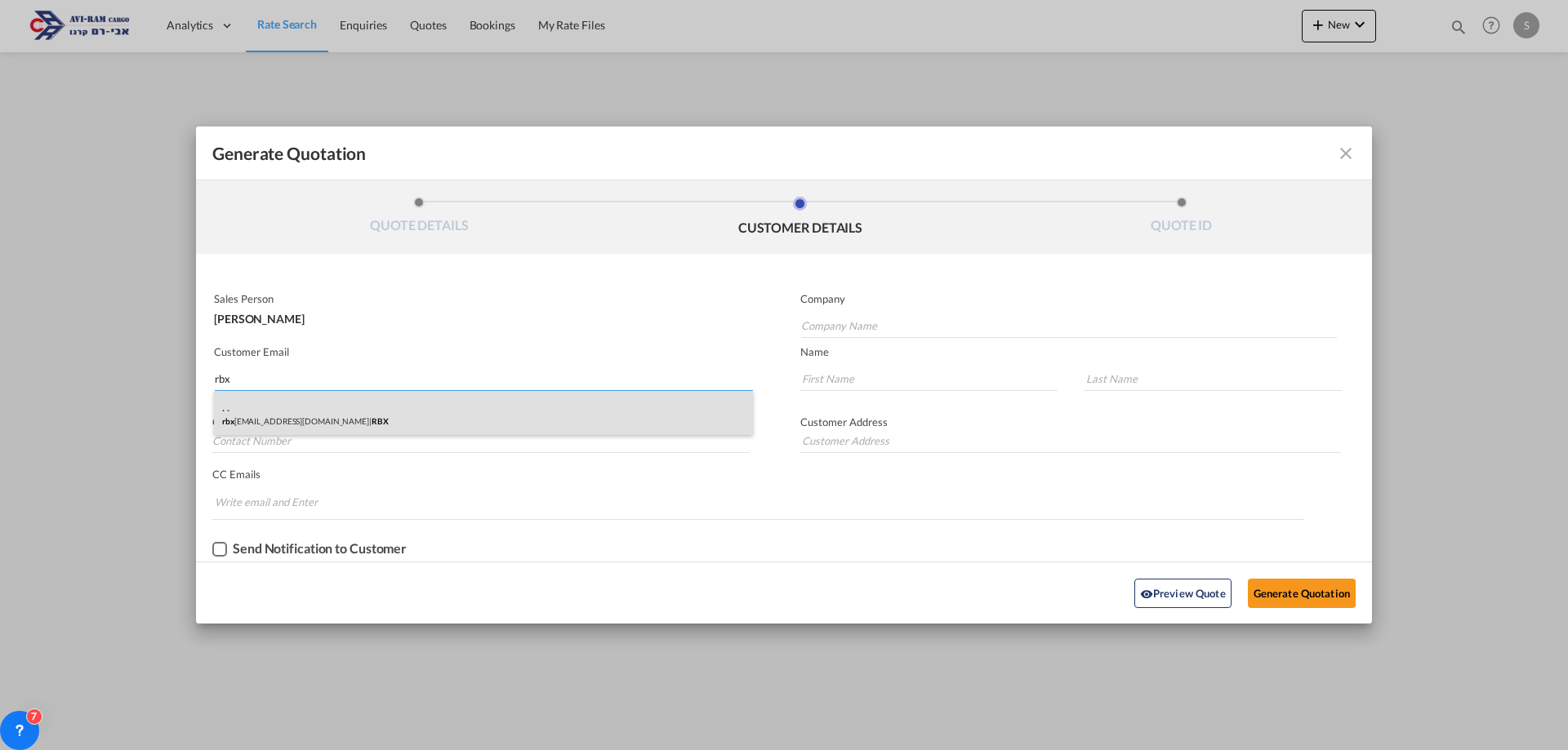
type input "."
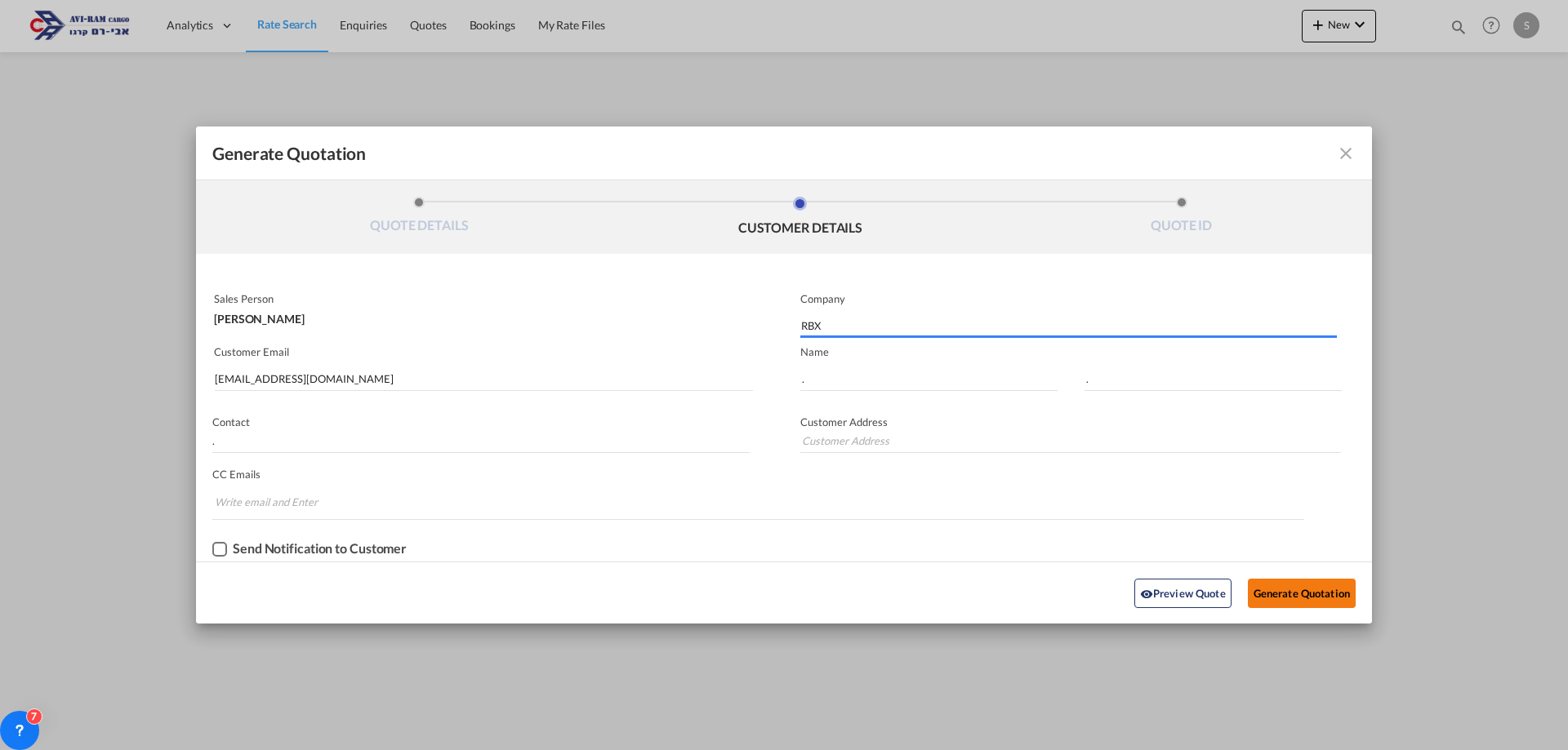
click at [1294, 600] on button "Generate Quotation" at bounding box center [1302, 594] width 108 height 30
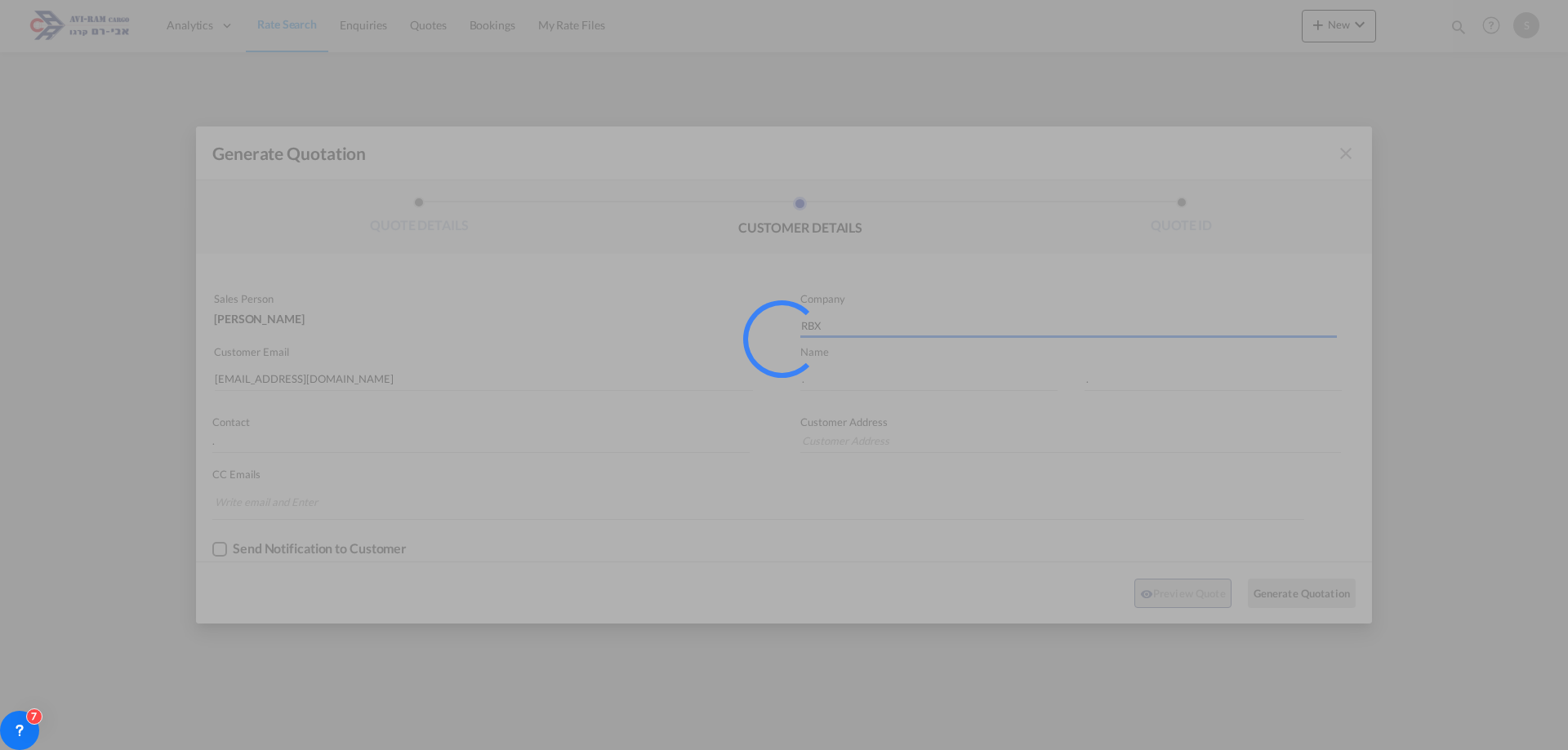
type input "."
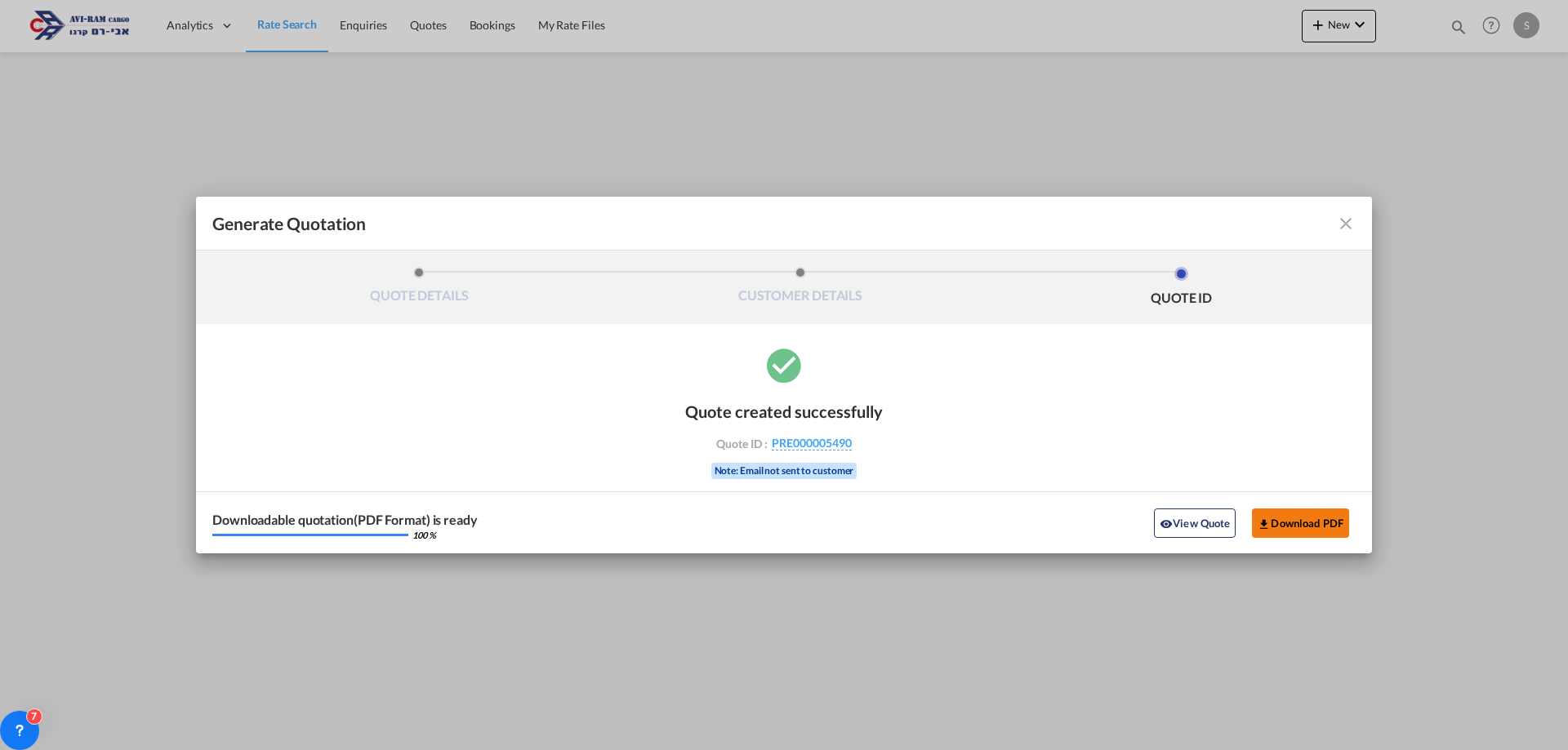
click at [1292, 512] on button "Download PDF" at bounding box center [1300, 523] width 97 height 30
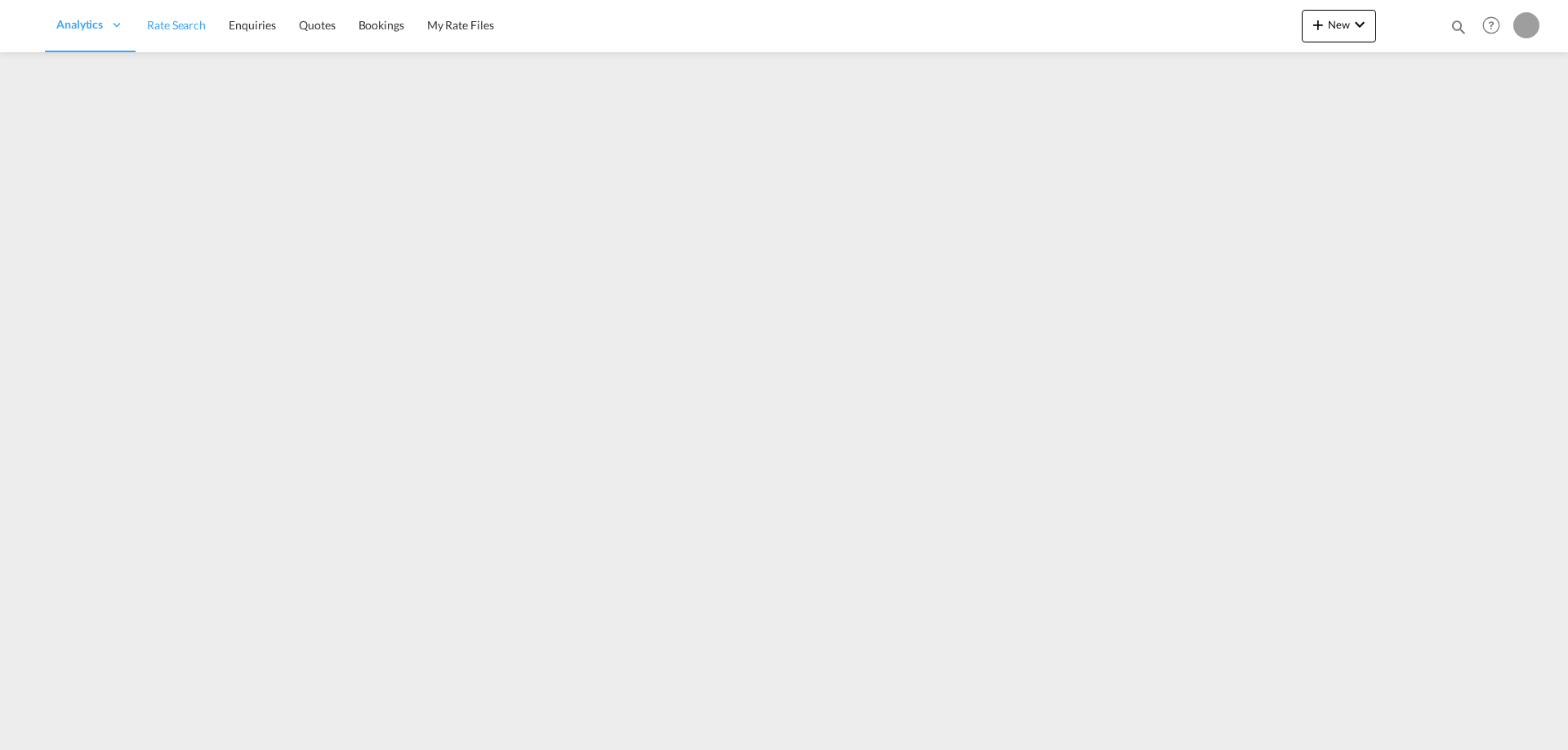
click at [177, 35] on link "Rate Search" at bounding box center [176, 25] width 82 height 53
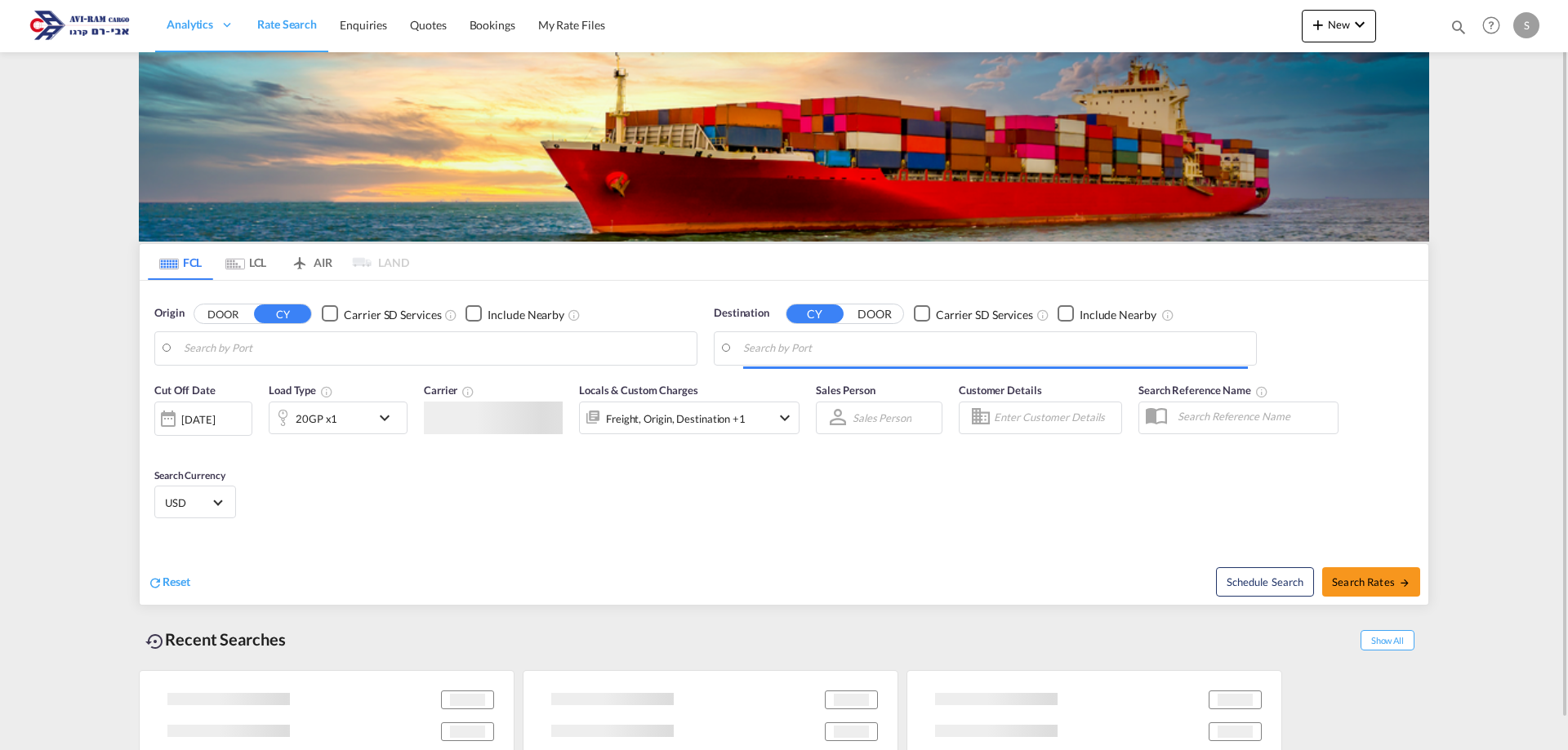
click at [213, 425] on div "[DATE]" at bounding box center [198, 419] width 34 height 15
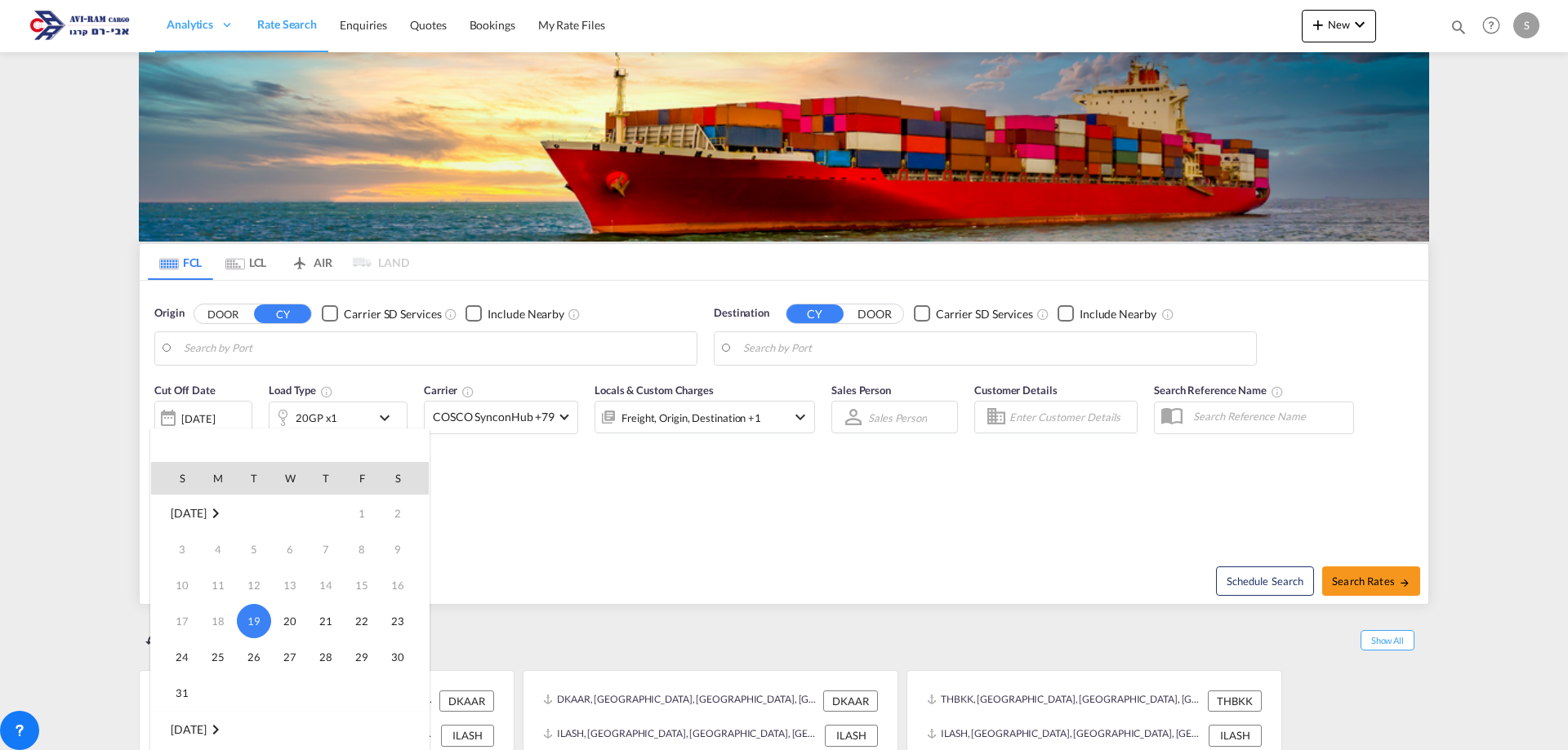
click at [374, 575] on td "15" at bounding box center [362, 585] width 36 height 36
click at [290, 576] on td "13" at bounding box center [290, 585] width 36 height 36
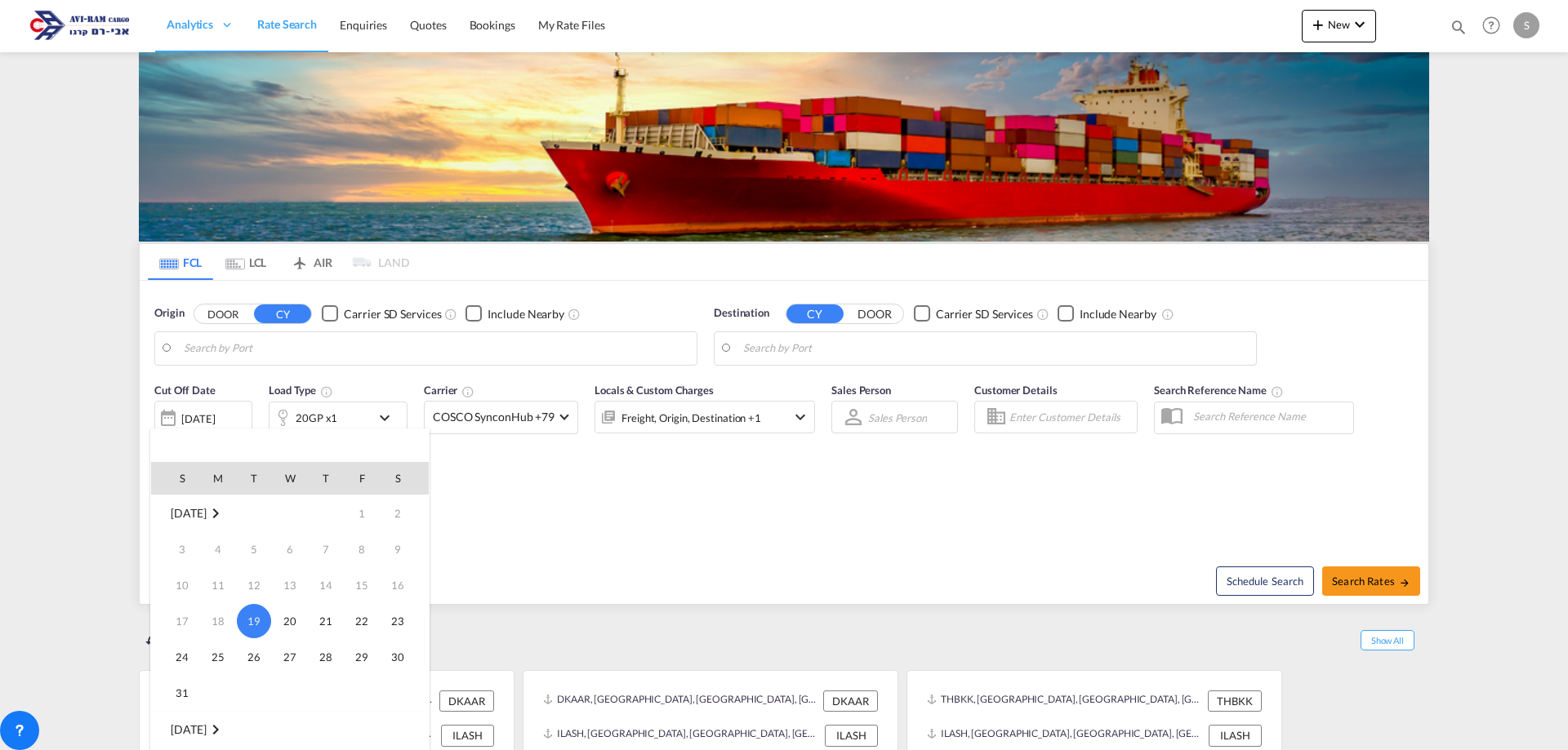
click at [290, 576] on td "13" at bounding box center [290, 585] width 36 height 36
click at [596, 571] on div at bounding box center [784, 375] width 1568 height 750
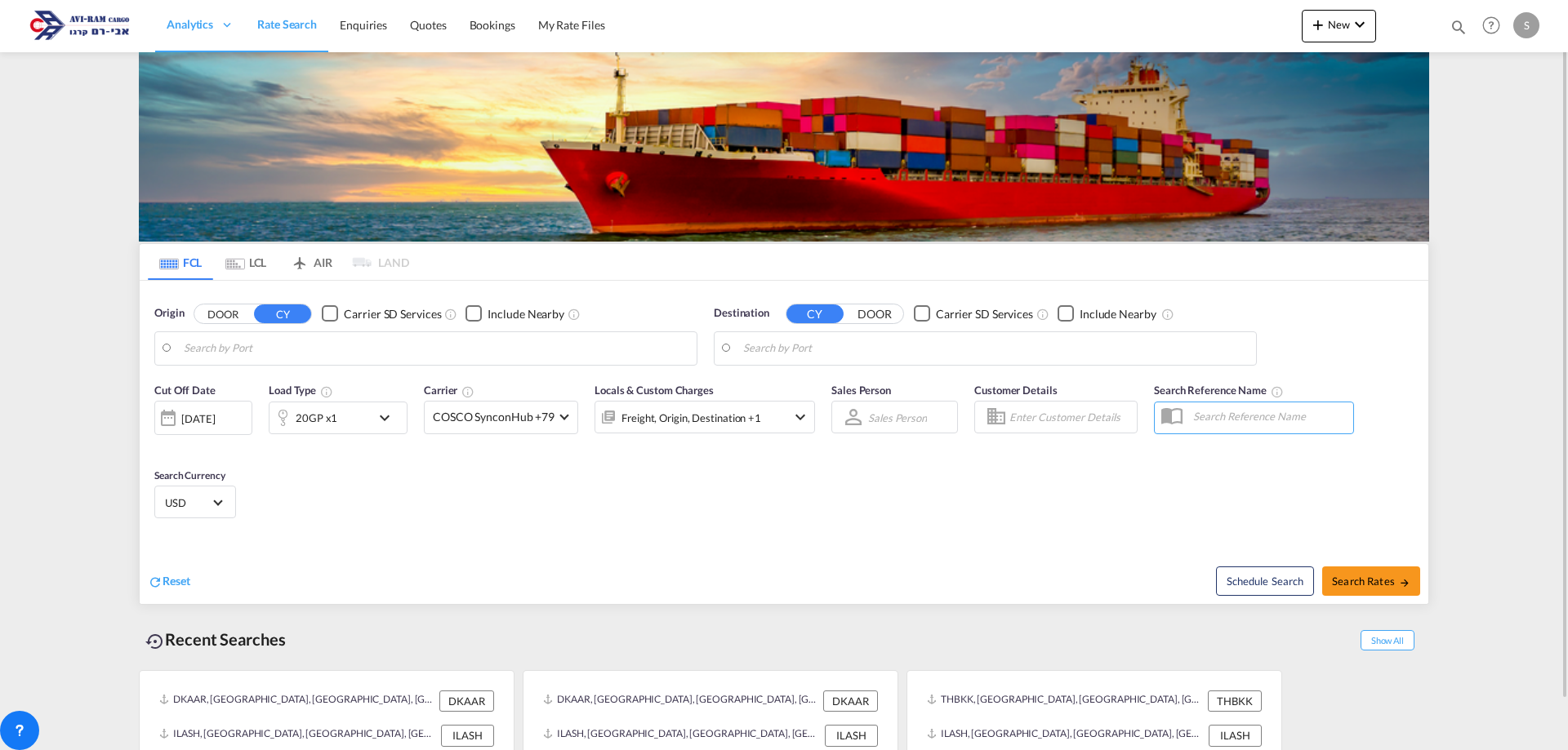
click at [250, 347] on body "Analytics Dashboard Rate Search Enquiries Quotes Bookings" at bounding box center [784, 375] width 1568 height 750
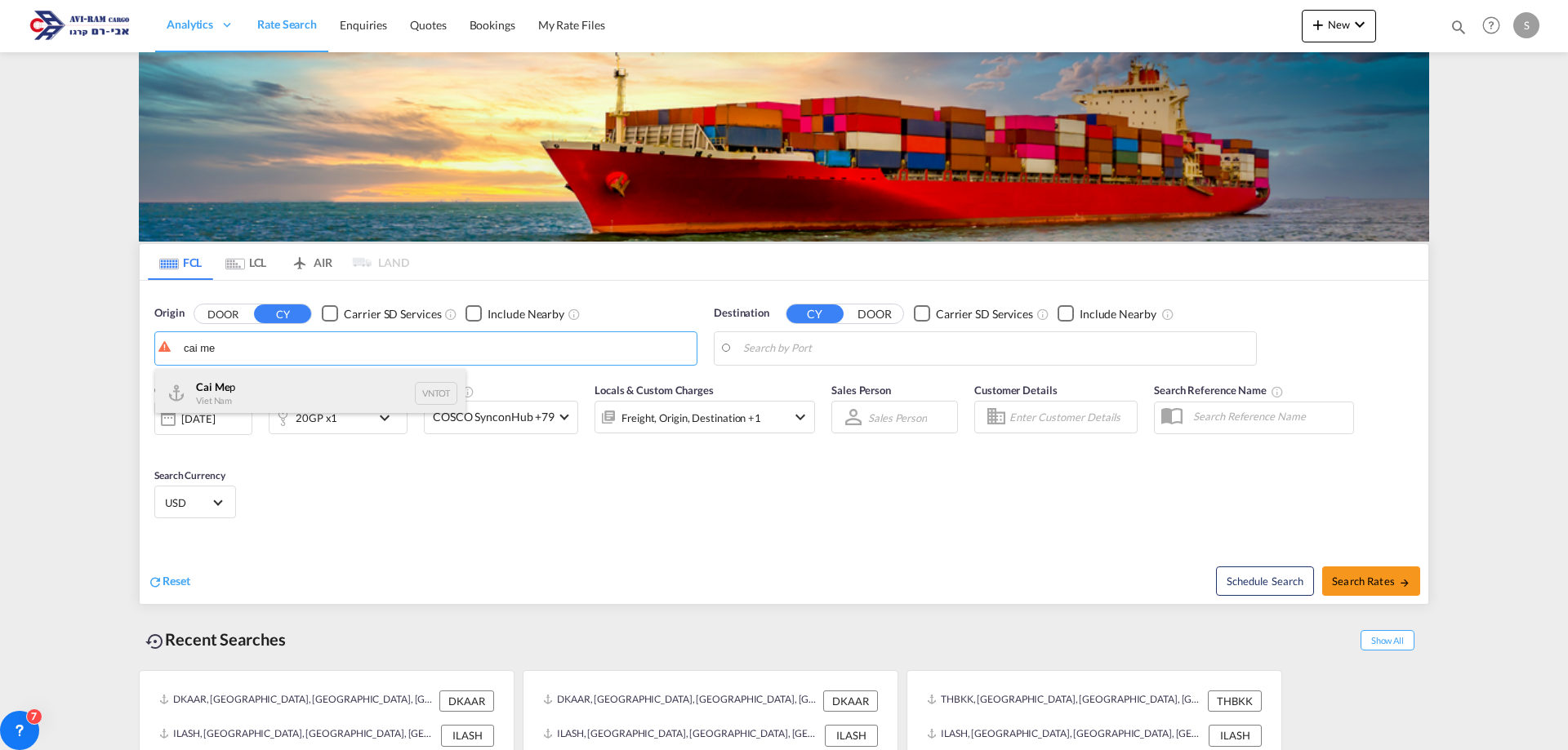
click at [247, 390] on div "Cai Me p Viet Nam VNTOT" at bounding box center [310, 394] width 311 height 49
type input "Cai Mep, VNTOT"
click at [831, 352] on body "Analytics Dashboard Rate Search Enquiries Quotes Bookings" at bounding box center [784, 375] width 1568 height 750
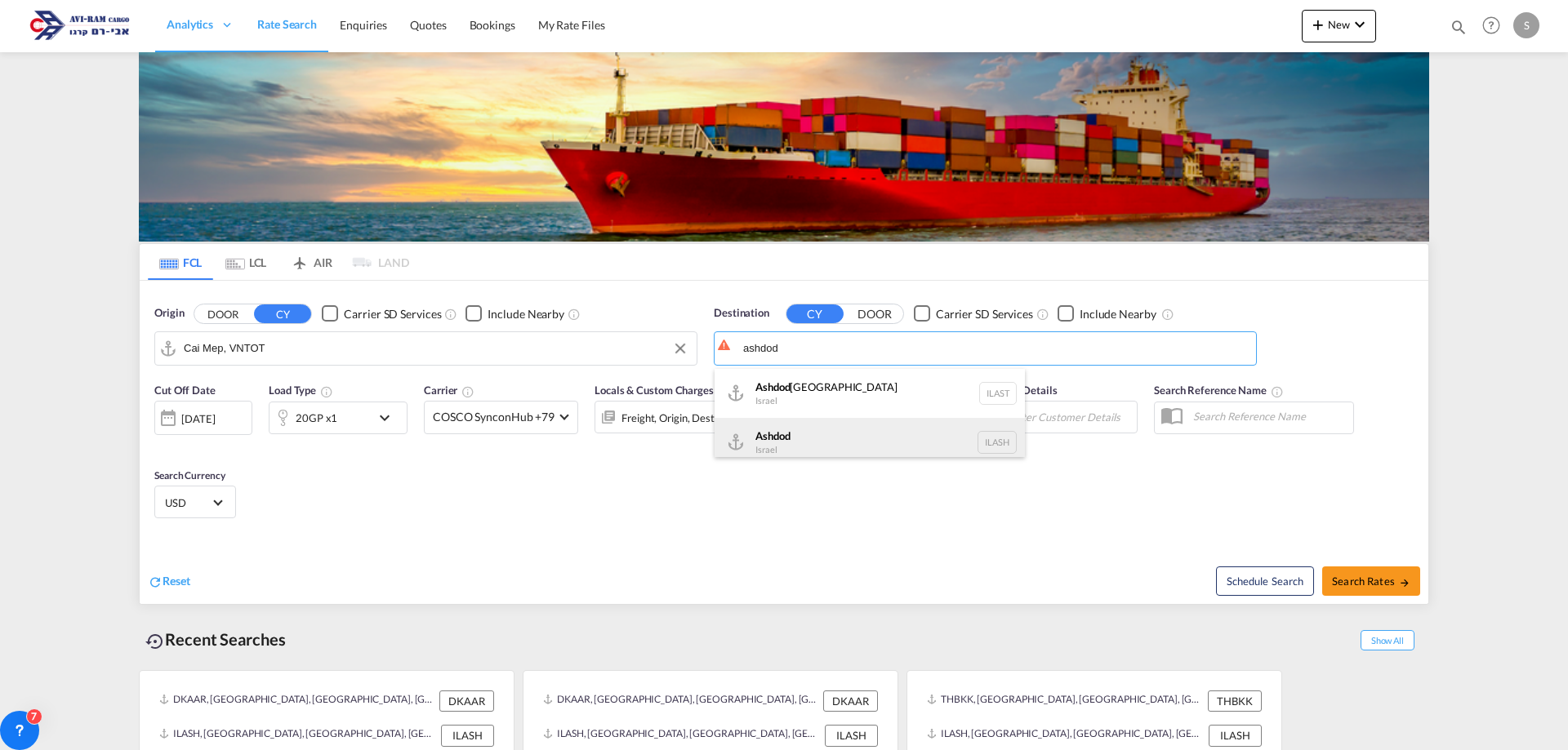
click at [813, 437] on div "Ashdod Israel ILASH" at bounding box center [869, 442] width 311 height 49
type input "Ashdod, ILASH"
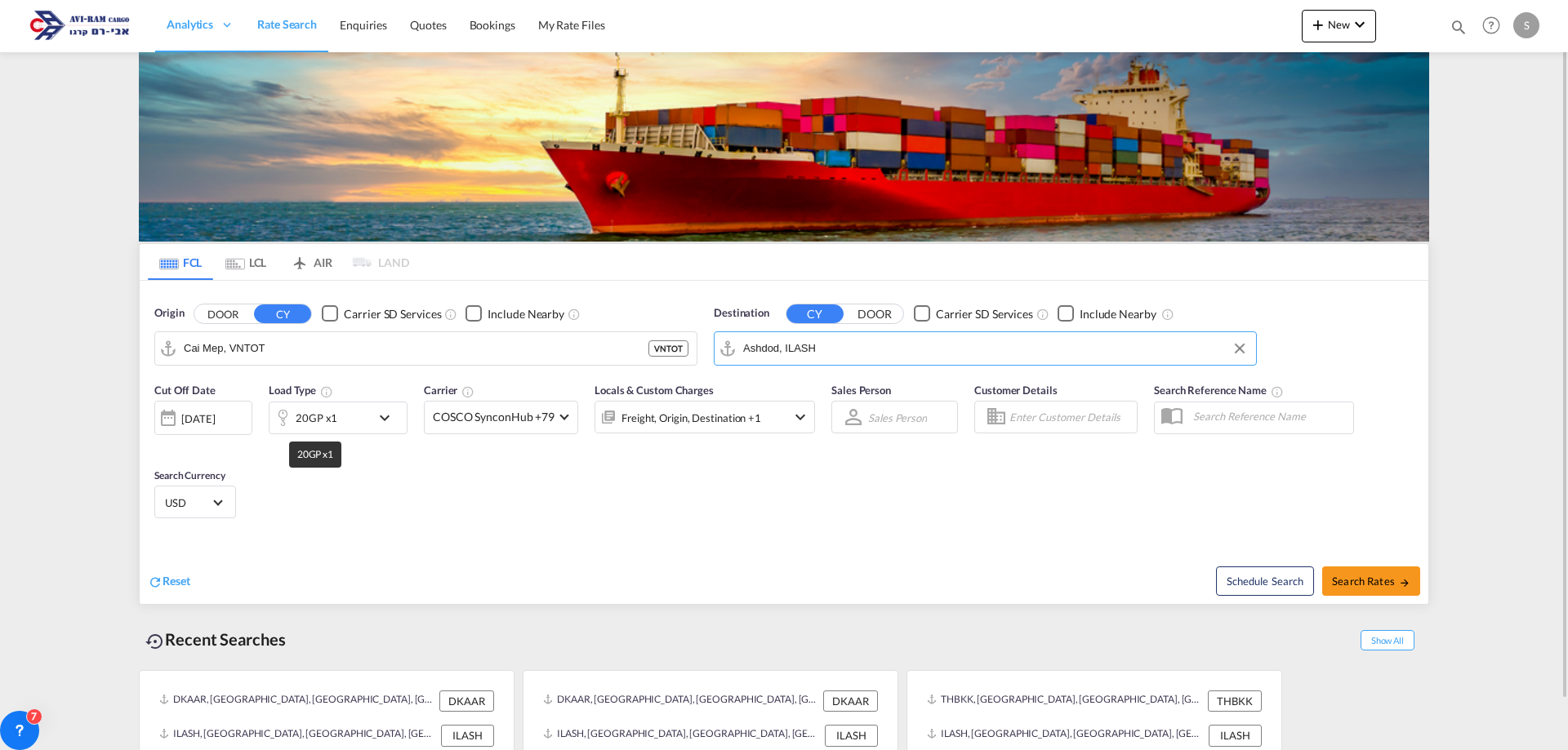
click at [313, 420] on div "20GP x1" at bounding box center [316, 418] width 42 height 23
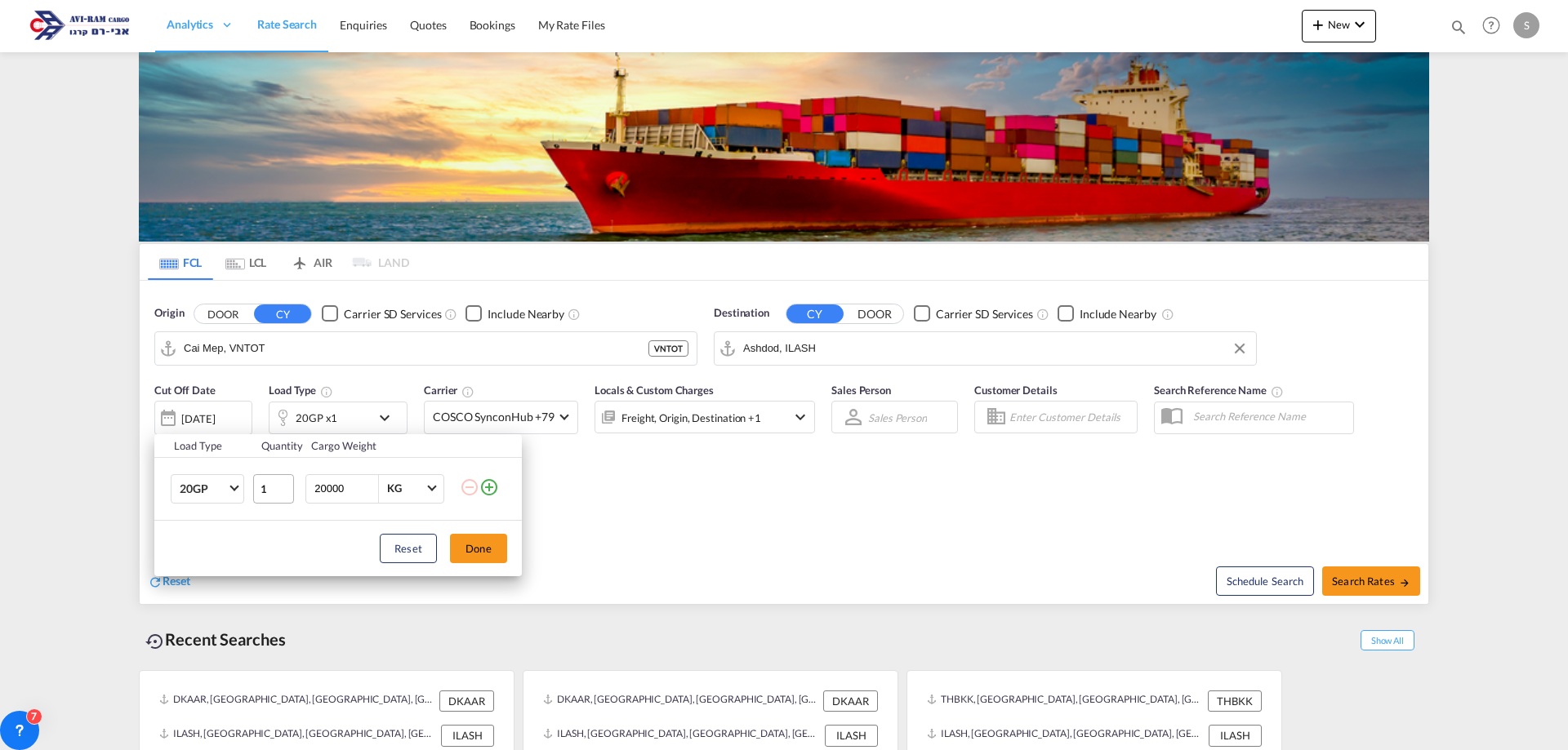
drag, startPoint x: 346, startPoint y: 484, endPoint x: 273, endPoint y: 483, distance: 73.0
click at [273, 483] on tr "20GP 20GP 40GP 40HC 45HC 20RE 40RE 40HR 20OT 40OT 20FR 40FR 40NR 20NR 45S 20TK …" at bounding box center [338, 488] width 368 height 62
type input "25000"
click at [475, 550] on button "Done" at bounding box center [478, 549] width 57 height 30
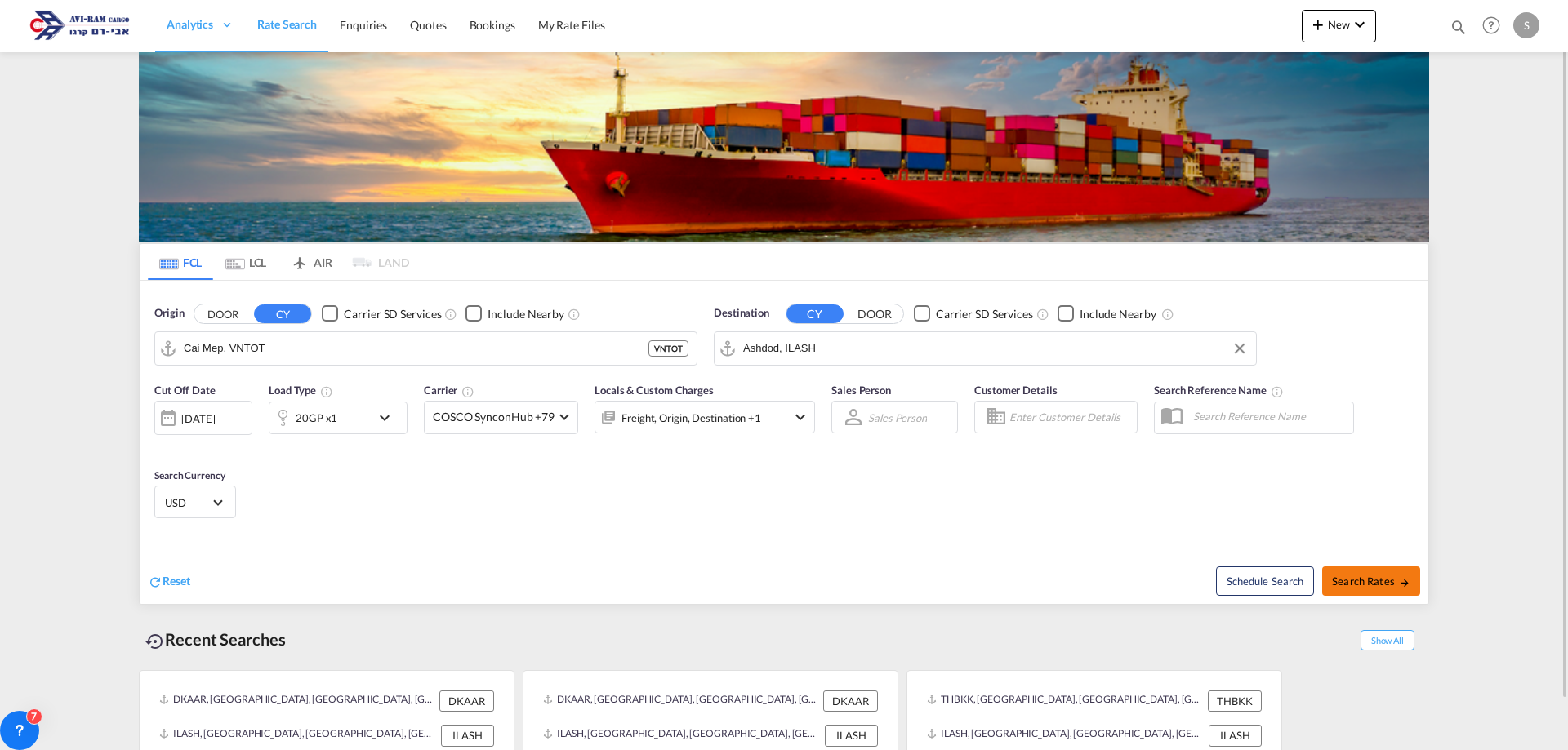
click at [1350, 577] on span "Search Rates" at bounding box center [1371, 581] width 78 height 13
type input "VNTOT to ILASH / 19 Aug 2025"
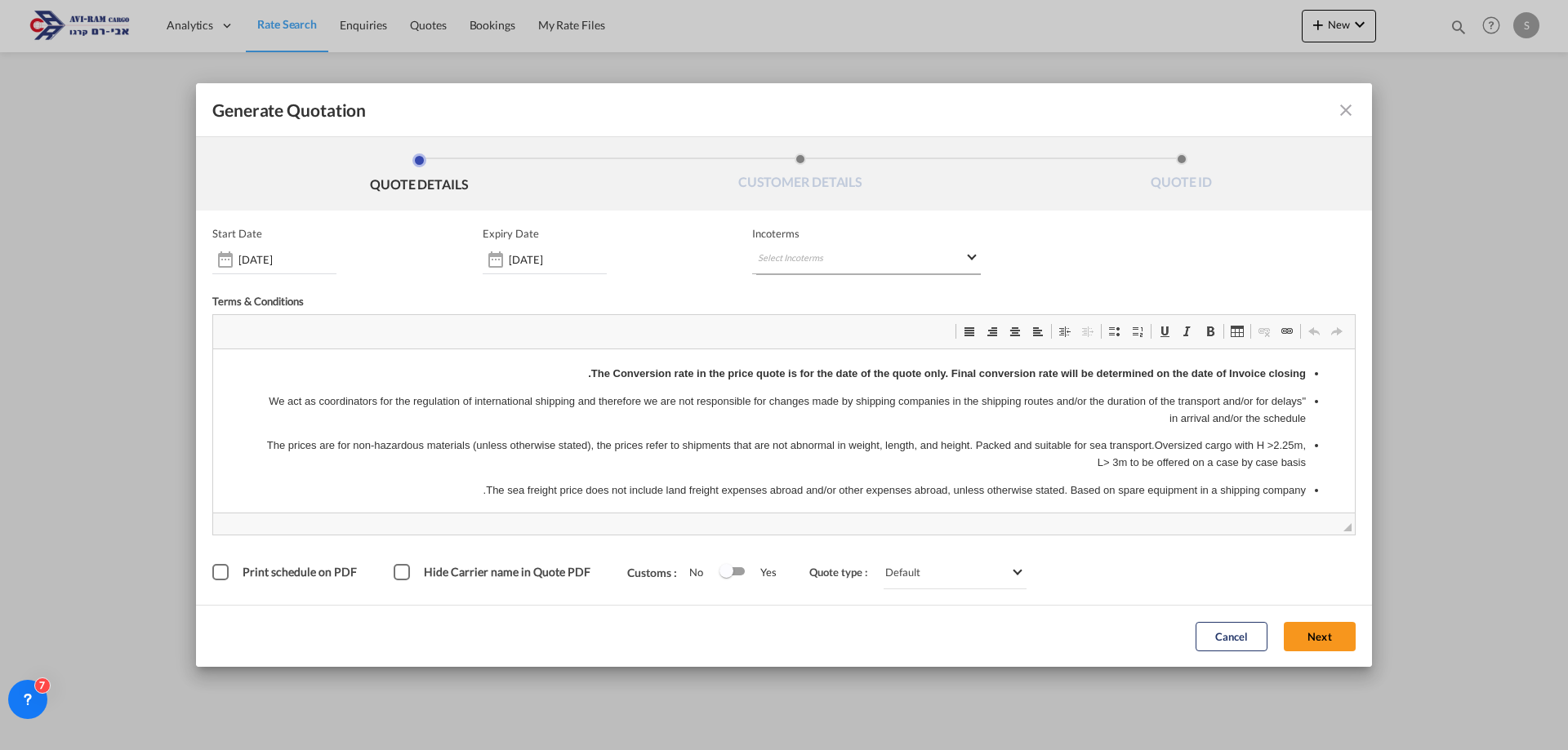
click at [842, 249] on md-select "Select Incoterms CIP - export Carriage and Insurance Paid to DAP - import Deliv…" at bounding box center [866, 260] width 229 height 30
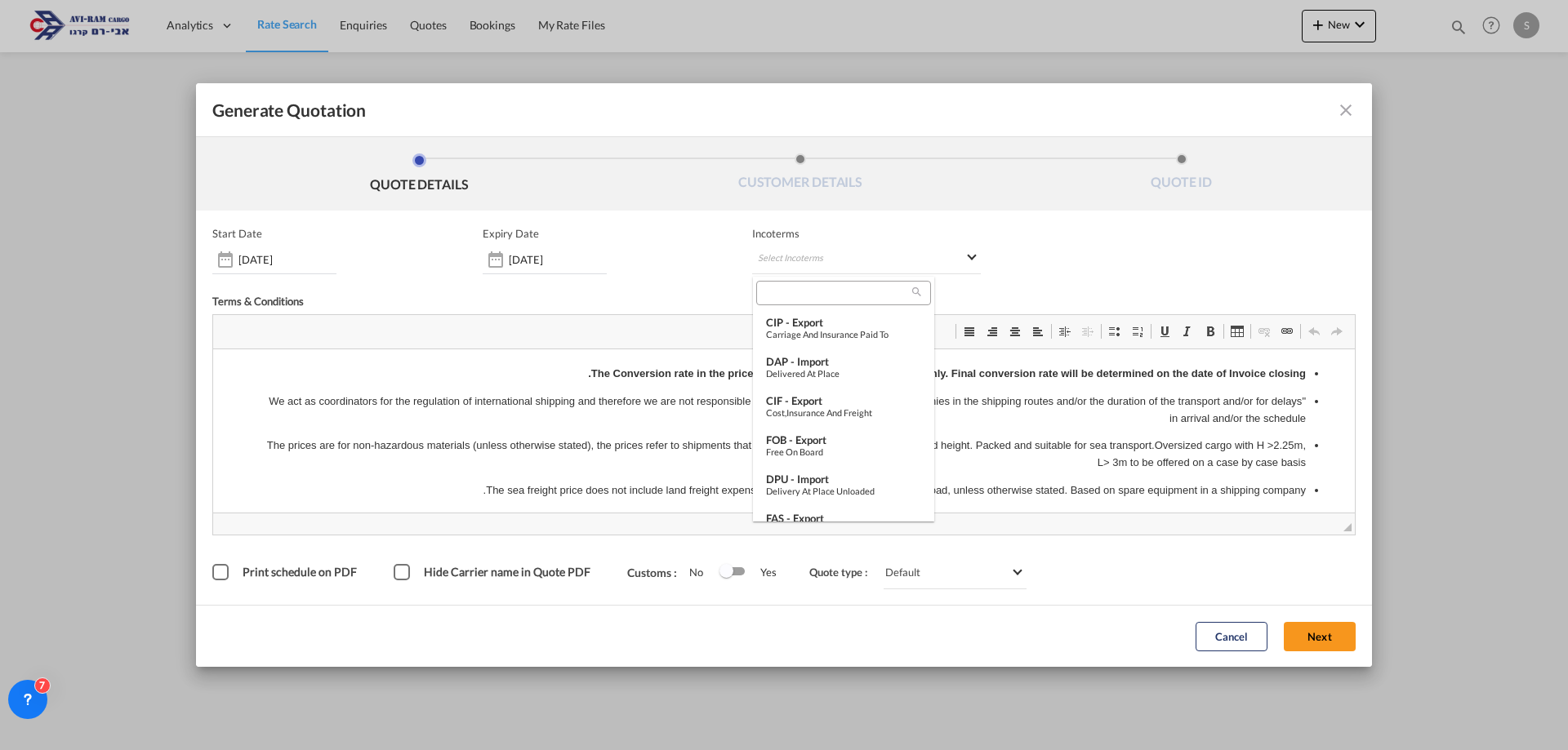
scroll to position [163, 0]
click at [828, 396] on div "EXW - import" at bounding box center [843, 395] width 155 height 13
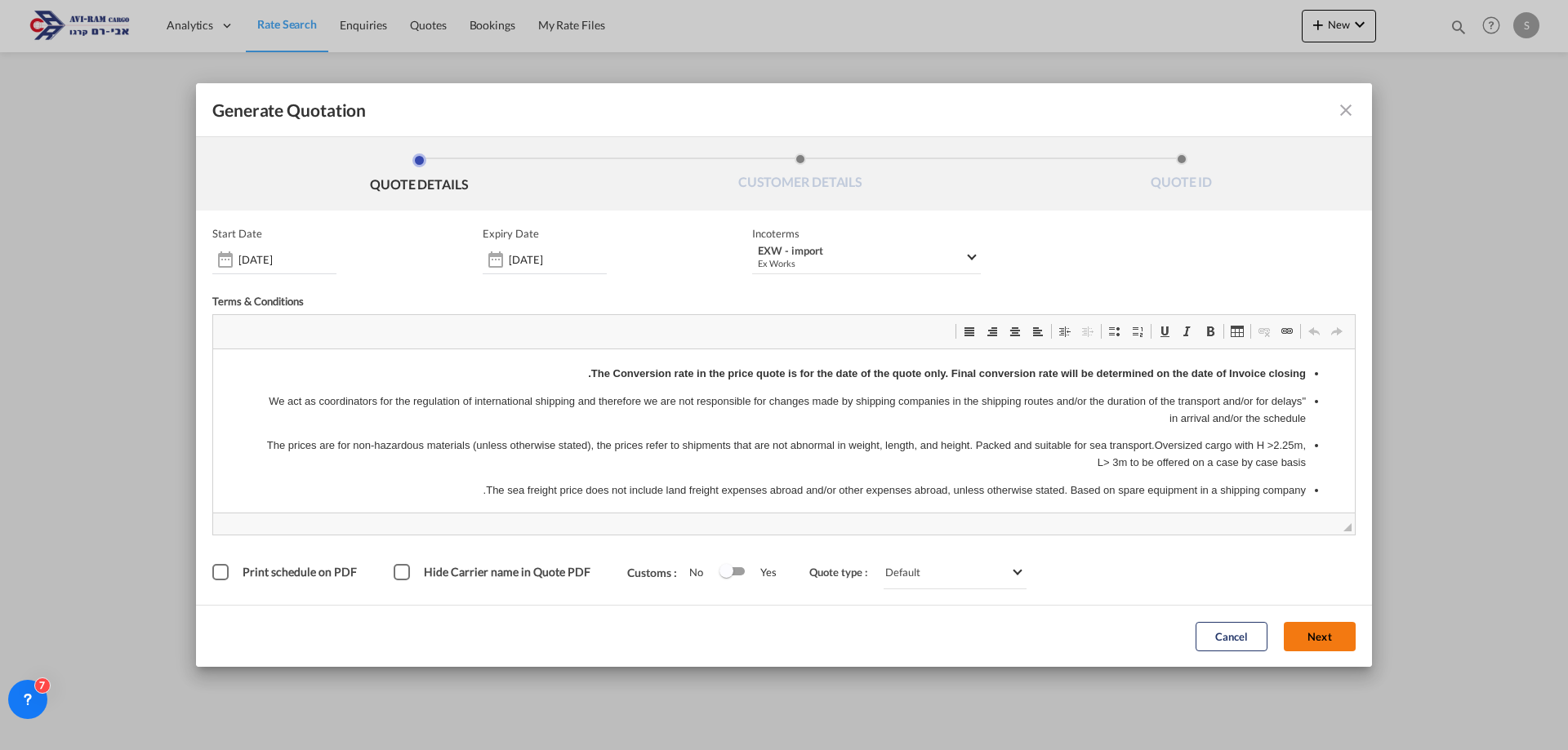
click at [1301, 645] on button "Next" at bounding box center [1319, 637] width 72 height 30
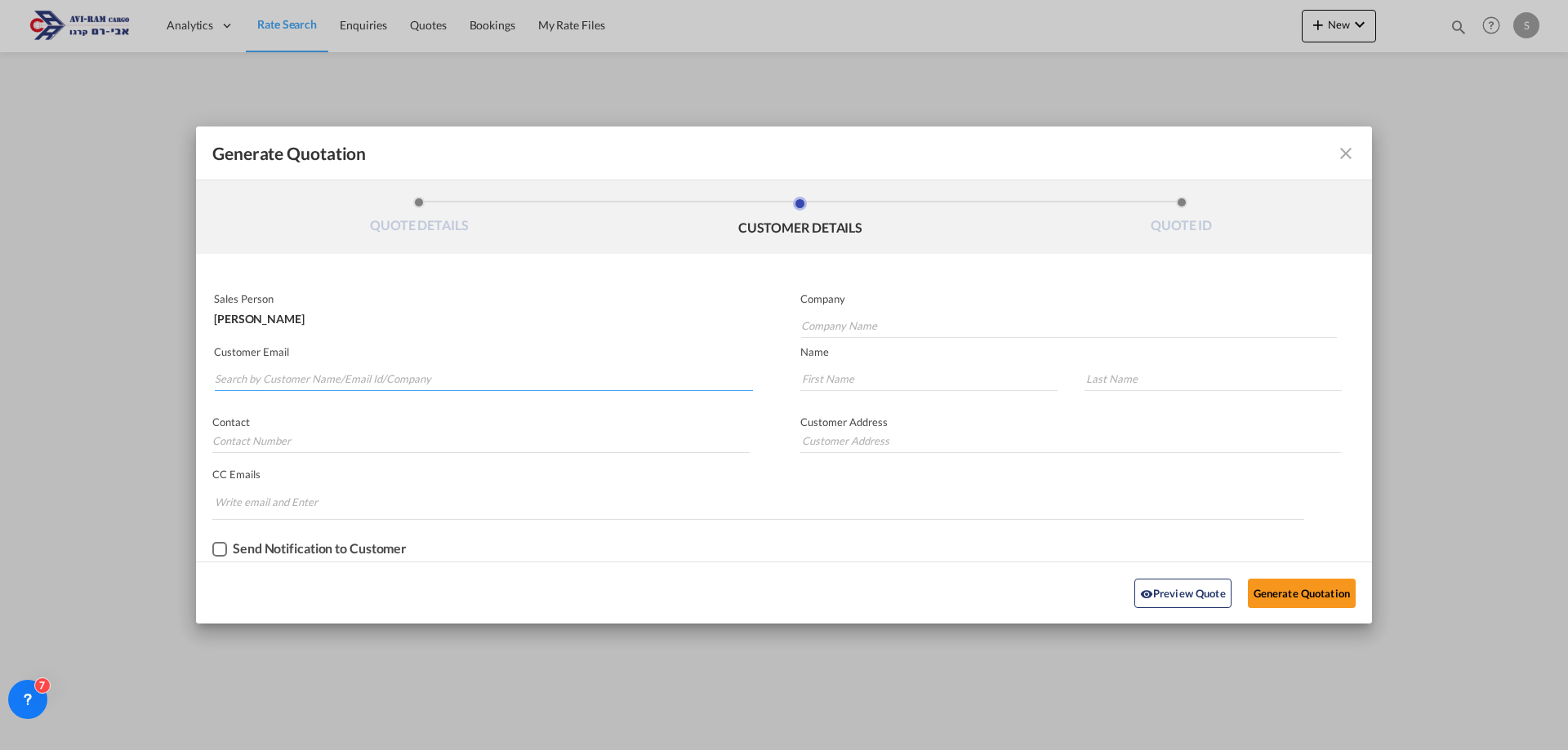
click at [372, 379] on input "Search by Customer Name/Email Id/Company" at bounding box center [483, 379] width 538 height 24
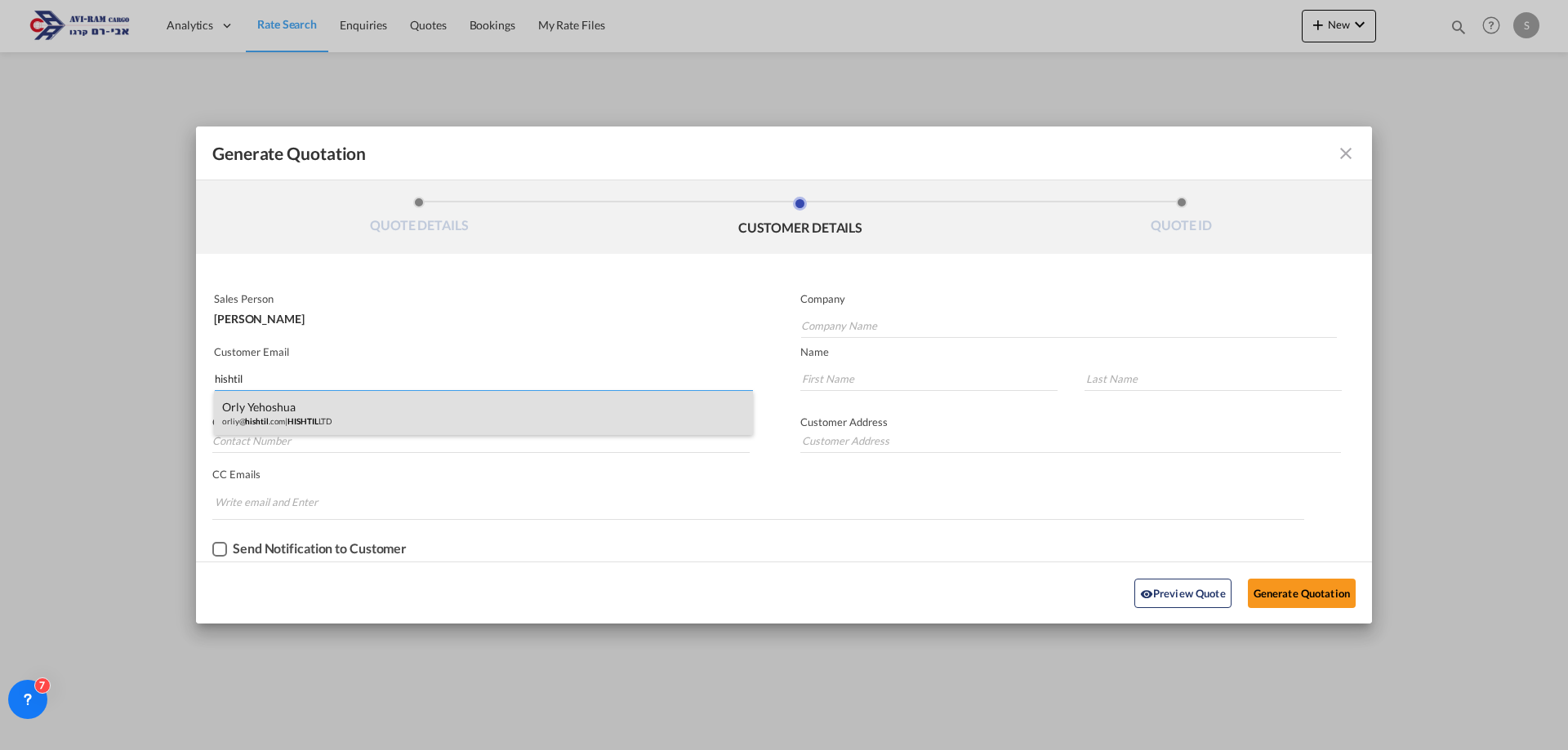
type input "hishtil"
click at [366, 401] on div "Orly Yehoshua orliy@ hishtil .com | HISHTIL LTD" at bounding box center [483, 412] width 539 height 44
type input "HISHTIL LTD"
type input "orliy@hishtil.com"
type input "Orly"
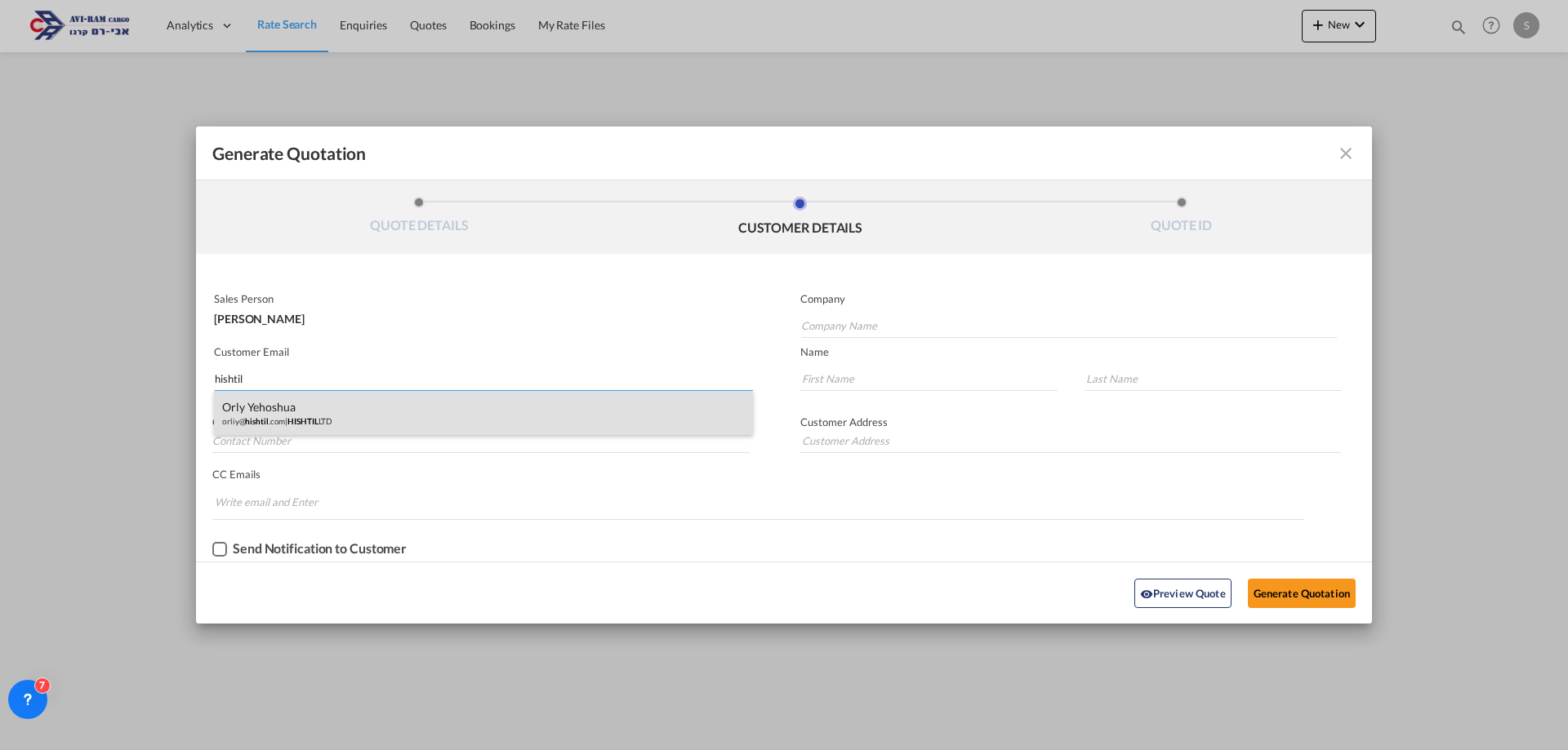
type input "Yehoshua"
type input "Orly"
type input "MOSHAV NEHALIM"
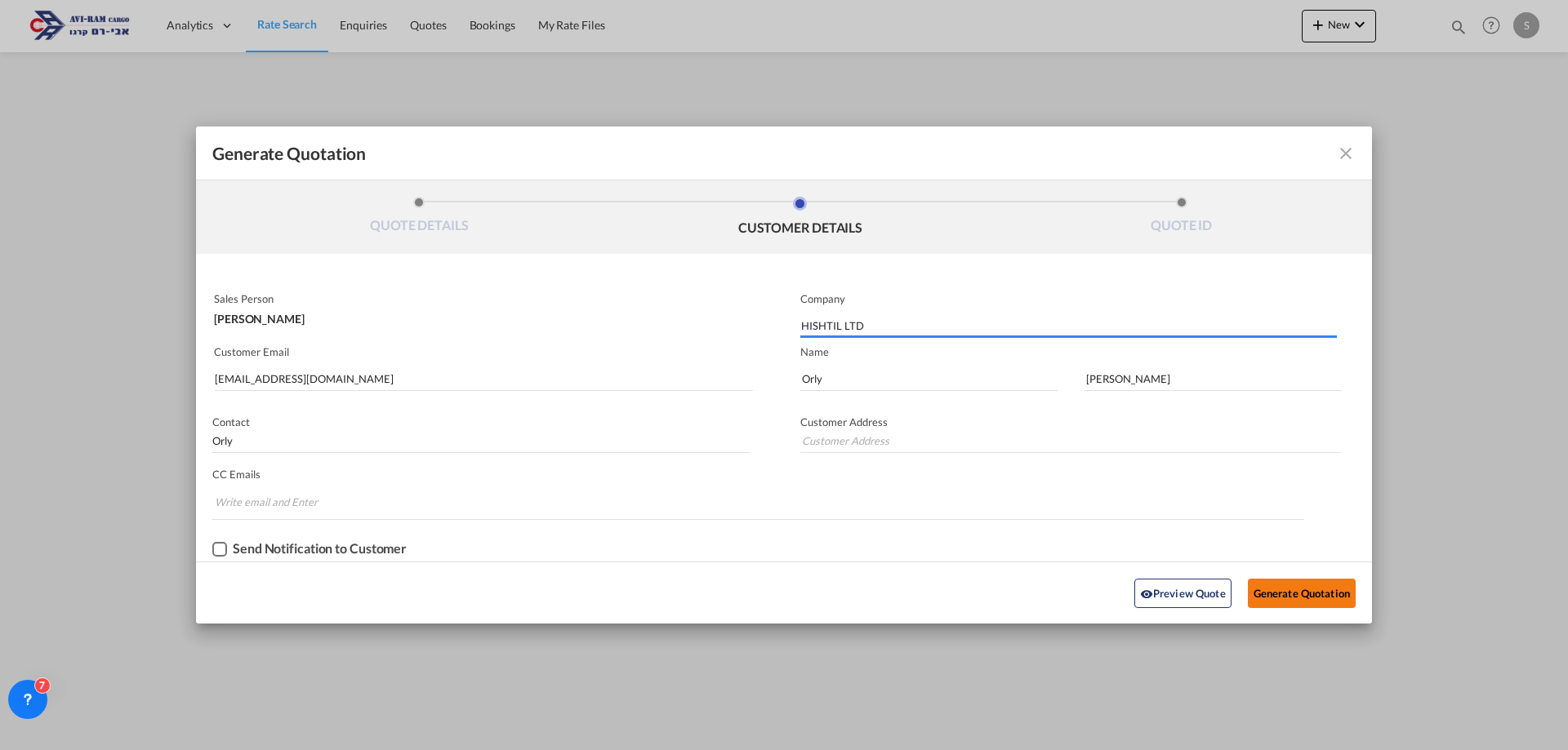
click at [1306, 597] on button "Generate Quotation" at bounding box center [1302, 594] width 108 height 30
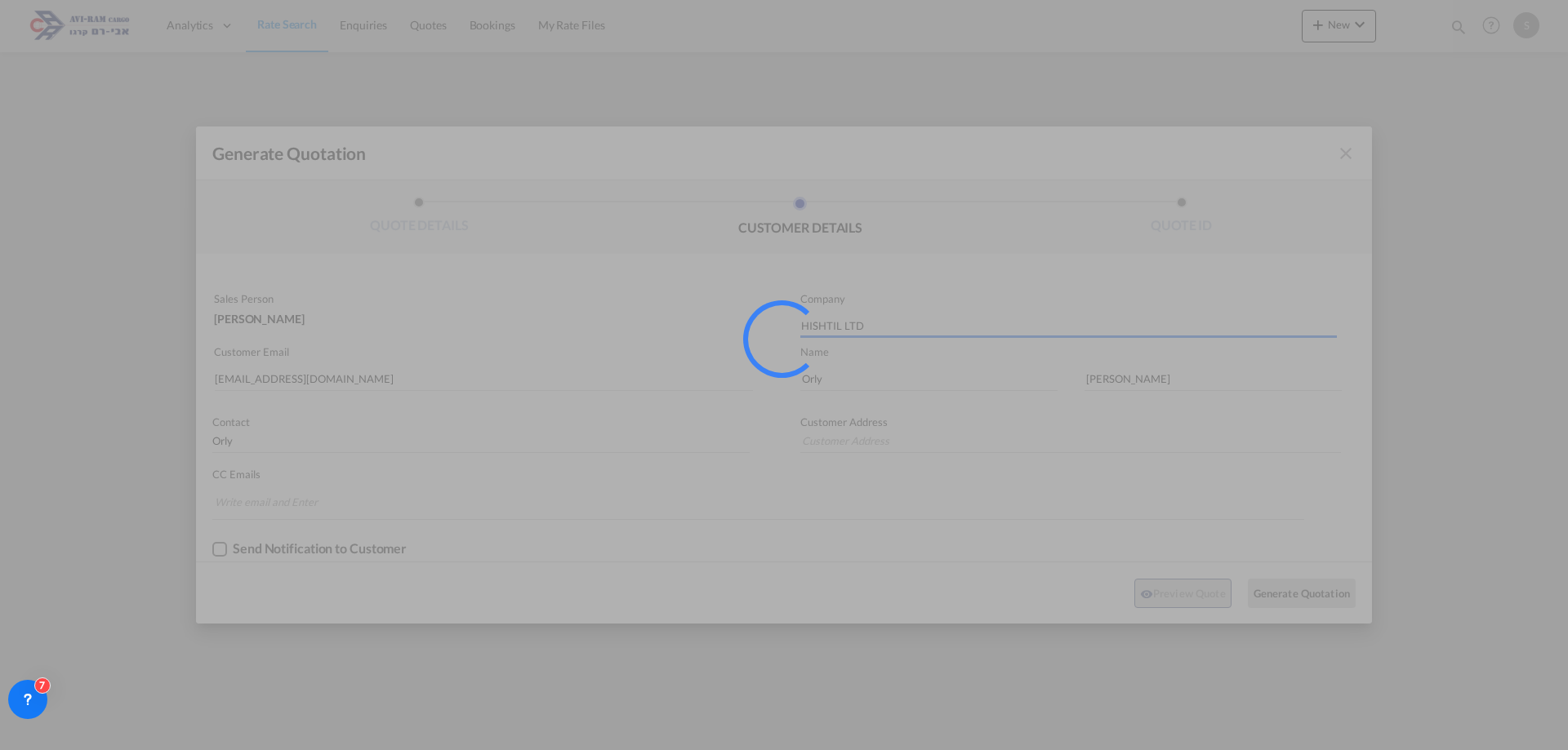
type input "MOSHAV NEHALIM"
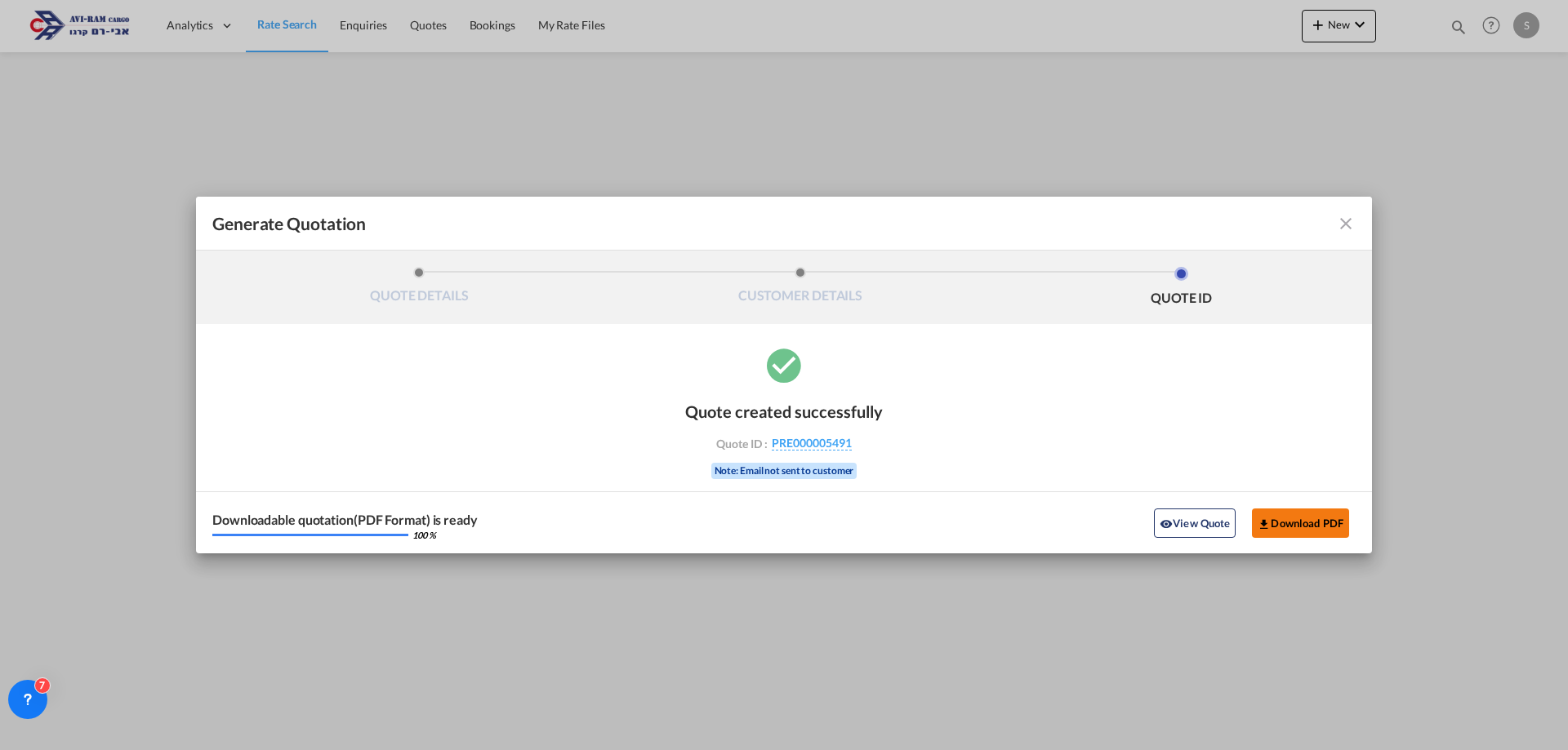
click at [1297, 514] on button "Download PDF" at bounding box center [1300, 523] width 97 height 30
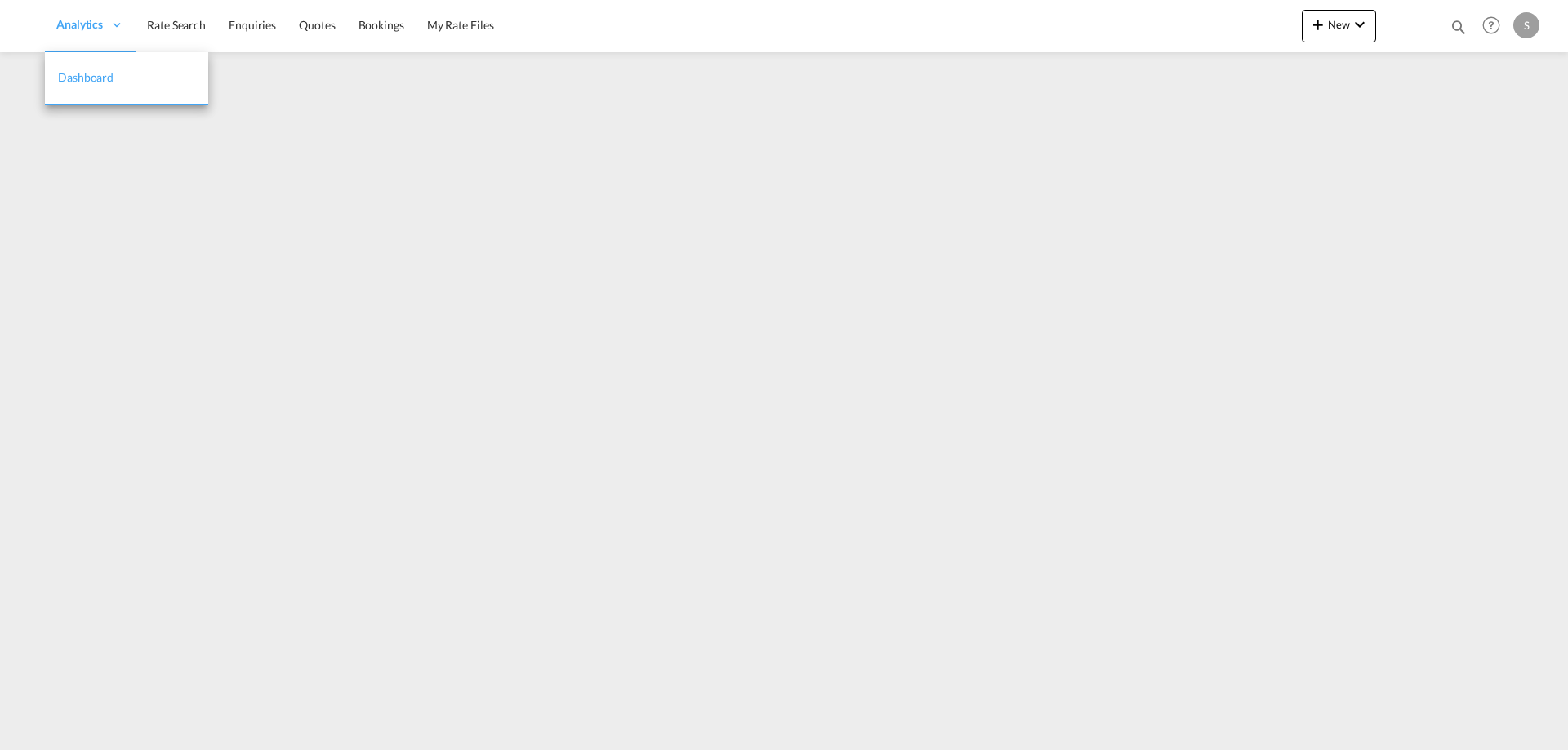
click at [103, 23] on span "Analytics" at bounding box center [79, 25] width 47 height 17
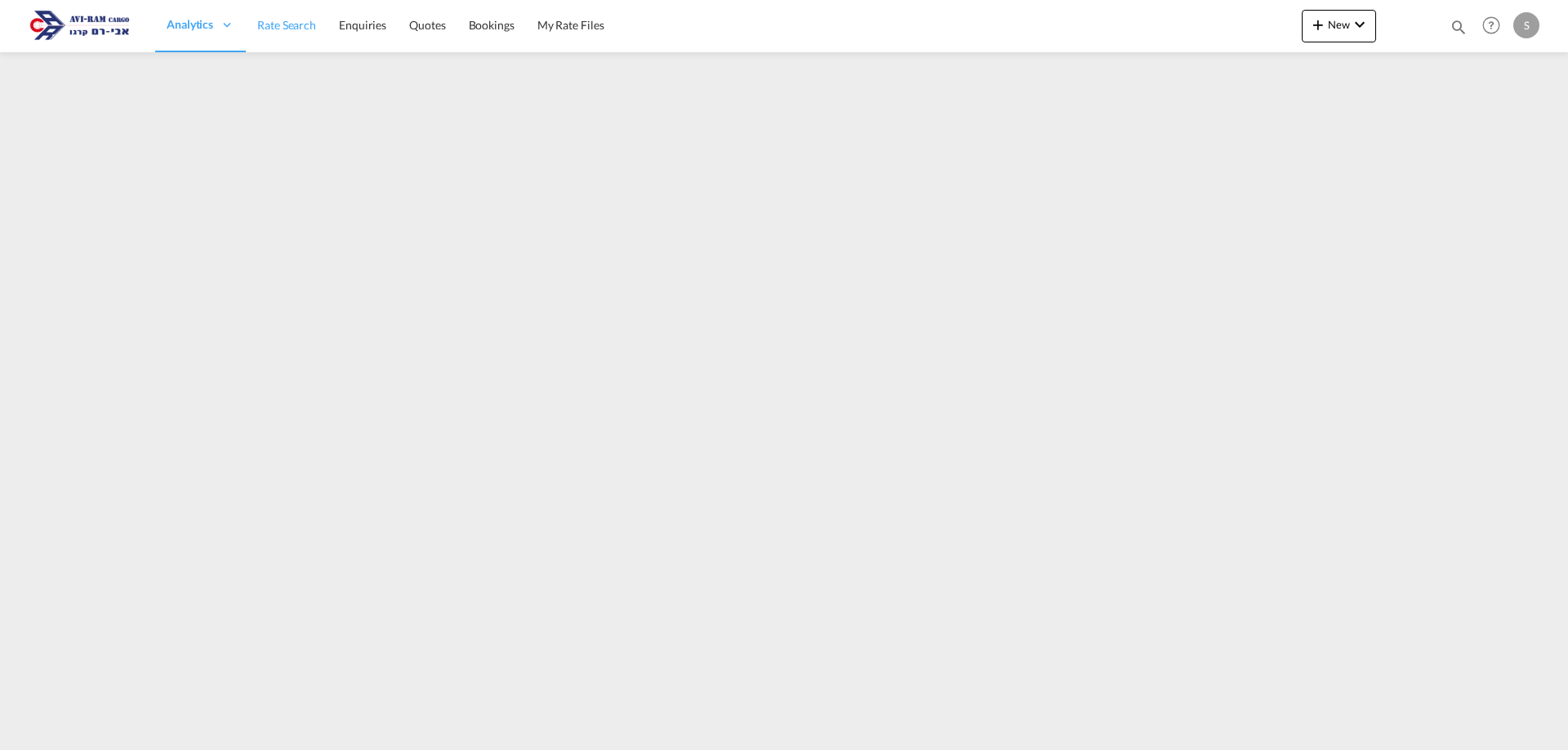
click at [284, 23] on span "Rate Search" at bounding box center [286, 24] width 59 height 14
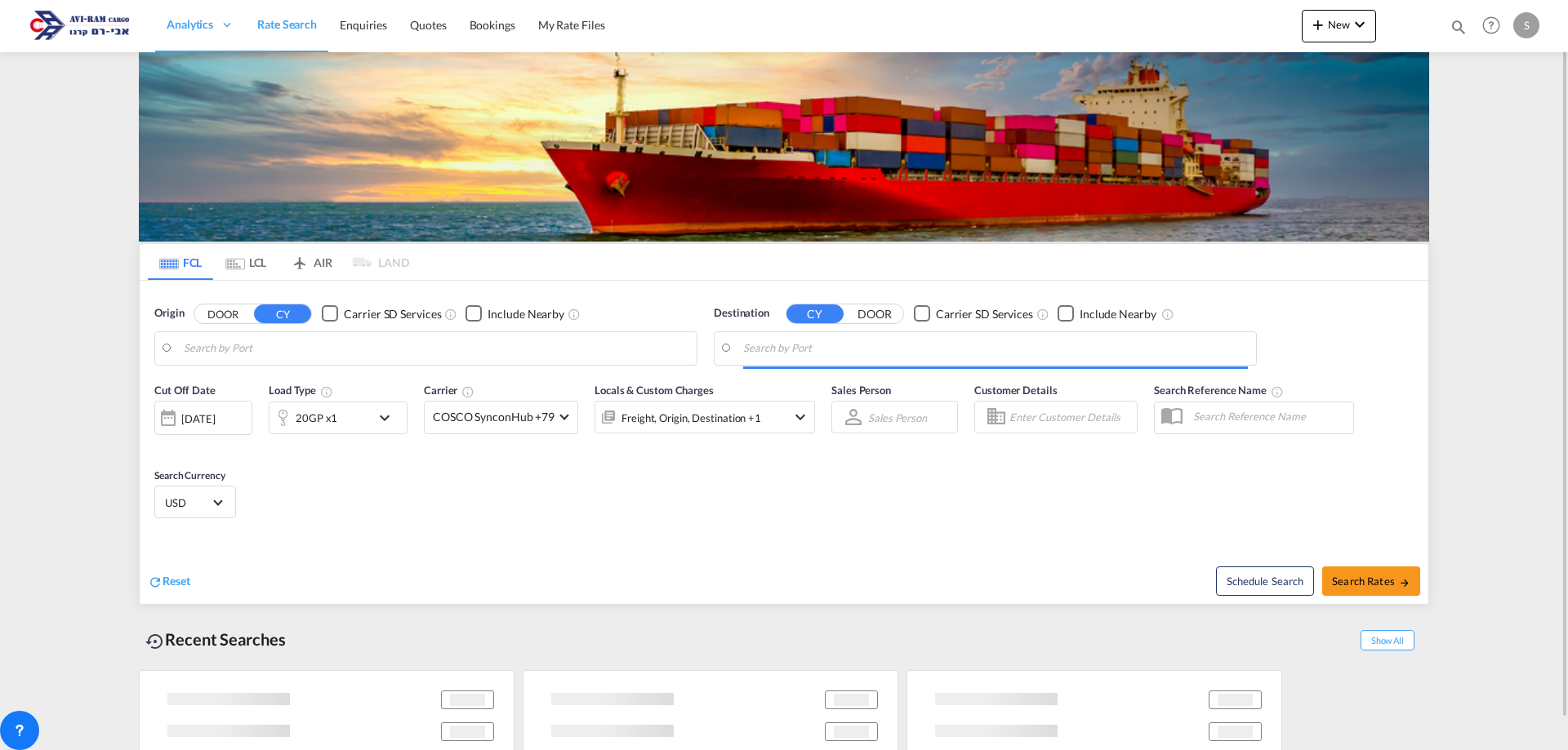
type input "Koper, SIKOP"
type input "Ashdod, ILASH"
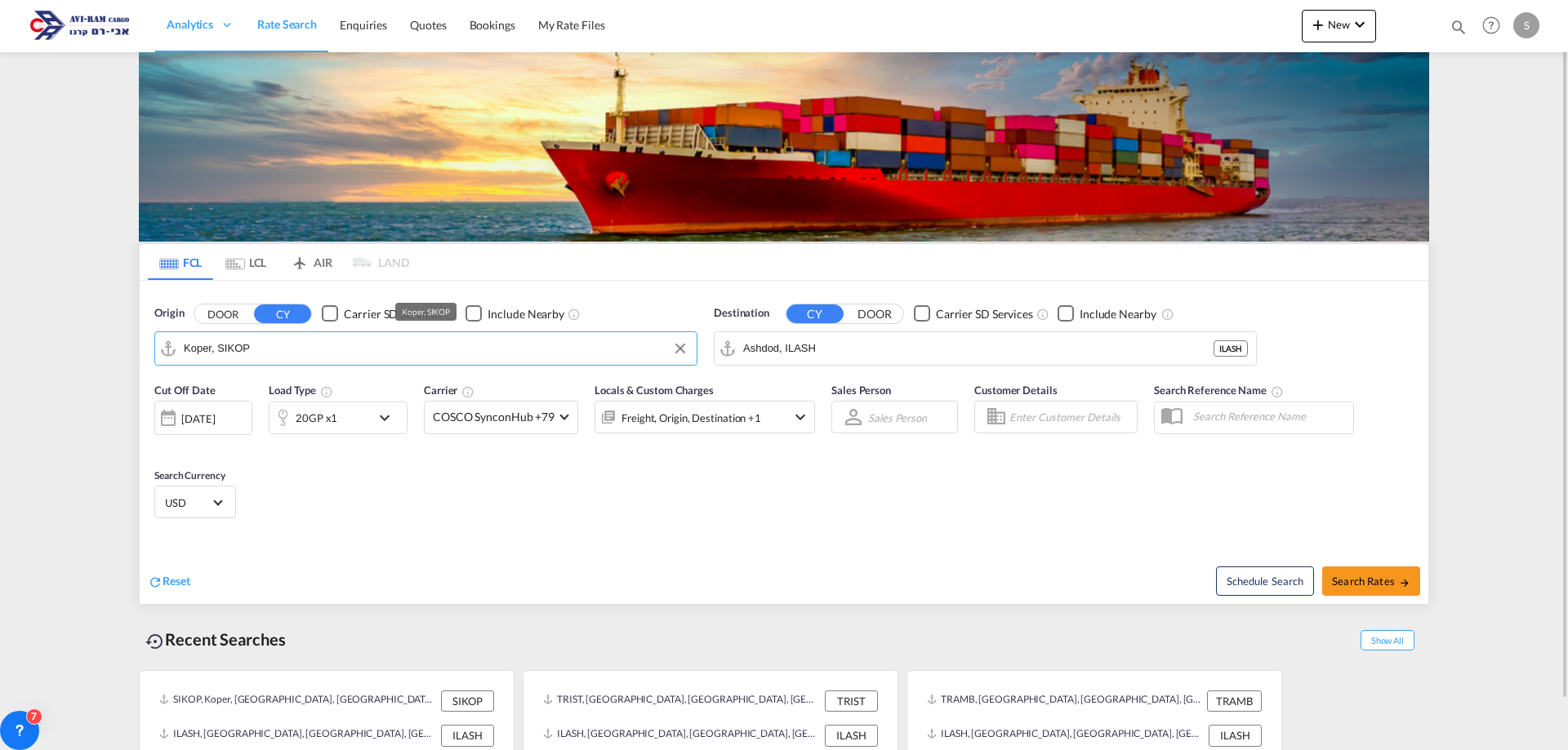
click at [288, 341] on input "Koper, SIKOP" at bounding box center [436, 349] width 505 height 24
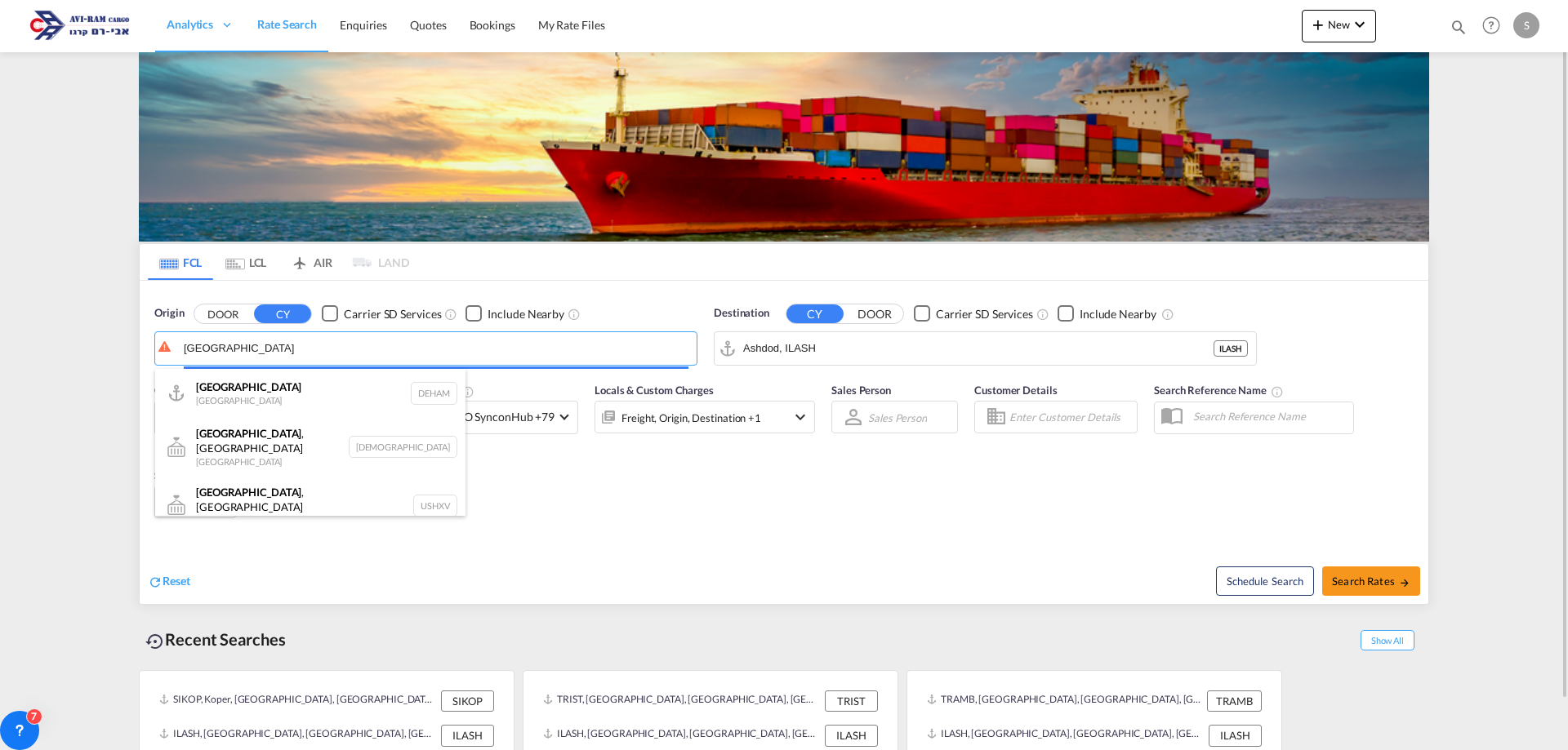
drag, startPoint x: 289, startPoint y: 345, endPoint x: 180, endPoint y: 348, distance: 109.0
click at [180, 347] on body "Analytics Dashboard Rate Search Enquiries Quotes Bookings" at bounding box center [784, 375] width 1568 height 750
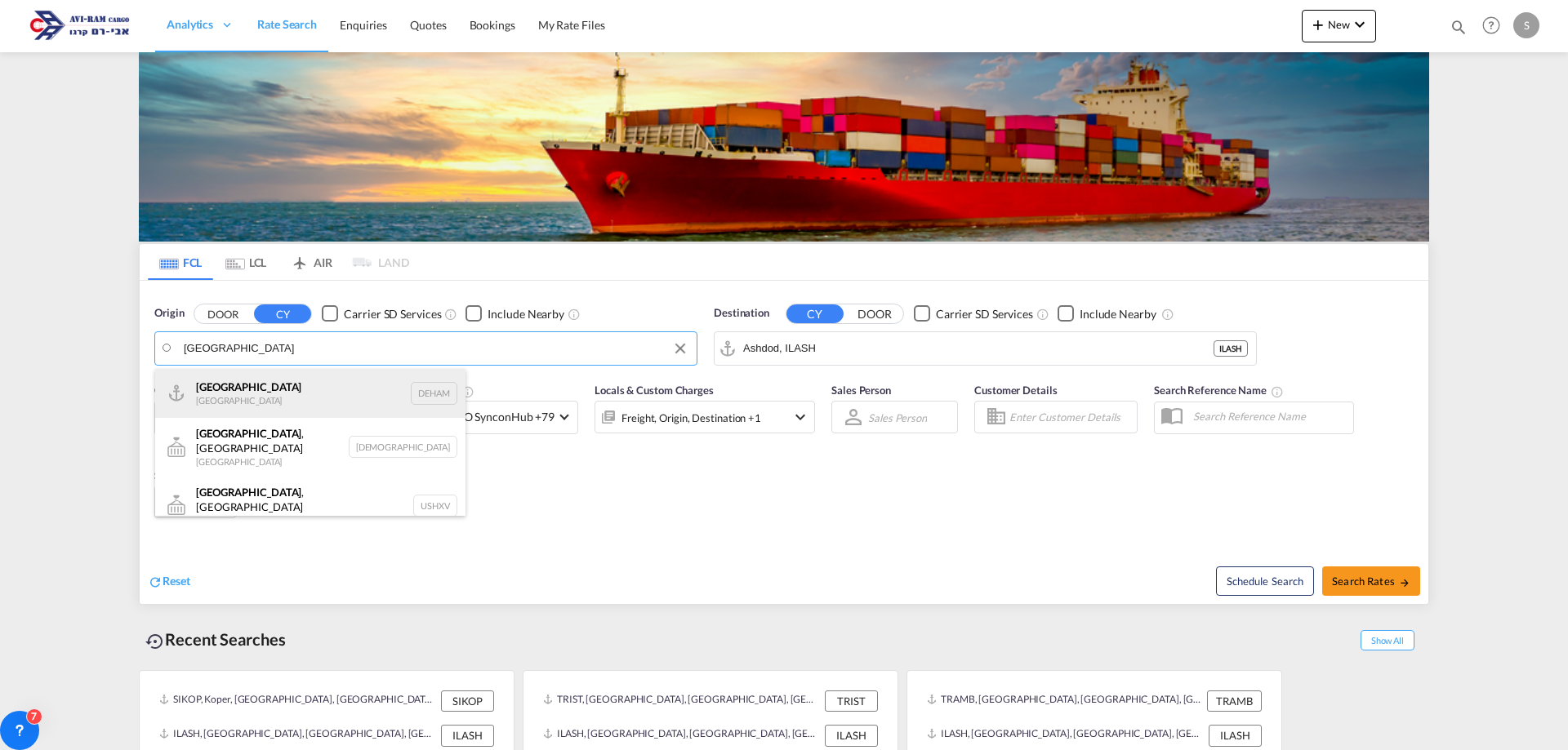
click at [274, 410] on div "Hamburg Germany DEHAM" at bounding box center [310, 394] width 311 height 49
type input "Hamburg, DEHAM"
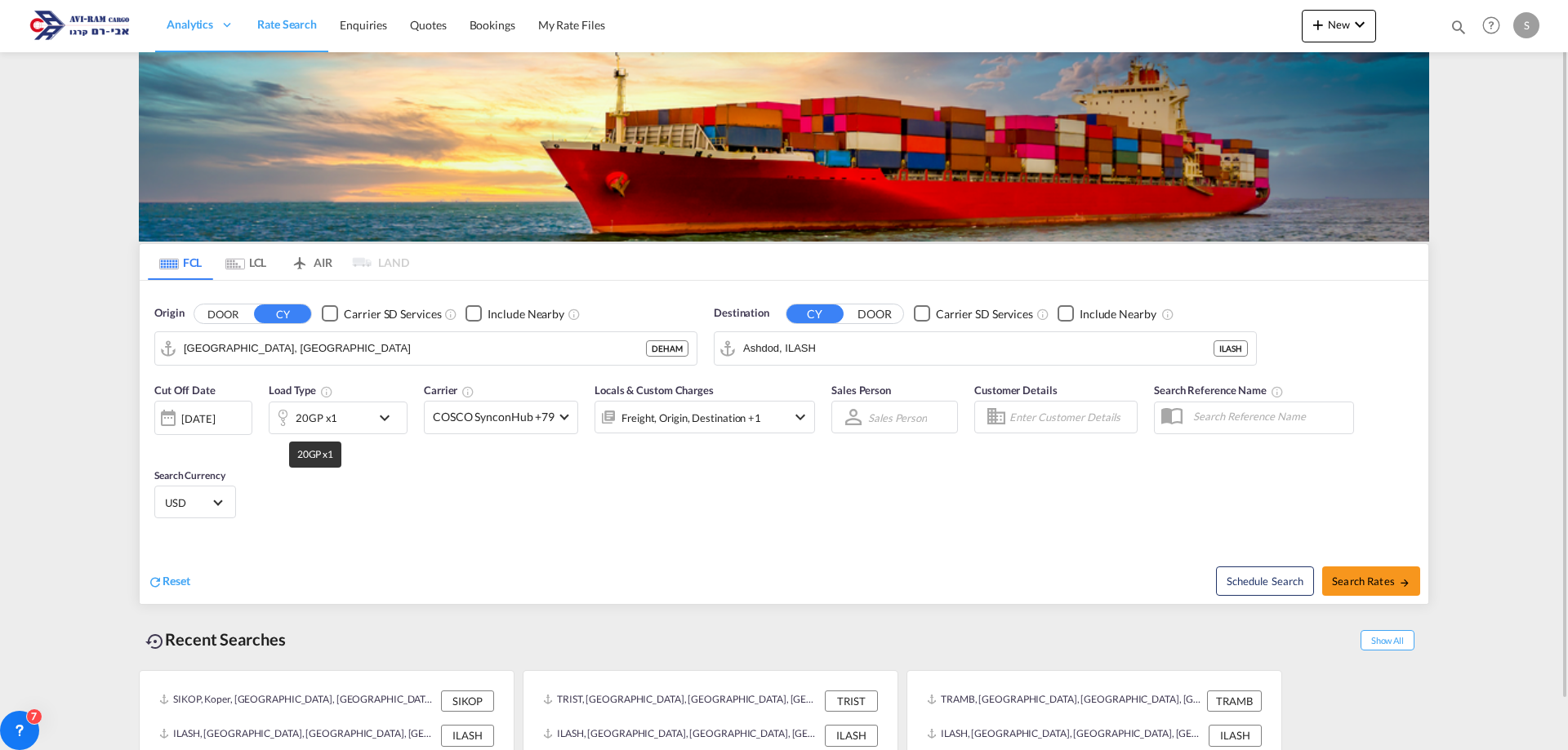
click at [318, 418] on div "20GP x1" at bounding box center [316, 418] width 42 height 23
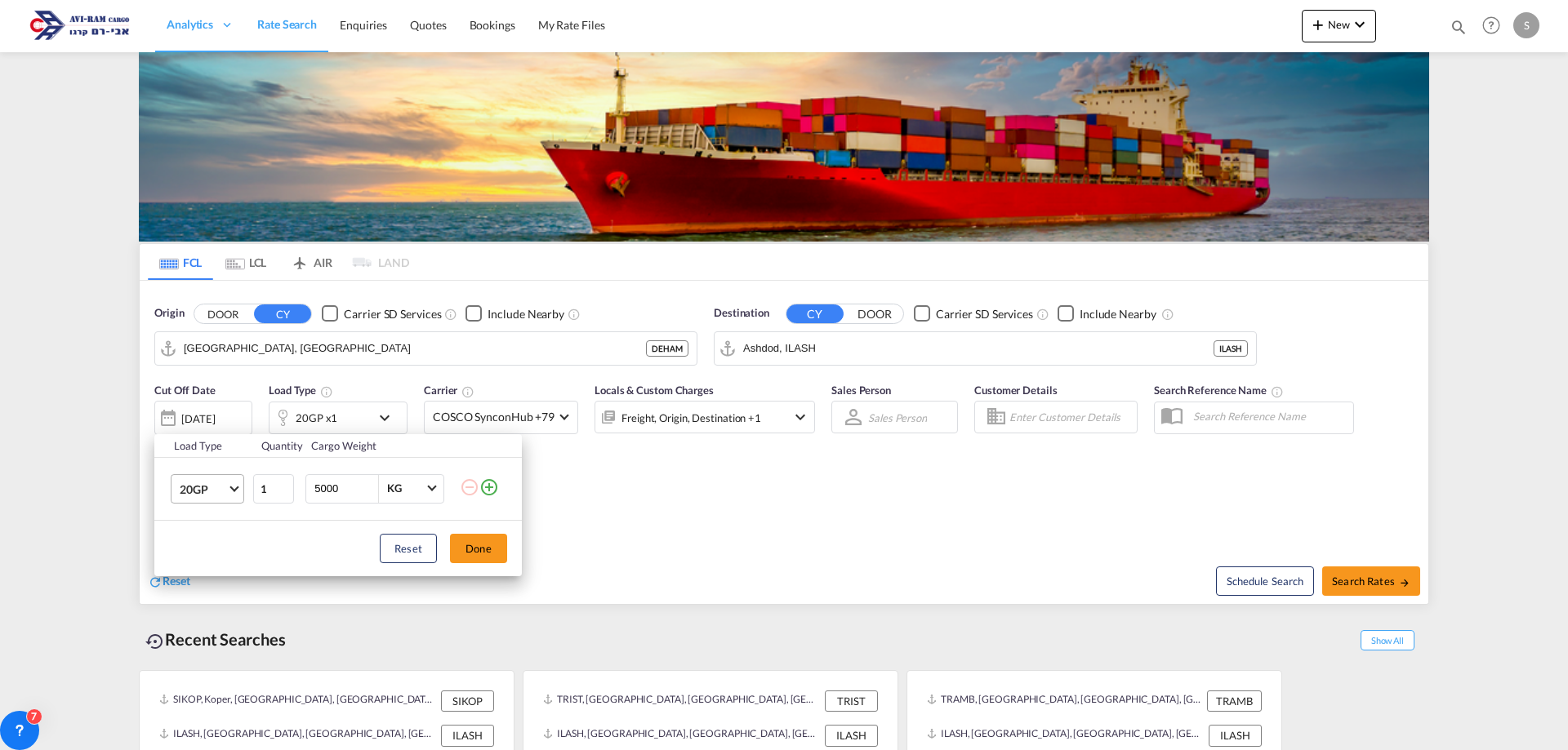
click at [222, 488] on span "20GP" at bounding box center [203, 490] width 48 height 17
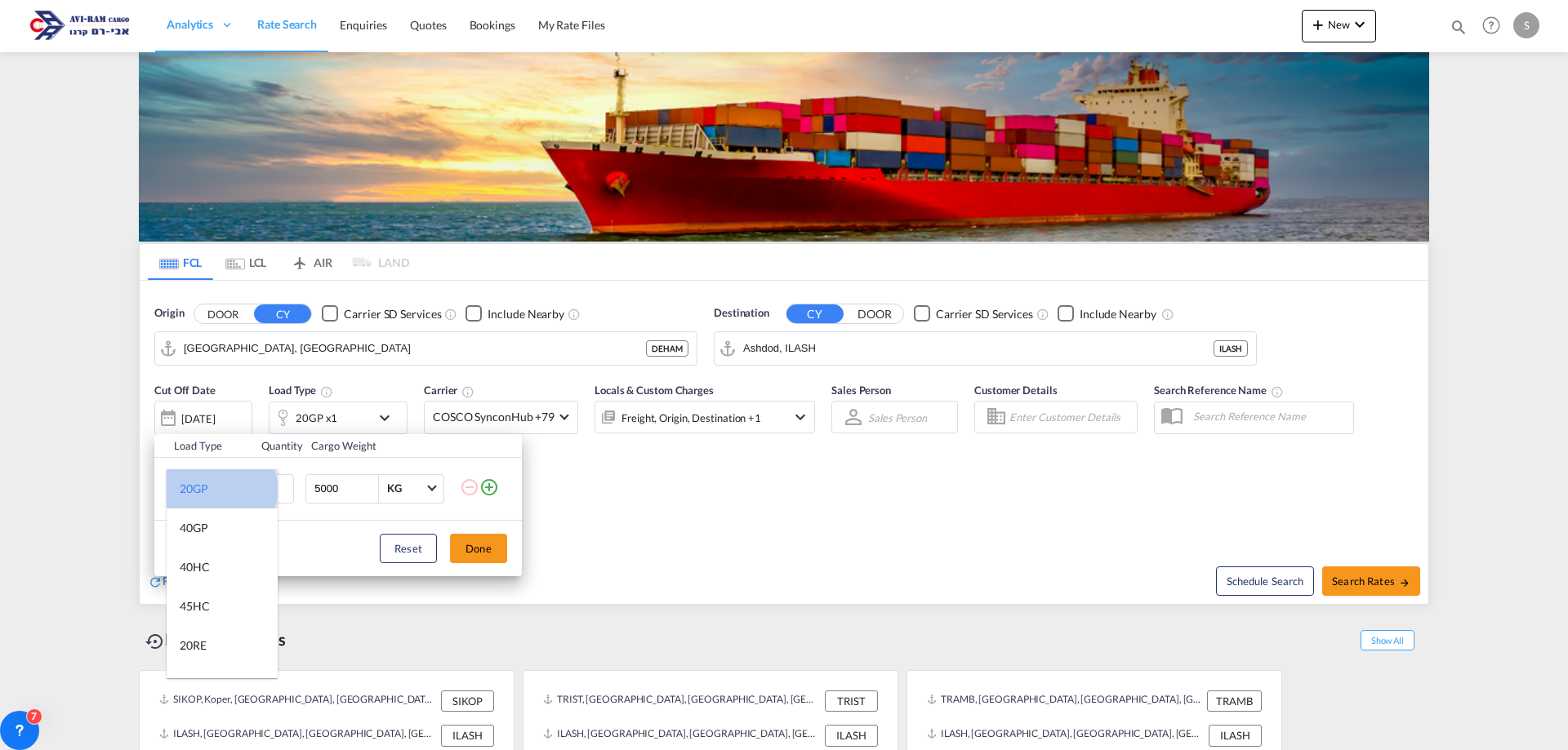
click at [220, 490] on md-option "20GP" at bounding box center [222, 489] width 111 height 39
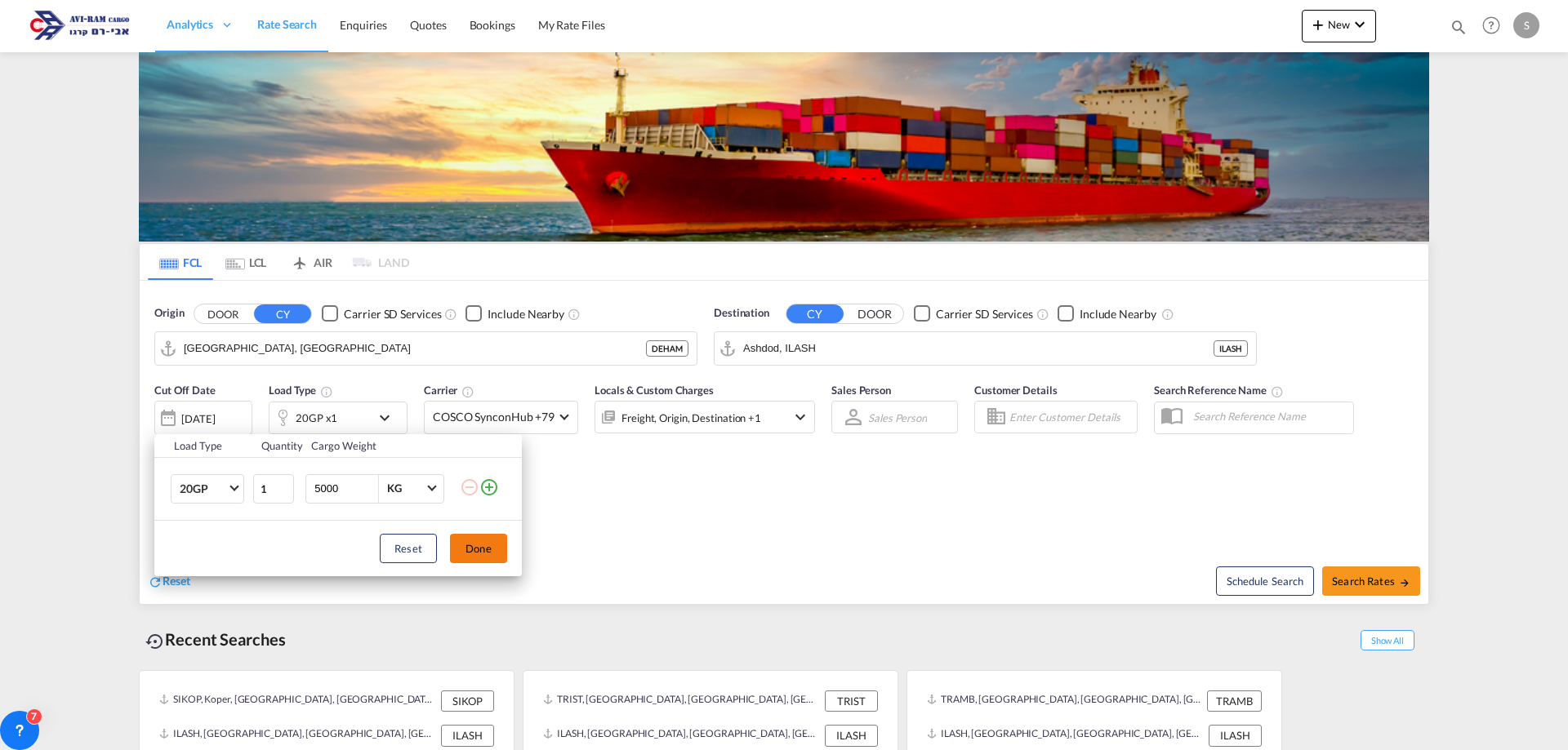
click at [493, 552] on button "Done" at bounding box center [478, 549] width 57 height 30
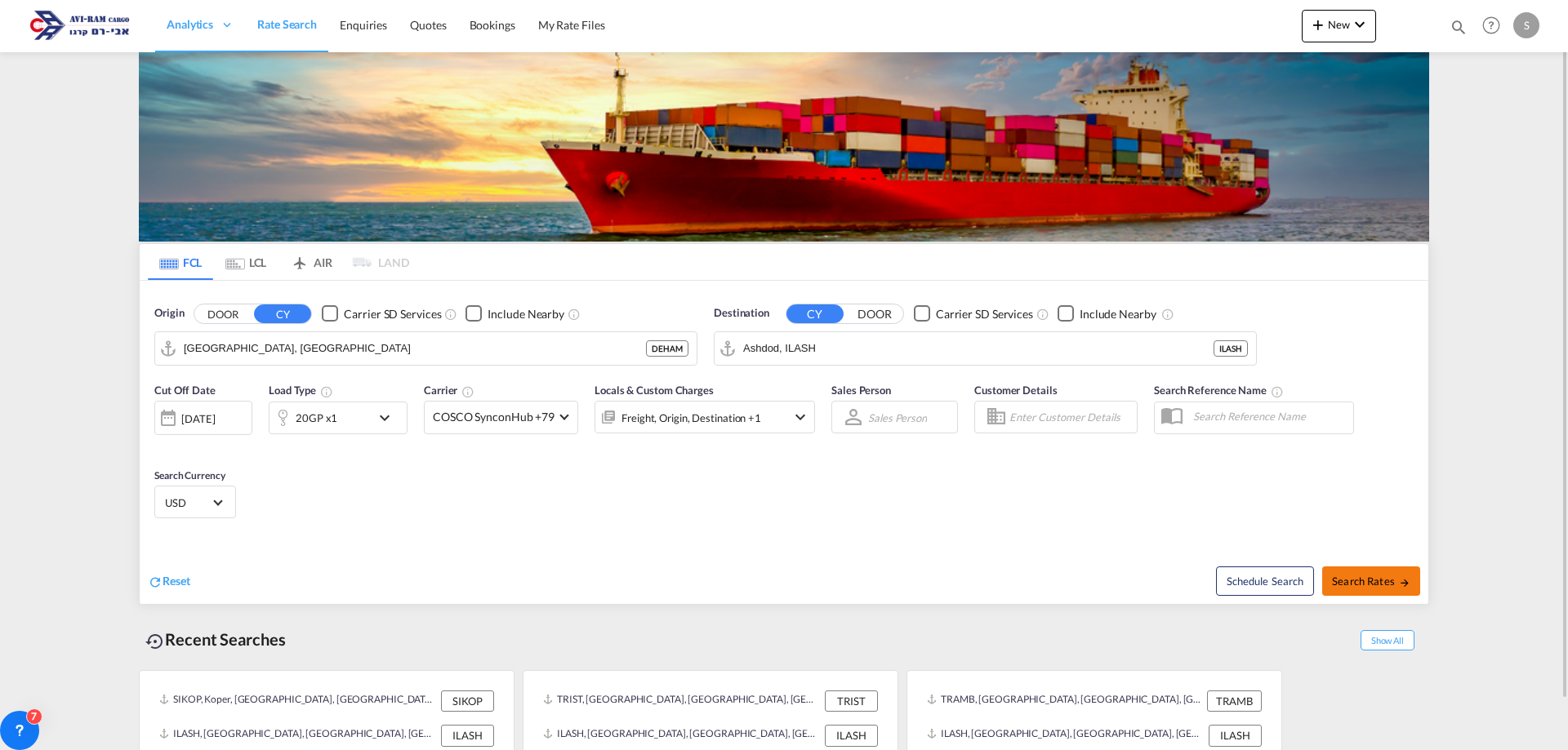
click at [757, 584] on md-icon "icon-arrow-right" at bounding box center [1405, 583] width 11 height 11
type input "DEHAM to ILASH / 19 Aug 2025"
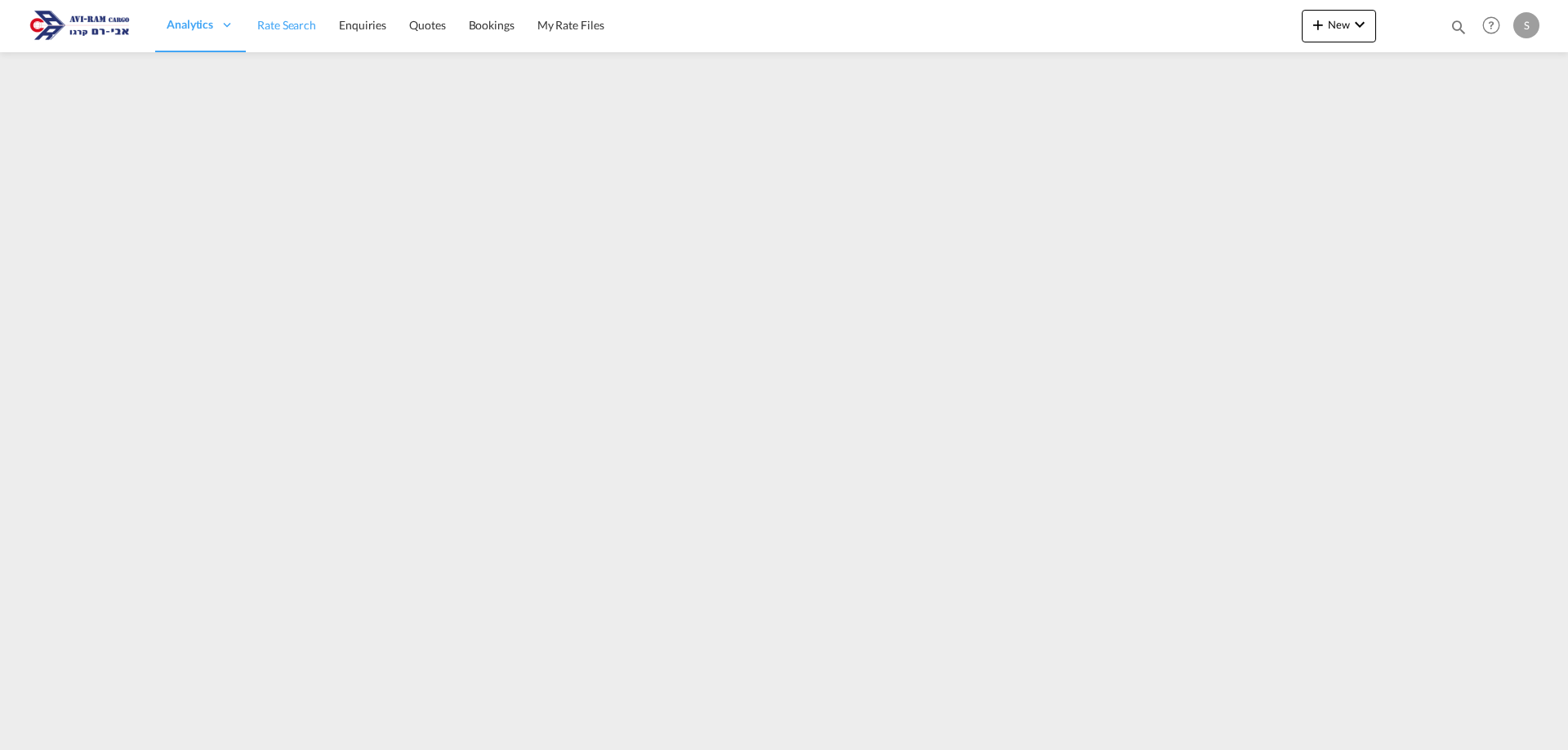
click at [298, 34] on link "Rate Search" at bounding box center [286, 25] width 82 height 53
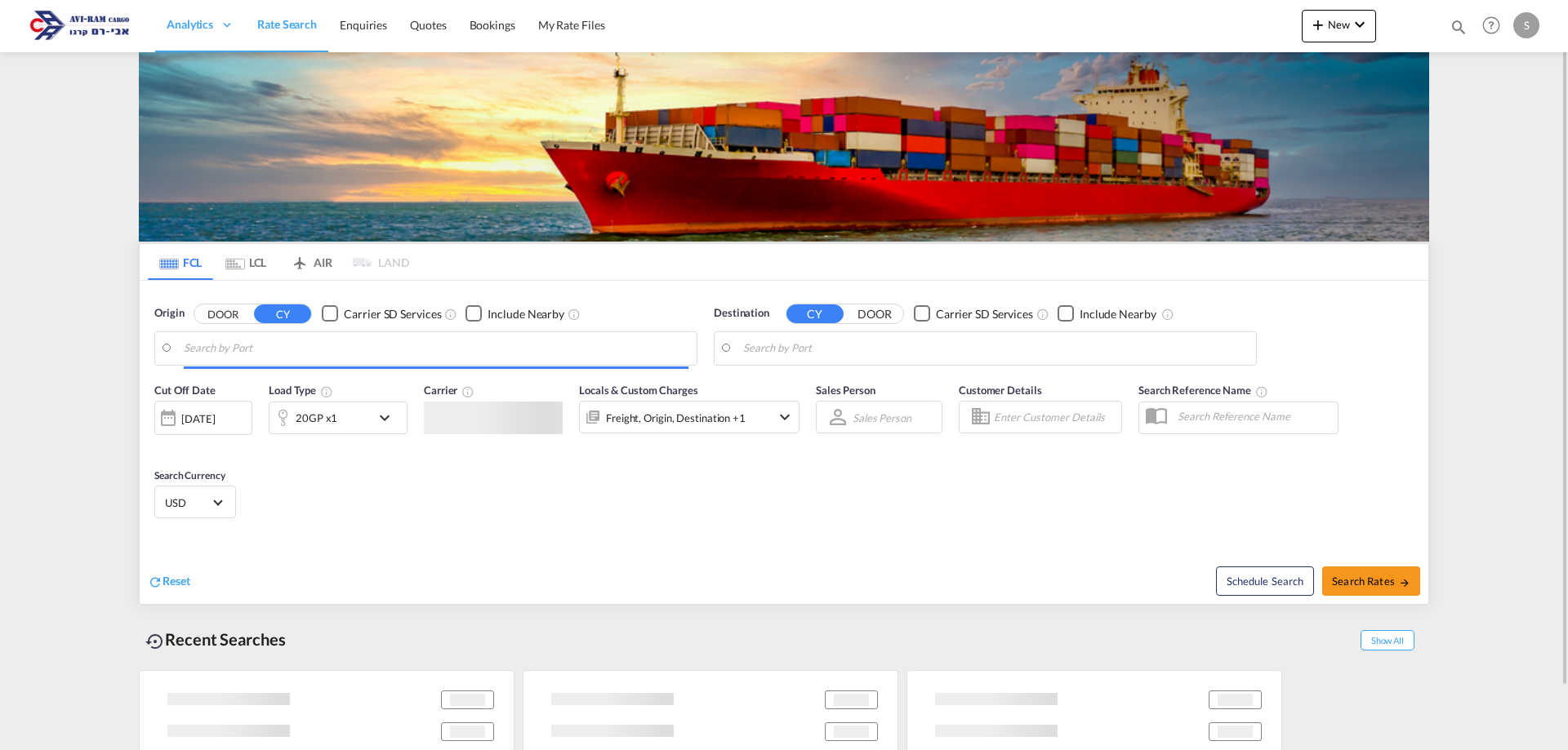
type input "[GEOGRAPHIC_DATA], [GEOGRAPHIC_DATA]"
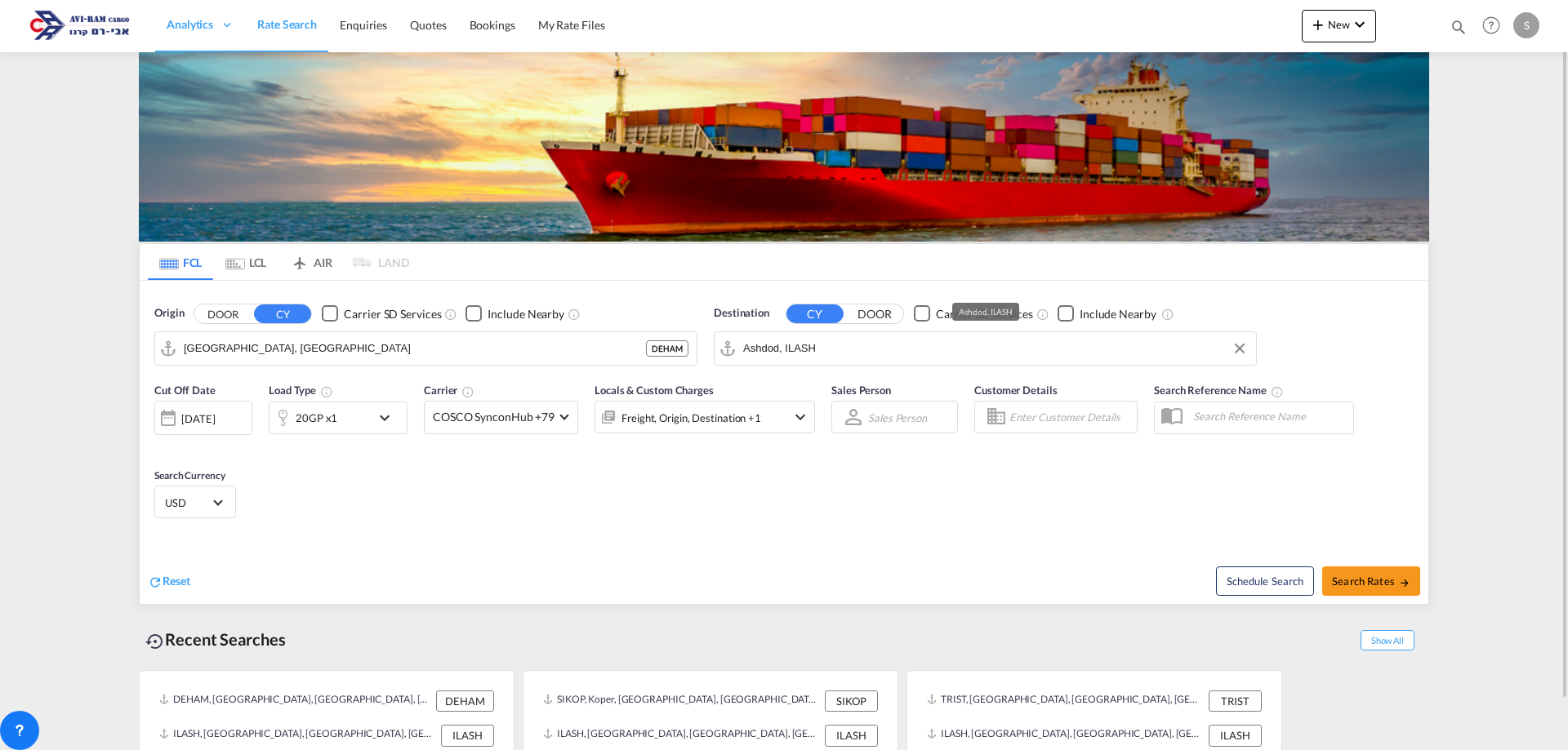
click at [877, 349] on input "Ashdod, ILASH" at bounding box center [995, 349] width 505 height 24
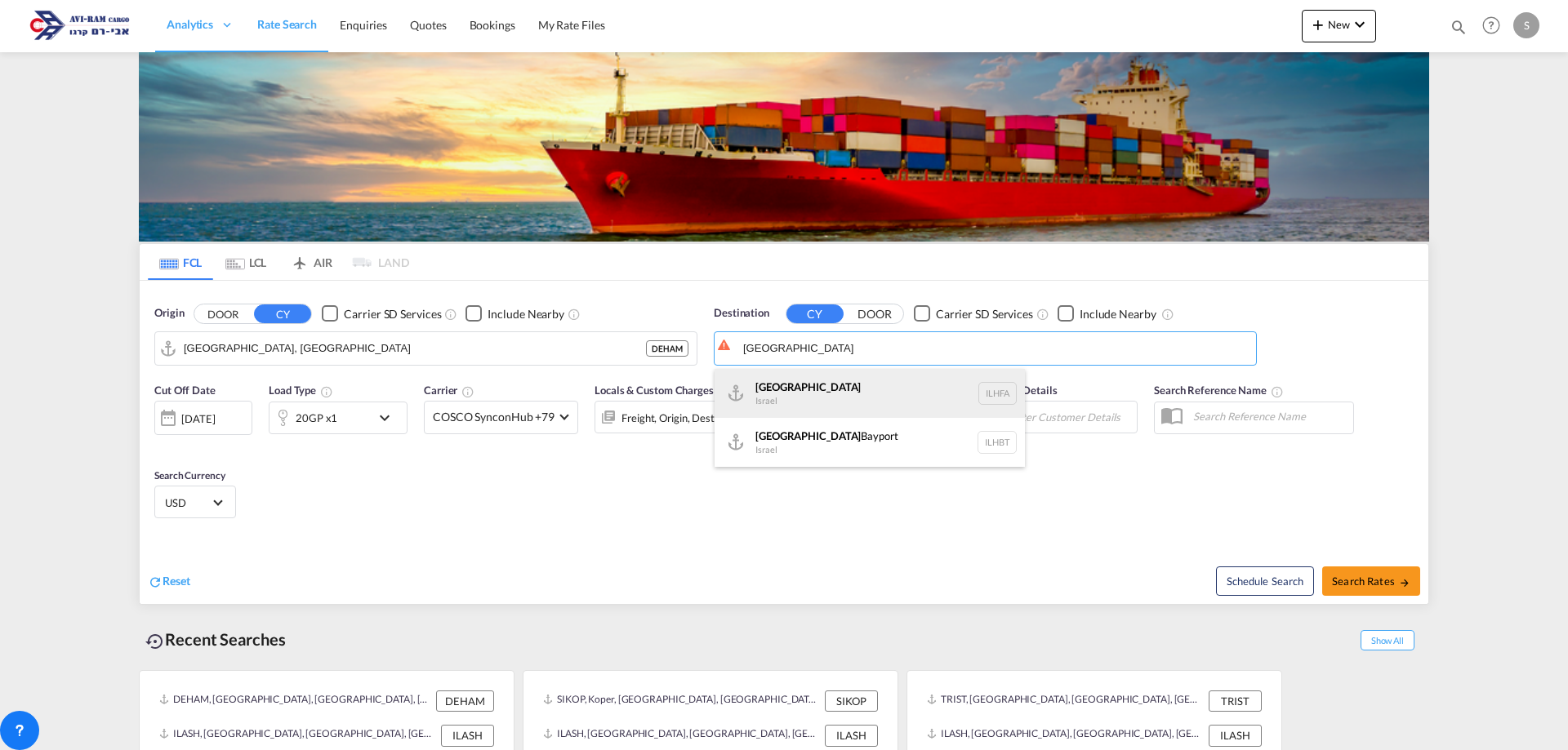
click at [834, 401] on div "Haifa Israel ILHFA" at bounding box center [869, 394] width 311 height 49
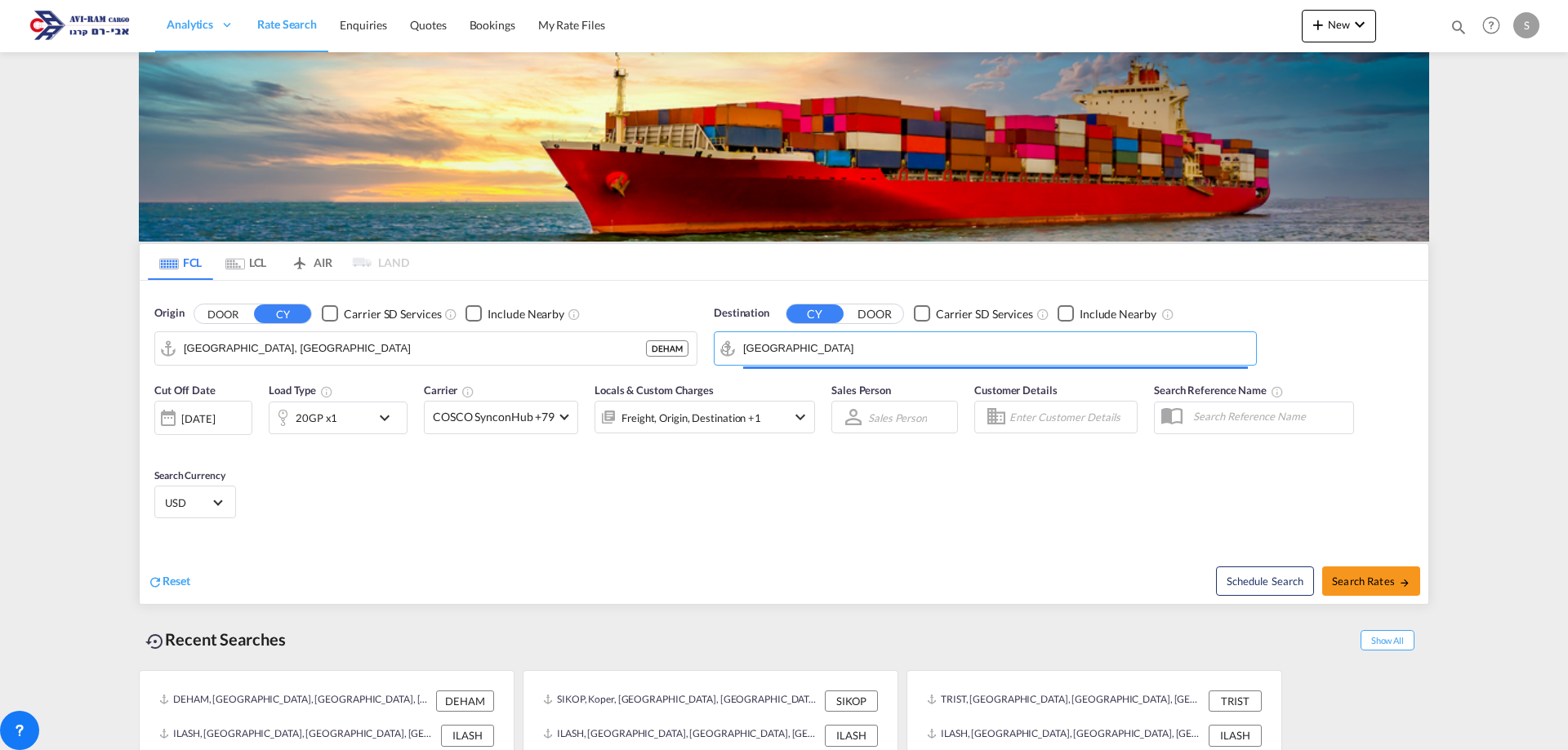
type input "Haifa, ILHFA"
click at [303, 423] on div "20GP x1" at bounding box center [316, 418] width 42 height 23
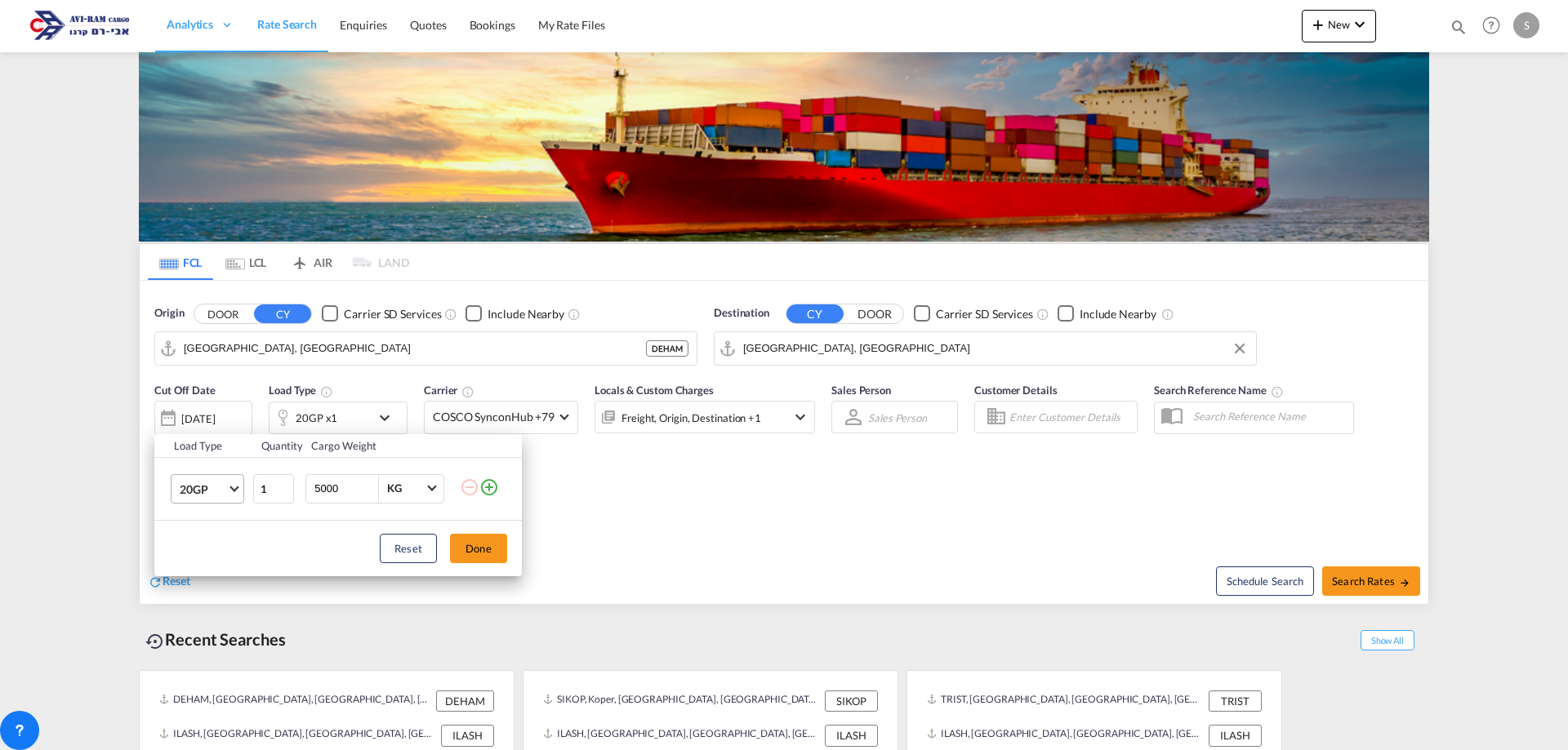
click at [220, 492] on span "20GP" at bounding box center [203, 490] width 48 height 17
click at [209, 566] on div "40HC" at bounding box center [195, 568] width 30 height 17
click at [481, 556] on button "Done" at bounding box center [478, 549] width 57 height 30
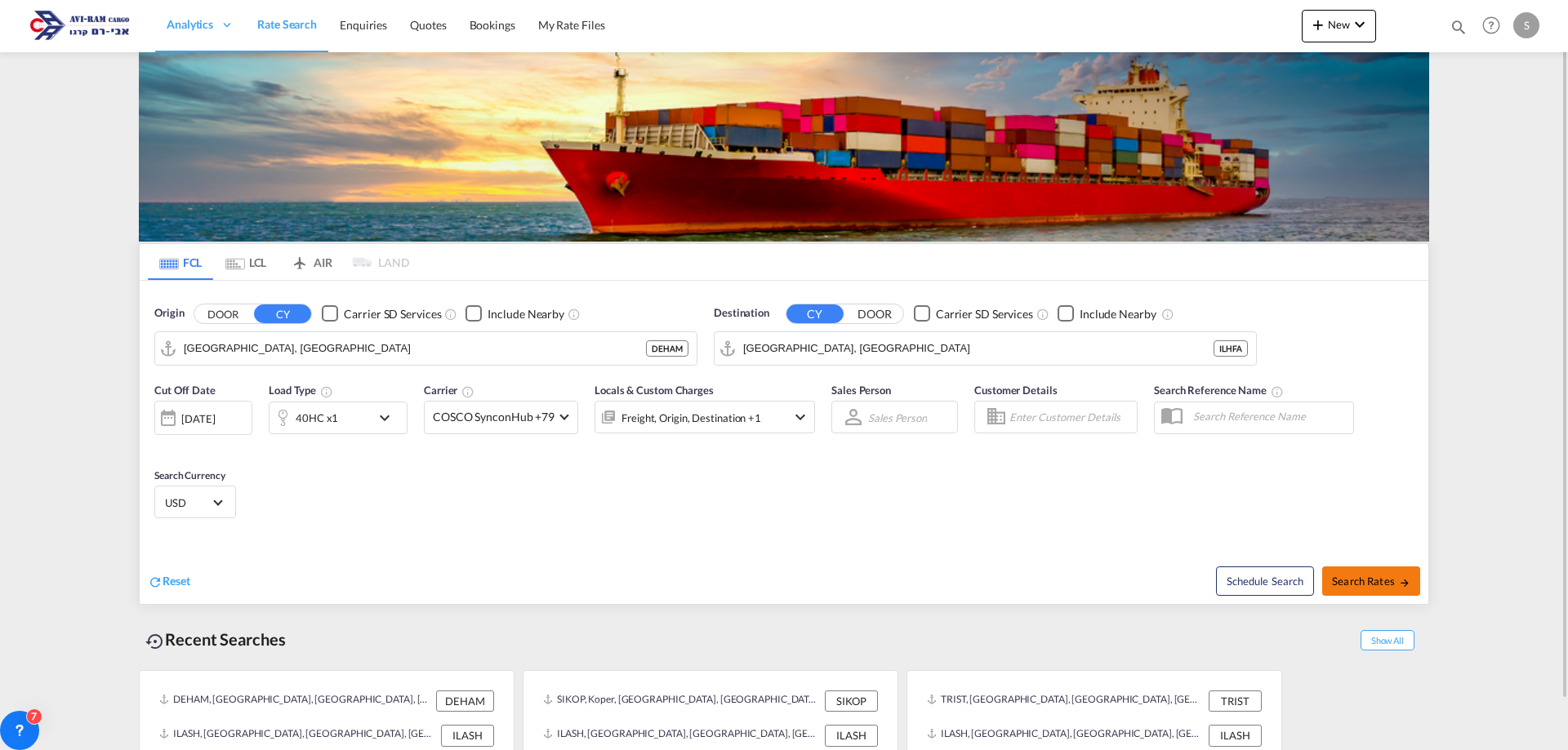
click at [1353, 575] on span "Search Rates" at bounding box center [1371, 581] width 78 height 13
type input "DEHAM to ILHFA / 19 Aug 2025"
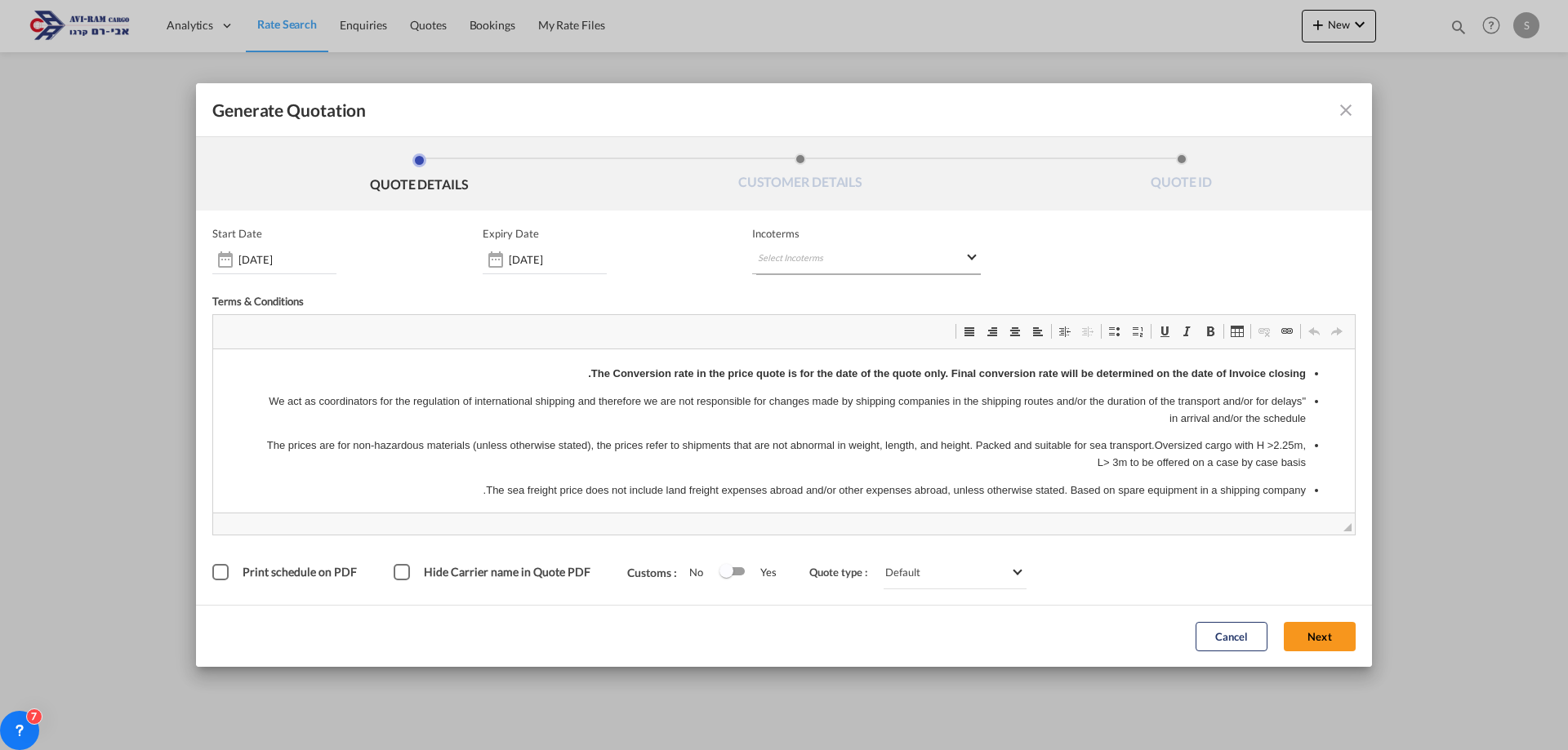
click at [784, 257] on md-select "Select Incoterms DDP - export Delivery Duty Paid DAP - import Delivered at Plac…" at bounding box center [866, 260] width 229 height 30
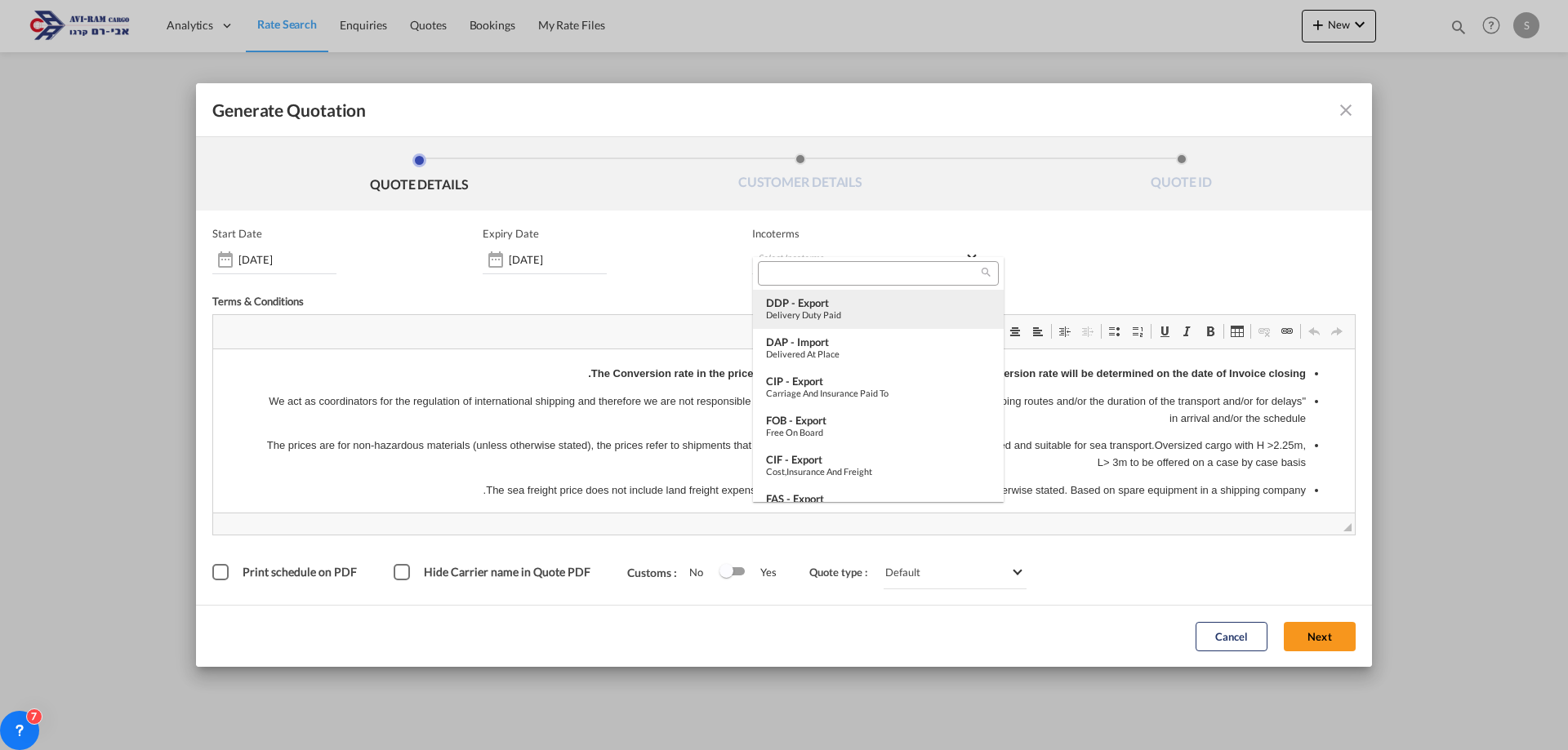
scroll to position [163, 0]
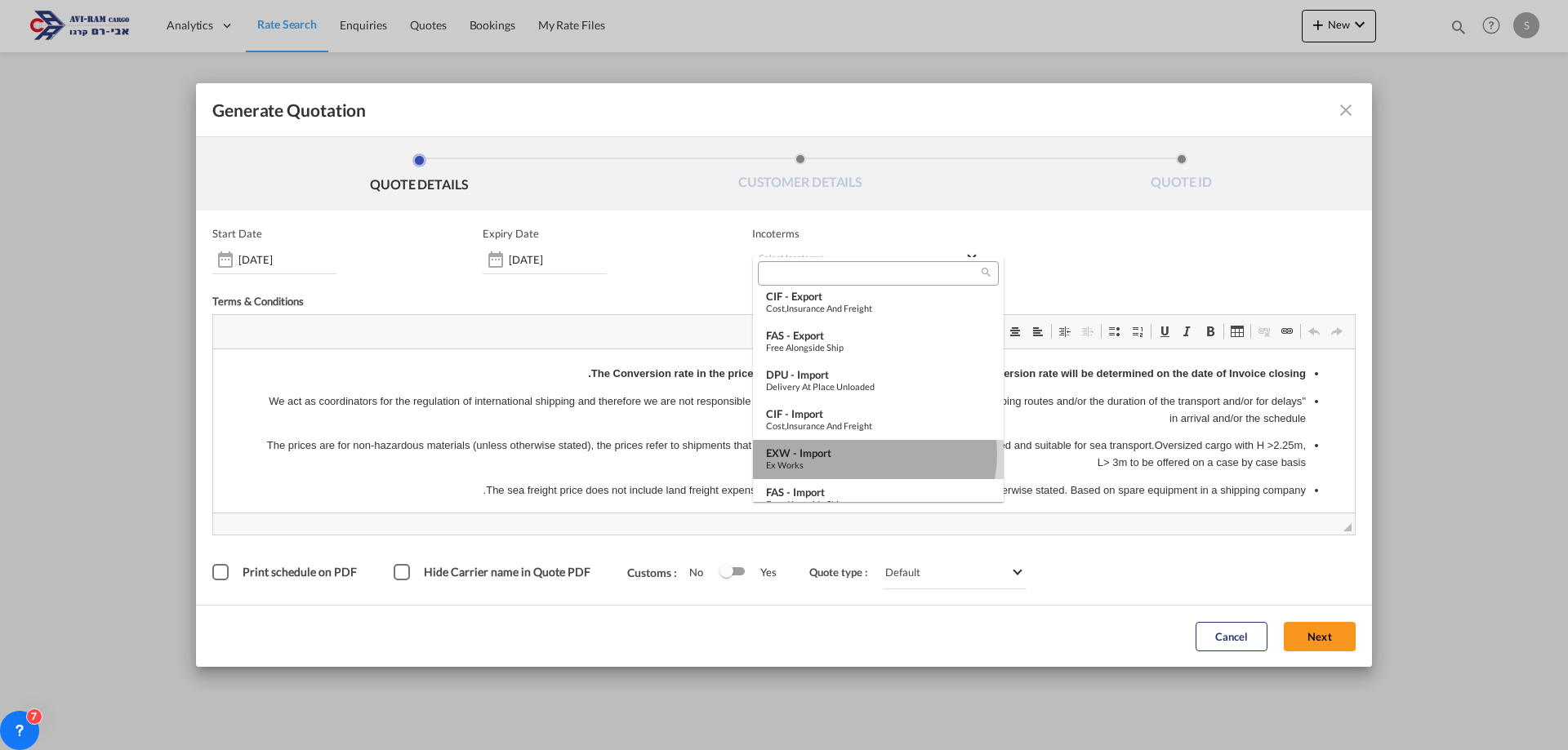
click at [874, 454] on div "EXW - import" at bounding box center [878, 453] width 225 height 13
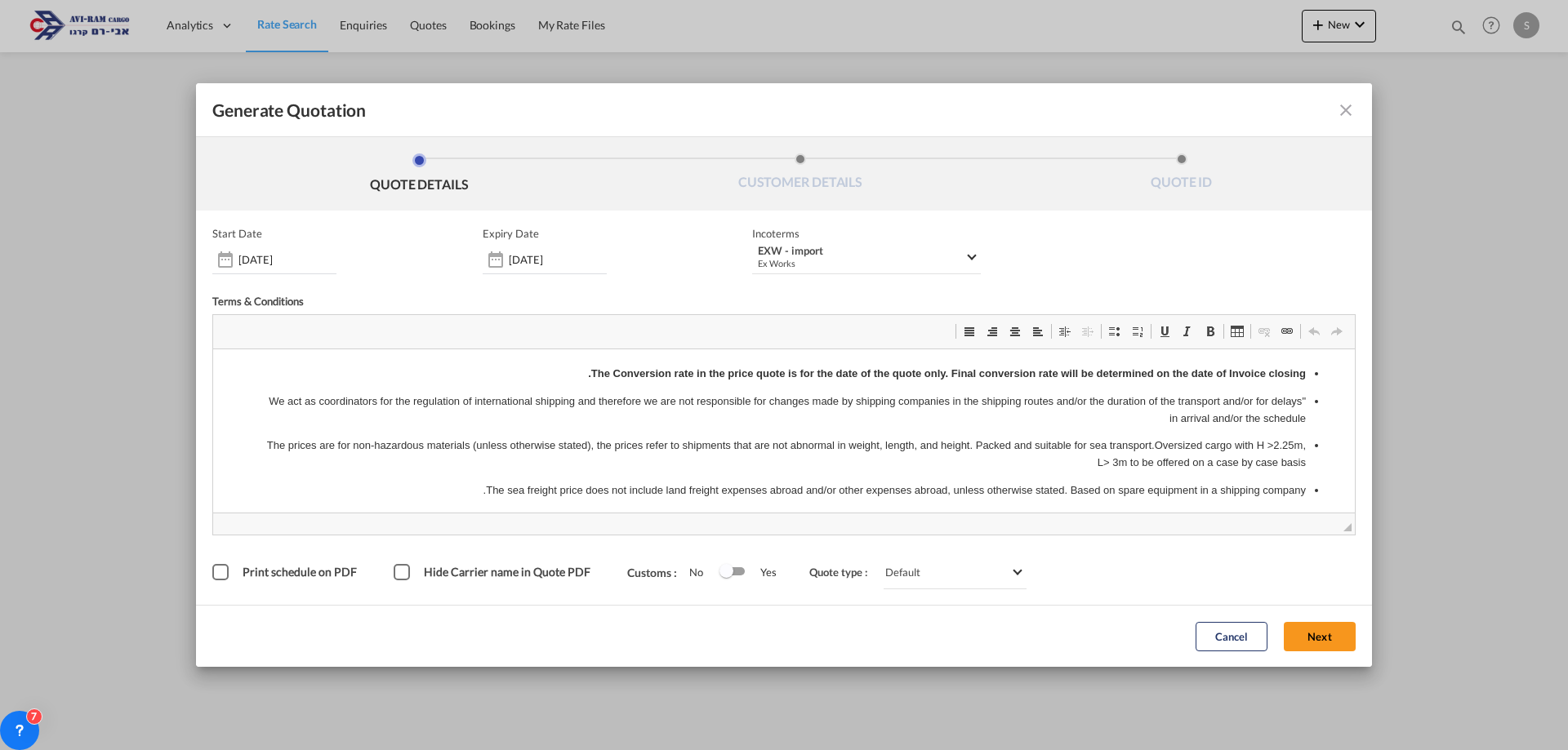
click at [1326, 641] on button "Next" at bounding box center [1319, 637] width 72 height 30
click at [782, 263] on md-select "Select Incoterms DDP - export Delivery Duty Paid DAP - import Delivered at Plac…" at bounding box center [866, 260] width 229 height 30
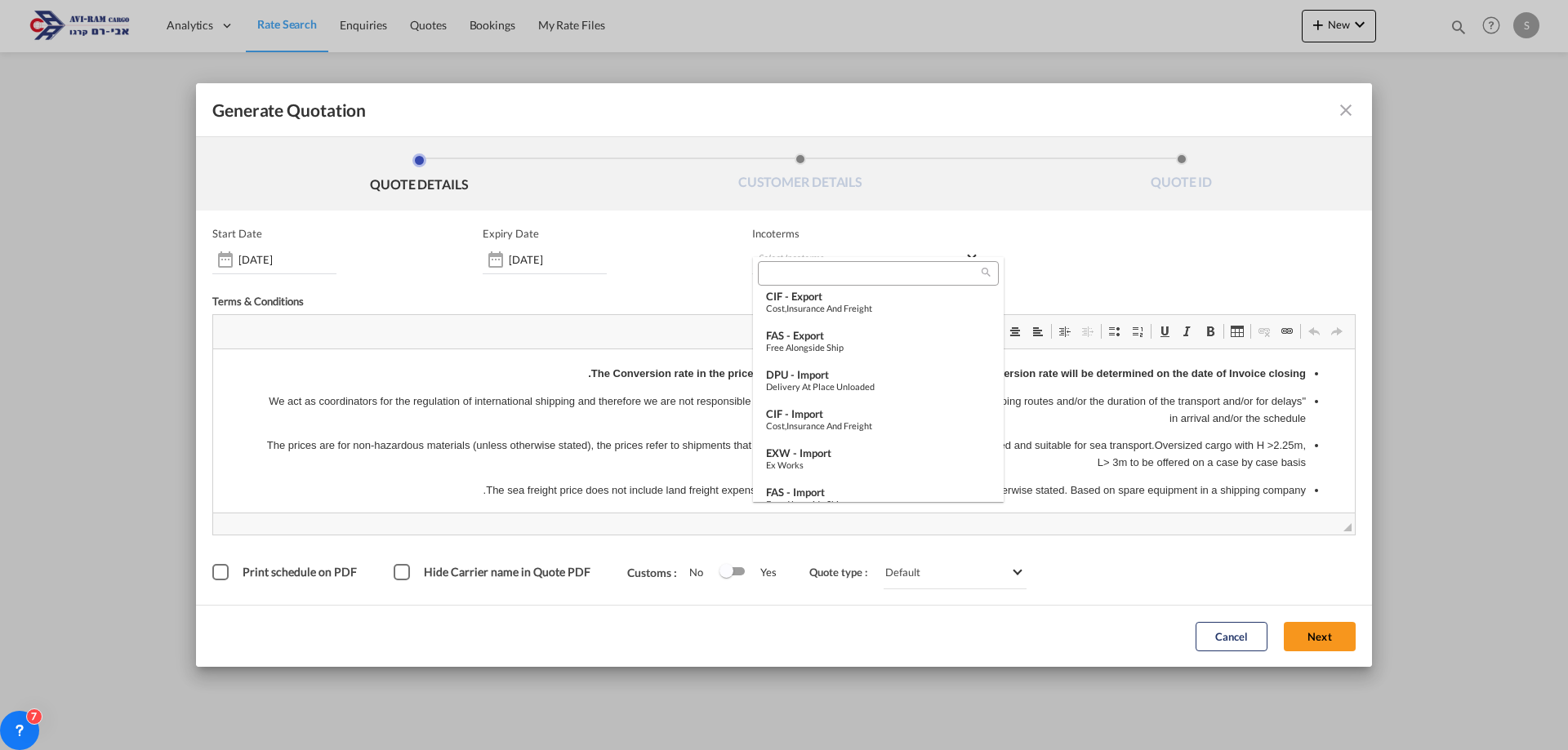
scroll to position [572, 0]
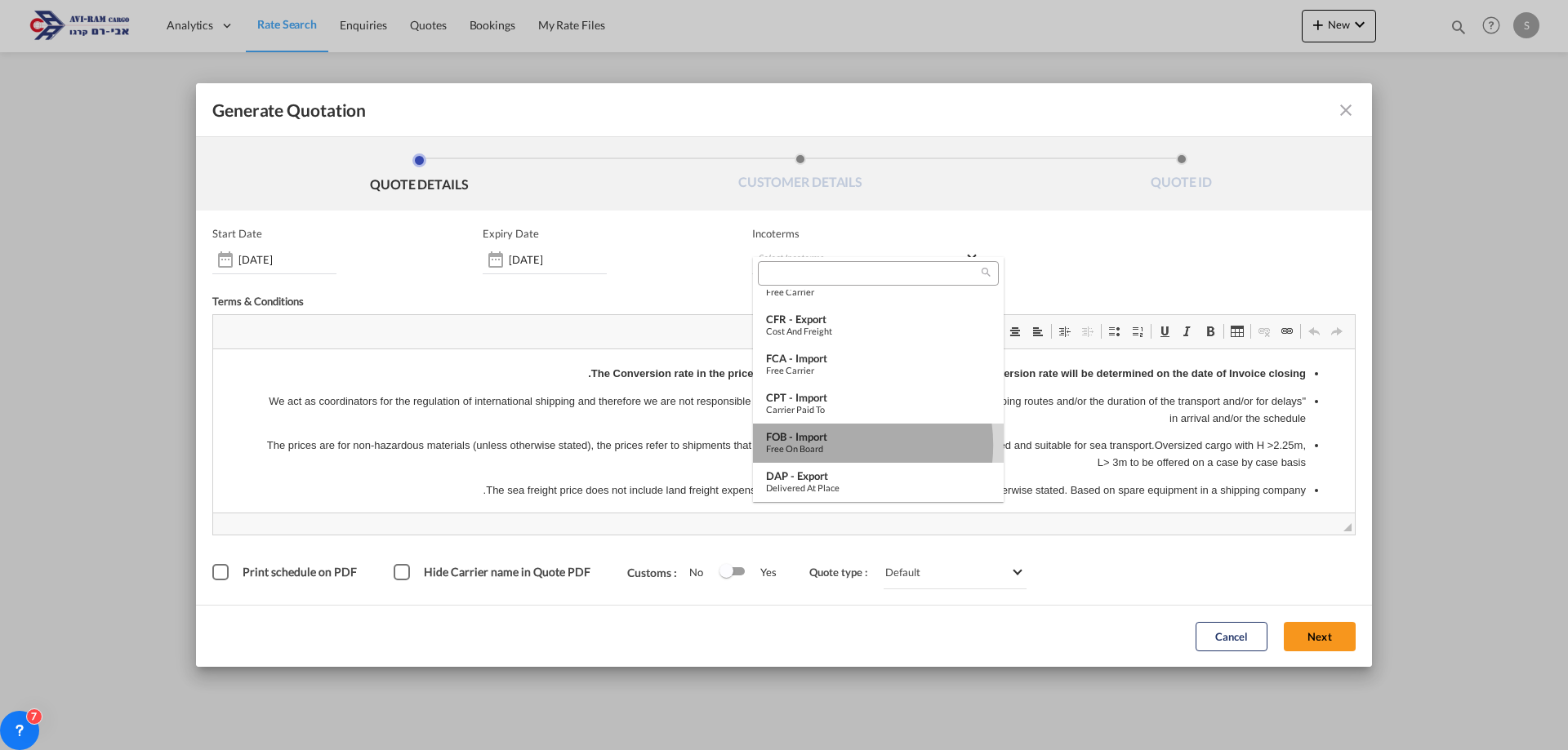
drag, startPoint x: 838, startPoint y: 445, endPoint x: 632, endPoint y: 98, distance: 403.5
click at [838, 445] on div "Free on Board" at bounding box center [878, 448] width 225 height 10
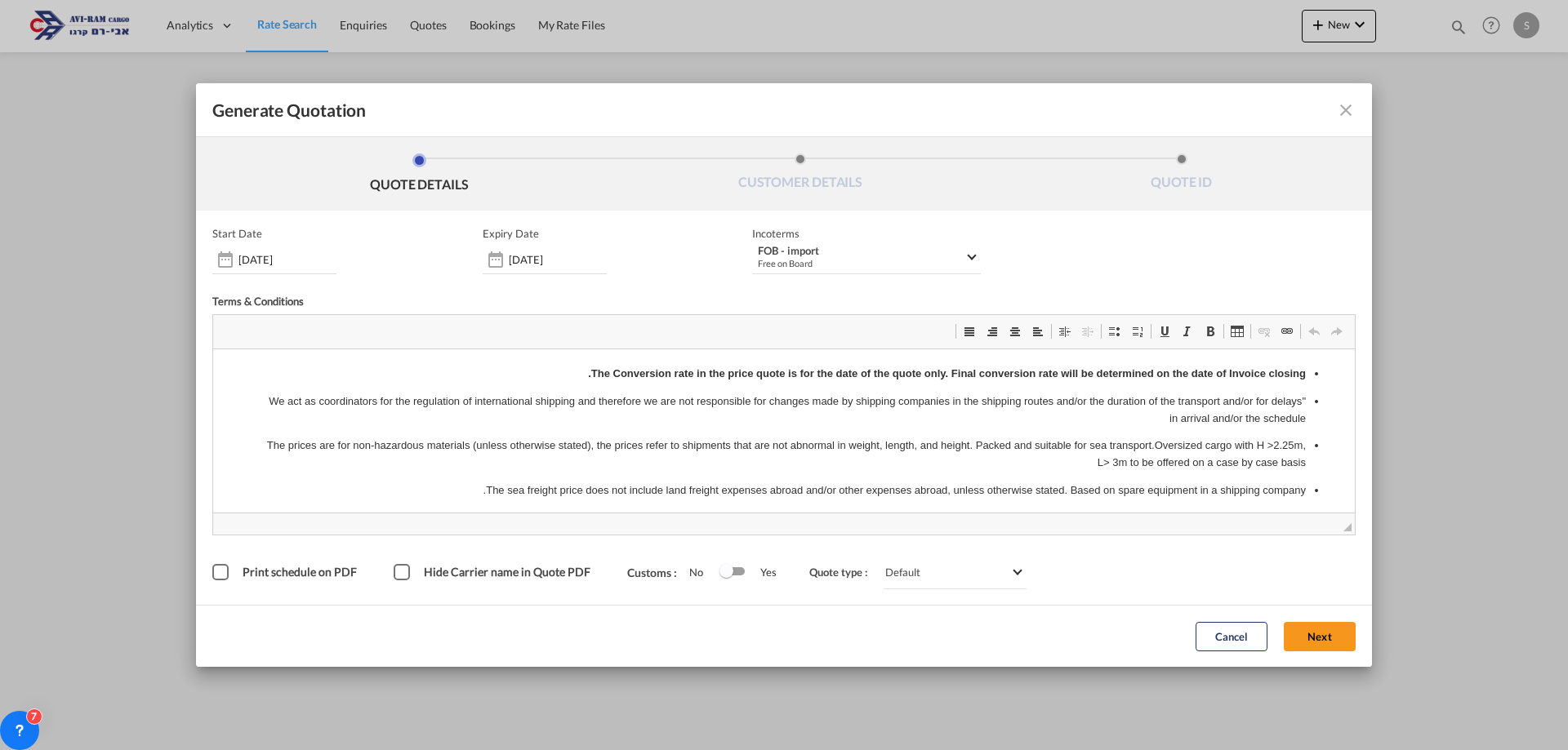
click at [1315, 638] on button "Next" at bounding box center [1319, 637] width 72 height 30
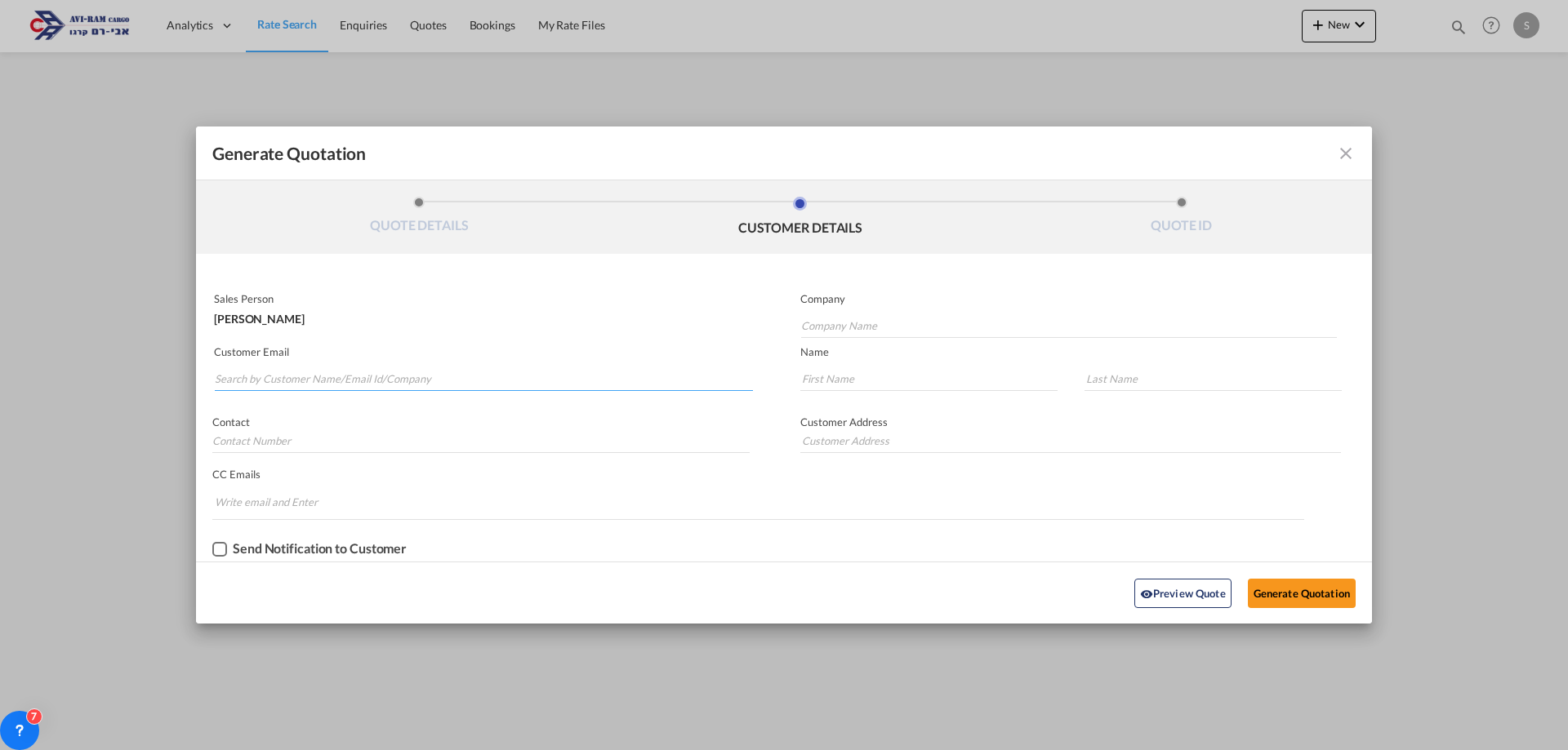
click at [273, 370] on input "Search by Customer Name/Email Id/Company" at bounding box center [483, 379] width 538 height 24
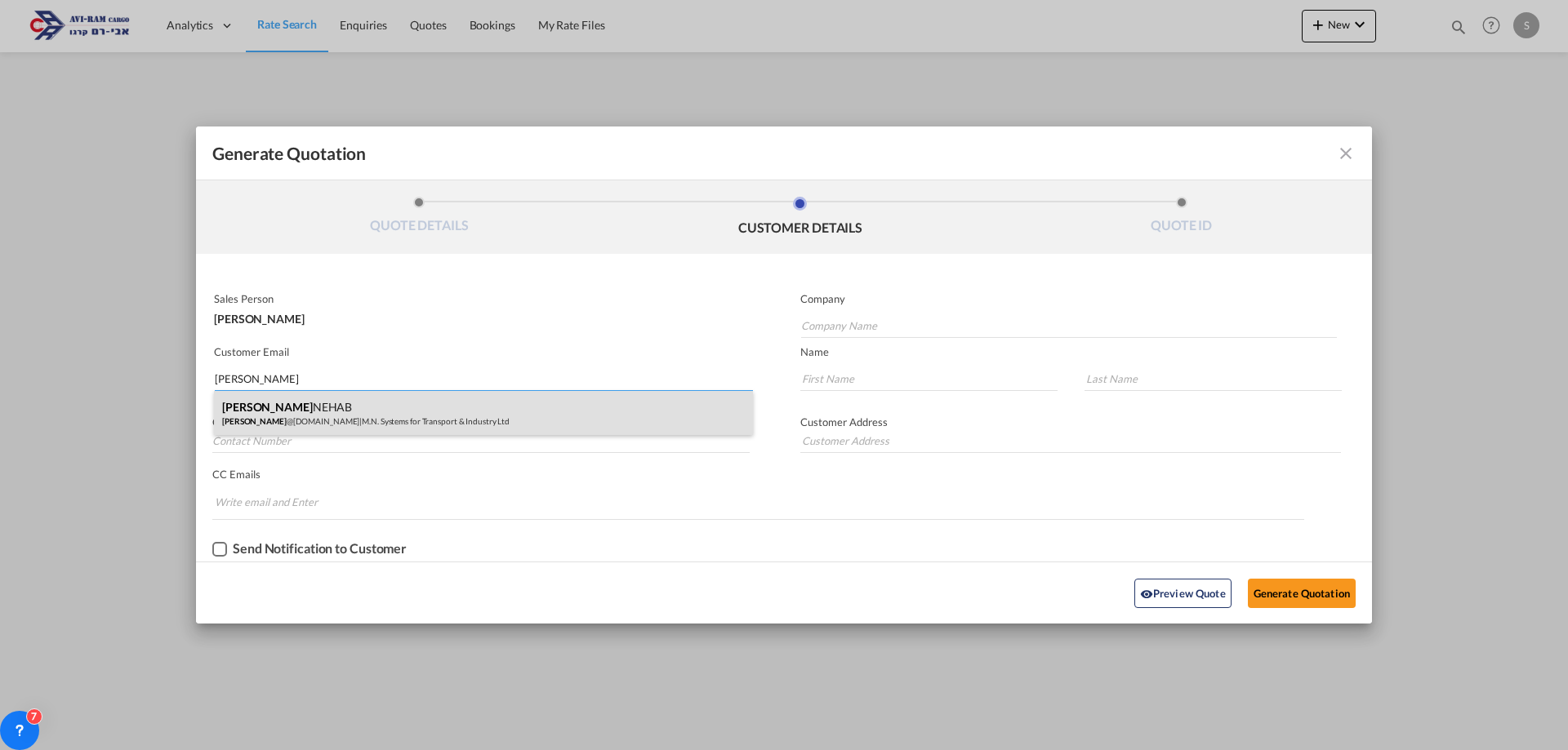
type input "karen"
click at [312, 418] on div "KAREN NEHAB Karen @mn-sys.com | M.N. Systems for Transport & Industry Ltd" at bounding box center [483, 412] width 539 height 44
type input "M.N. Systems for Transport & Industry Ltd"
type input "Karen@mn-sys.com"
type input "KAREN"
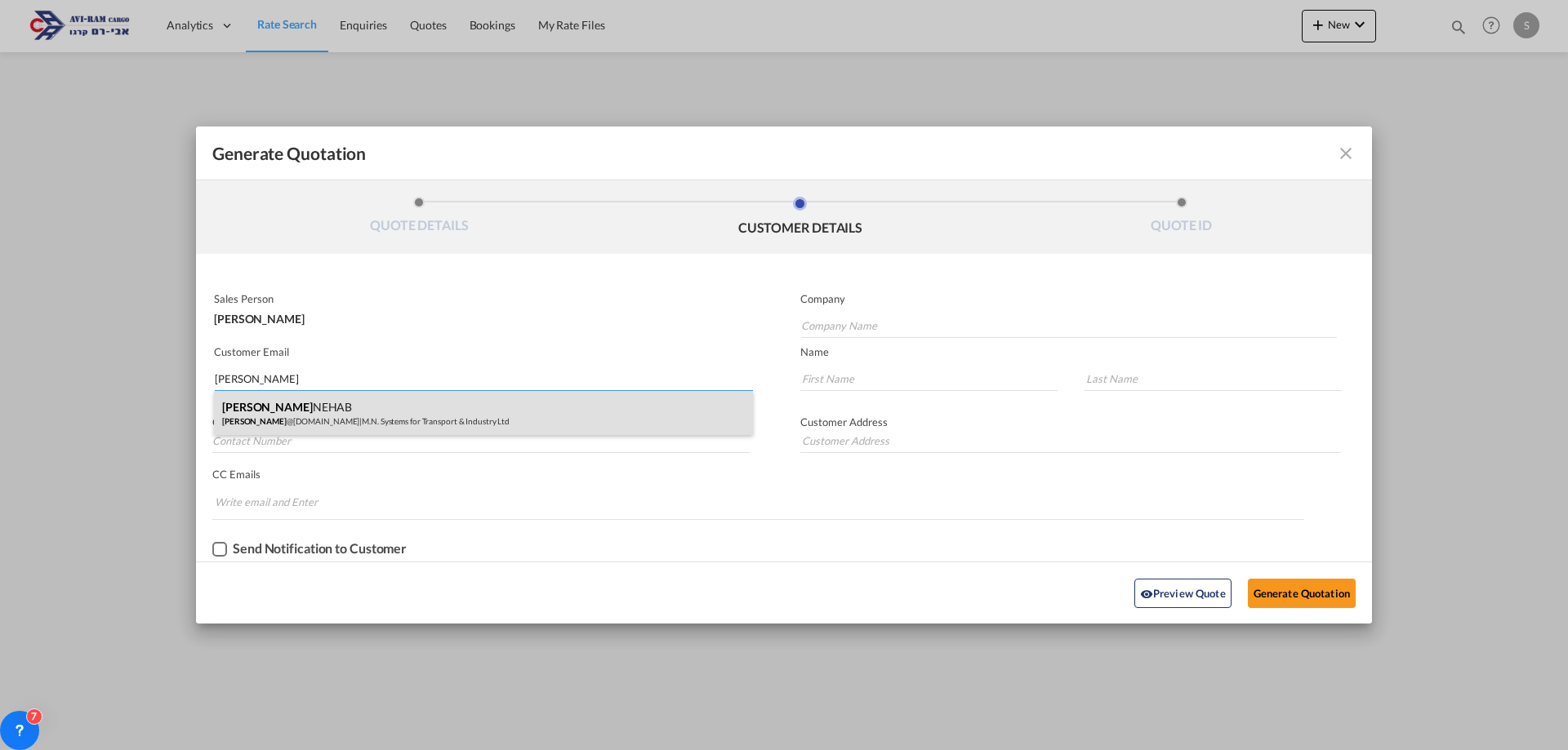
type input "NEHAB"
type input "0544-580-335"
type input "Emek-Hefer Industrial Park, 3877701, Israel"
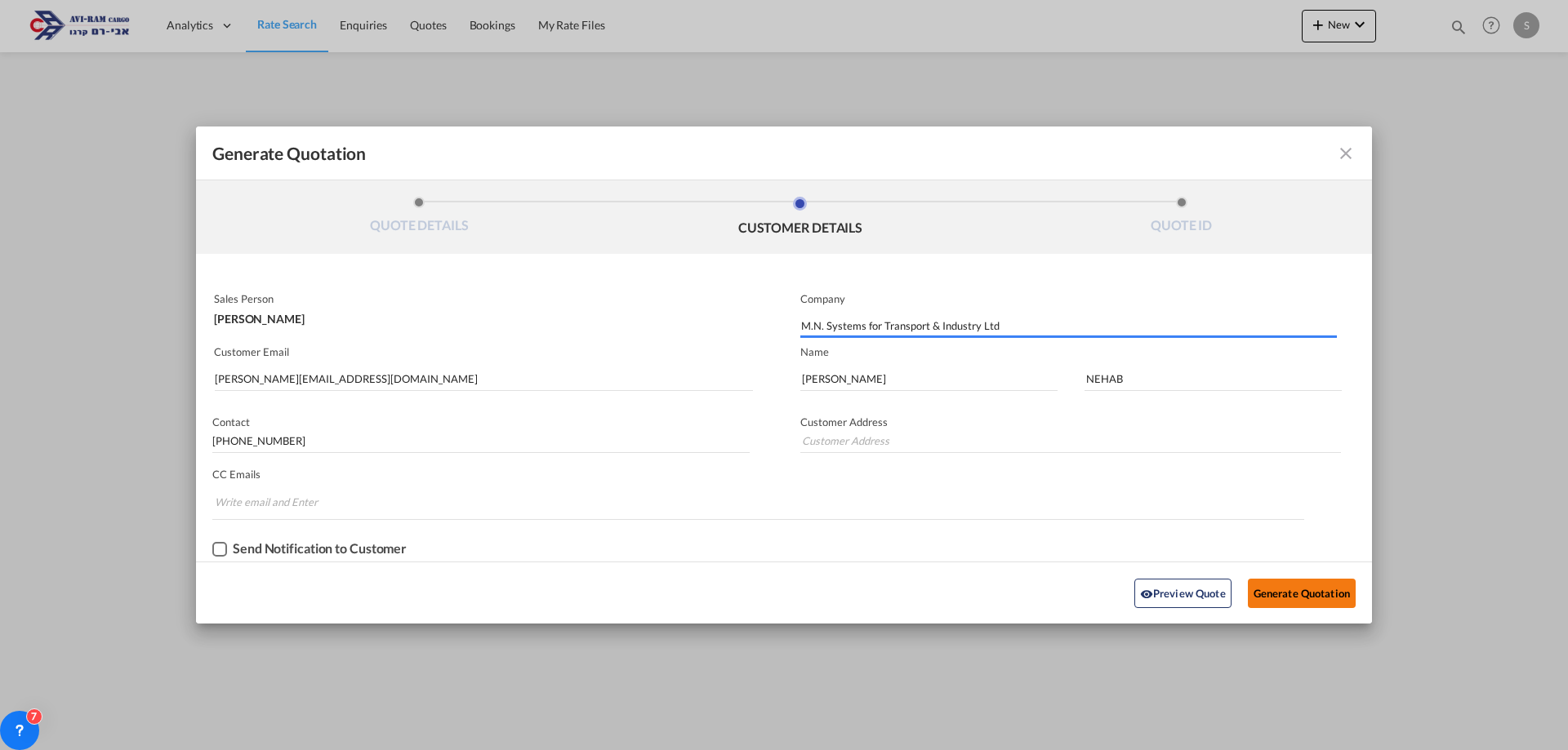
click at [1270, 590] on button "Generate Quotation" at bounding box center [1302, 594] width 108 height 30
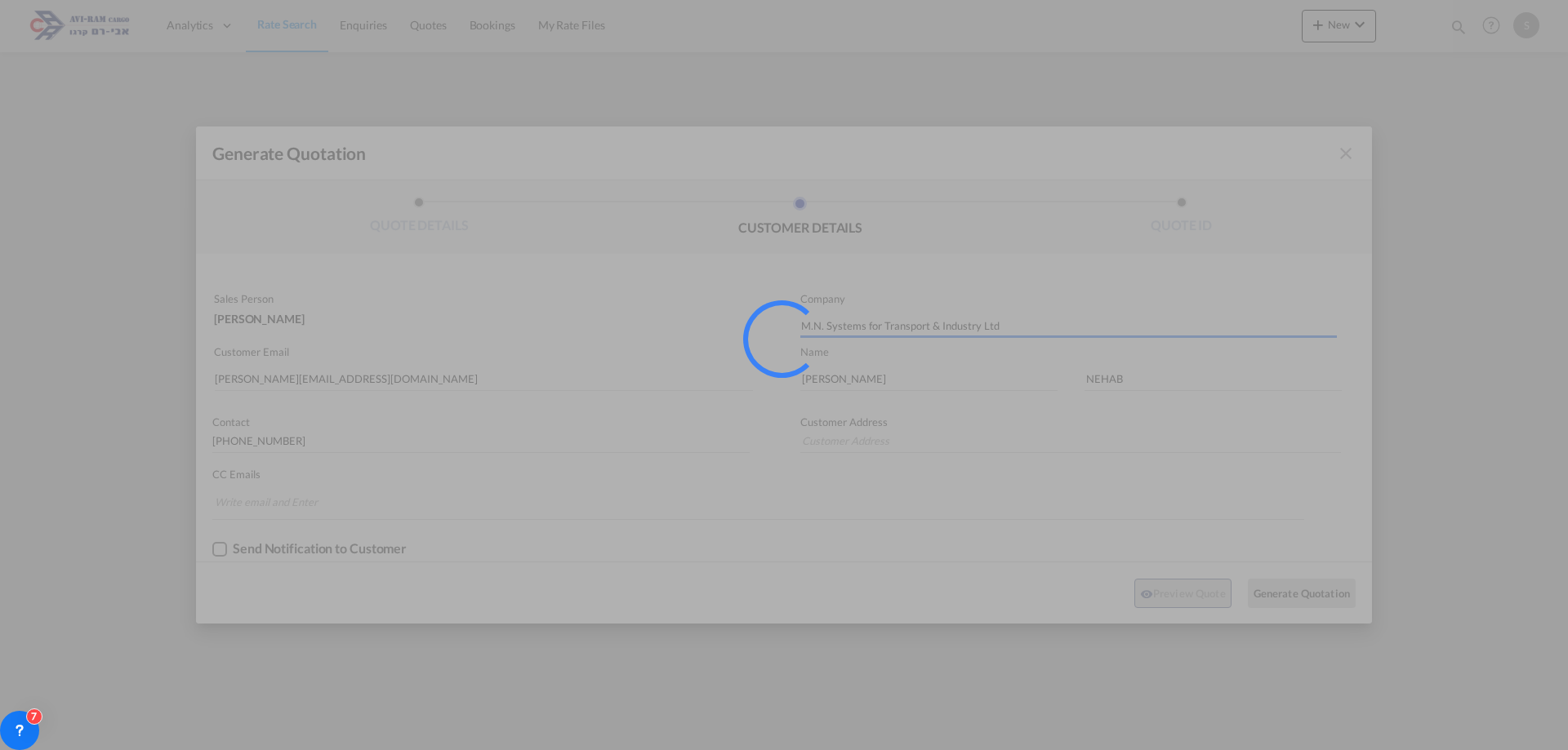
type input "Emek-Hefer Industrial Park, 3877701, Israel"
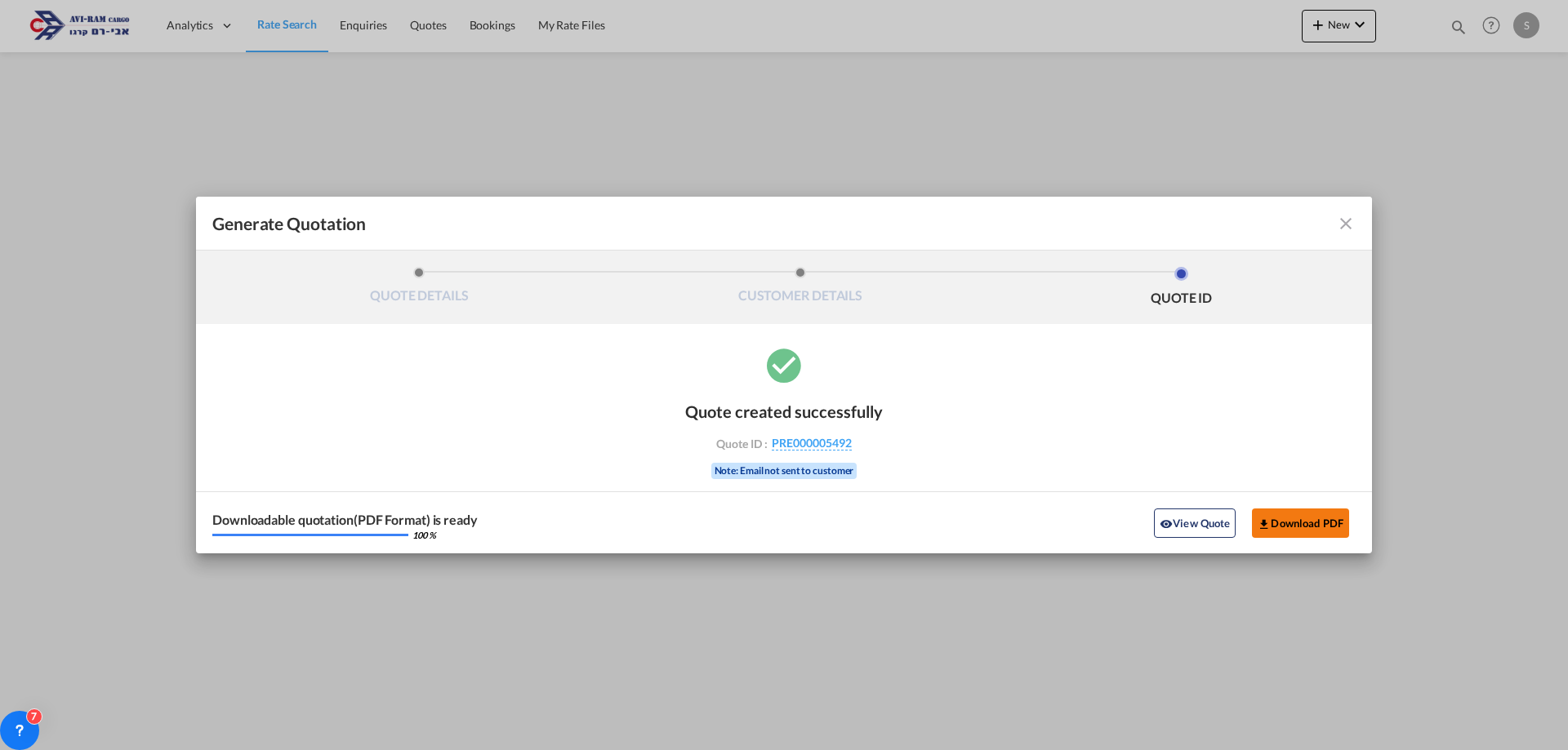
click at [1317, 517] on button "Download PDF" at bounding box center [1300, 523] width 97 height 30
click at [1340, 223] on md-icon "icon-close fg-AAA8AD cursor m-0" at bounding box center [1345, 223] width 20 height 20
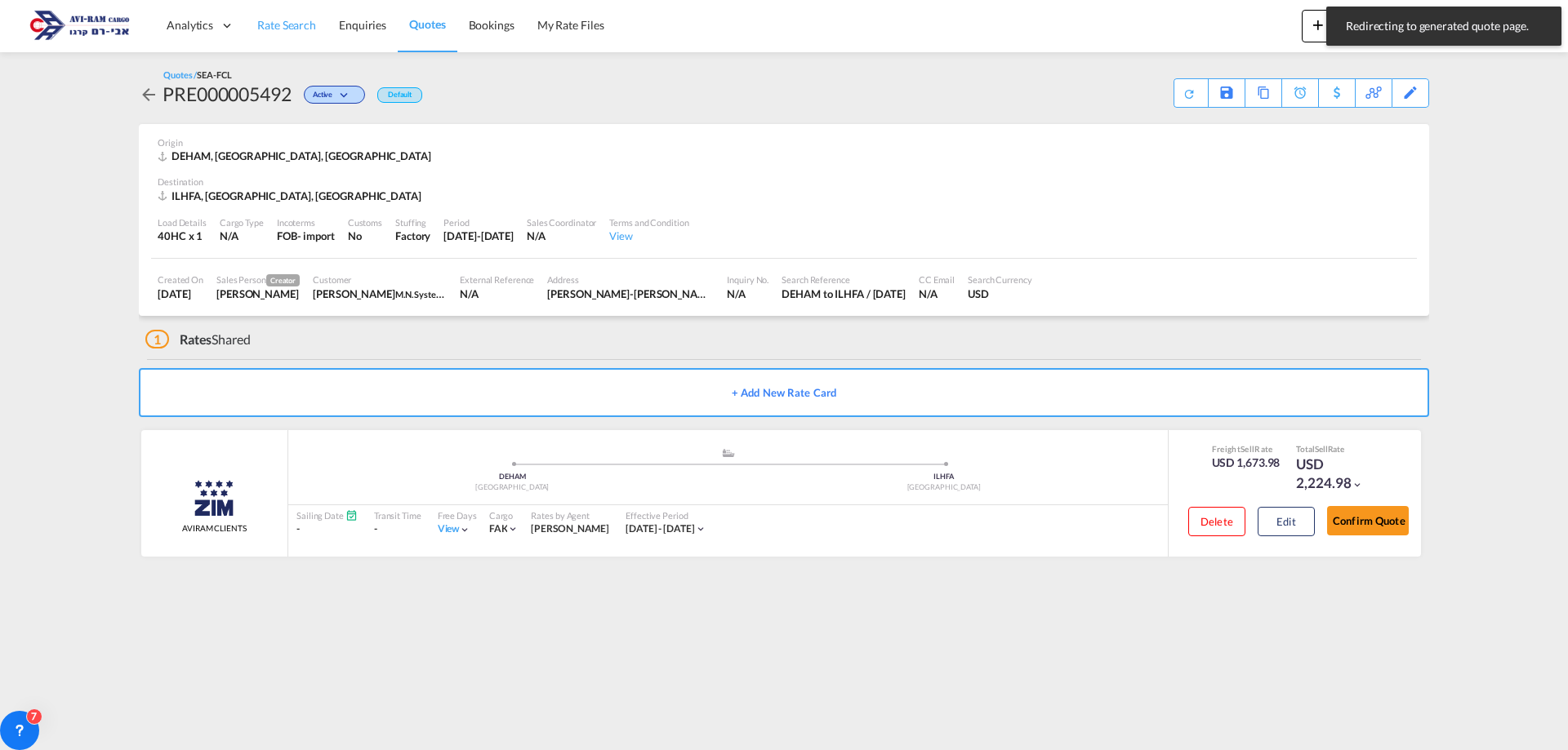
click at [288, 30] on span "Rate Search" at bounding box center [286, 24] width 59 height 14
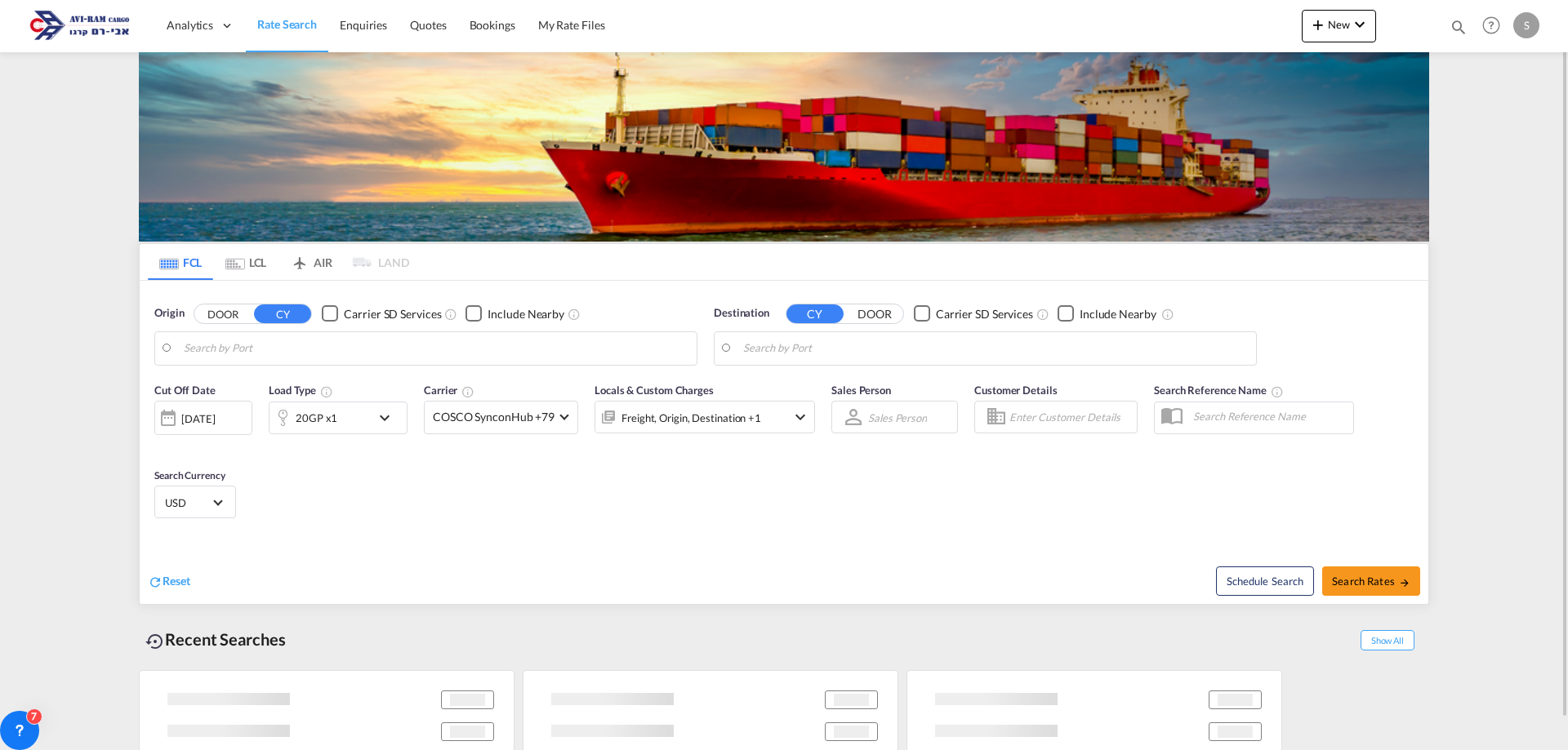
click at [288, 355] on body "Analytics Dashboard Rate Search Enquiries Quotes Bookings" at bounding box center [784, 375] width 1568 height 750
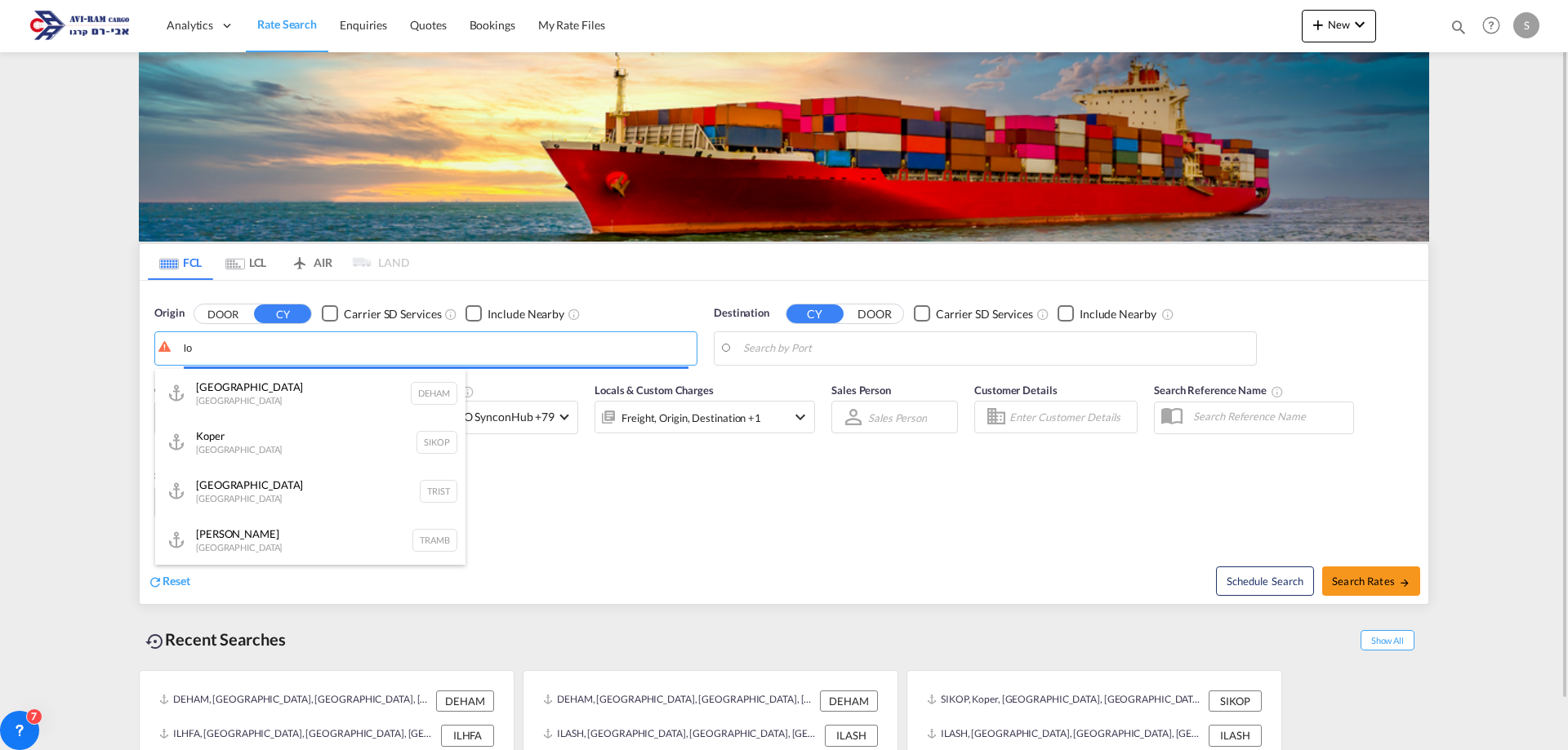
type input "l"
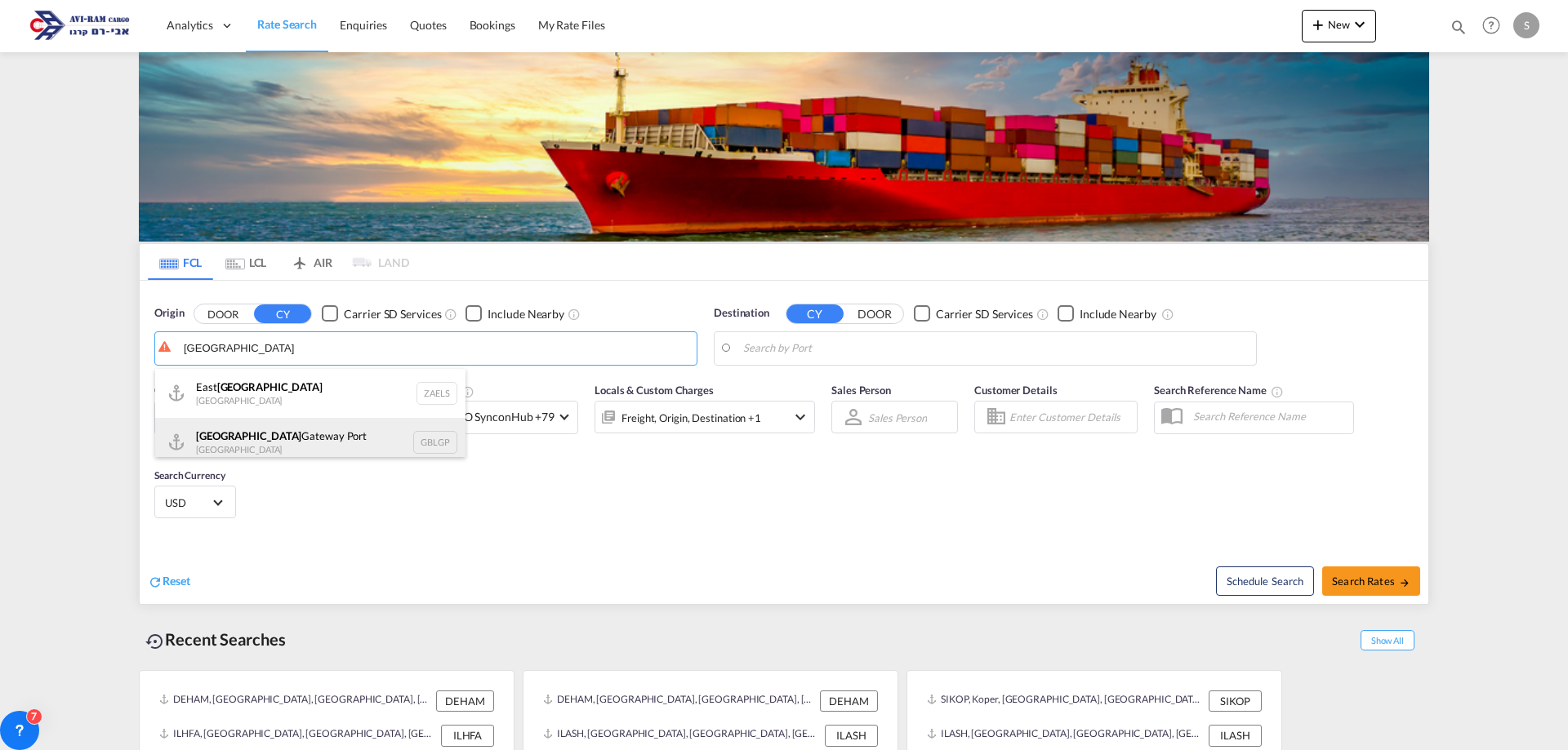
click at [306, 436] on div "London Gateway Port United Kingdom GBLGP" at bounding box center [310, 442] width 311 height 49
type input "London Gateway Port, GBLGP"
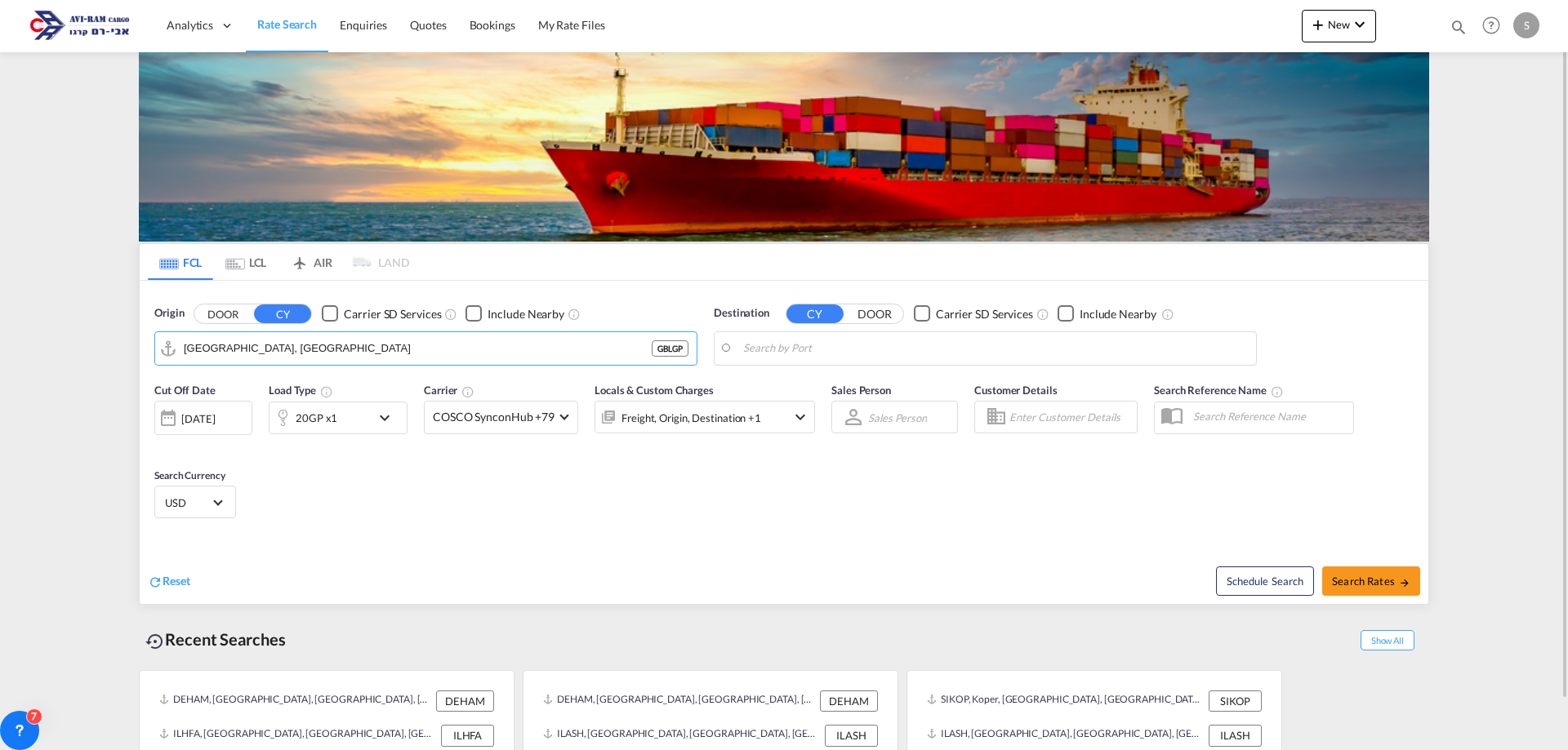
click at [828, 349] on body "Analytics Dashboard Rate Search Enquiries Quotes Bookings" at bounding box center [784, 375] width 1568 height 750
click at [832, 436] on div "Ashdod Israel ILASH" at bounding box center [869, 442] width 311 height 49
type input "Ashdod, ILASH"
click at [357, 426] on div "20GP x1" at bounding box center [320, 418] width 102 height 33
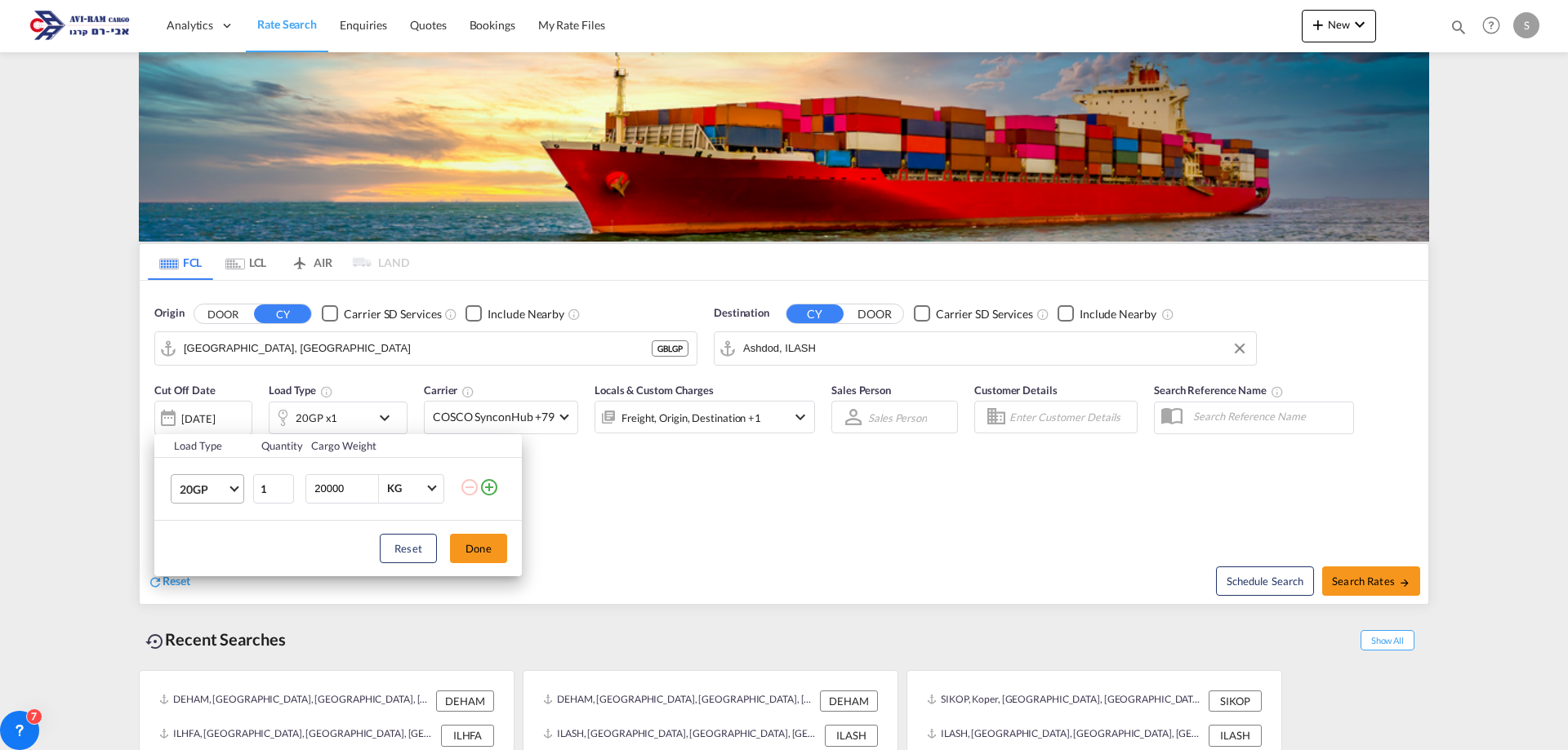
click at [206, 481] on span "20GP" at bounding box center [203, 490] width 48 height 17
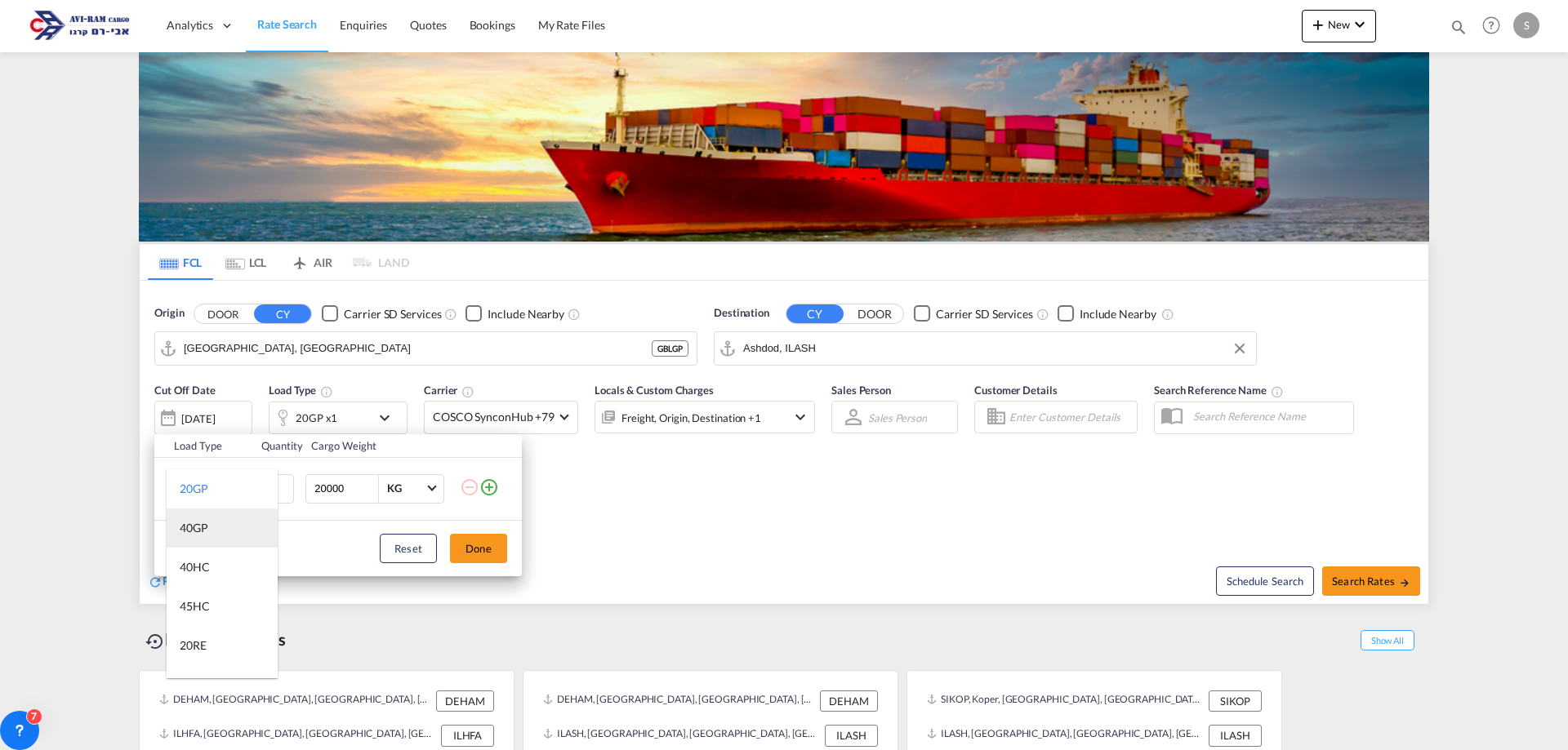
click at [216, 532] on md-option "40GP" at bounding box center [222, 528] width 111 height 39
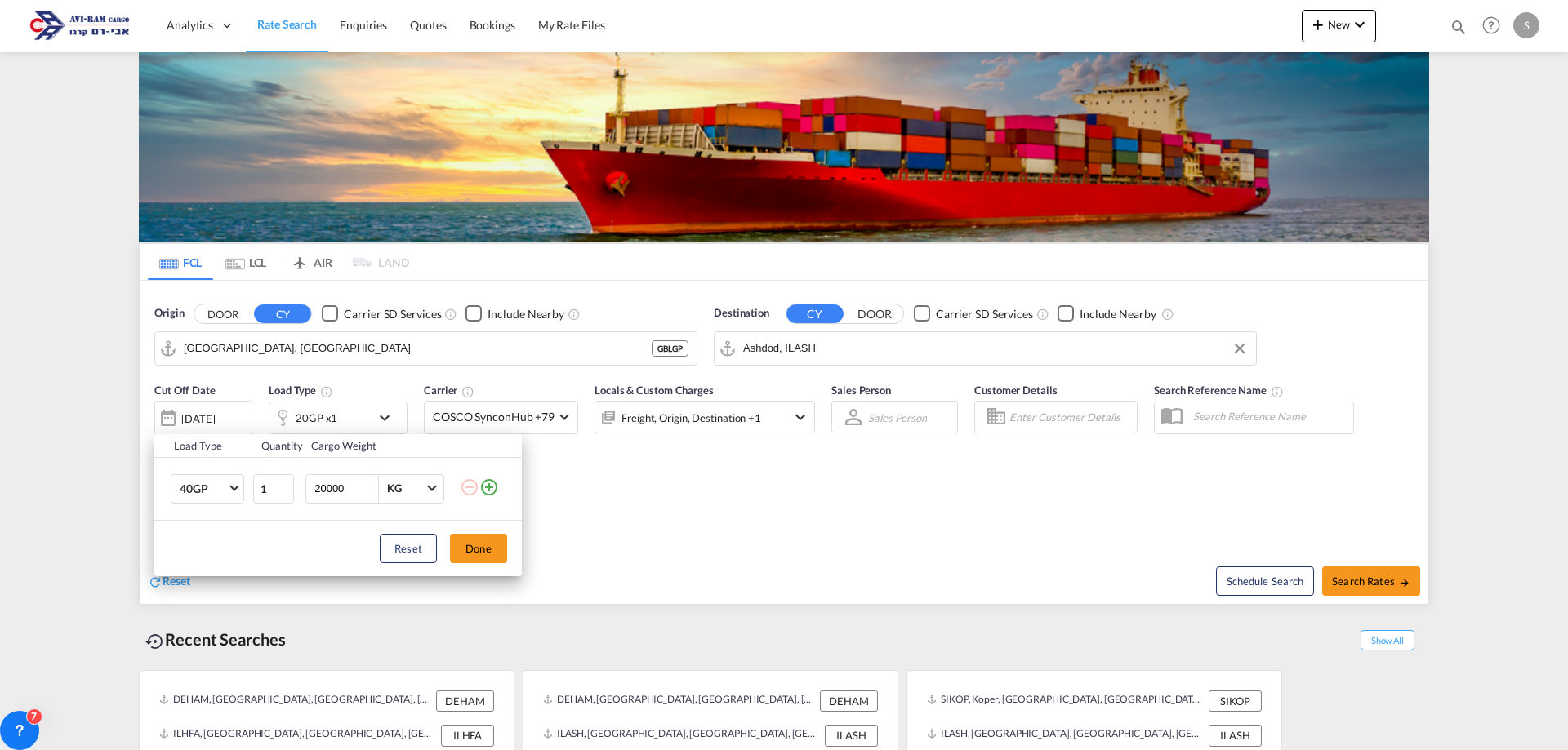
drag, startPoint x: 354, startPoint y: 483, endPoint x: 245, endPoint y: 493, distance: 109.5
click at [245, 493] on tr "40GP 1 20000 KG KG" at bounding box center [338, 488] width 368 height 62
type input "5000"
click at [489, 557] on button "Done" at bounding box center [478, 549] width 57 height 30
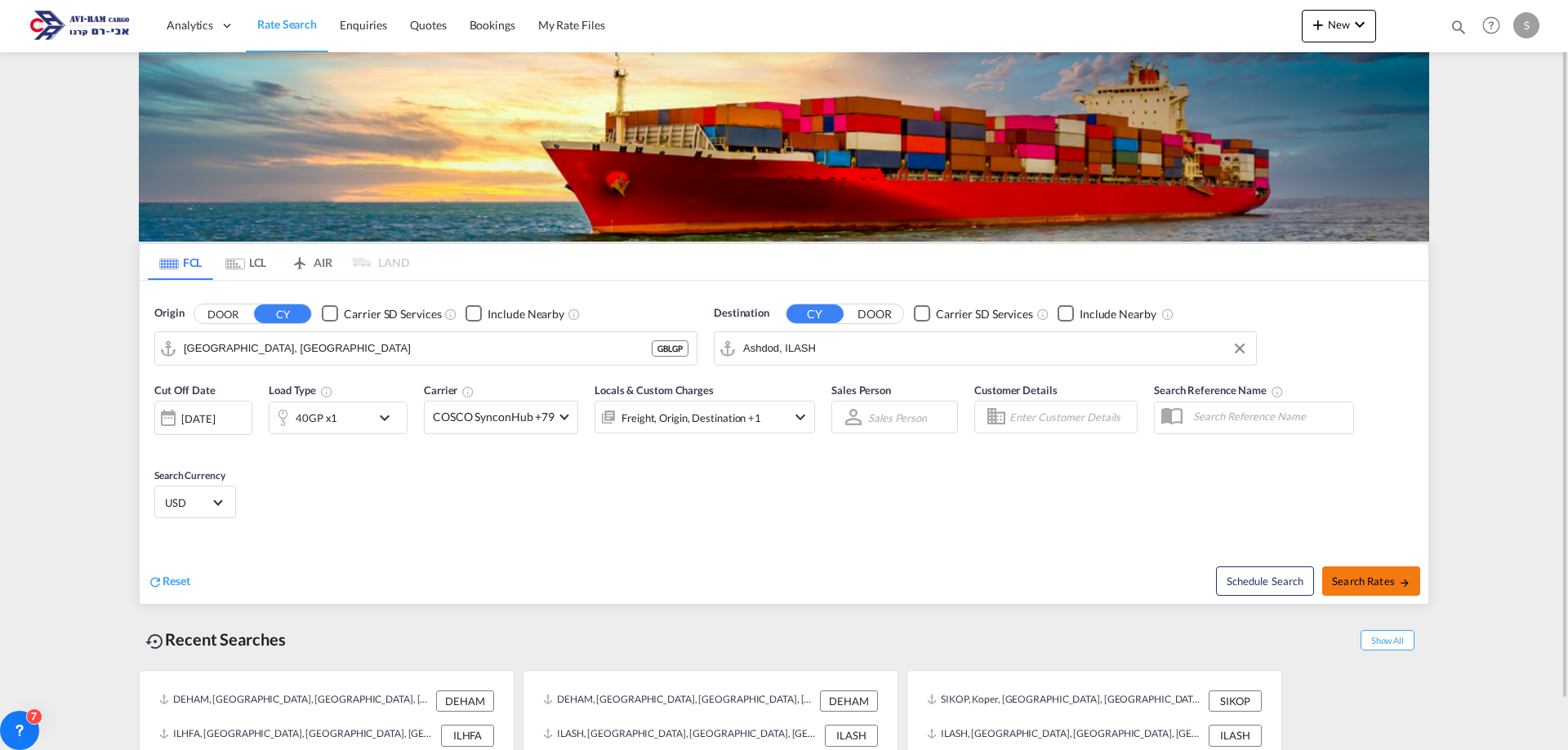
click at [1355, 588] on button "Search Rates" at bounding box center [1370, 582] width 98 height 30
type input "GBLGP to ILASH / 19 Aug 2025"
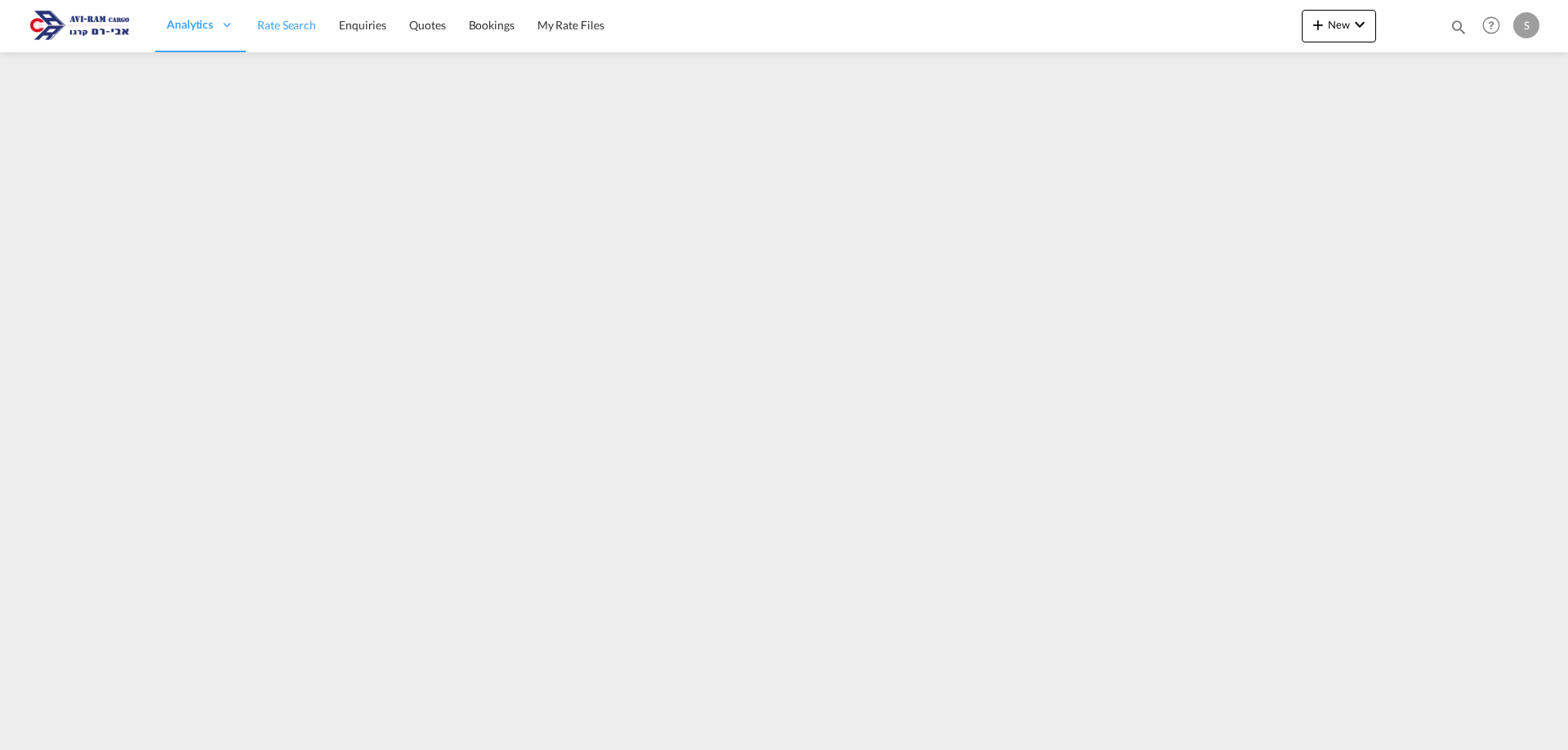
click at [291, 27] on span "Rate Search" at bounding box center [286, 24] width 59 height 14
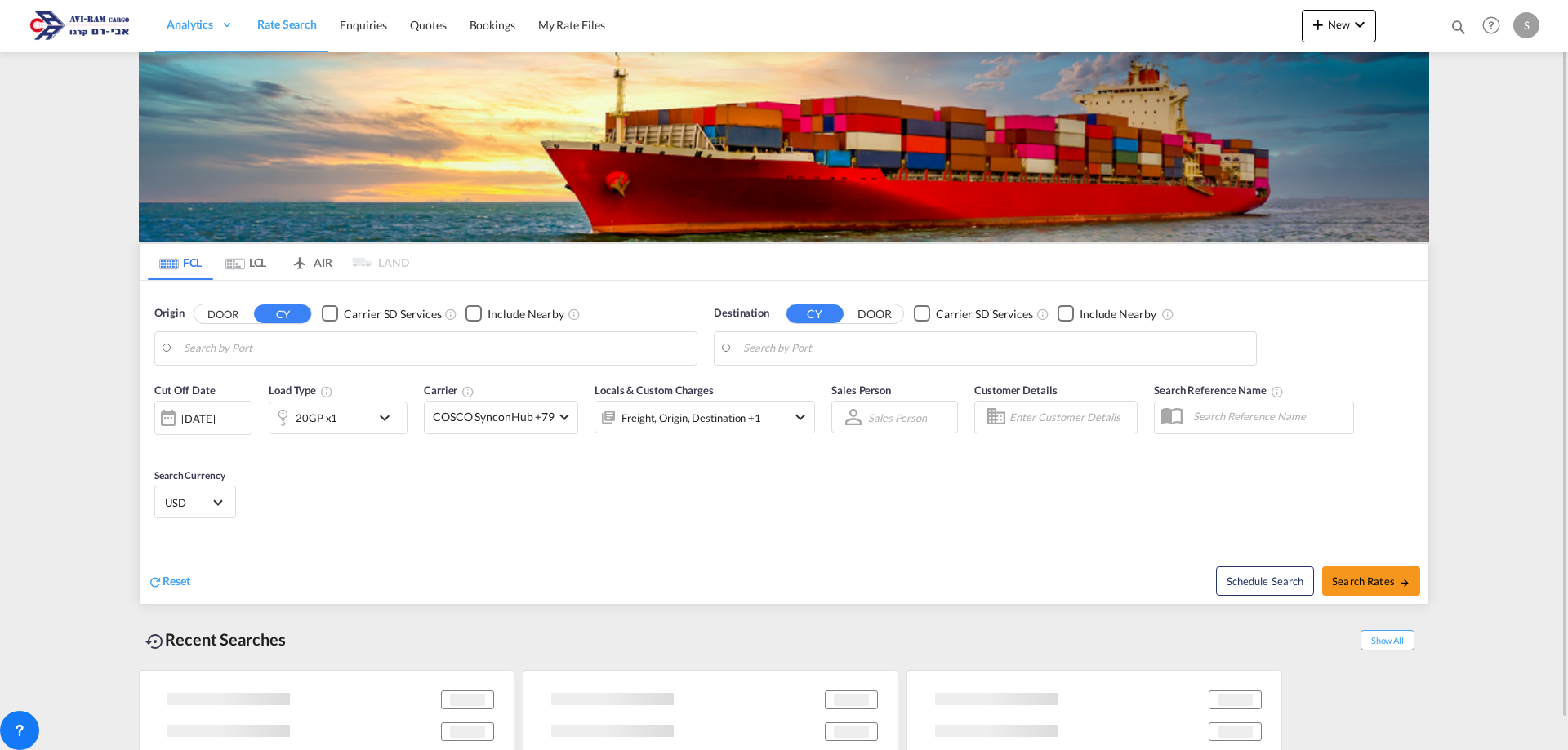
click at [252, 258] on md-tab-item "LCL" at bounding box center [245, 262] width 65 height 36
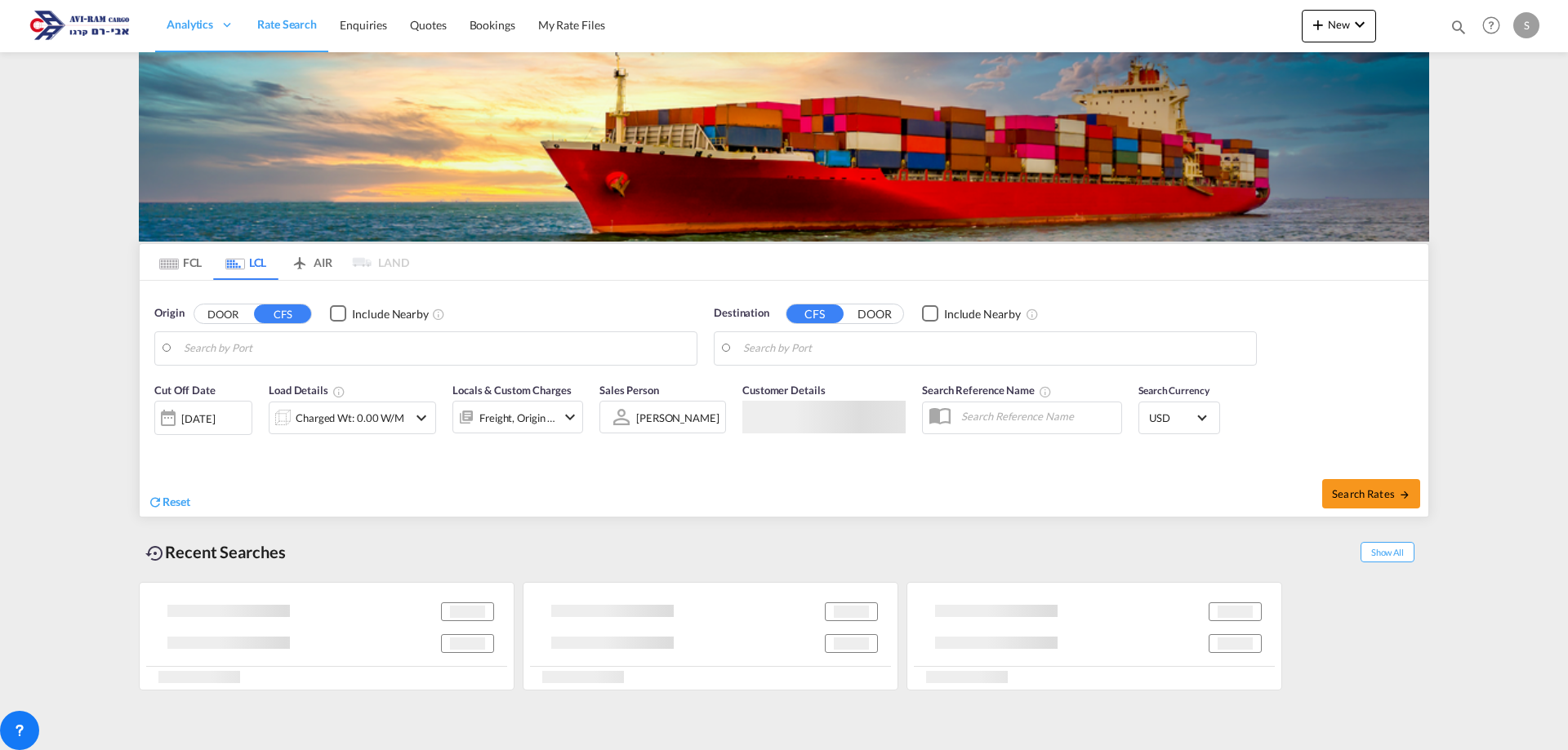
type input "[GEOGRAPHIC_DATA], [GEOGRAPHIC_DATA], [GEOGRAPHIC_DATA]"
type input "Ashdod, ILASH"
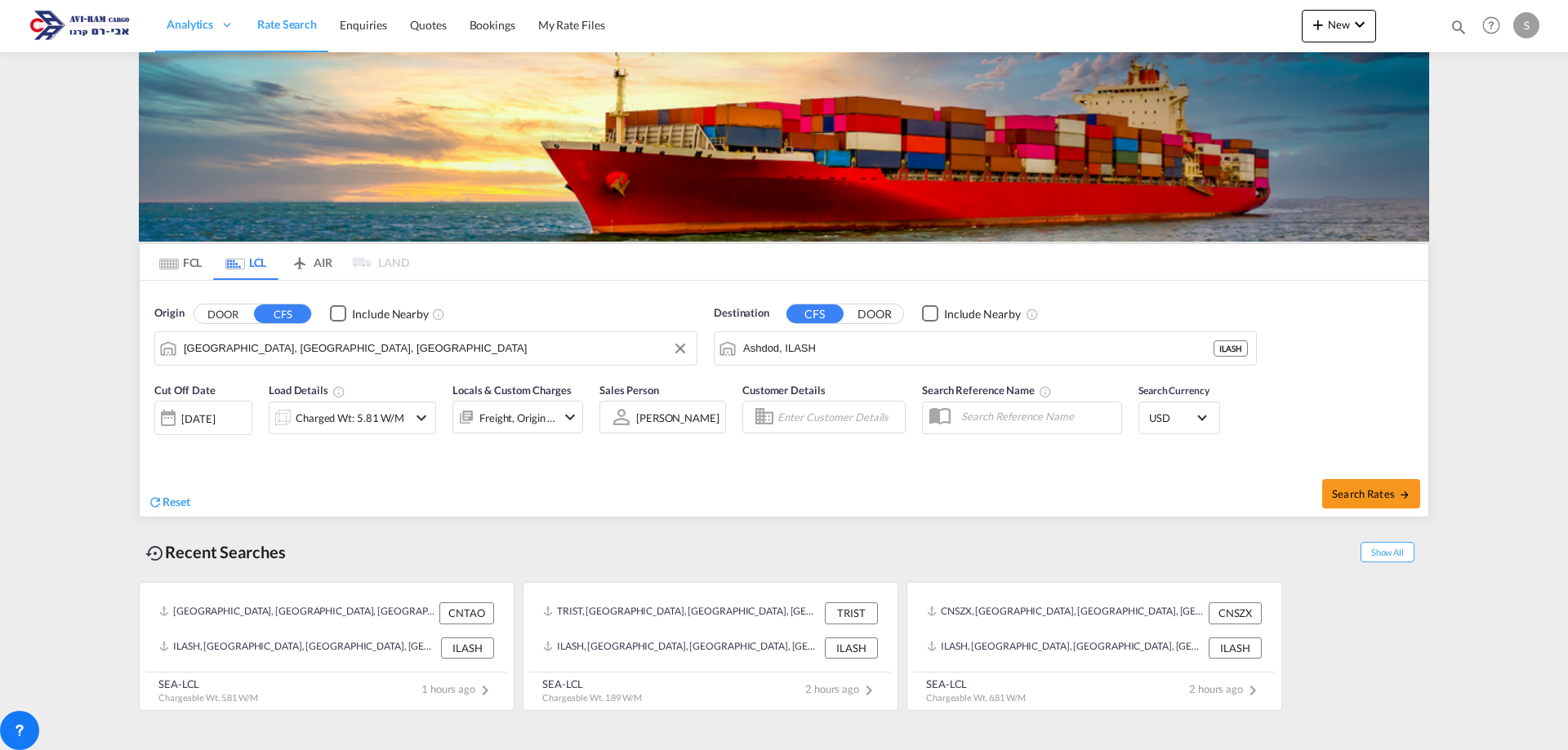
click at [255, 351] on input "[GEOGRAPHIC_DATA], [GEOGRAPHIC_DATA], [GEOGRAPHIC_DATA]" at bounding box center [436, 349] width 505 height 24
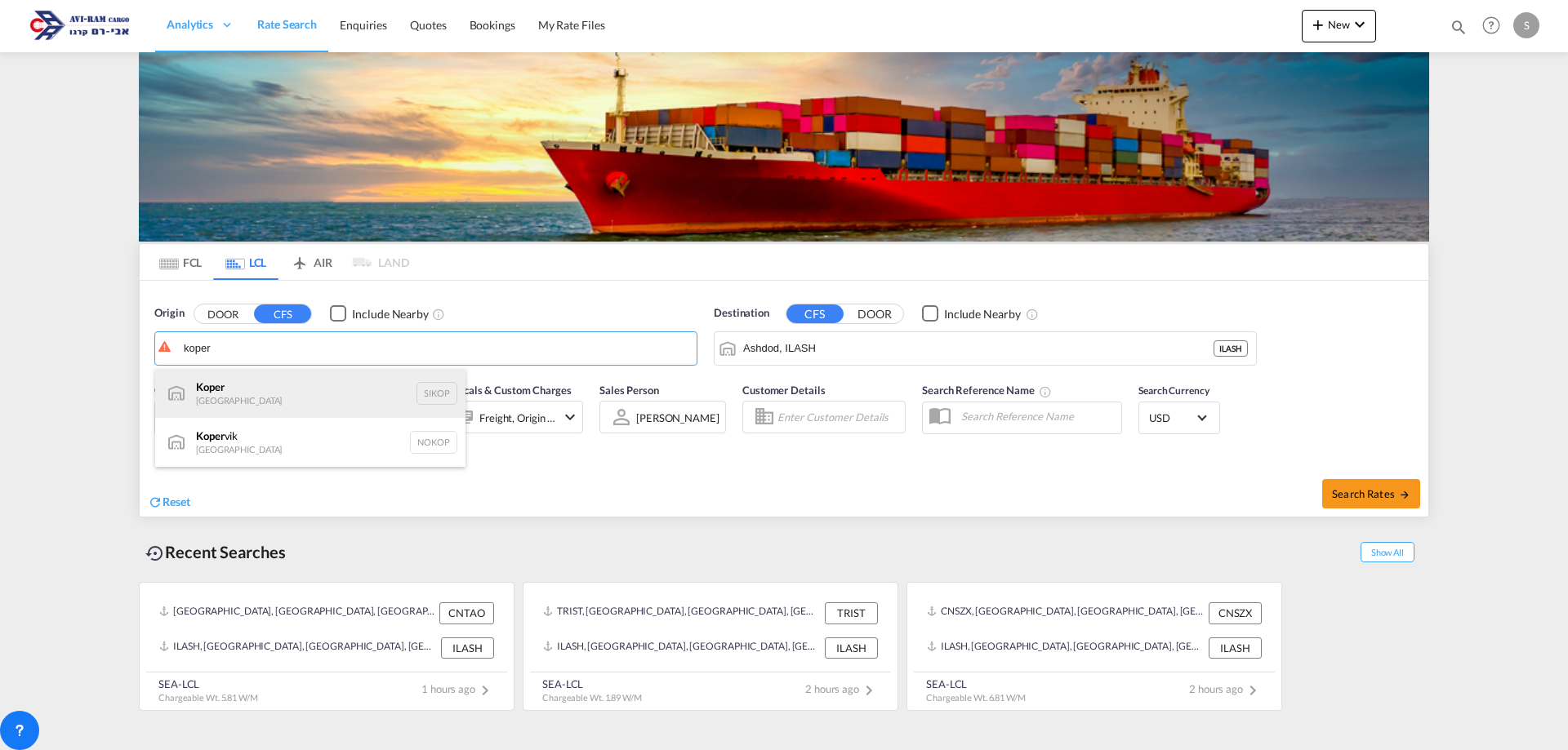
click at [246, 393] on div "Koper Slovenia SIKOP" at bounding box center [310, 394] width 311 height 49
type input "Koper, SIKOP"
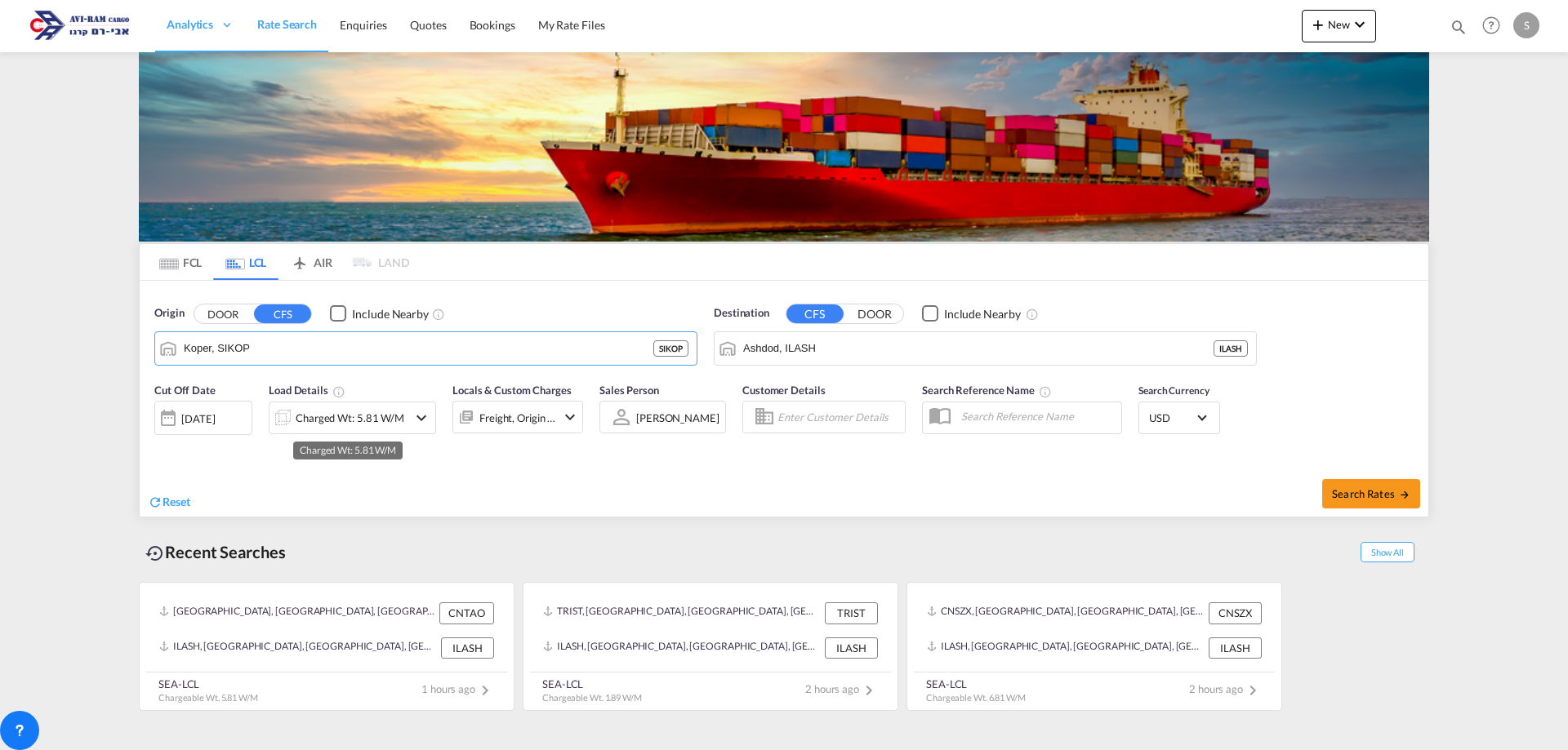
click at [344, 419] on div "Charged Wt: 5.81 W/M" at bounding box center [350, 418] width 108 height 23
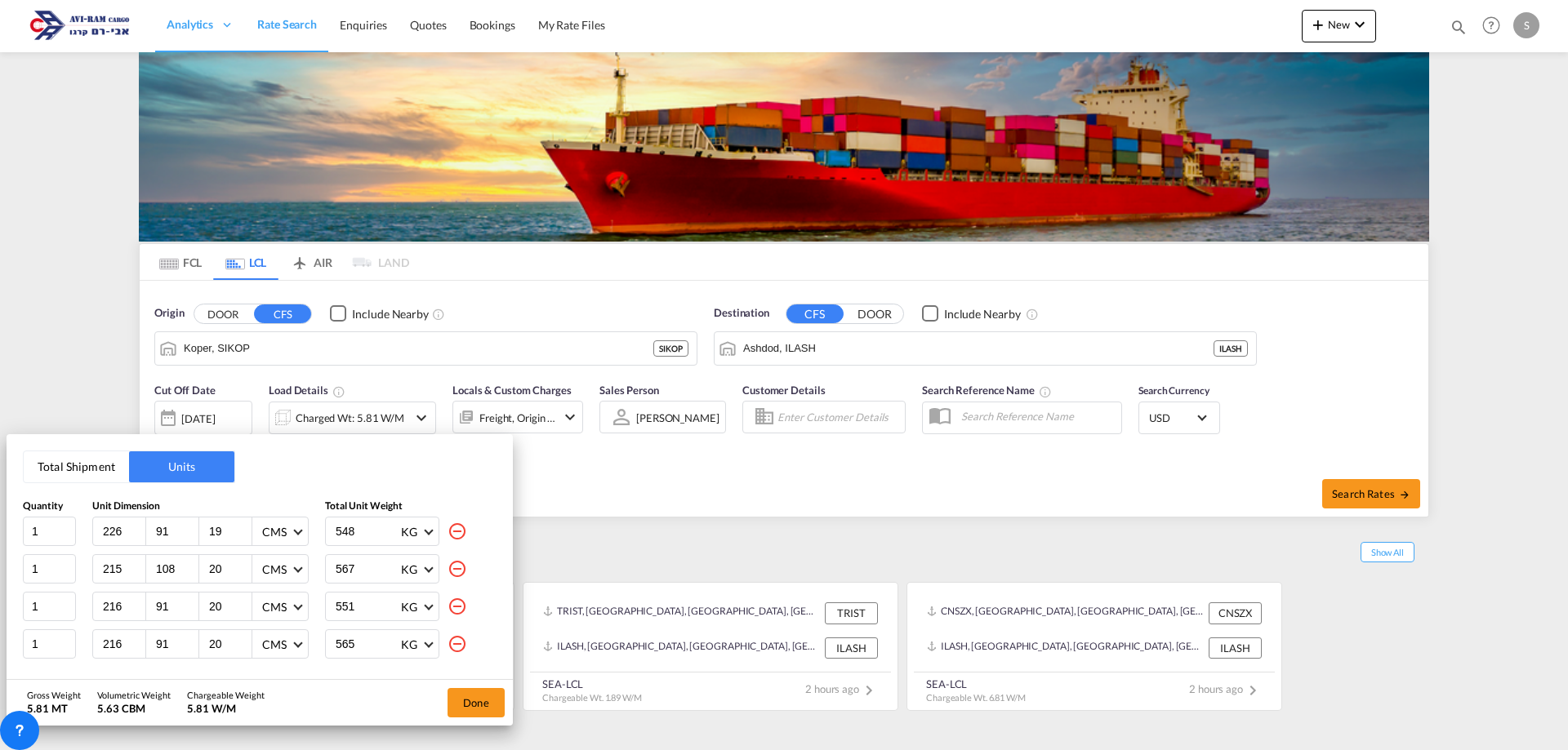
drag, startPoint x: 91, startPoint y: 472, endPoint x: 86, endPoint y: 480, distance: 9.4
click at [90, 472] on button "Total Shipment" at bounding box center [76, 466] width 105 height 31
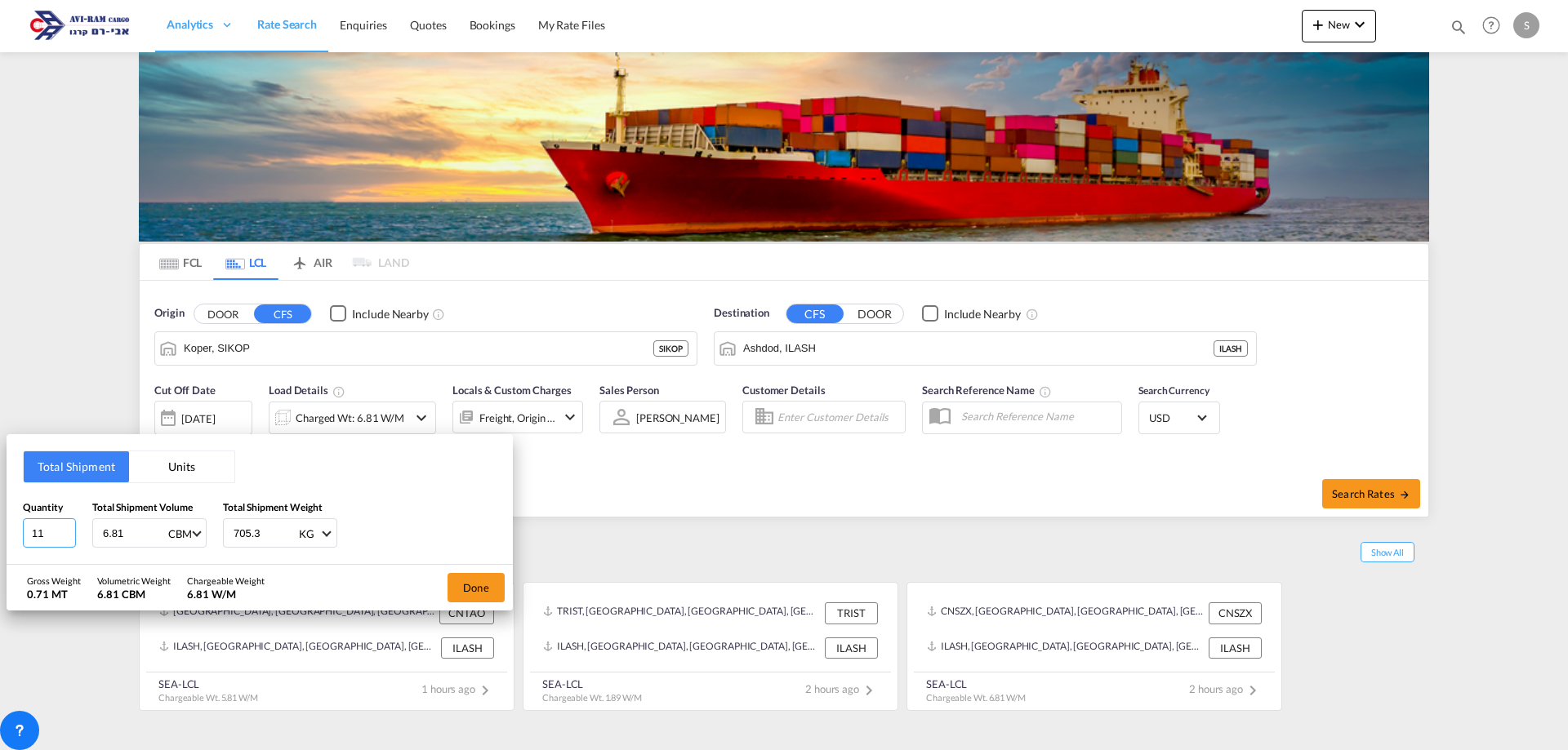
drag, startPoint x: 51, startPoint y: 536, endPoint x: 21, endPoint y: 535, distance: 30.0
click at [21, 535] on div "Total Shipment Units Quantity 11 Total Shipment Volume 6.81 CBM CBM CFT Total S…" at bounding box center [259, 500] width 506 height 131
type input "1"
type input "3.22"
type input "1670"
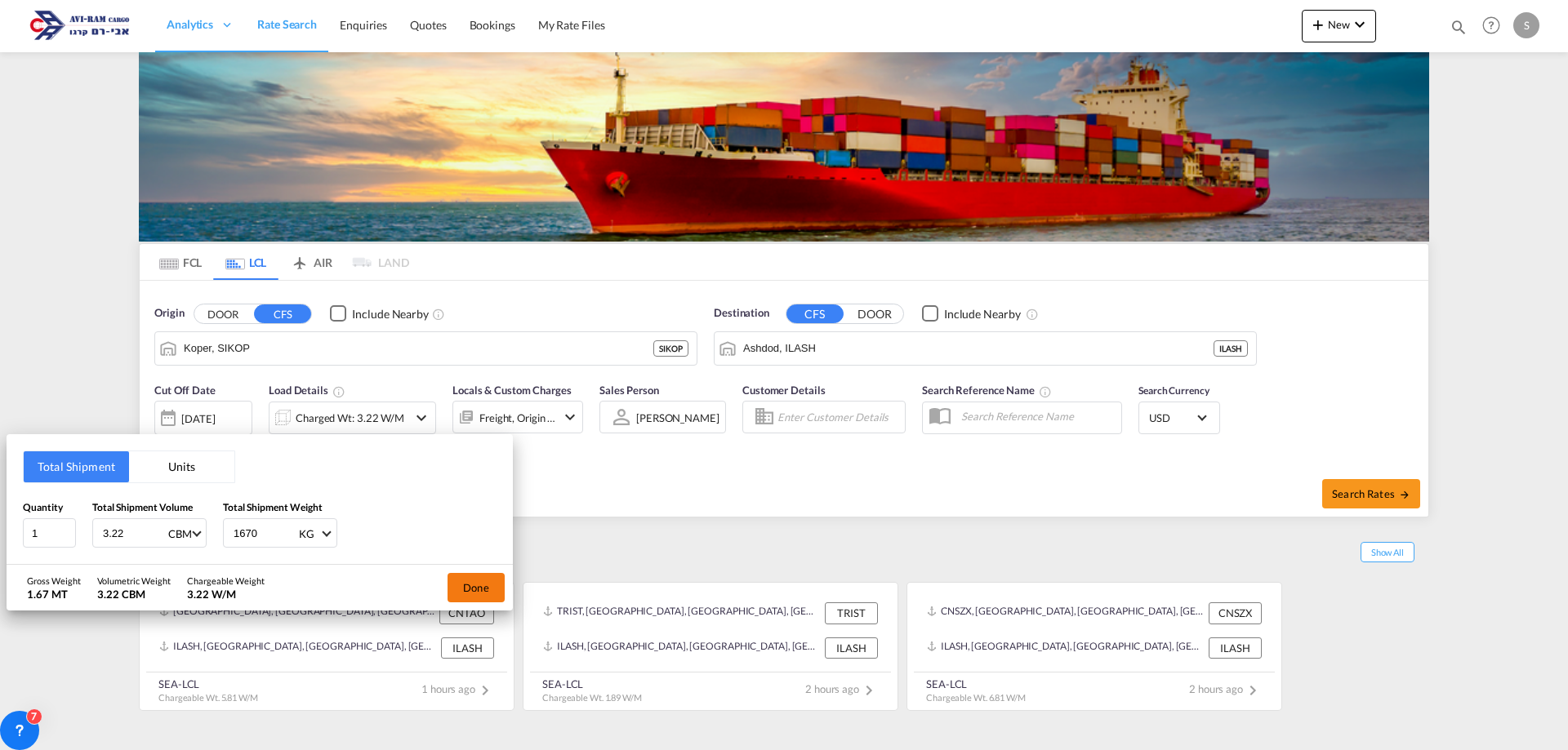
click at [456, 591] on button "Done" at bounding box center [476, 589] width 57 height 30
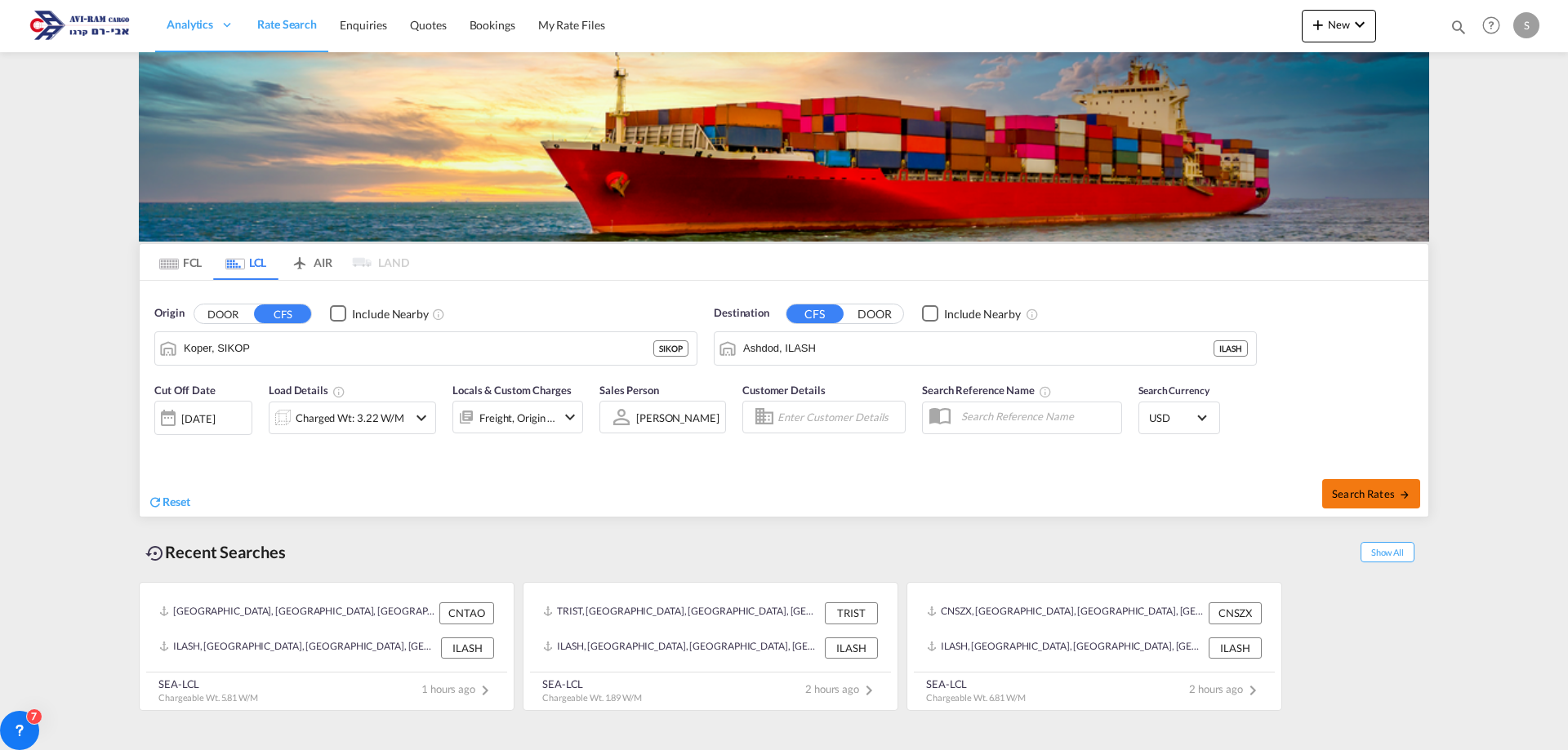
click at [1370, 492] on span "Search Rates" at bounding box center [1371, 494] width 78 height 13
type input "SIKOP to ILASH / [DATE]"
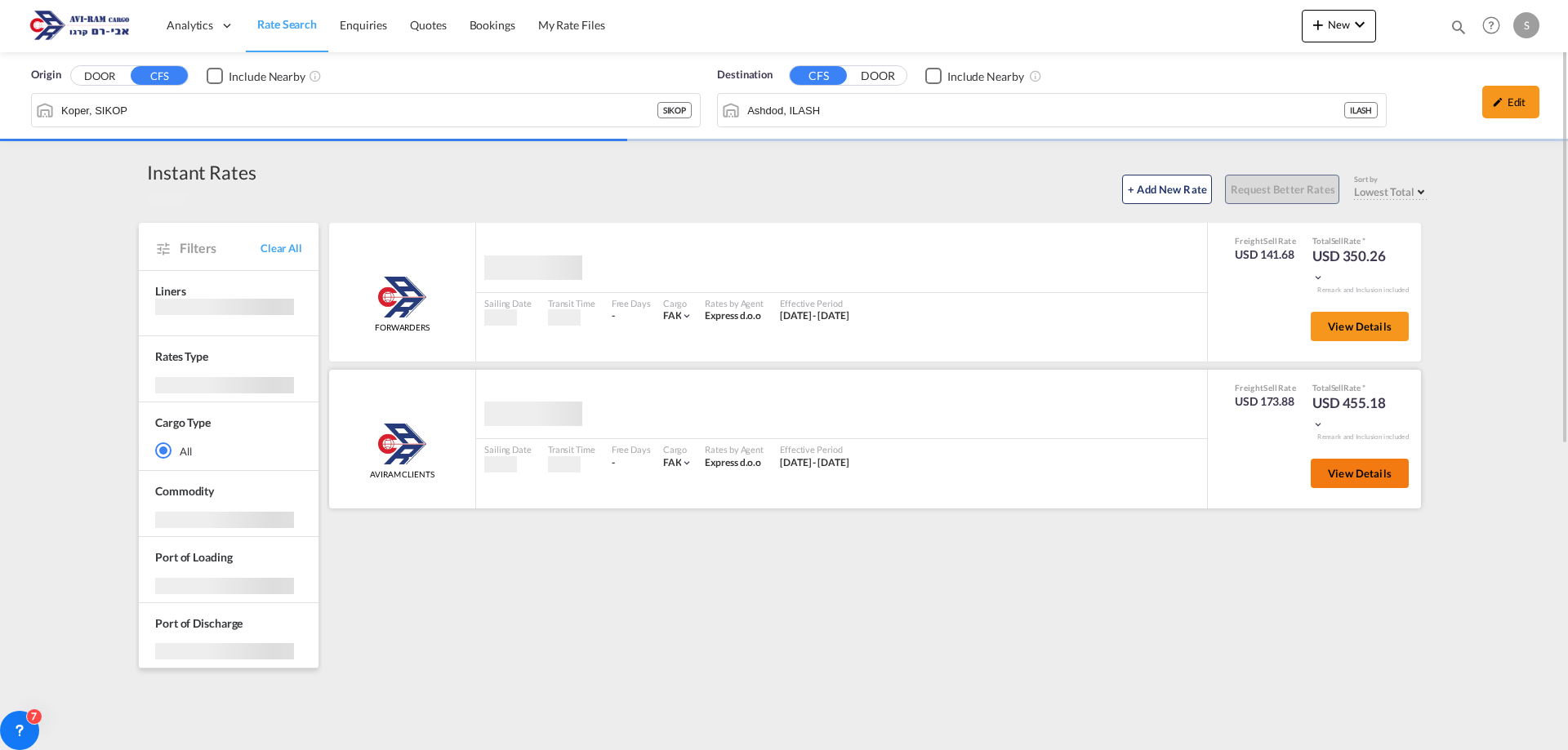
click at [1375, 475] on span "View Details" at bounding box center [1359, 474] width 63 height 13
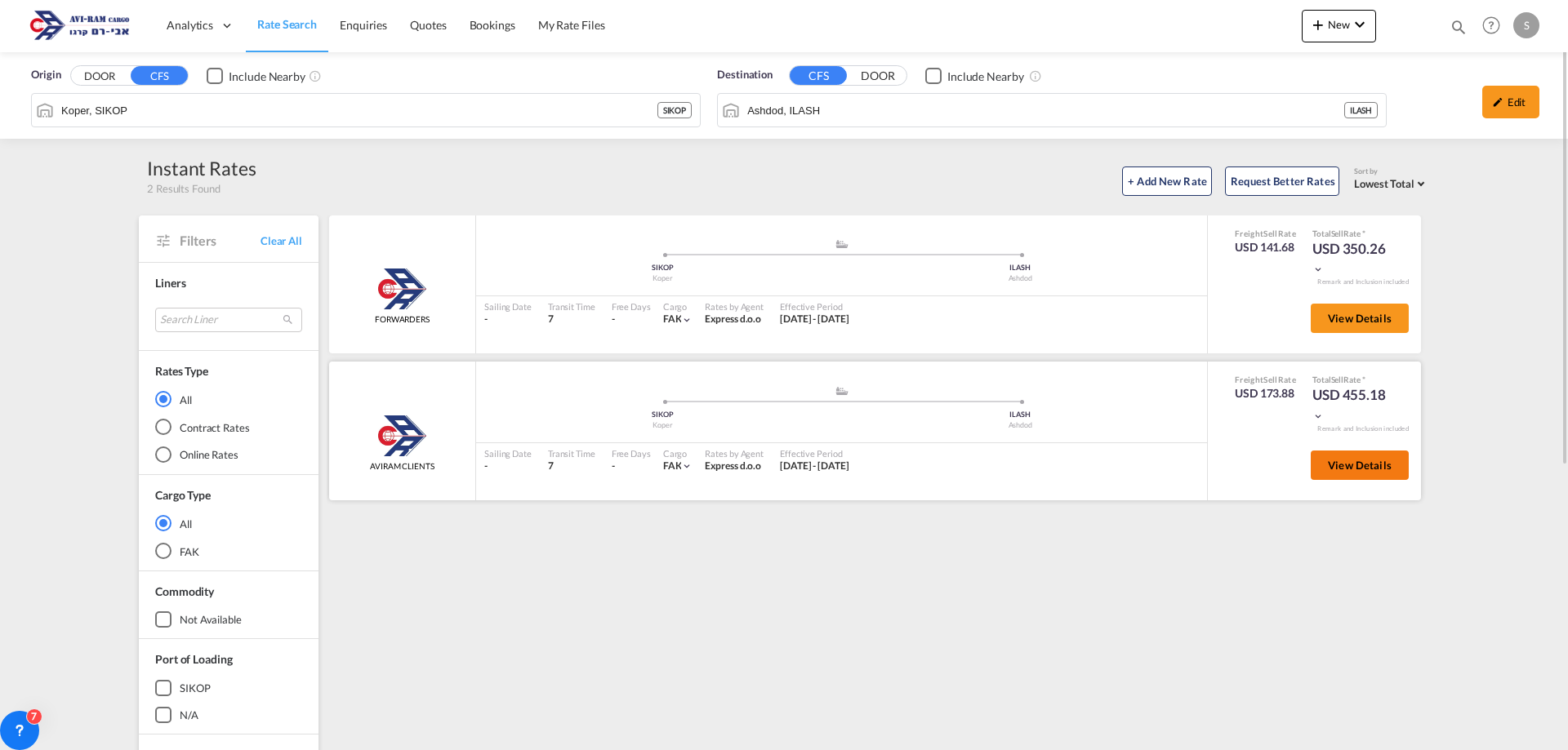
click at [1375, 475] on button "View Details" at bounding box center [1359, 465] width 98 height 30
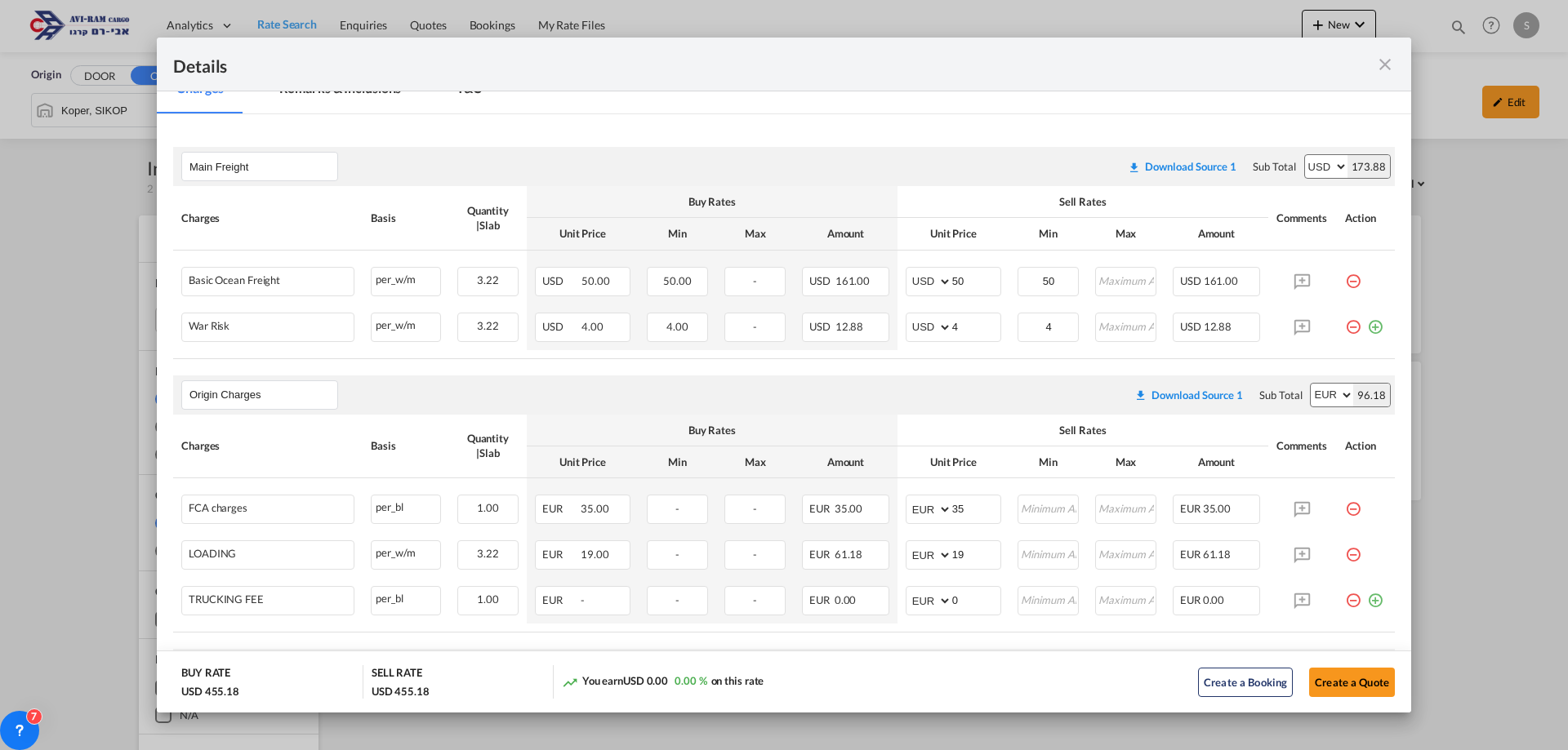
scroll to position [326, 0]
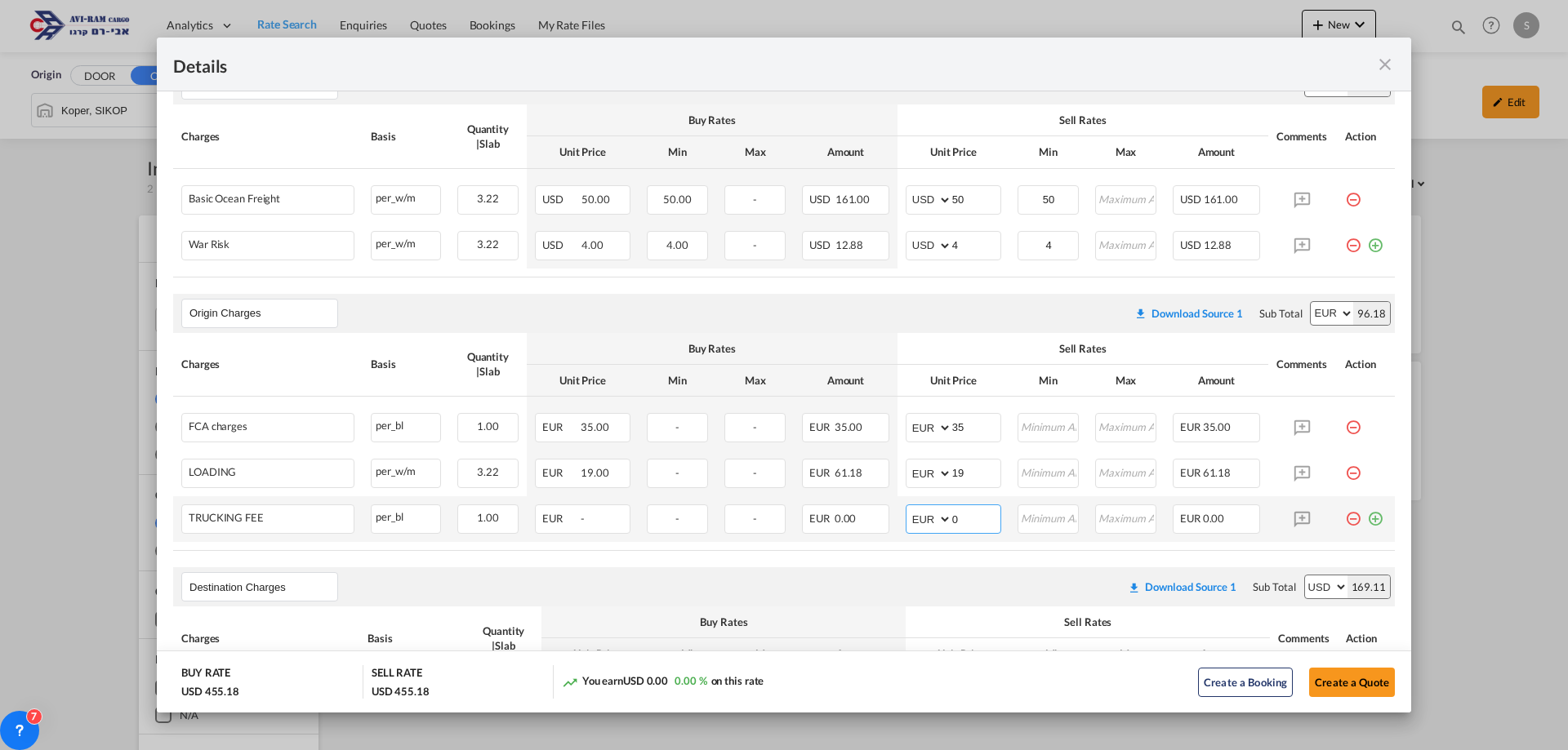
drag, startPoint x: 977, startPoint y: 514, endPoint x: 909, endPoint y: 507, distance: 68.4
click at [909, 507] on md-input-container "AED AFN ALL AMD ANG AOA ARS AUD AWG AZN BAM BBD BDT BGN BHD BIF BMD BND [PERSON…" at bounding box center [953, 520] width 95 height 30
type input "385"
drag, startPoint x: 959, startPoint y: 429, endPoint x: 940, endPoint y: 431, distance: 19.1
click at [940, 431] on md-input-container "AED AFN ALL AMD ANG AOA ARS AUD AWG AZN BAM BBD BDT BGN BHD BIF BMD BND [PERSON…" at bounding box center [953, 428] width 95 height 30
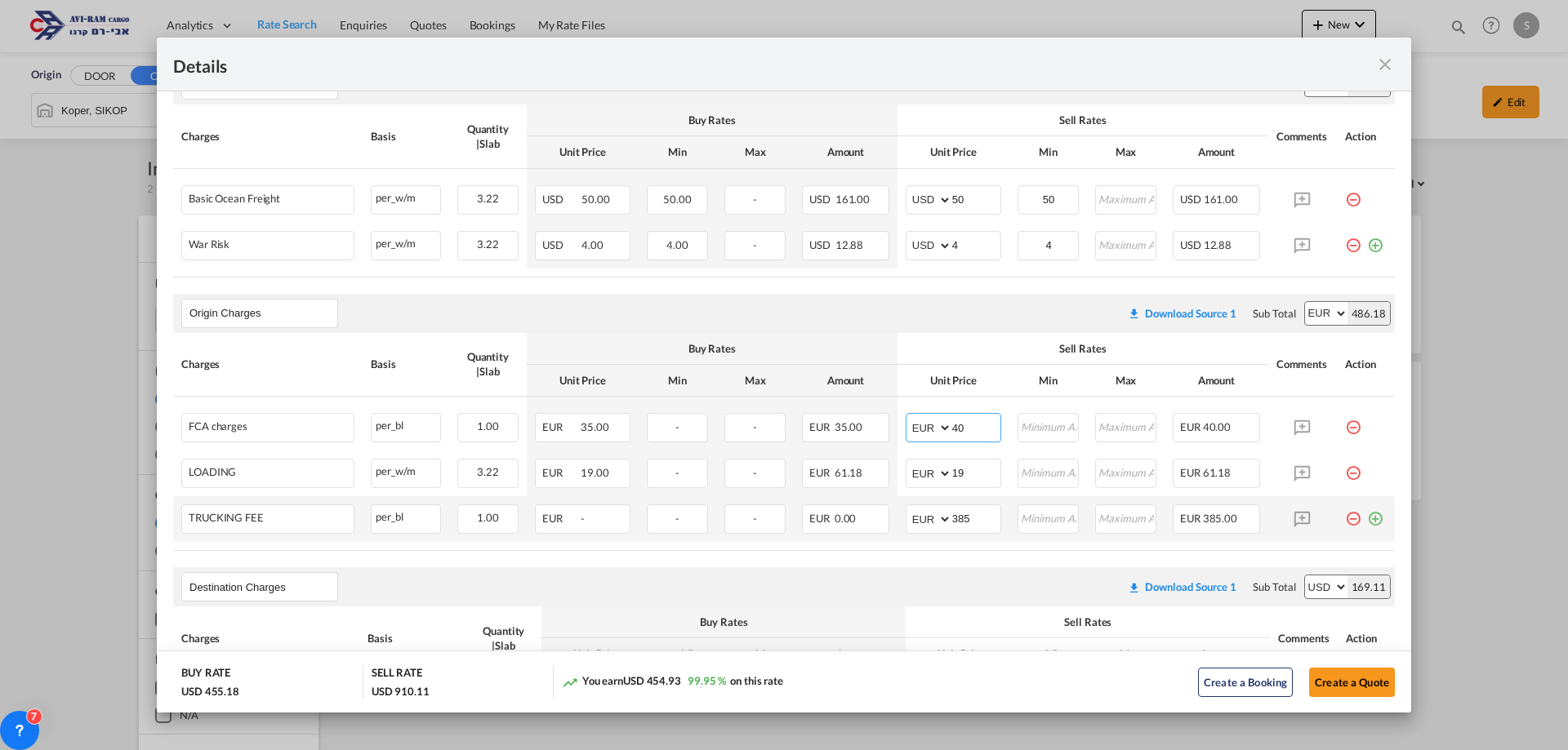
type input "40"
click at [1367, 521] on md-icon "icon-plus-circle-outline green-400-fg" at bounding box center [1375, 513] width 17 height 17
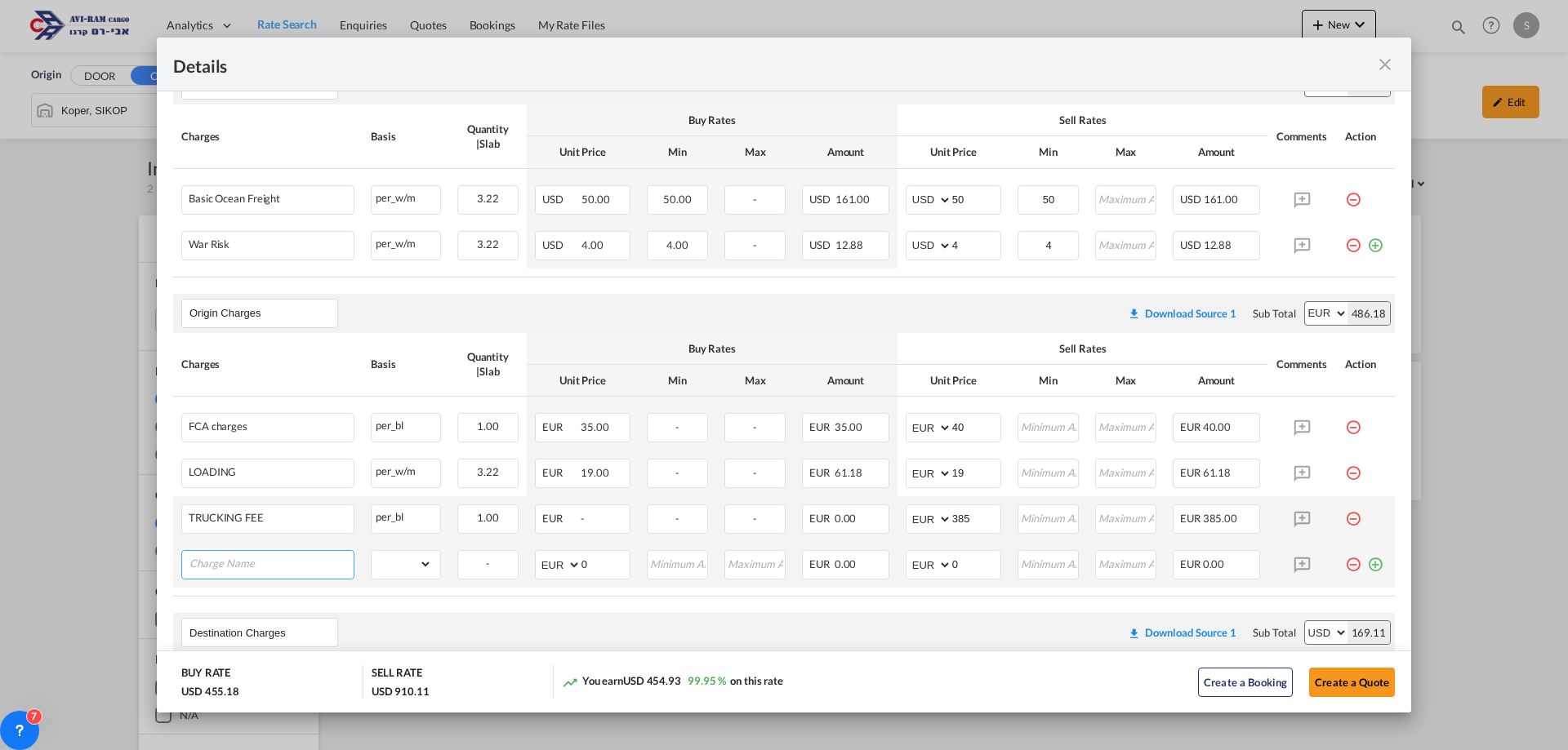
click at [258, 562] on input "Charge Name" at bounding box center [271, 563] width 164 height 24
paste input "Extra w/h charge for package 3m long or more"
type input "Extra w/h charge for package 3m long or more"
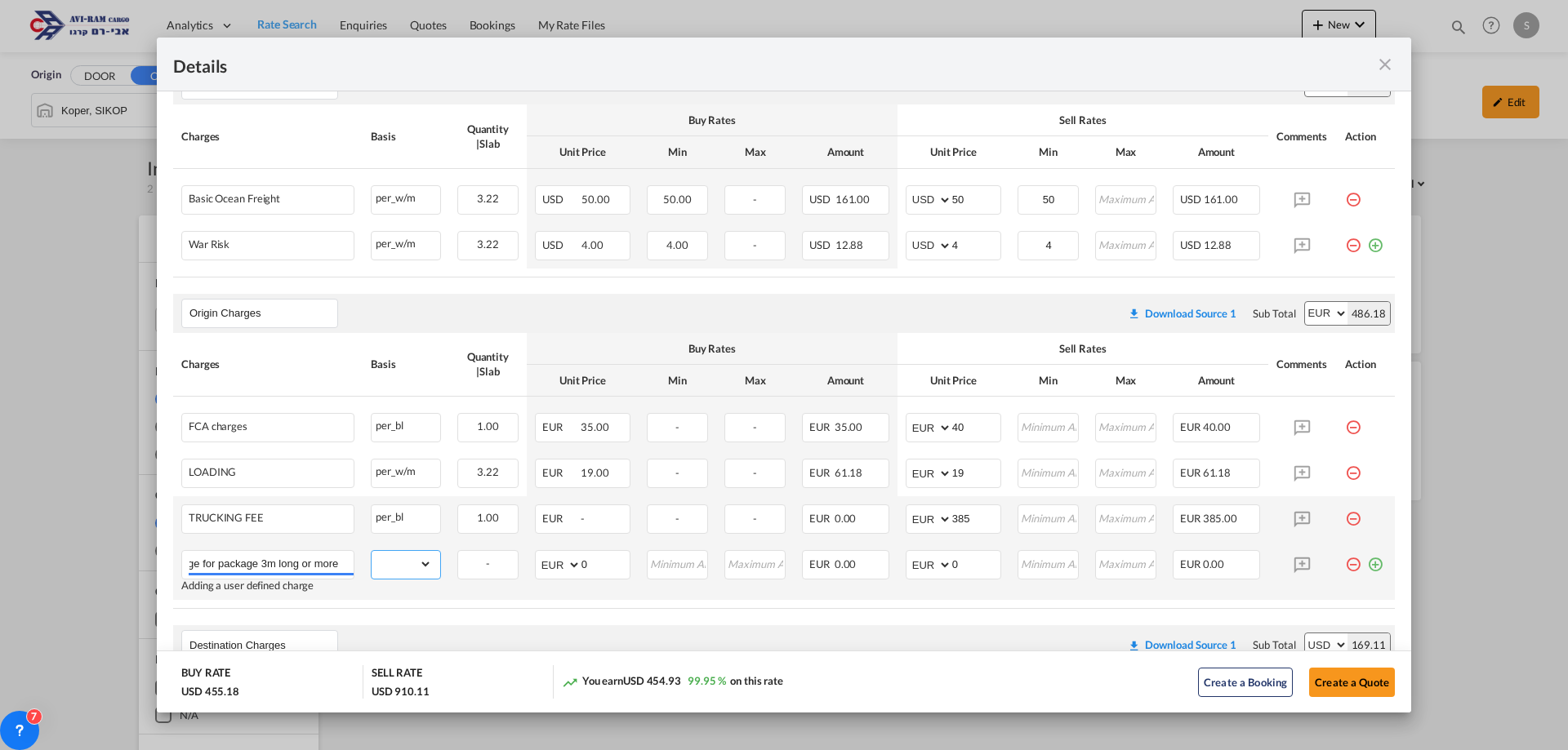
click at [376, 564] on select "gross_weight volumetric_weight per_shipment per_bl per_km per_hawb per_kg flat …" at bounding box center [401, 564] width 61 height 26
select select "per_shipment"
click at [371, 551] on select "gross_weight volumetric_weight per_shipment per_bl per_km per_hawb per_kg flat …" at bounding box center [401, 564] width 61 height 26
drag, startPoint x: 962, startPoint y: 564, endPoint x: 912, endPoint y: 563, distance: 50.0
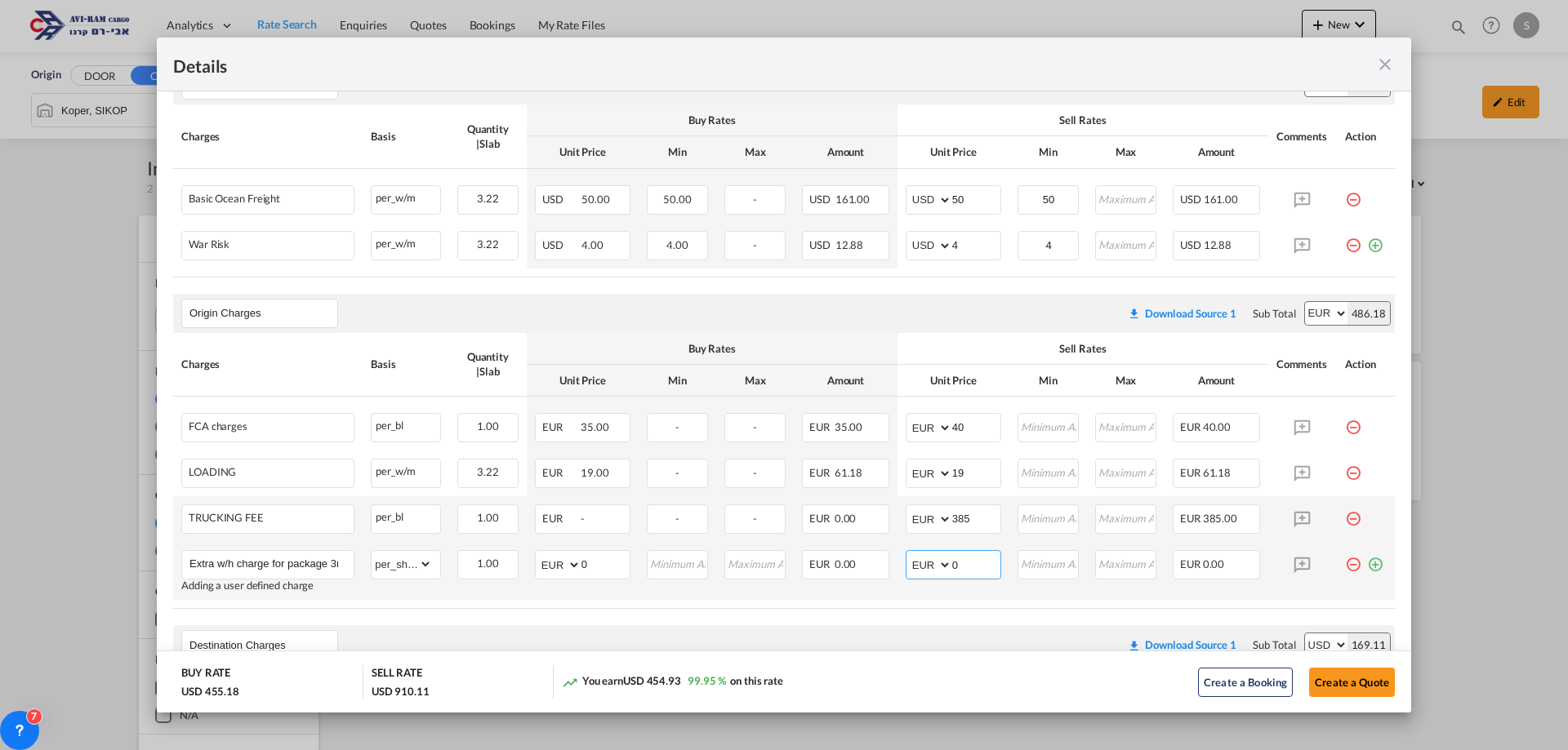
click at [915, 562] on md-input-container "AED AFN ALL AMD ANG AOA ARS AUD AWG AZN BAM BBD BDT BGN BHD BIF BMD BND [PERSON…" at bounding box center [953, 565] width 95 height 30
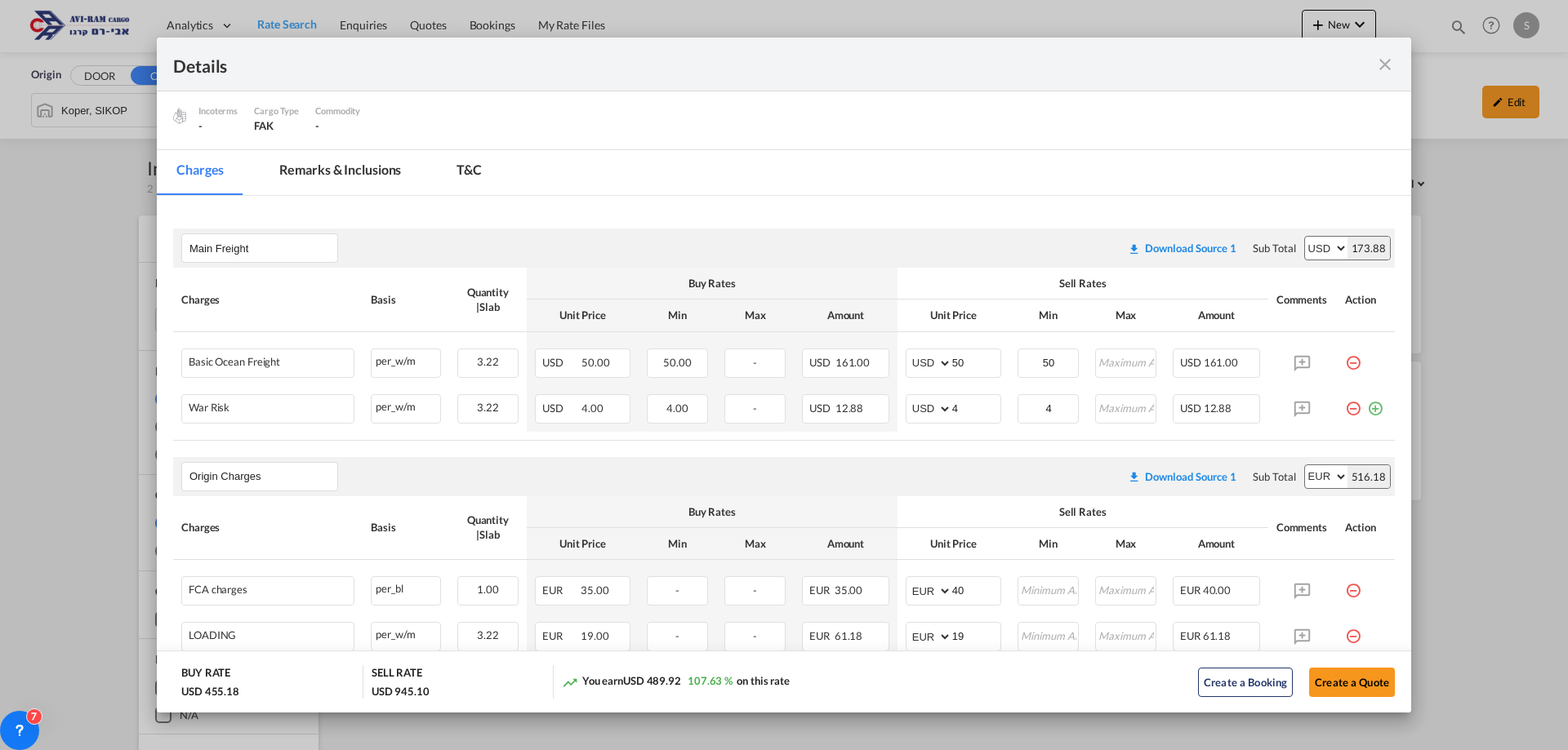
type input "30"
click at [971, 239] on div "Main Freight Please enter leg name Leg Name Already Exists Download Source 1 Su…" at bounding box center [784, 248] width 1222 height 39
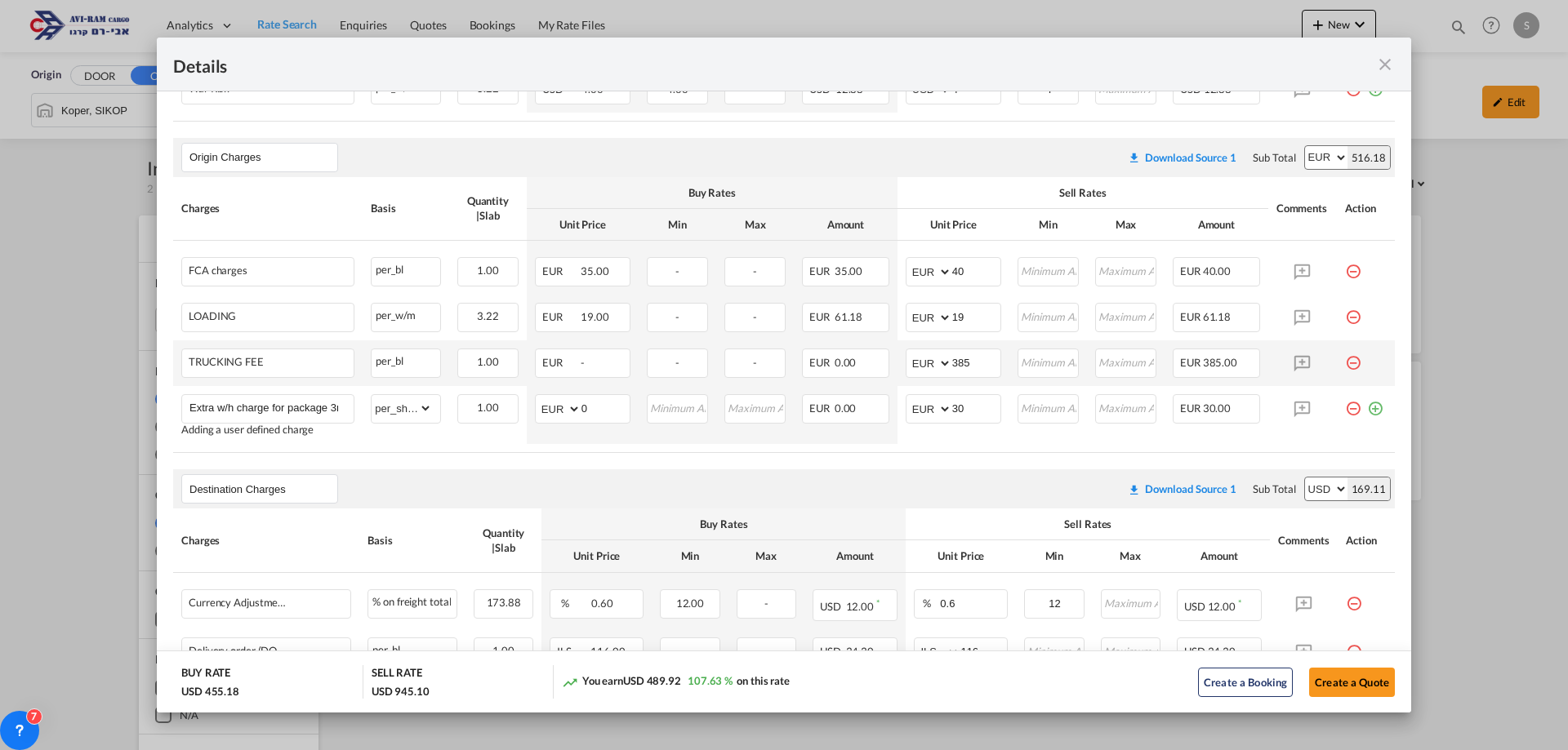
scroll to position [401, 0]
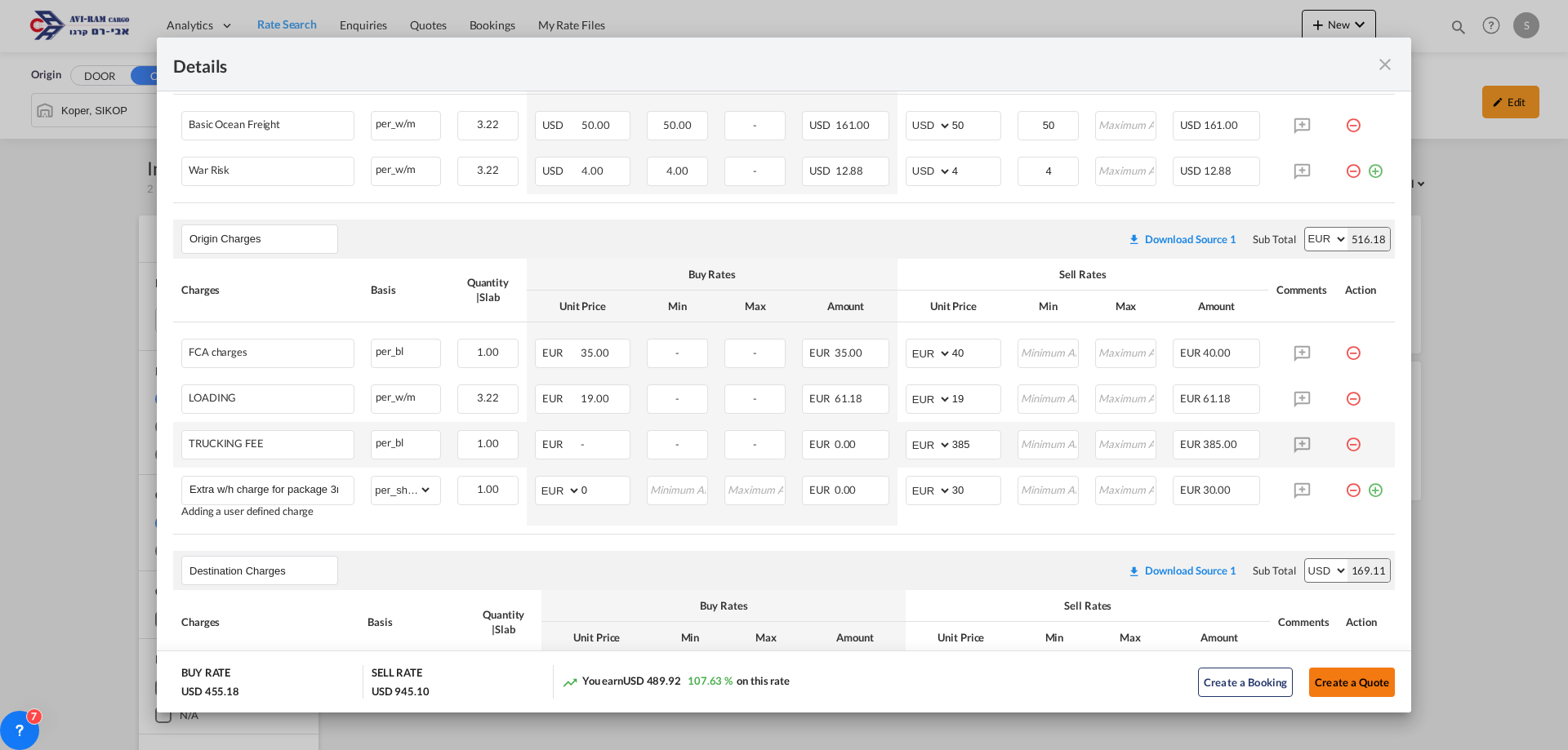
click at [1330, 673] on button "Create a Quote" at bounding box center [1352, 683] width 86 height 30
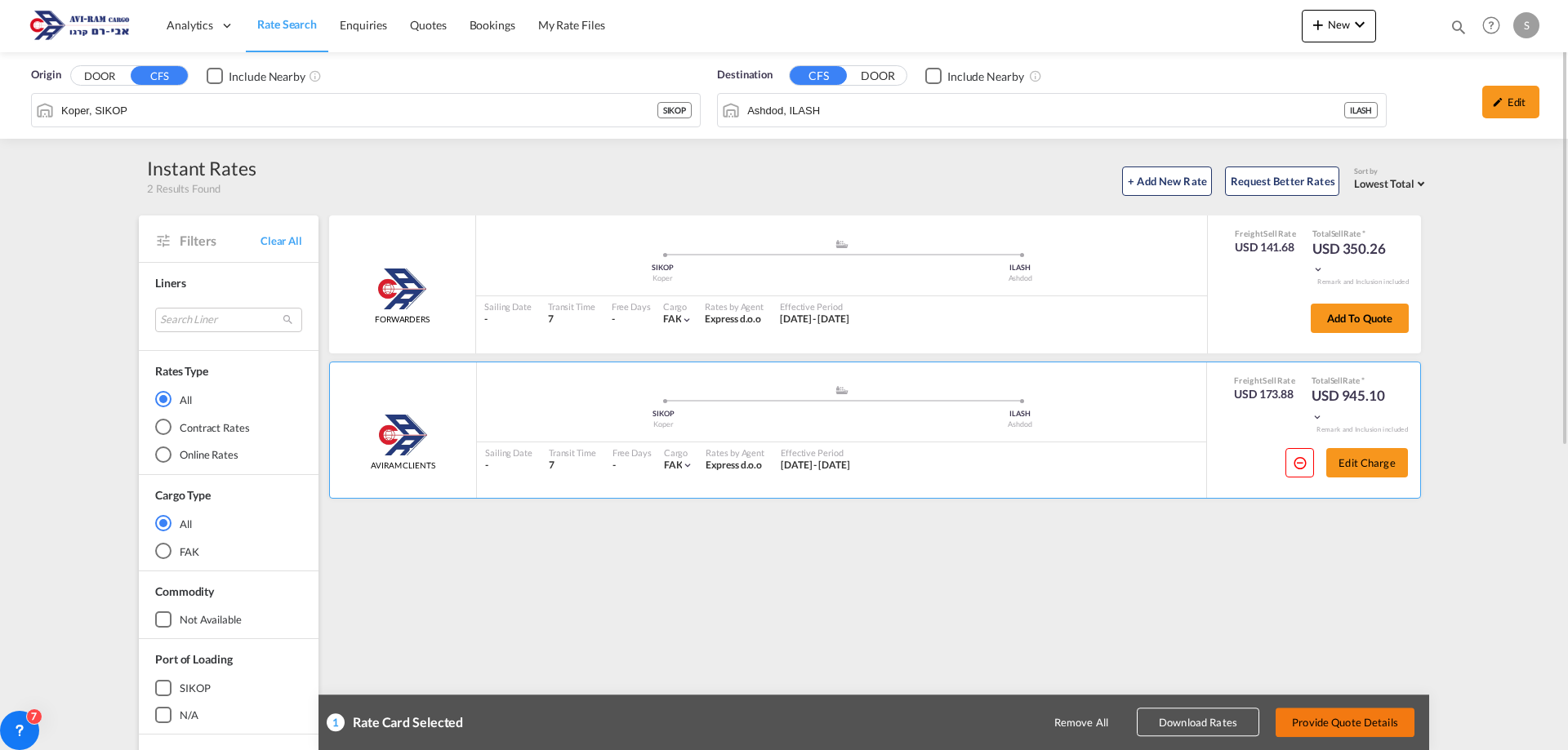
click at [1369, 721] on button "Provide Quote Details" at bounding box center [1344, 723] width 139 height 30
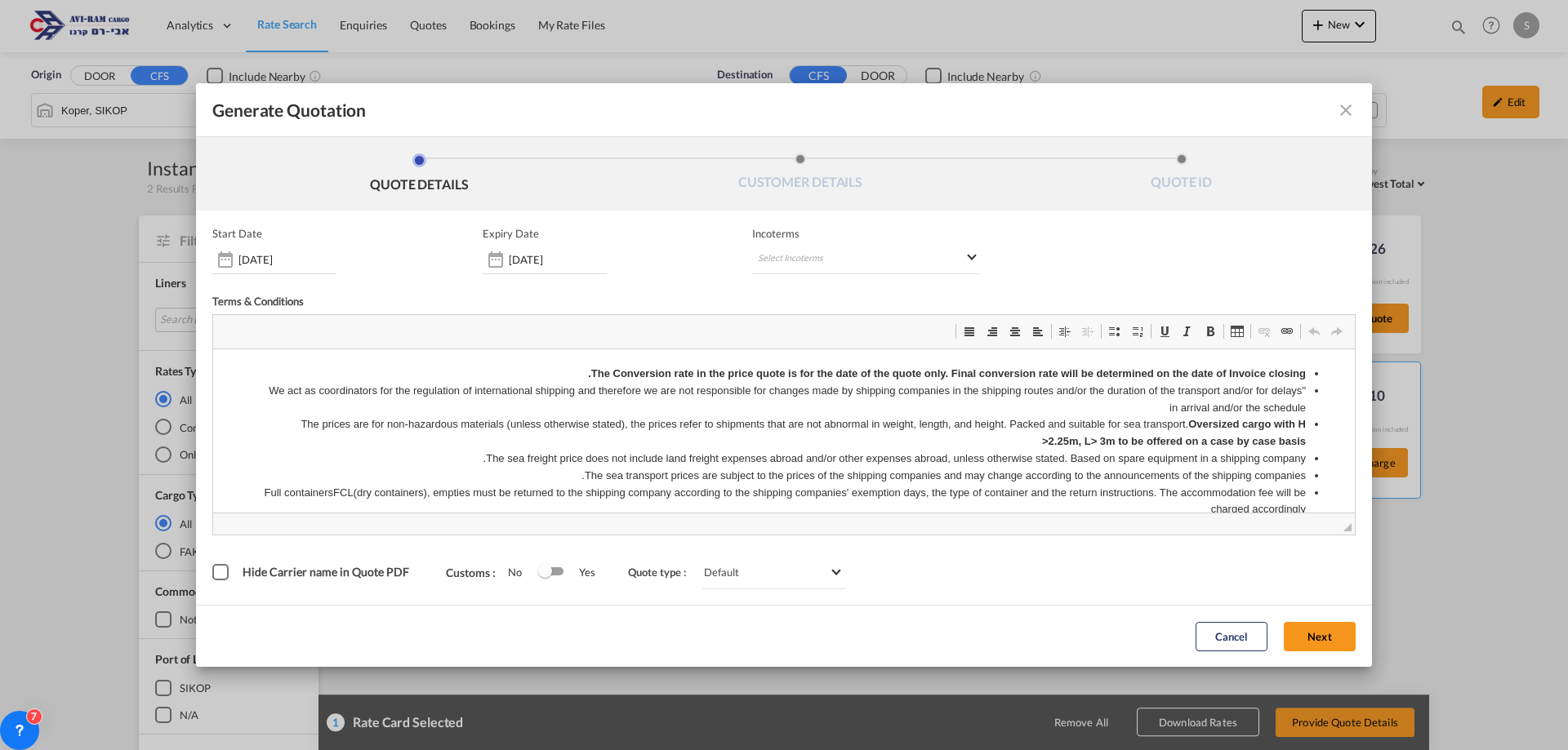
scroll to position [0, 0]
click at [798, 256] on md-select "Select Incoterms FOB - export Free on Board CPT - import Carrier Paid to DAP - …" at bounding box center [866, 260] width 229 height 30
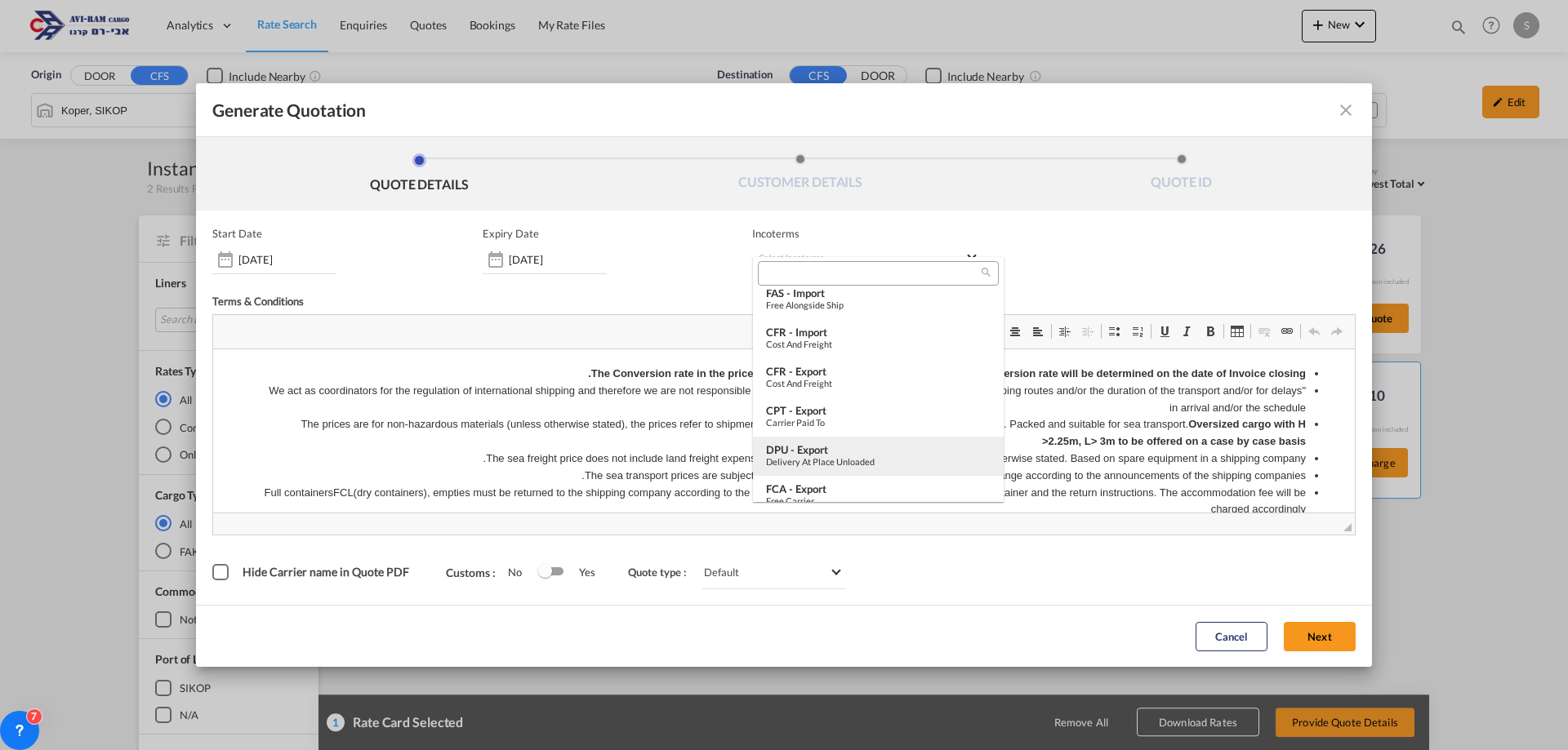
scroll to position [409, 0]
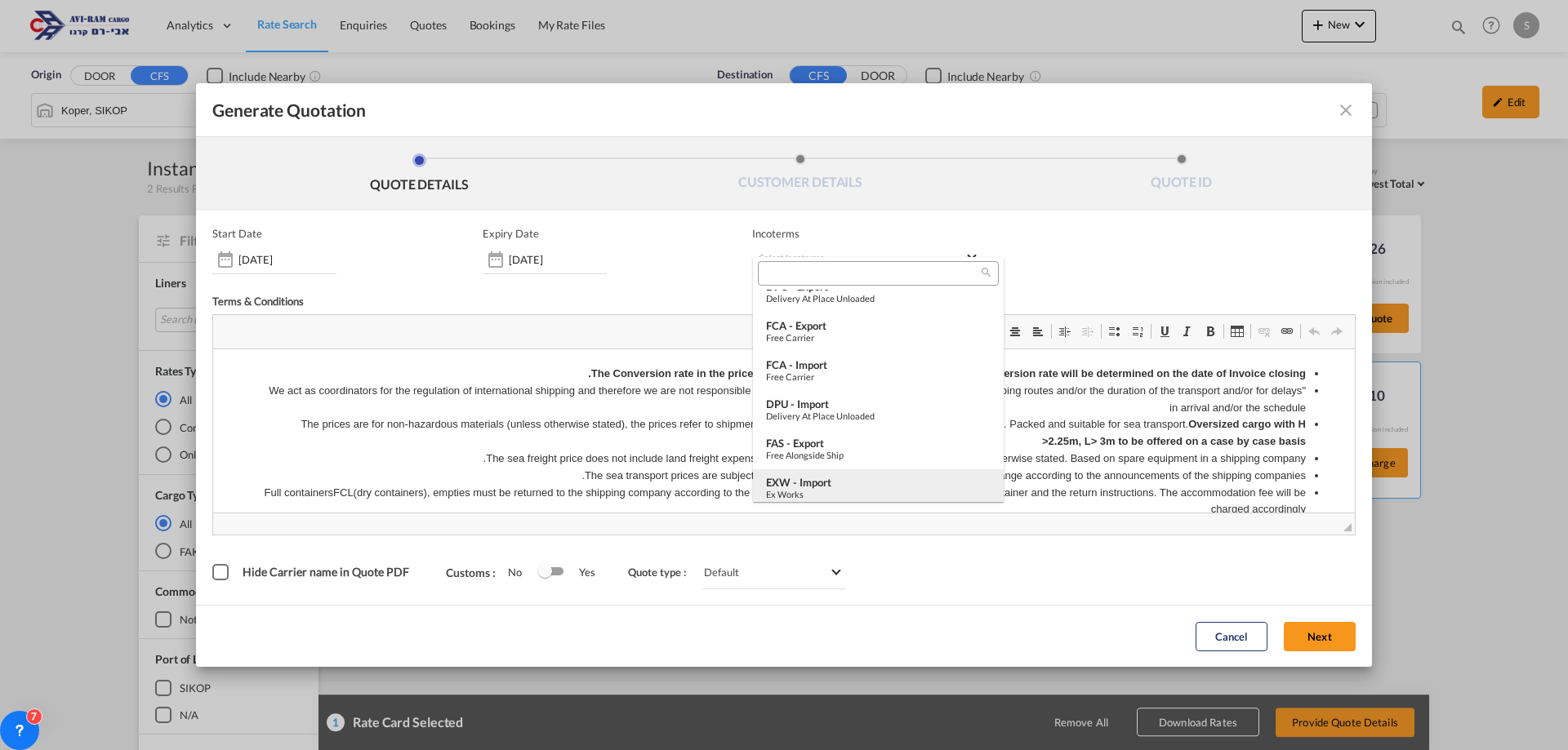
click at [830, 487] on div "EXW - import" at bounding box center [878, 482] width 225 height 13
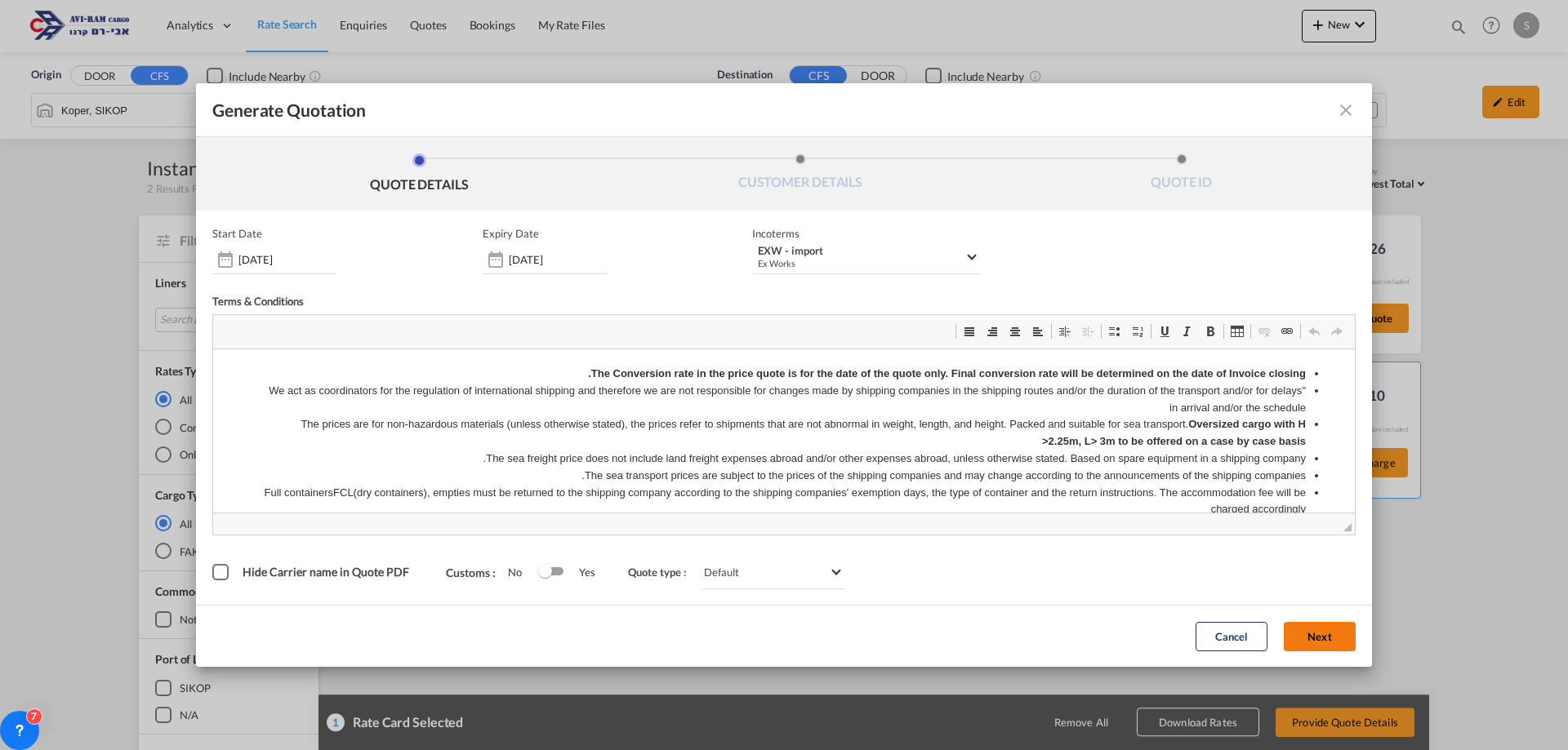
click at [1338, 637] on button "Next" at bounding box center [1319, 637] width 72 height 30
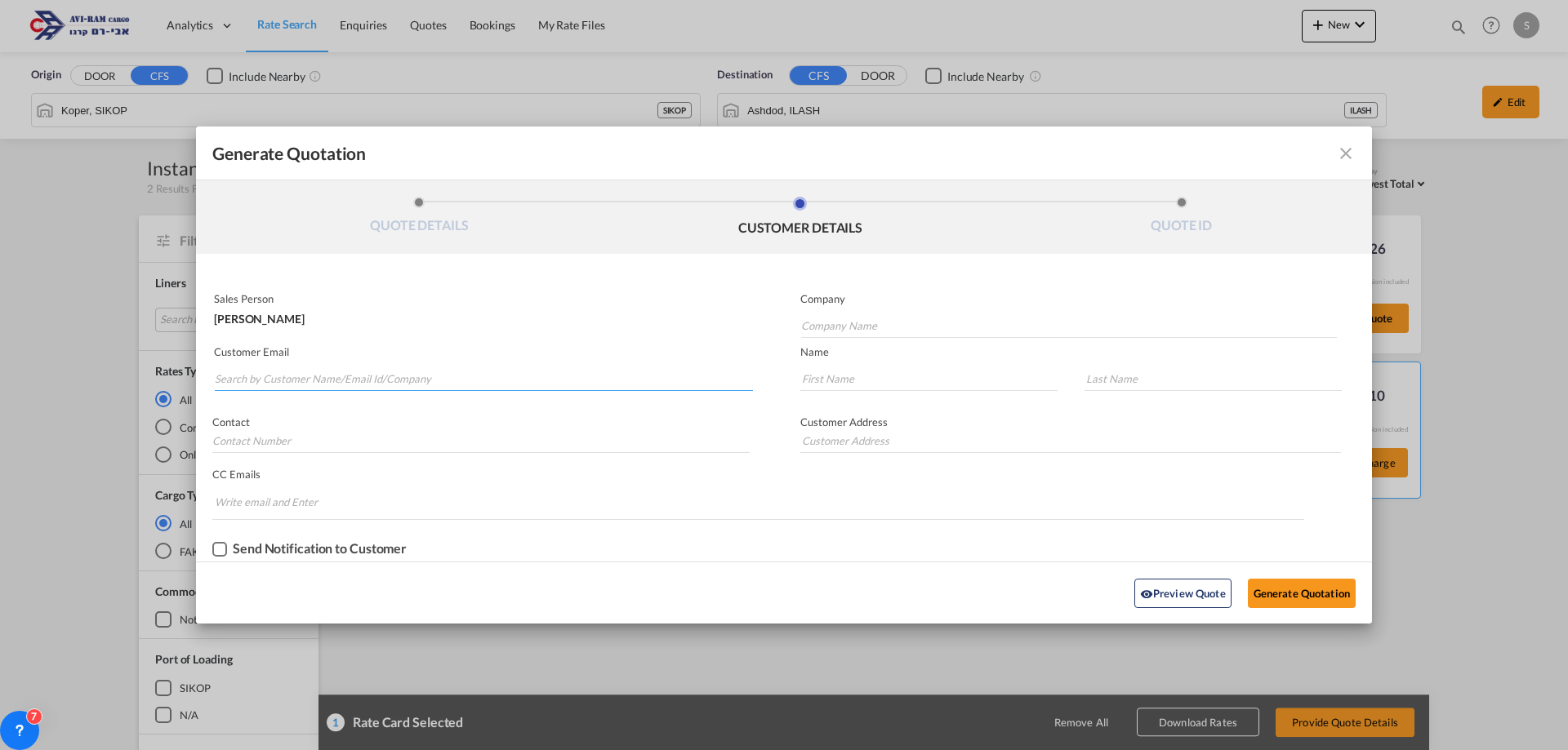
click at [257, 376] on input "Search by Customer Name/Email Id/Company" at bounding box center [483, 379] width 538 height 24
paste input "[EMAIL_ADDRESS][DOMAIN_NAME]"
type input "[EMAIL_ADDRESS][DOMAIN_NAME]"
click at [895, 331] on input "Company Name" at bounding box center [1069, 326] width 535 height 24
type input "."
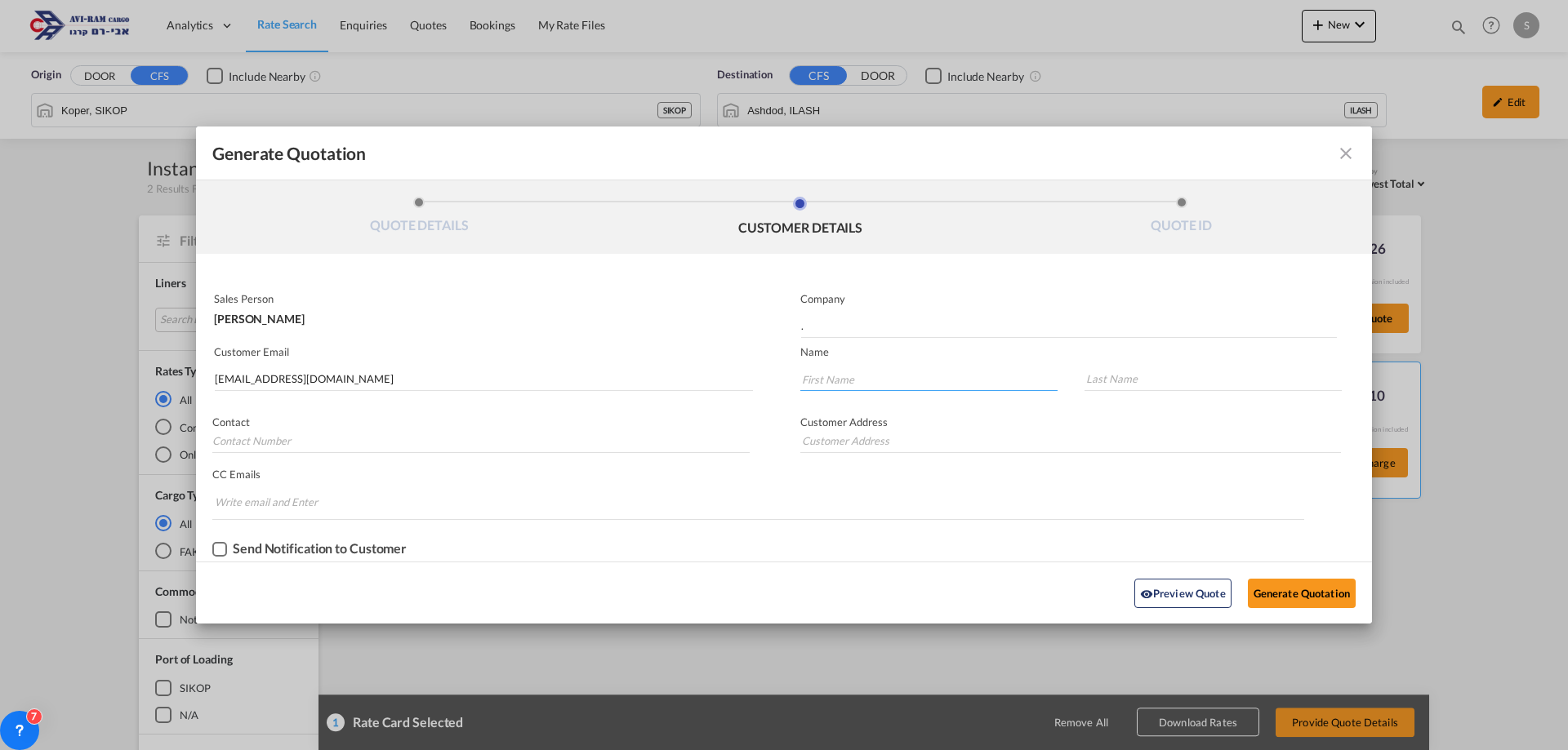
click at [875, 381] on input "Generate QuotationQUOTE ..." at bounding box center [929, 379] width 257 height 24
type input "."
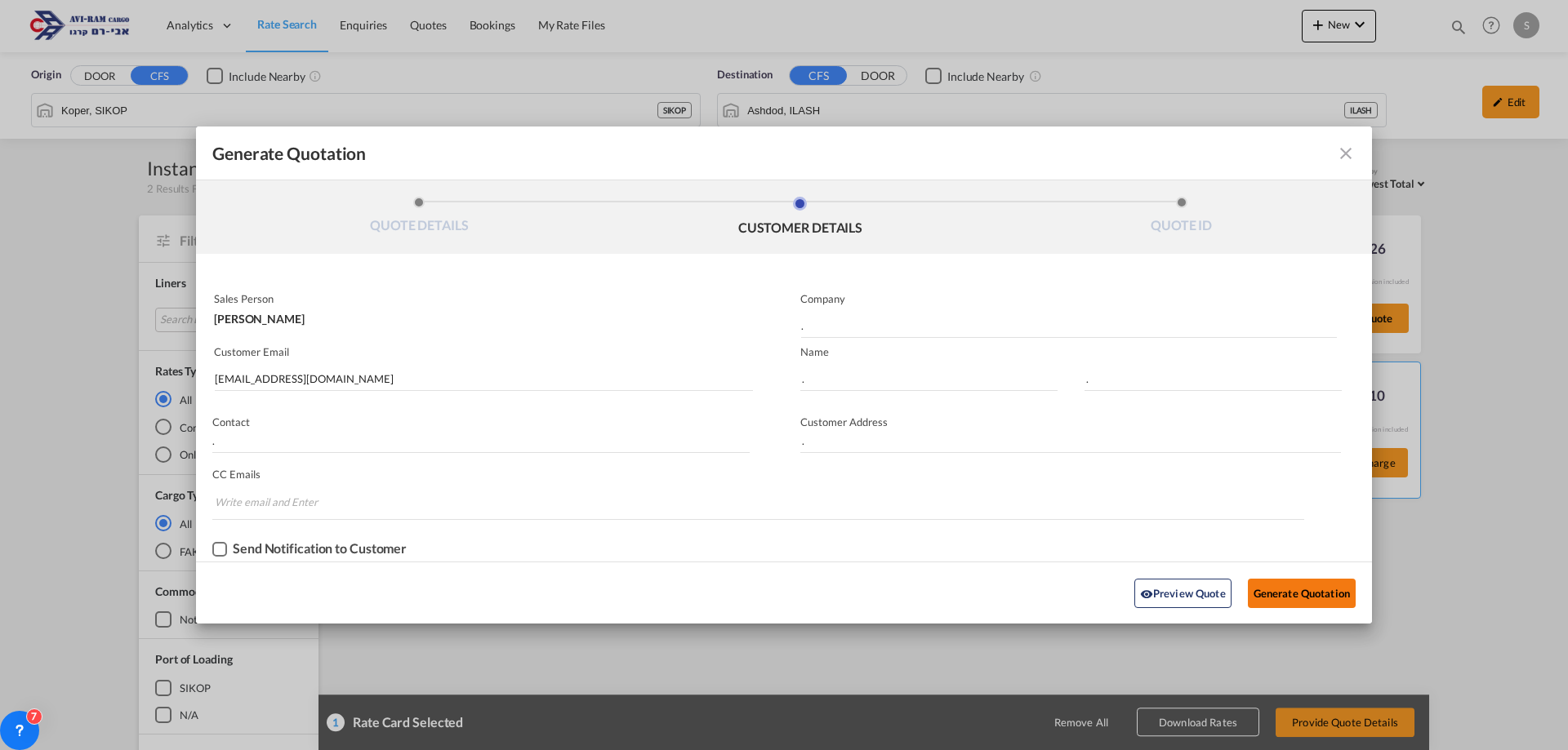
click at [1270, 593] on button "Generate Quotation" at bounding box center [1302, 594] width 108 height 30
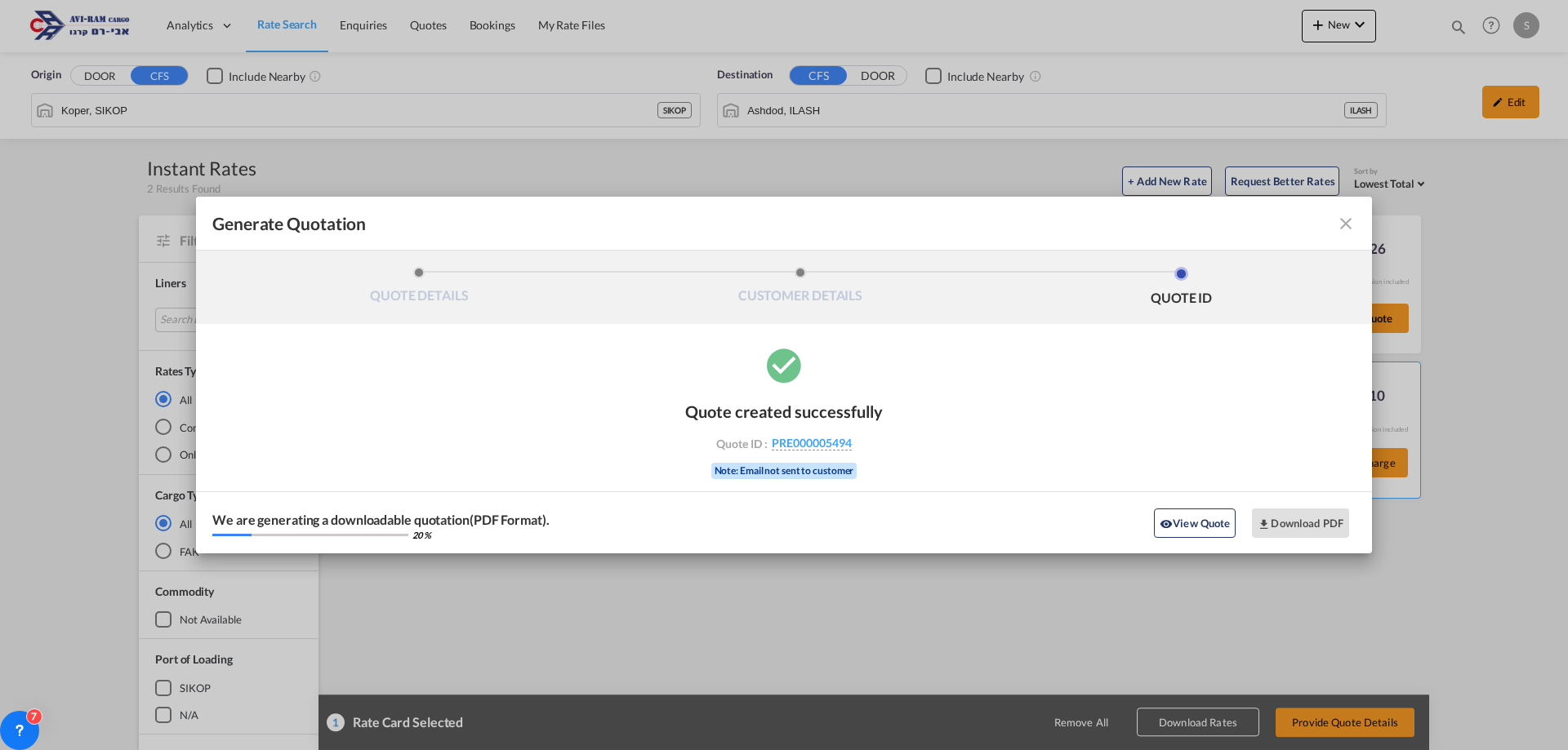
click at [1051, 230] on div "Generate Quotation" at bounding box center [784, 223] width 1144 height 21
click at [1291, 527] on button "Download PDF" at bounding box center [1300, 523] width 97 height 30
click at [1353, 226] on md-icon "icon-close fg-AAA8AD cursor m-0" at bounding box center [1345, 223] width 20 height 20
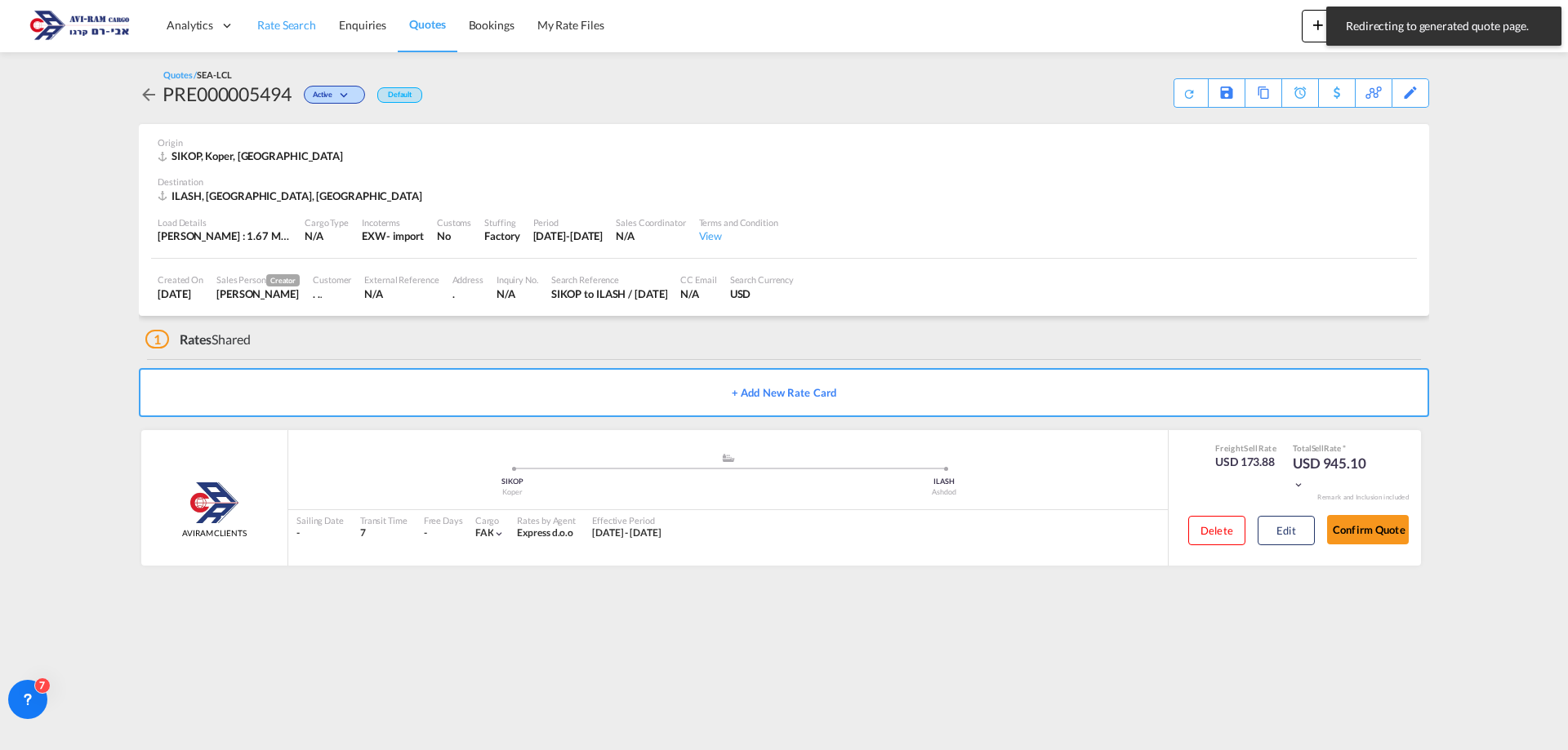
click at [272, 28] on span "Rate Search" at bounding box center [286, 24] width 59 height 14
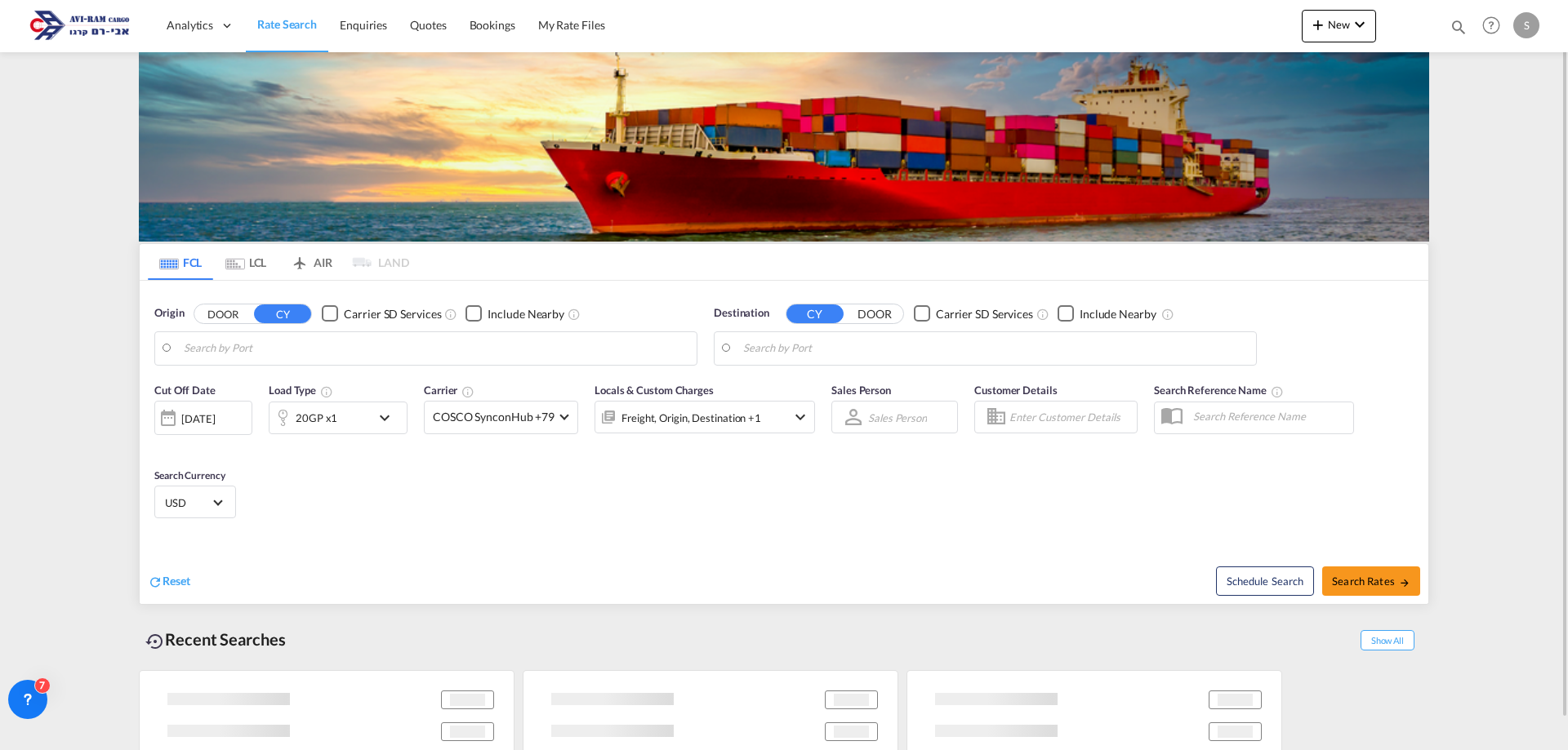
type input "[GEOGRAPHIC_DATA], [GEOGRAPHIC_DATA]"
type input "Ashdod, ILASH"
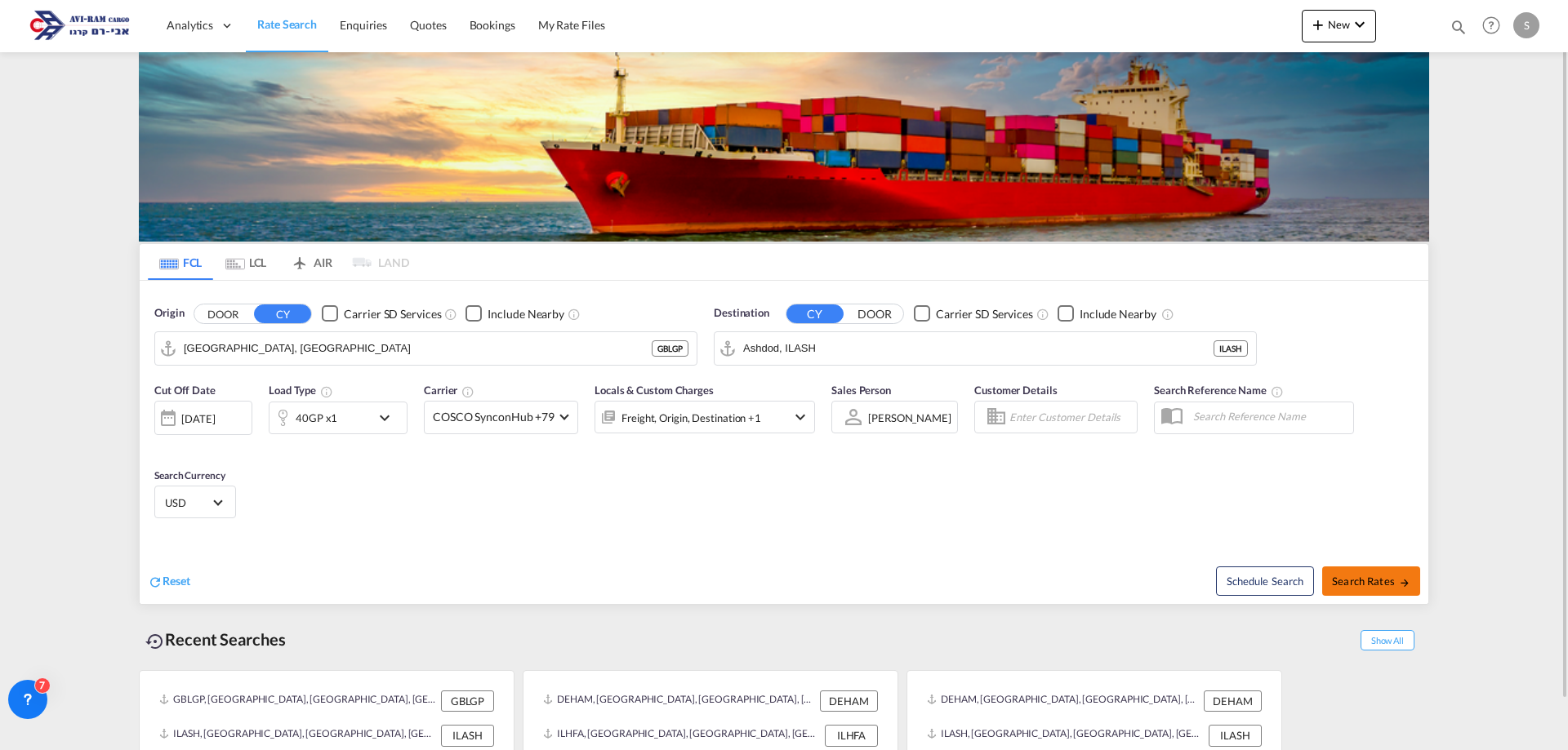
click at [1343, 580] on span "Search Rates" at bounding box center [1371, 581] width 78 height 13
type input "GBLGP to ILASH / [DATE]"
